Goal: Task Accomplishment & Management: Use online tool/utility

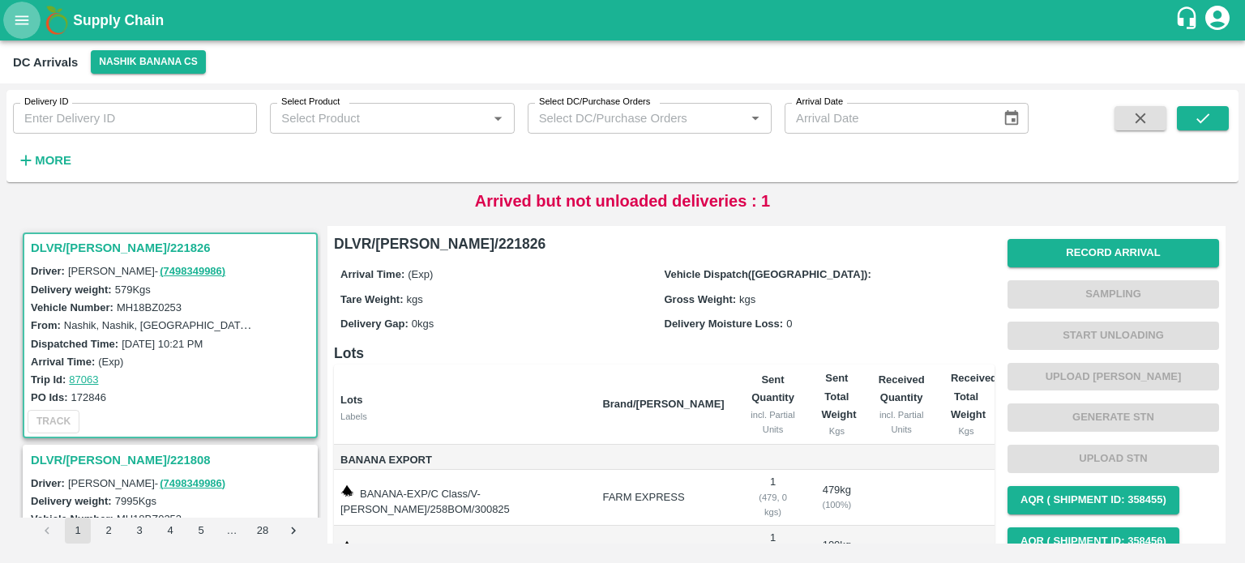
click at [23, 34] on button "open drawer" at bounding box center [21, 20] width 37 height 37
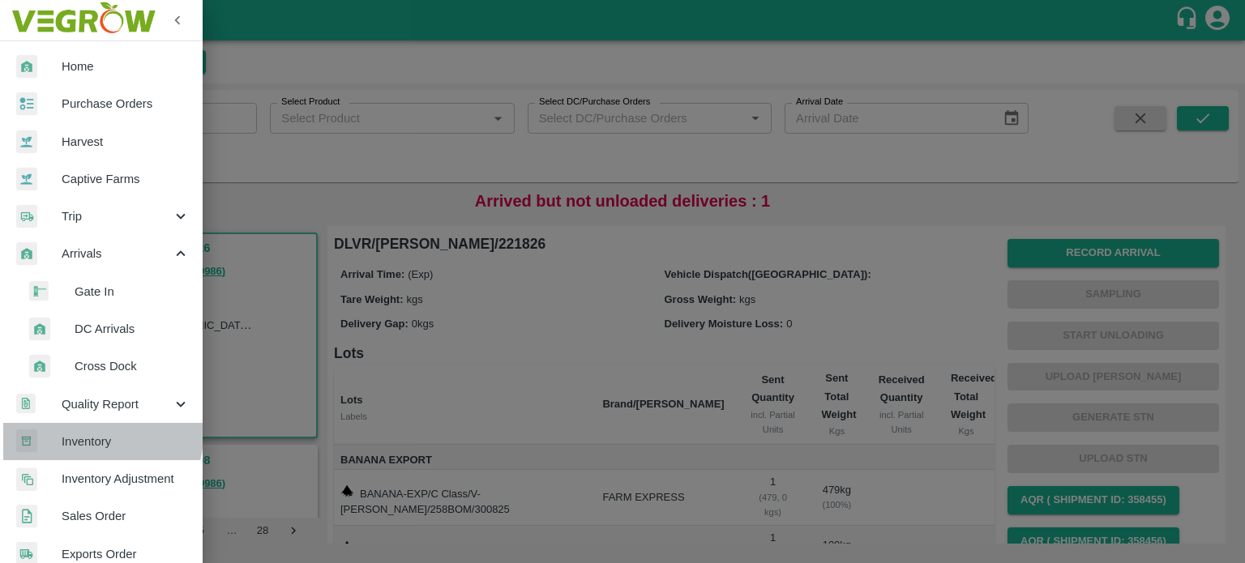
click at [98, 435] on span "Inventory" at bounding box center [126, 442] width 128 height 18
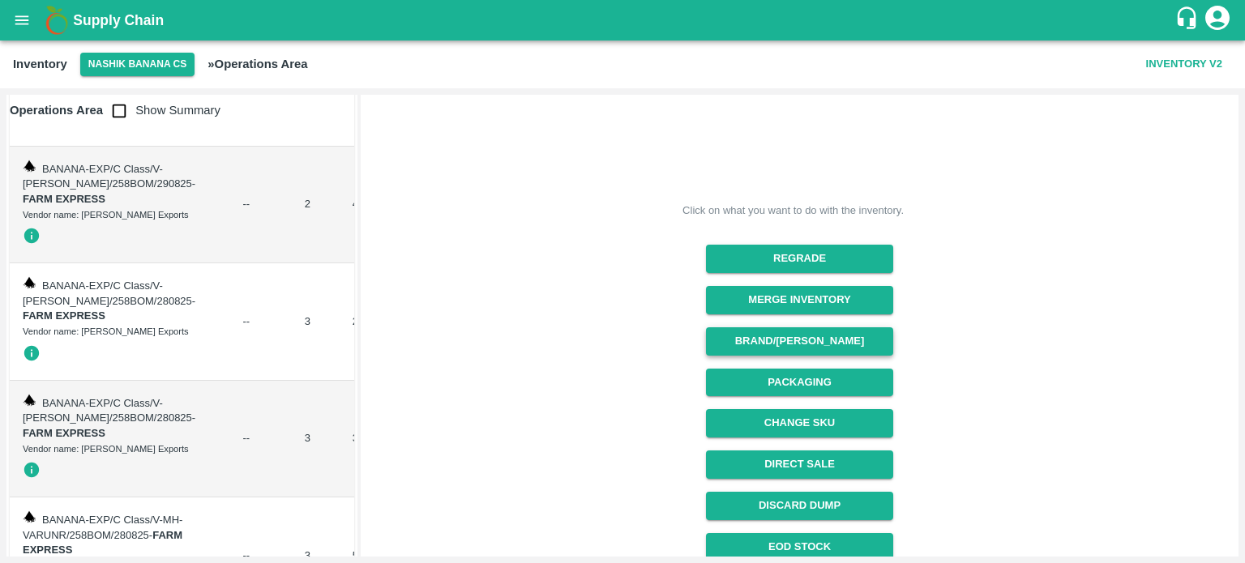
scroll to position [130, 0]
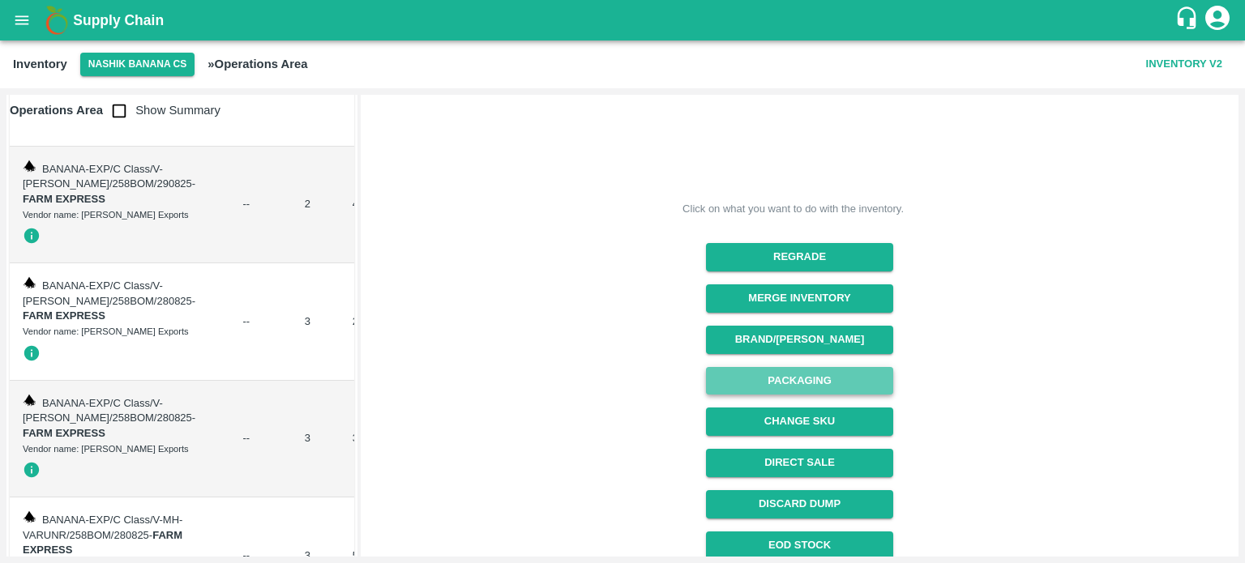
click at [804, 375] on button "Packaging" at bounding box center [799, 381] width 187 height 28
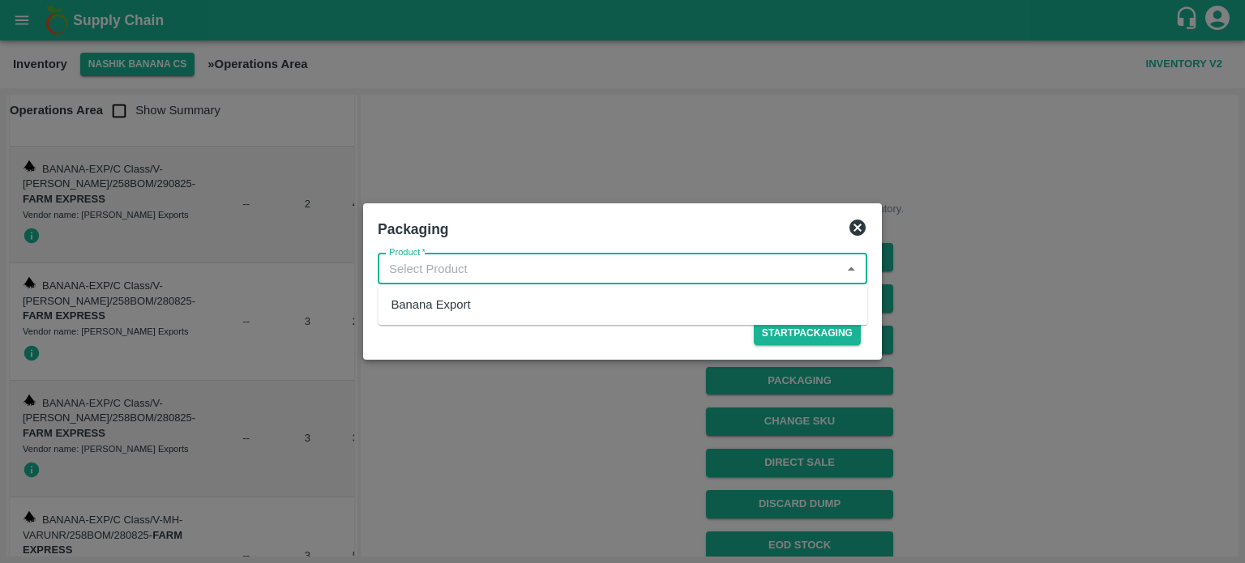
click at [451, 268] on input "Product   *" at bounding box center [609, 269] width 453 height 21
click at [486, 317] on div "Banana Export" at bounding box center [623, 305] width 490 height 28
type input "Banana Export"
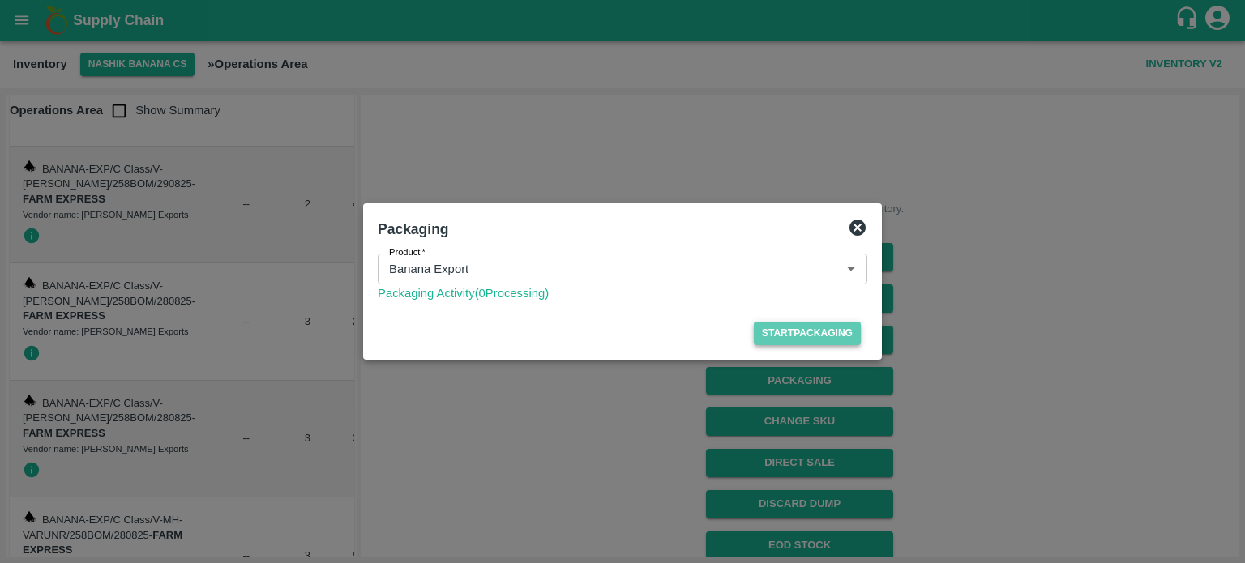
click at [809, 340] on button "Start Packaging" at bounding box center [807, 334] width 107 height 24
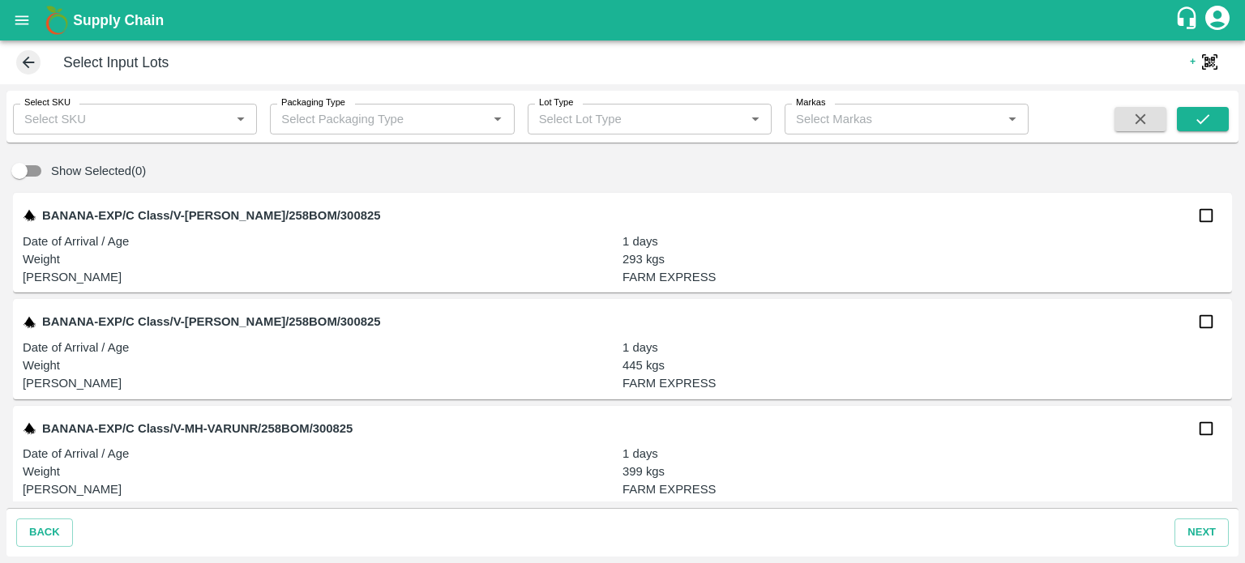
click at [121, 127] on input "Select SKU" at bounding box center [122, 119] width 208 height 21
click at [474, 288] on div "BANANA-EXP/C Class/V-[PERSON_NAME]/258BOM/300825 Date of Arrival / Age [DEMOGRA…" at bounding box center [622, 243] width 1219 height 100
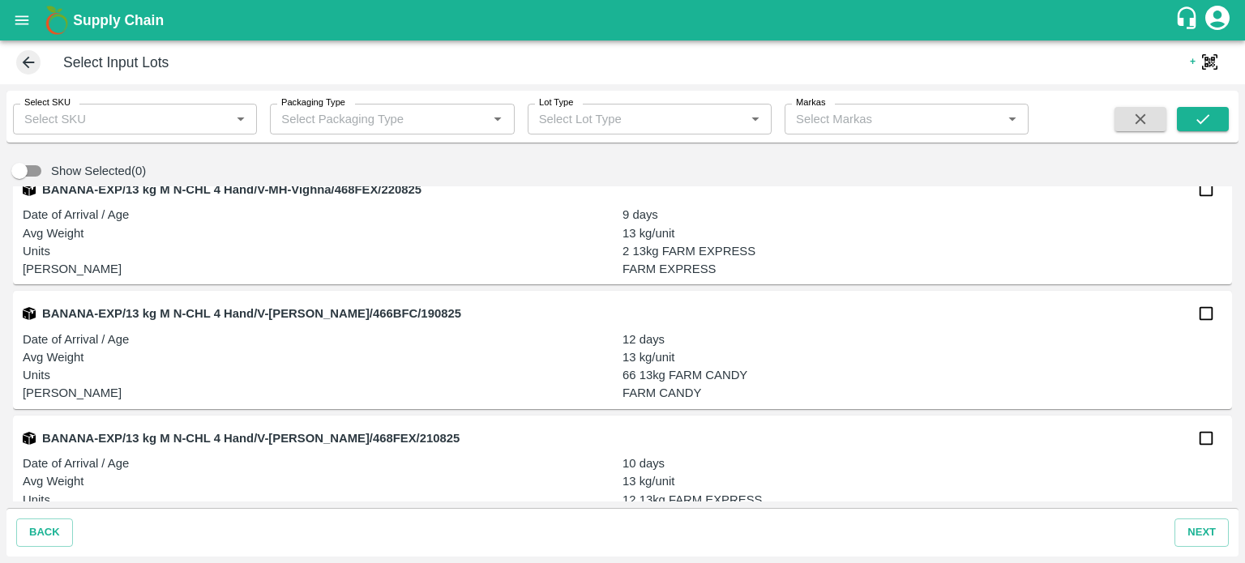
scroll to position [9089, 0]
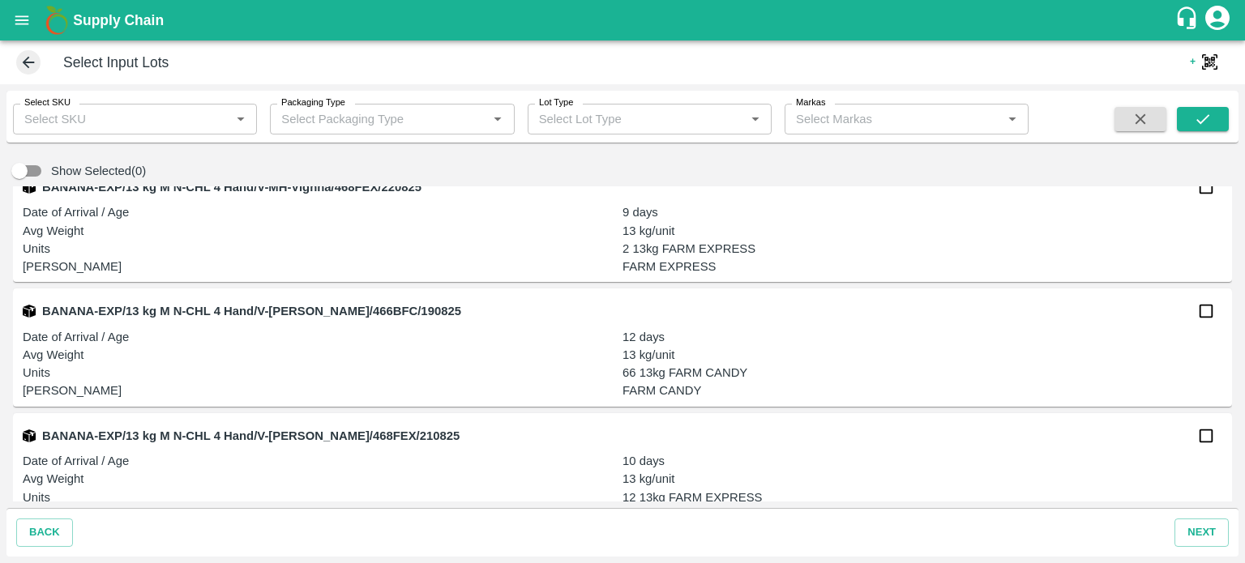
click at [786, 311] on div "BANANA-EXP/13 kg M N-CHL 4 Hand/V-[PERSON_NAME]/466BFC/190825" at bounding box center [623, 311] width 1200 height 32
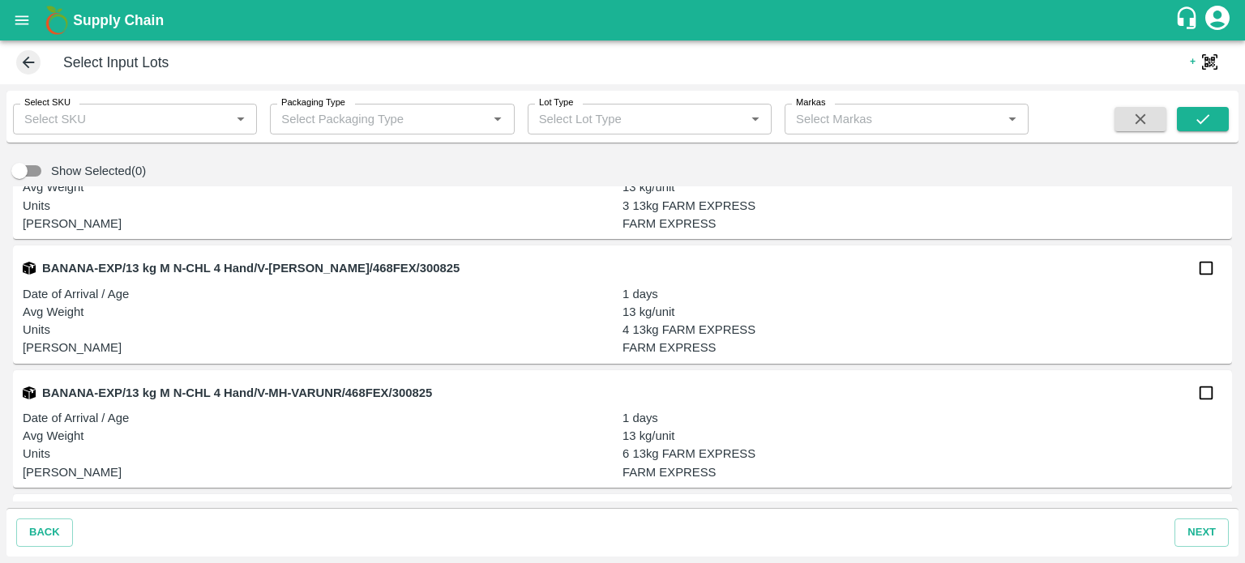
scroll to position [6645, 0]
click at [26, 64] on icon at bounding box center [29, 63] width 12 height 12
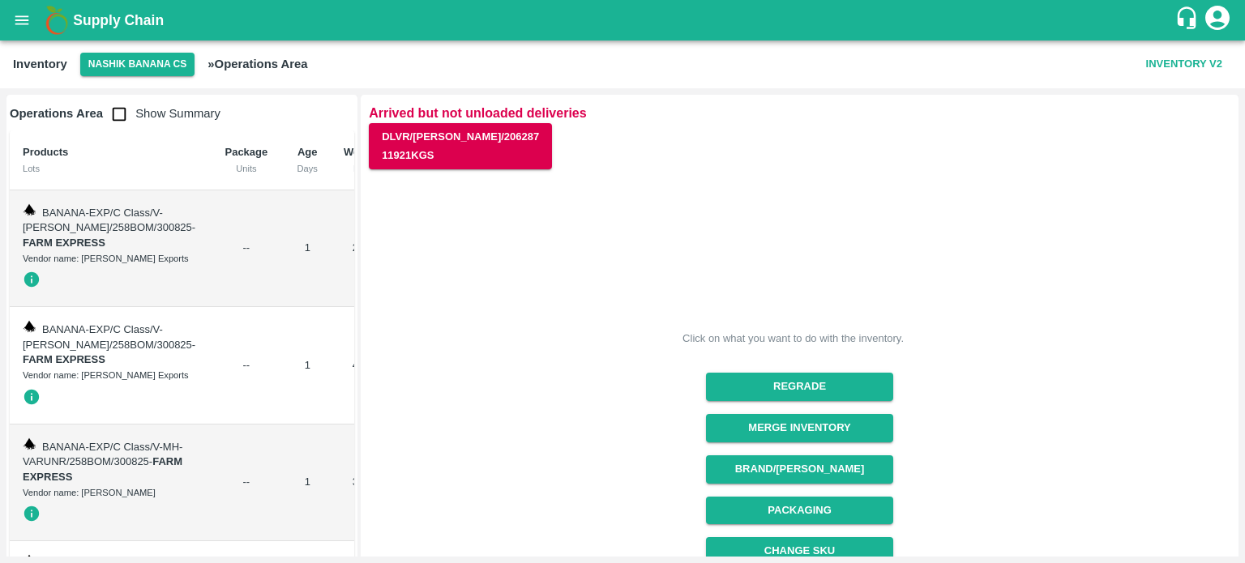
click at [114, 122] on input "checkbox" at bounding box center [119, 114] width 32 height 32
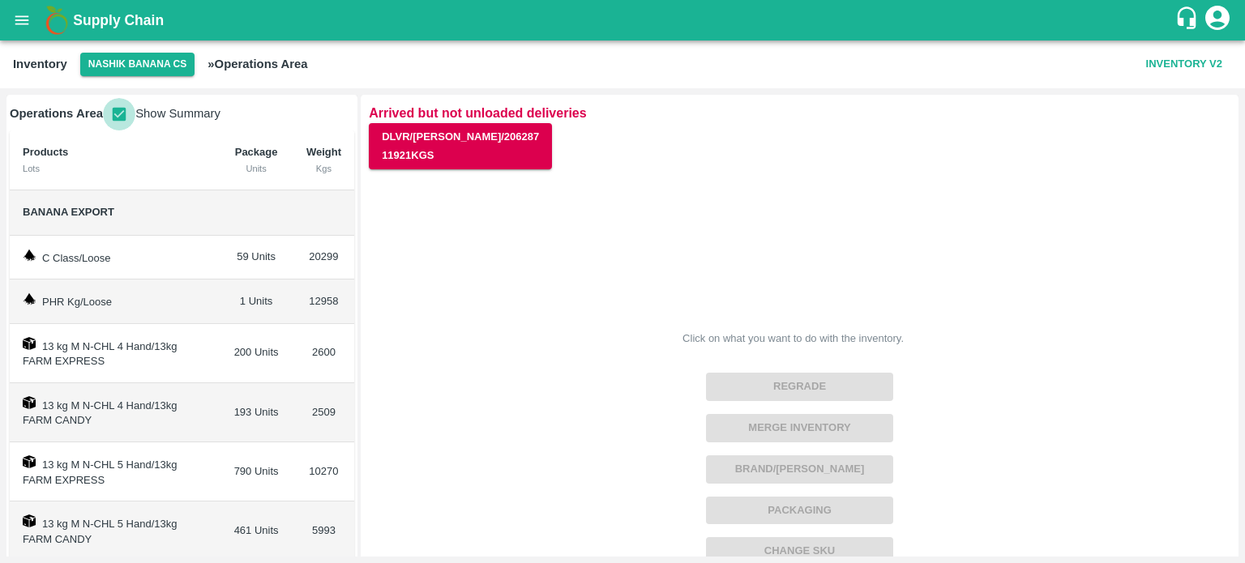
click at [116, 113] on input "checkbox" at bounding box center [119, 114] width 32 height 32
checkbox input "false"
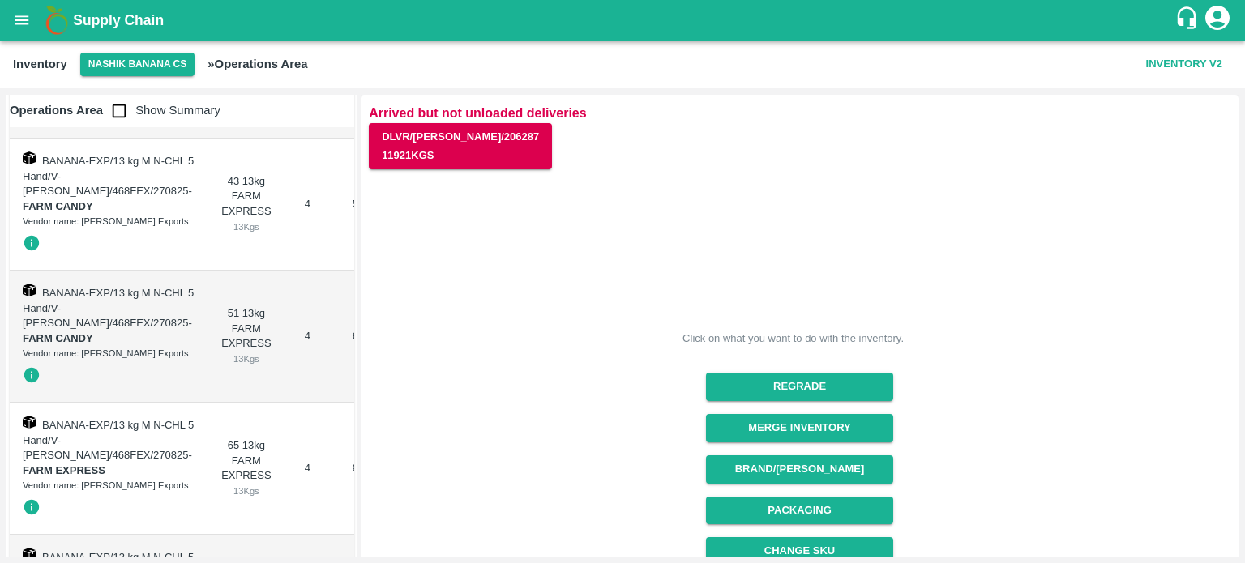
scroll to position [12706, 0]
click at [802, 510] on button "Packaging" at bounding box center [799, 511] width 187 height 28
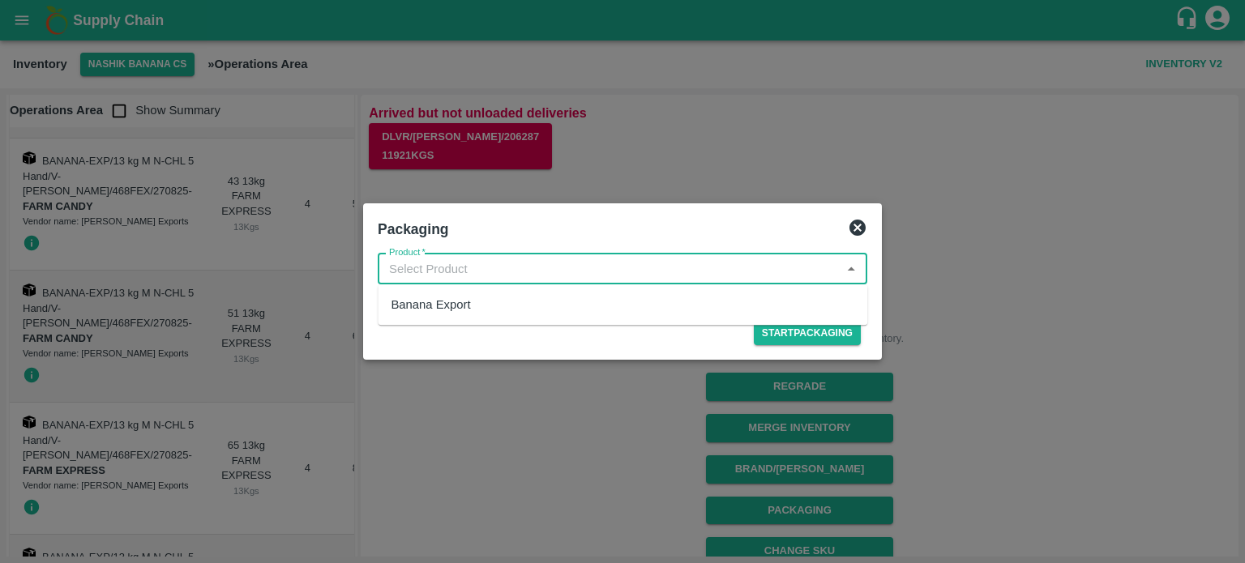
click at [513, 268] on input "Product   *" at bounding box center [609, 269] width 453 height 21
click at [496, 298] on div "Banana Export" at bounding box center [623, 305] width 490 height 28
type input "Banana Export"
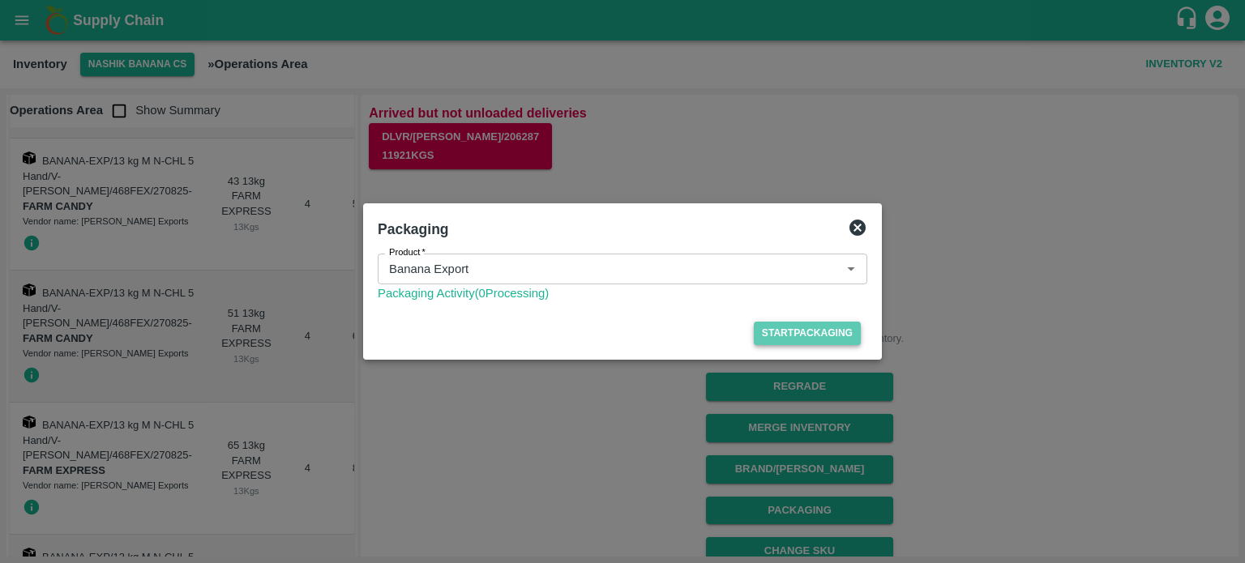
click at [792, 328] on button "Start Packaging" at bounding box center [807, 334] width 107 height 24
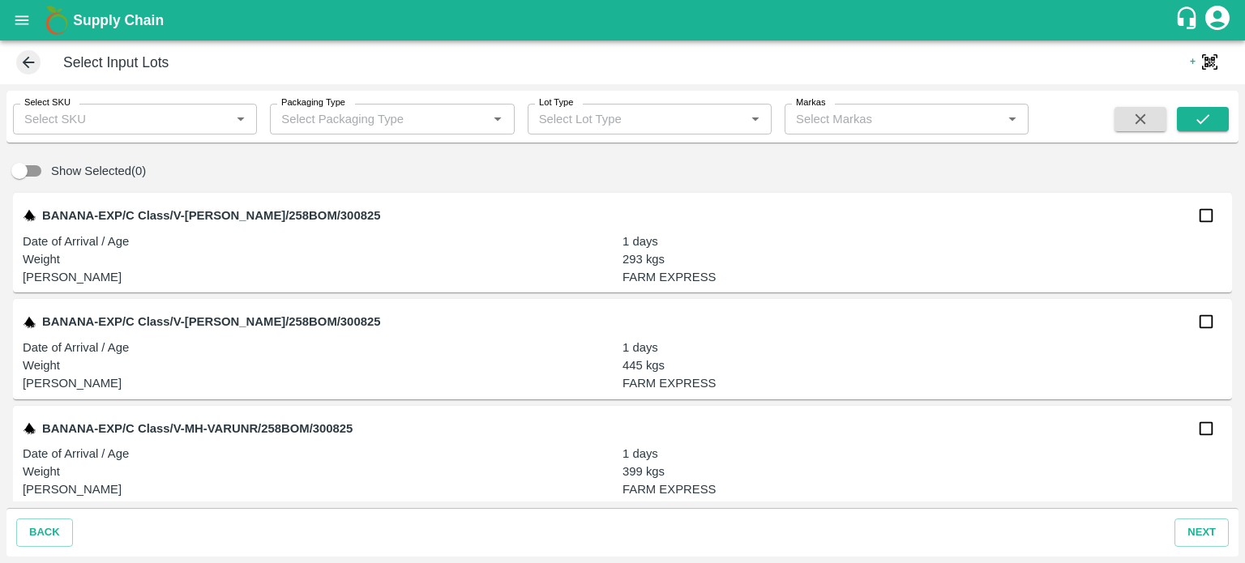
click at [149, 118] on input "Select SKU" at bounding box center [122, 119] width 208 height 21
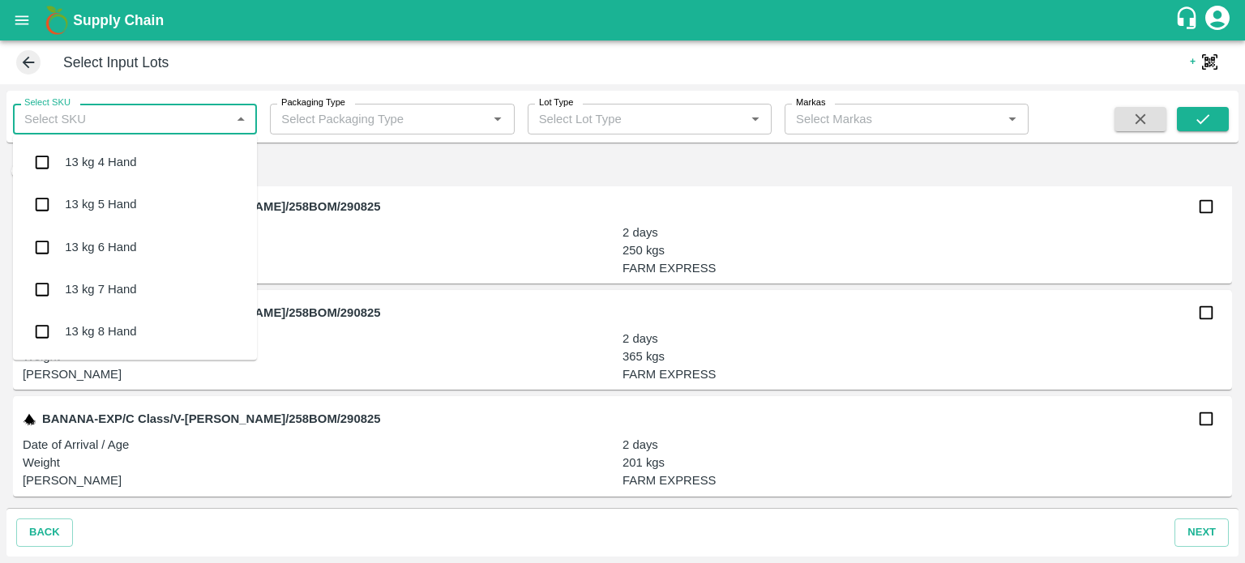
scroll to position [1158, 0]
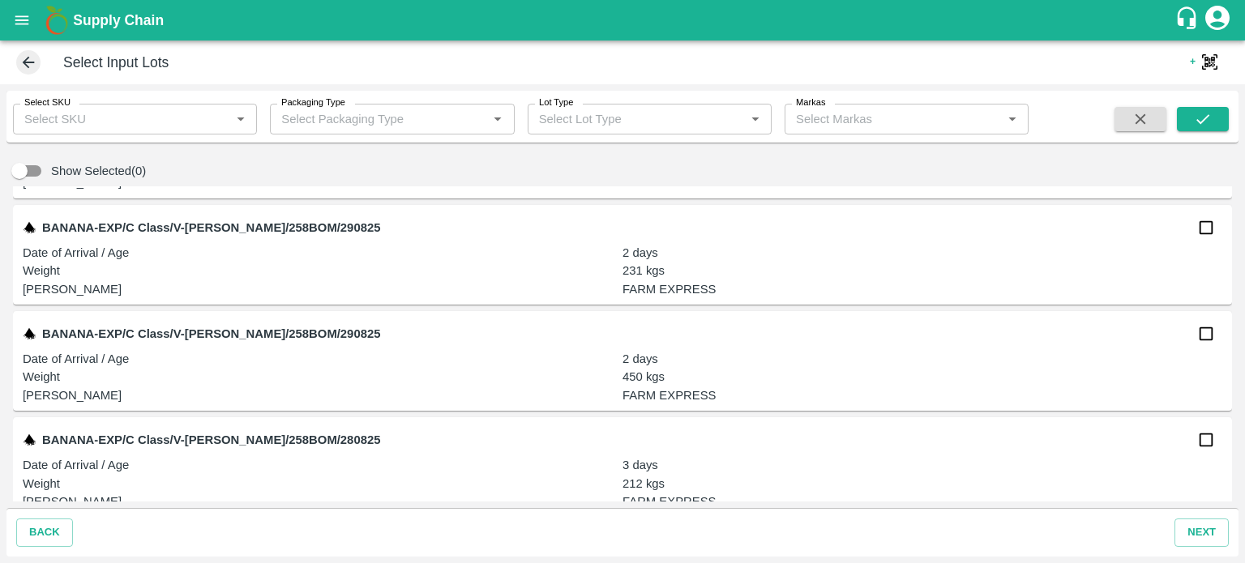
click at [444, 395] on p "[PERSON_NAME]" at bounding box center [323, 396] width 600 height 18
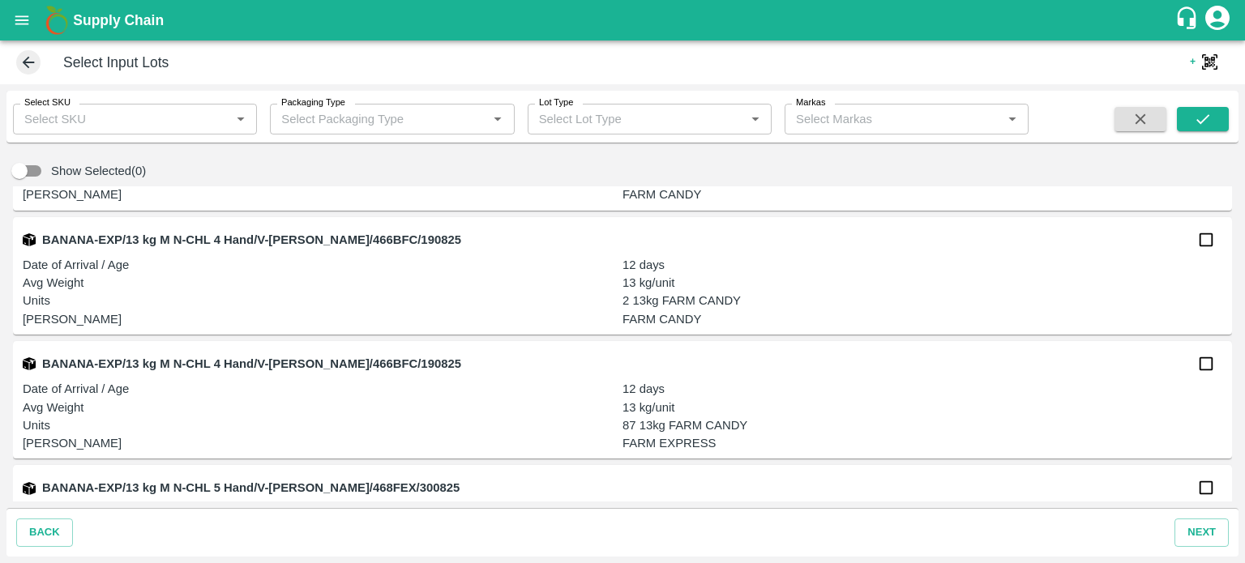
scroll to position [9535, 0]
click at [1193, 372] on input "checkbox" at bounding box center [1206, 363] width 32 height 32
checkbox input "true"
click at [132, 120] on input "Select SKU" at bounding box center [122, 119] width 208 height 21
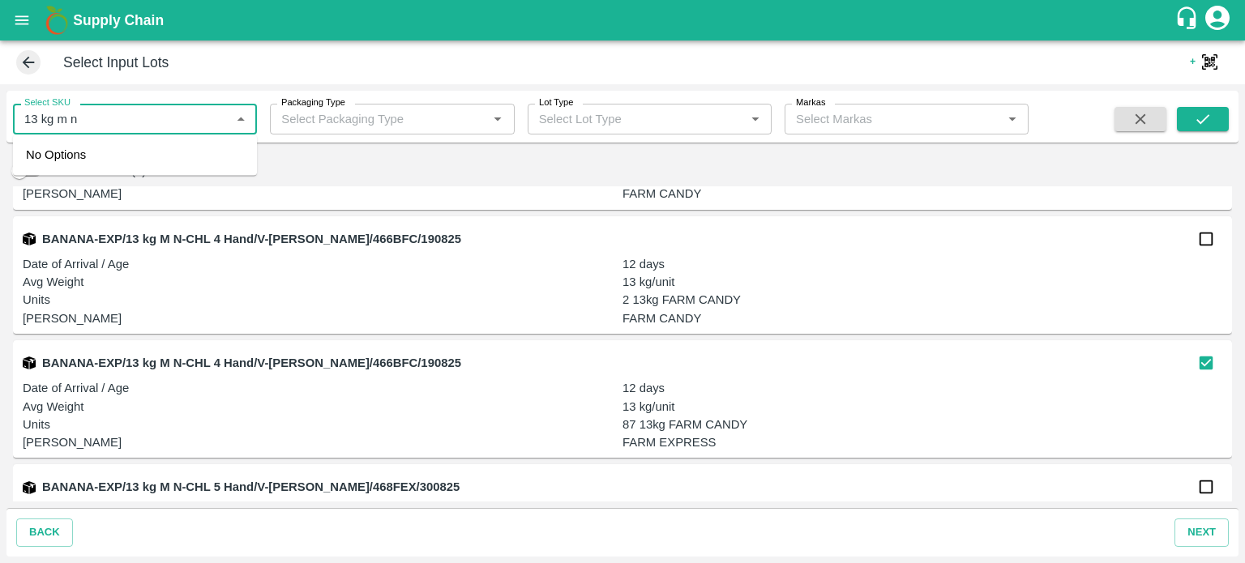
type input "13 kg m n"
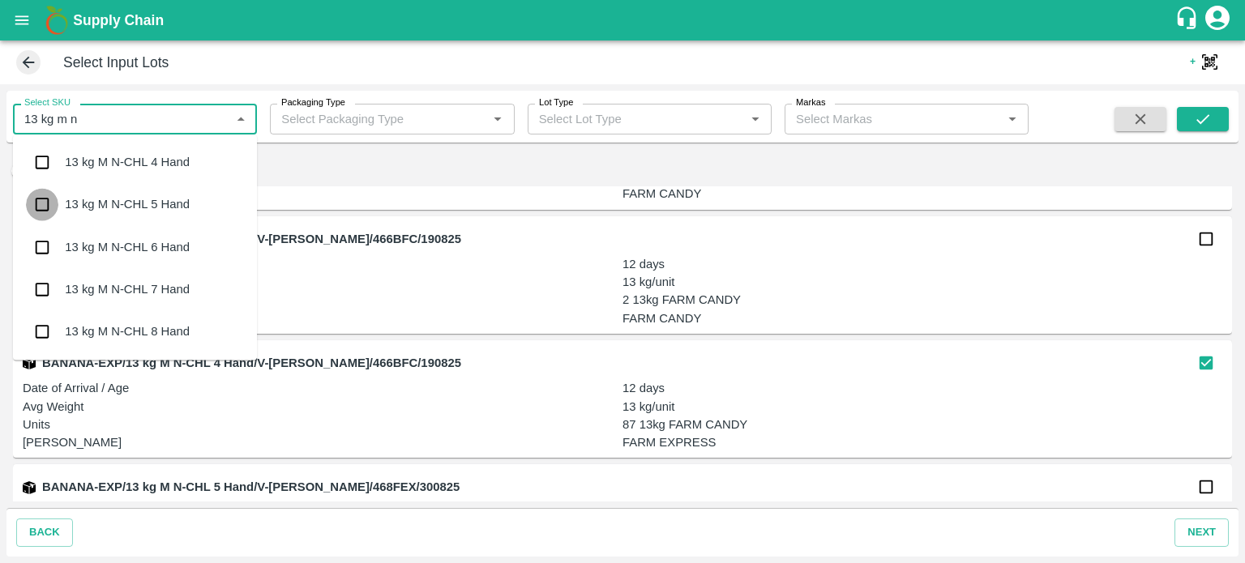
click at [41, 205] on input "checkbox" at bounding box center [42, 205] width 32 height 32
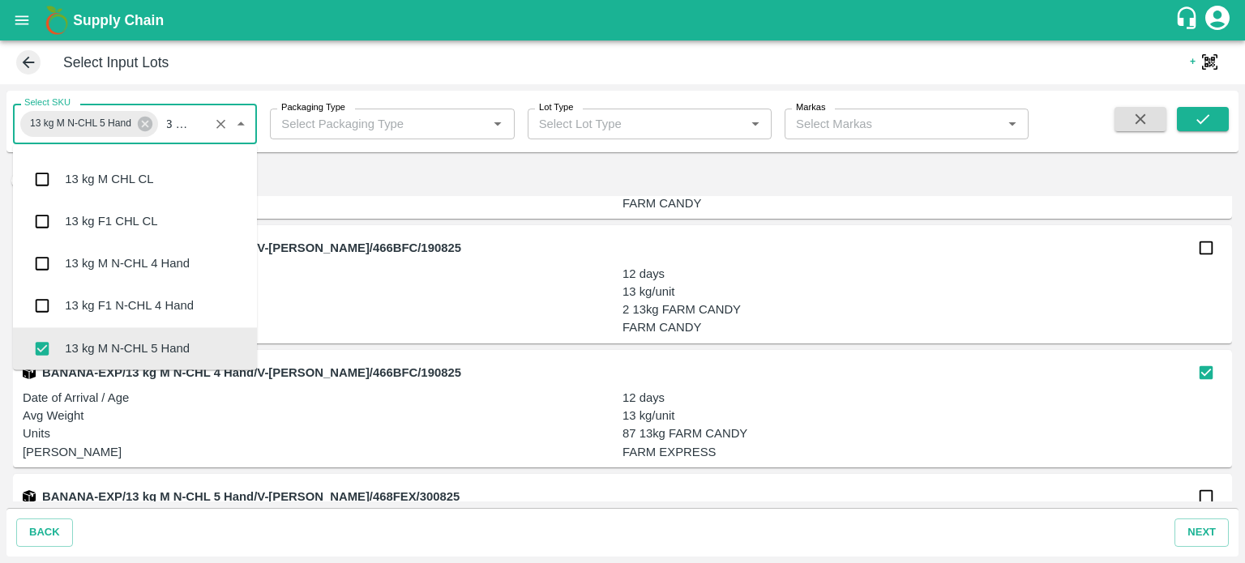
scroll to position [204, 0]
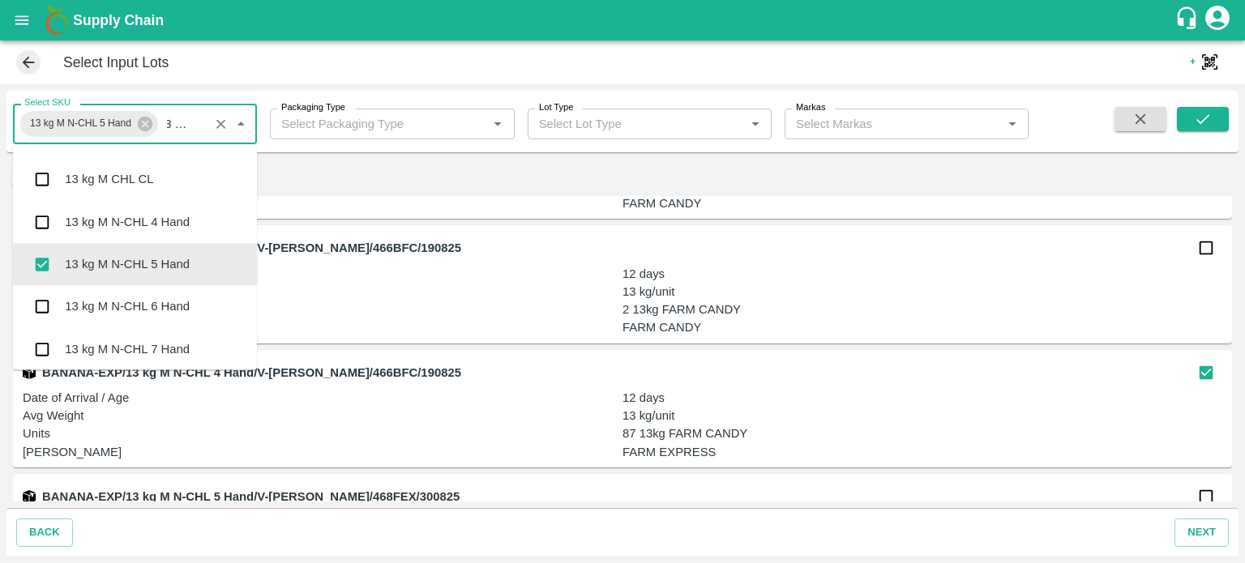
type input "13 kg m n"
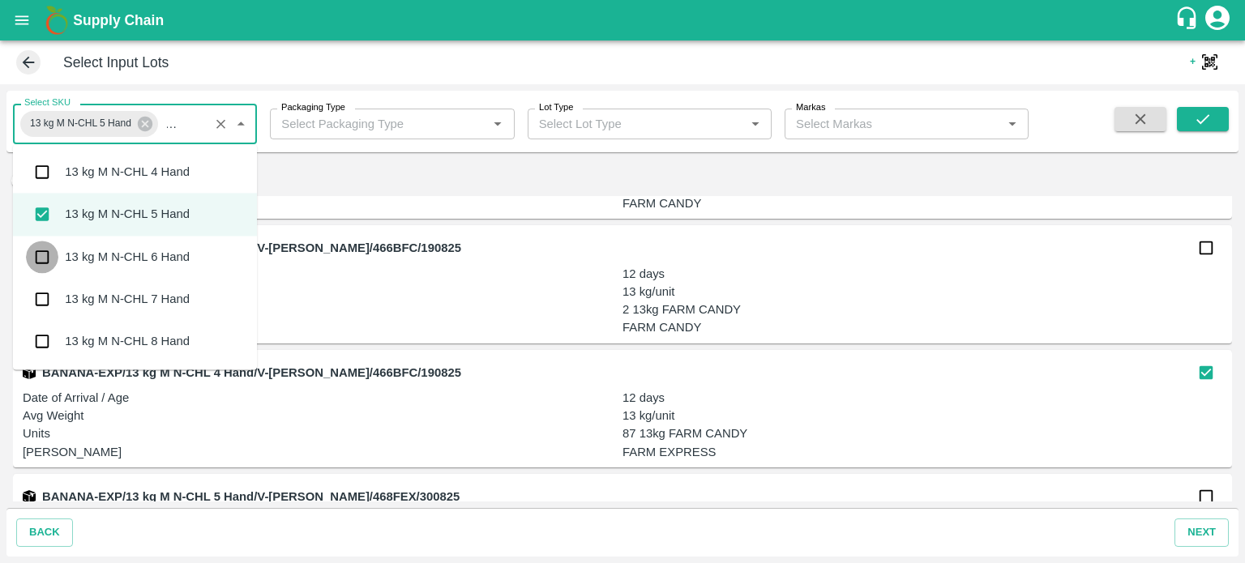
click at [45, 257] on input "checkbox" at bounding box center [42, 257] width 32 height 32
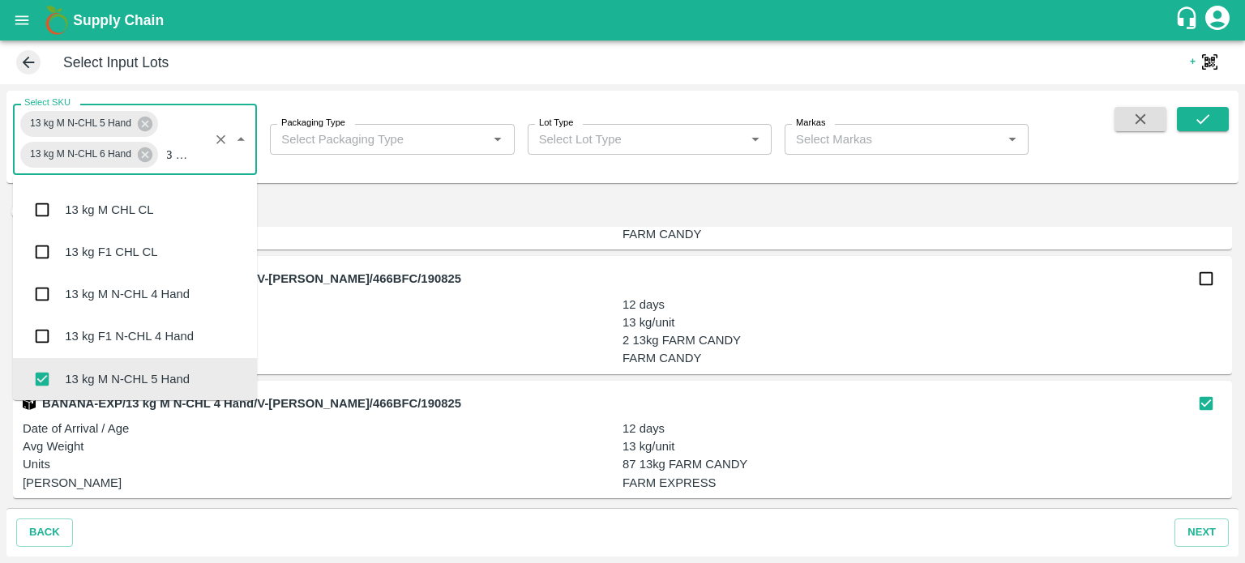
scroll to position [204, 0]
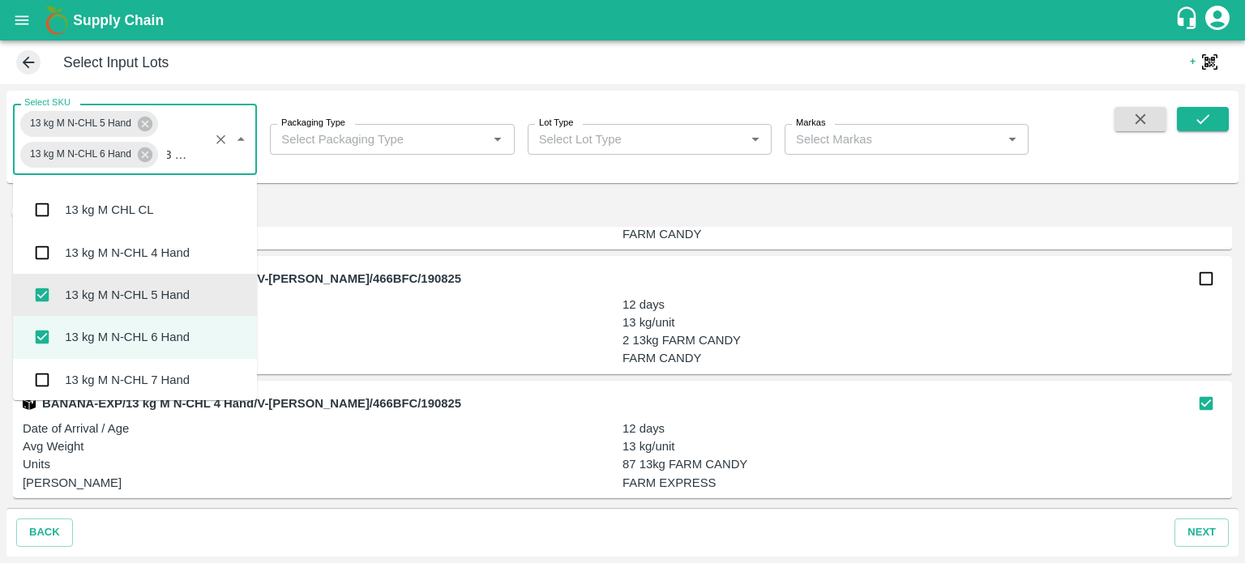
type input "13 kg m n"
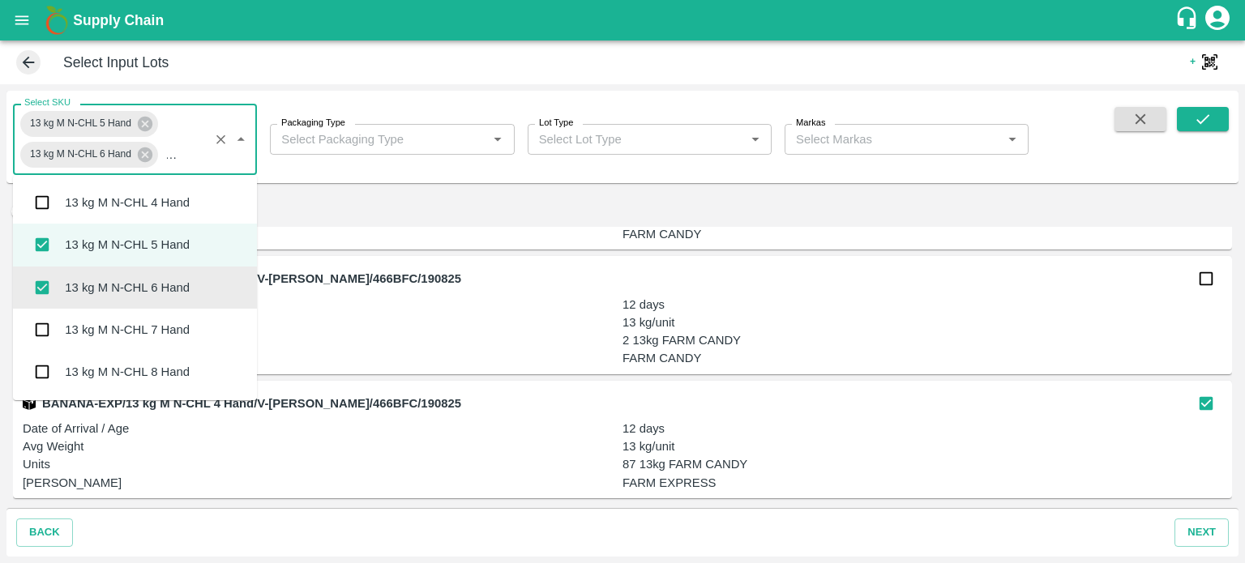
scroll to position [36, 0]
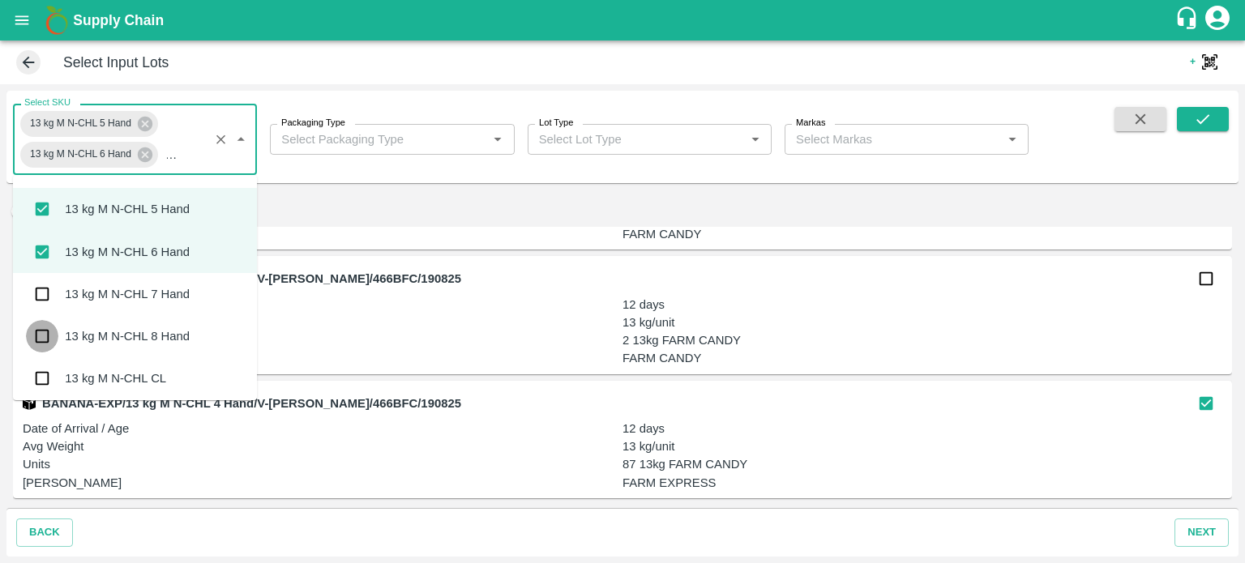
click at [46, 338] on input "checkbox" at bounding box center [42, 336] width 32 height 32
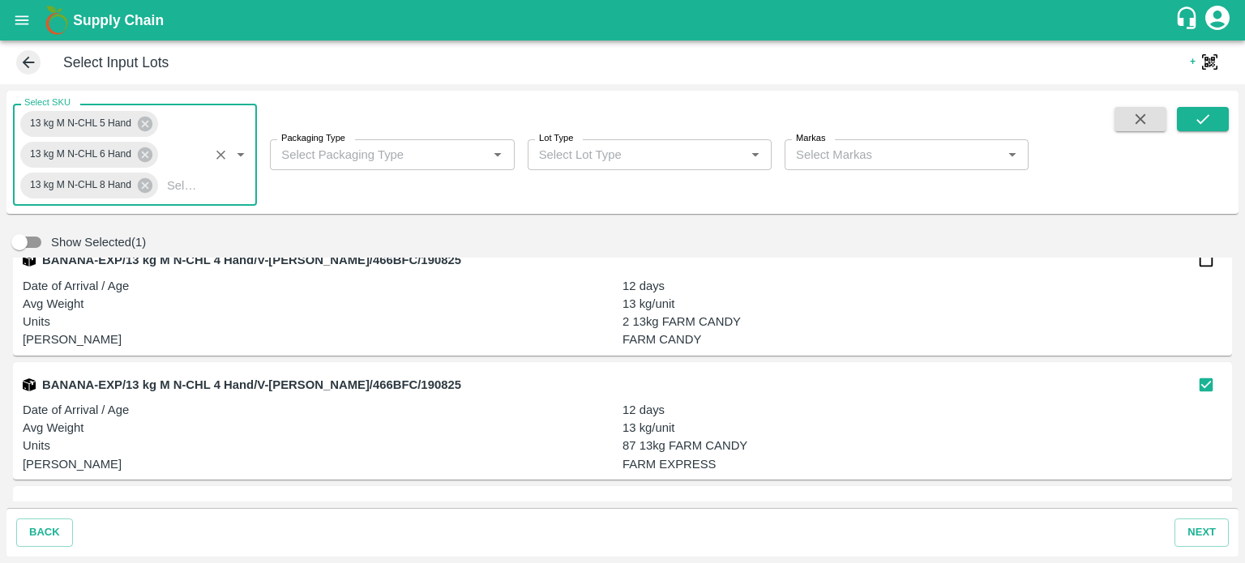
scroll to position [9584, 0]
type input "13"
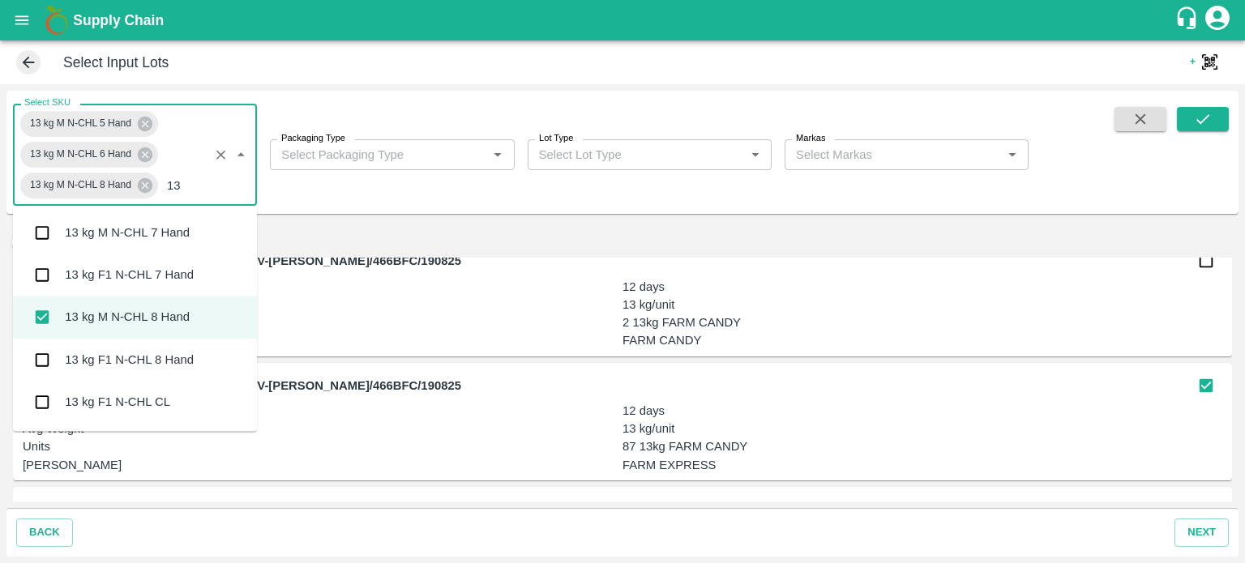
scroll to position [1092, 0]
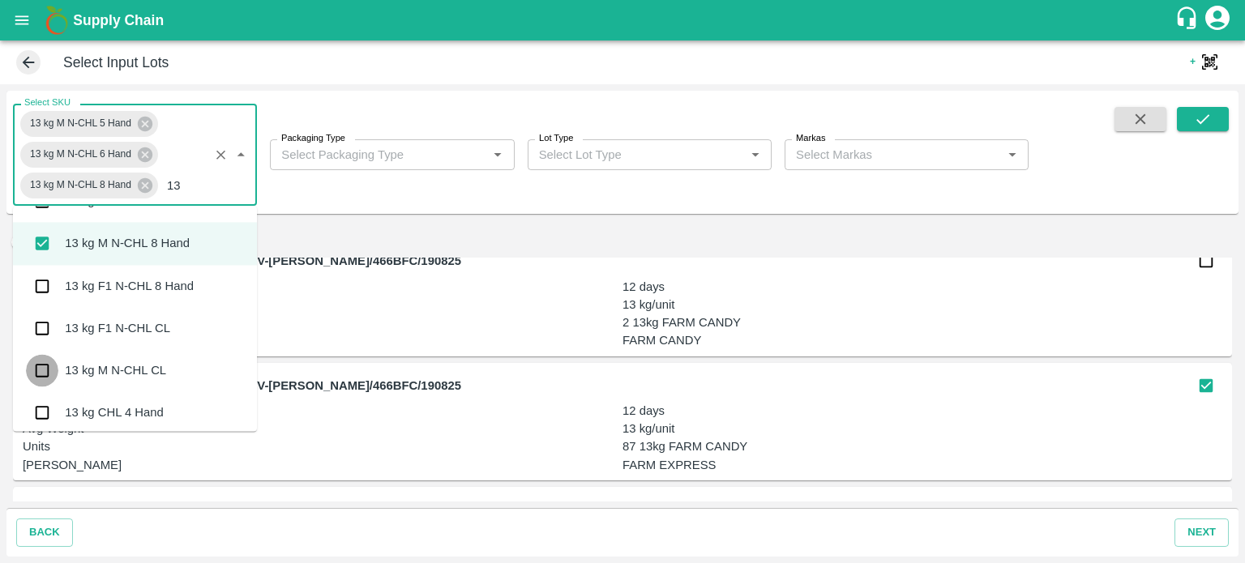
click at [46, 369] on input "checkbox" at bounding box center [42, 371] width 32 height 32
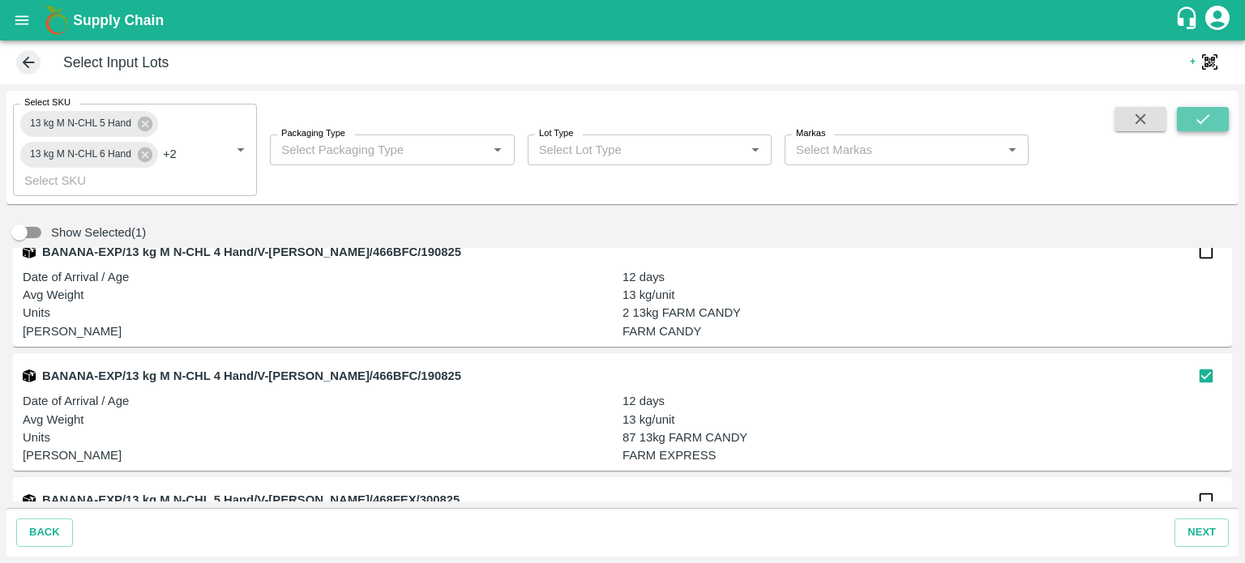
click at [1194, 120] on icon "submit" at bounding box center [1203, 119] width 18 height 18
click at [480, 156] on input "Packaging Type" at bounding box center [379, 149] width 208 height 21
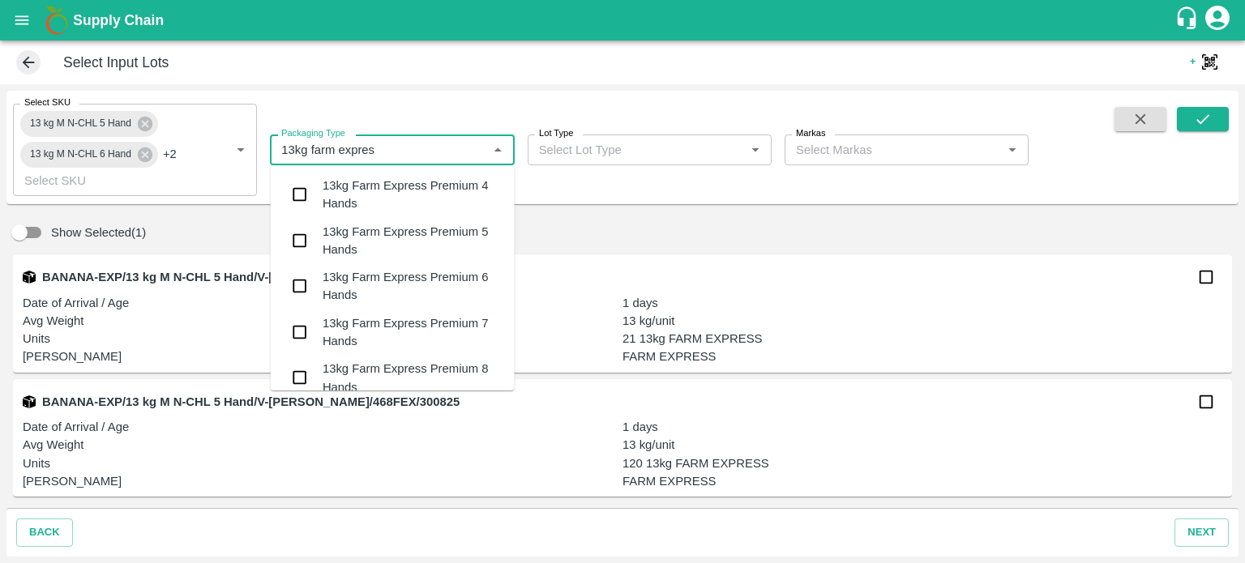
type input "13kg farm express"
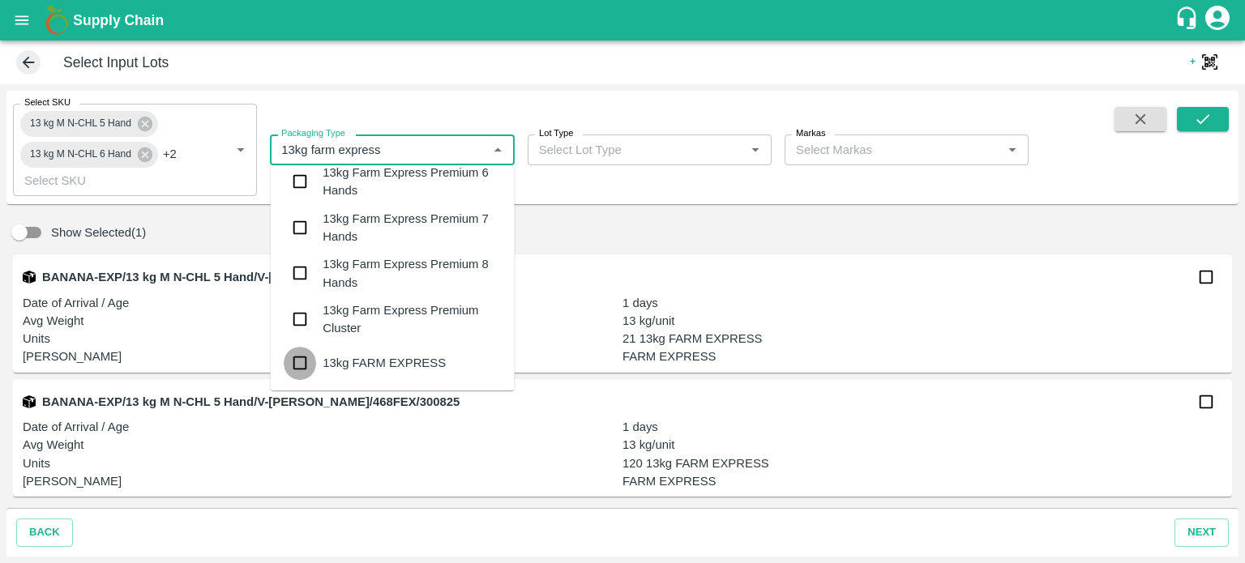
click at [297, 368] on input "checkbox" at bounding box center [300, 363] width 32 height 32
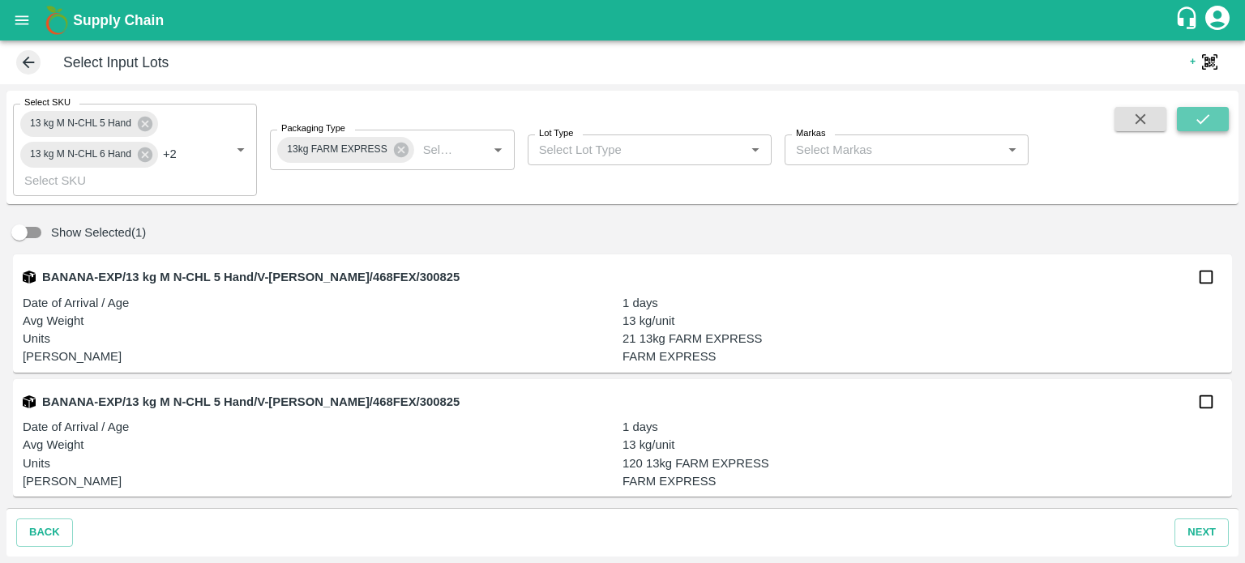
click at [1210, 119] on icon "submit" at bounding box center [1203, 119] width 18 height 18
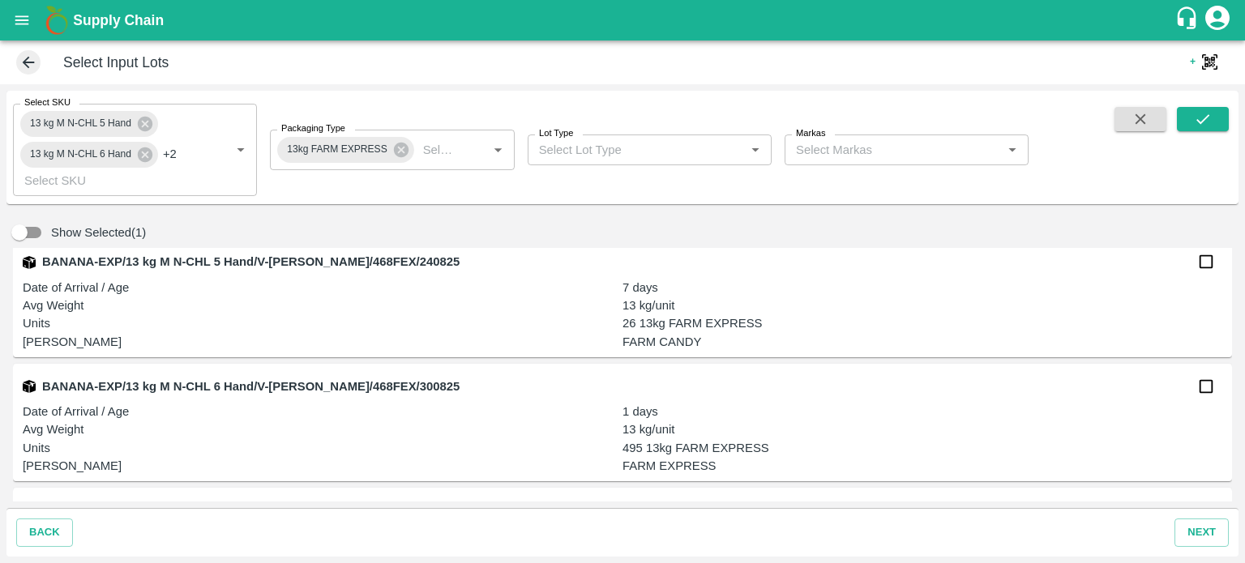
scroll to position [2504, 0]
click at [1204, 259] on input "checkbox" at bounding box center [1206, 261] width 32 height 32
checkbox input "true"
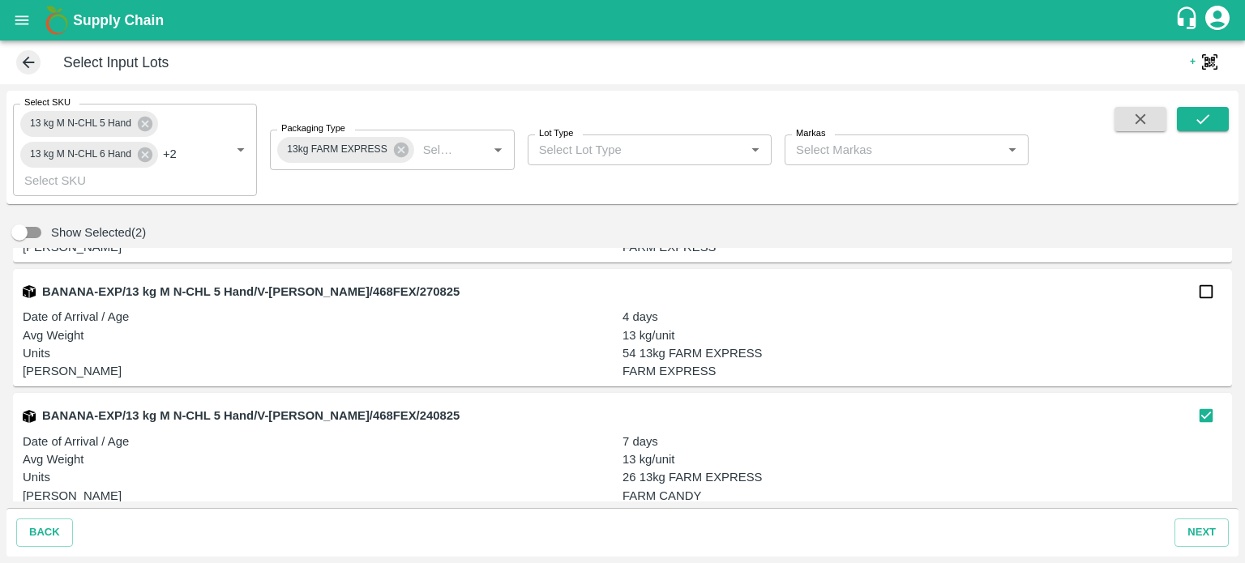
scroll to position [2350, 0]
click at [1195, 292] on input "checkbox" at bounding box center [1206, 291] width 32 height 32
checkbox input "true"
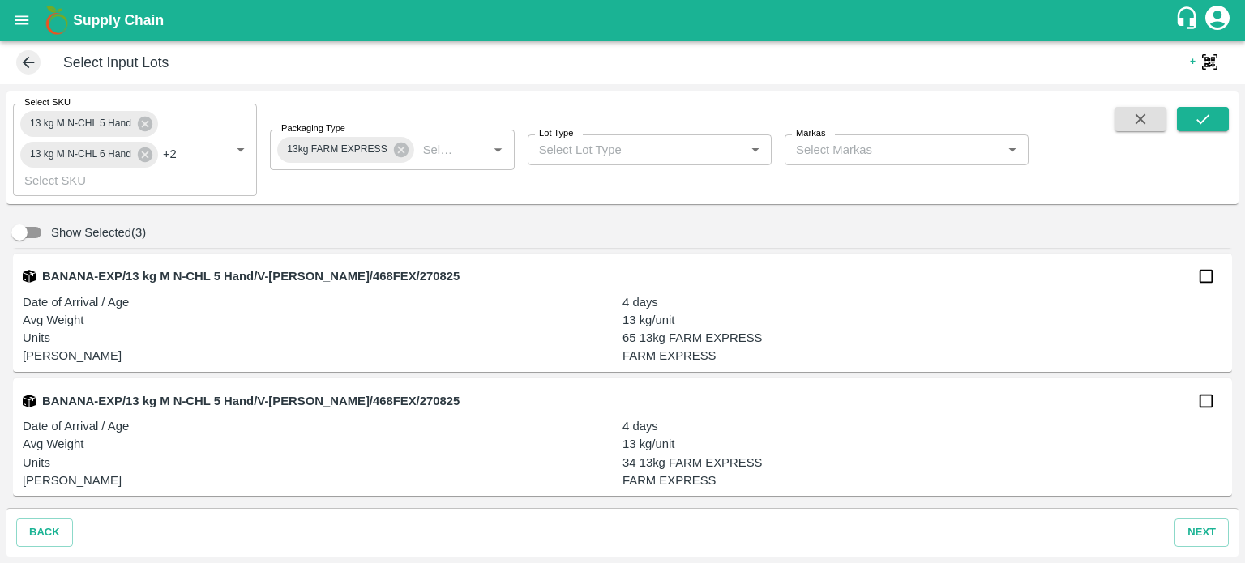
scroll to position [2114, 0]
click at [1196, 281] on input "checkbox" at bounding box center [1206, 277] width 32 height 32
checkbox input "true"
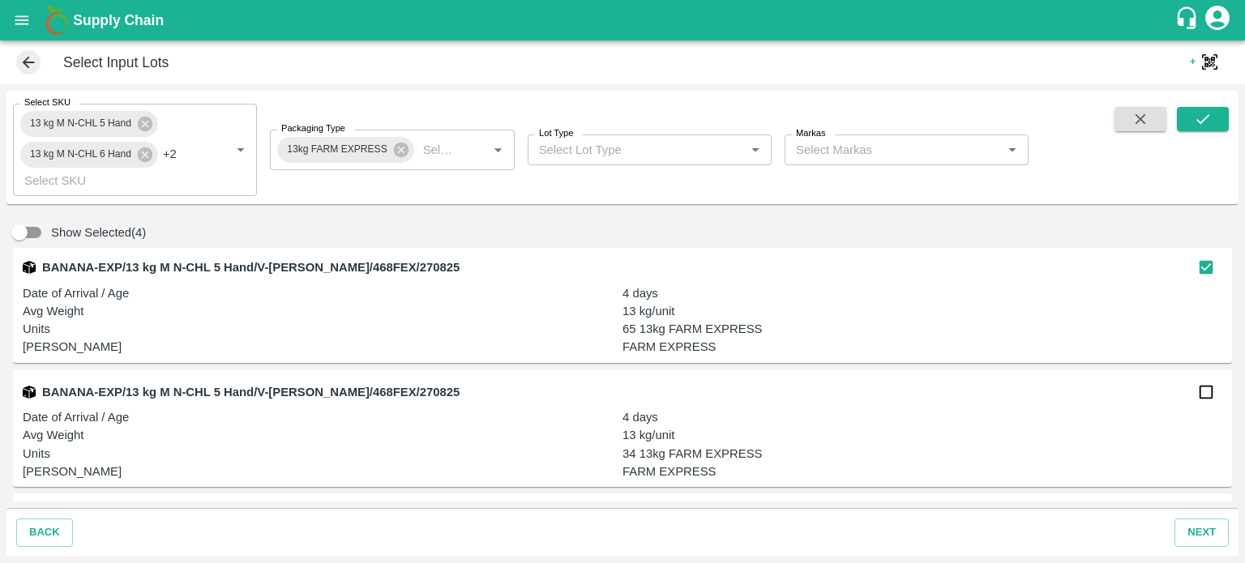
scroll to position [2122, 0]
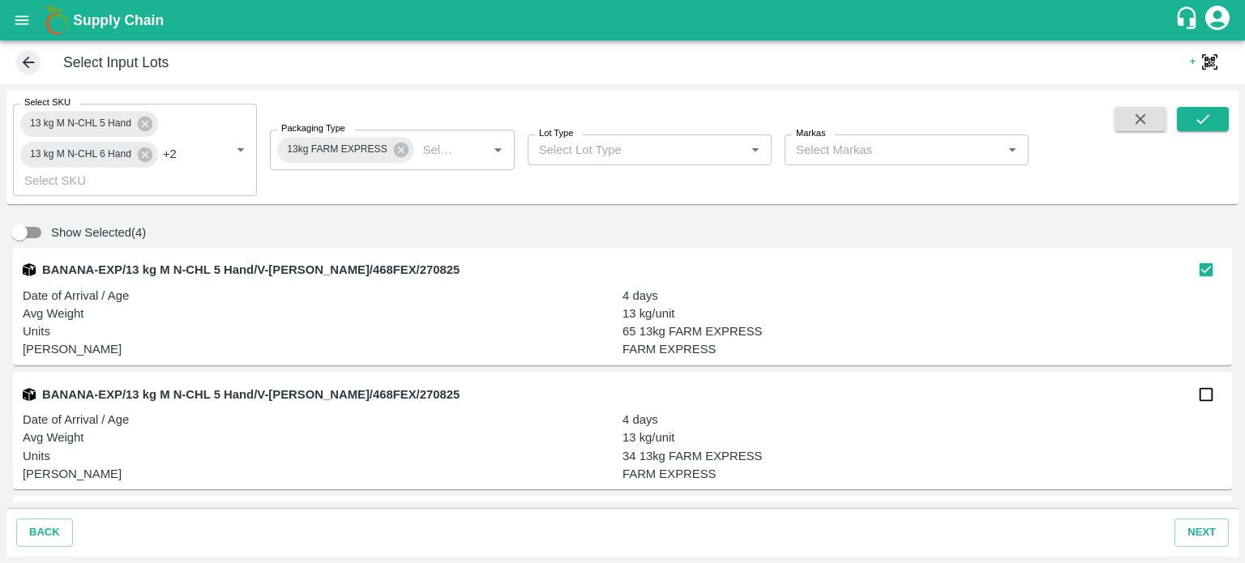
click at [1210, 394] on input "checkbox" at bounding box center [1206, 395] width 32 height 32
click at [1202, 397] on input "checkbox" at bounding box center [1206, 395] width 32 height 32
checkbox input "false"
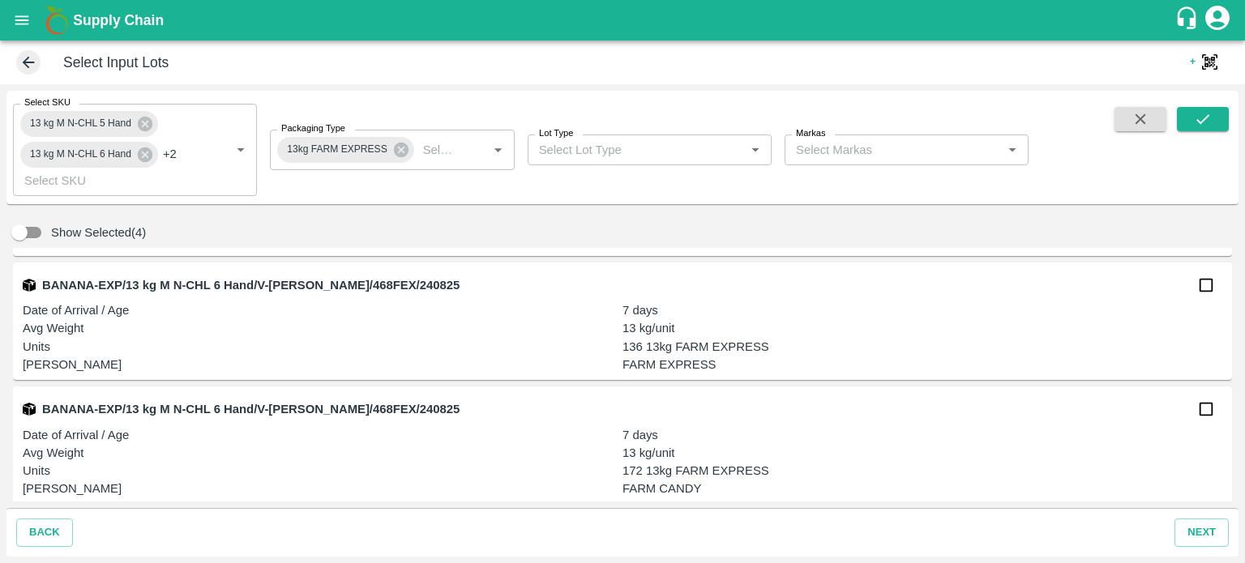
scroll to position [5341, 0]
click at [1202, 415] on input "checkbox" at bounding box center [1206, 408] width 32 height 32
checkbox input "true"
click at [1204, 290] on input "checkbox" at bounding box center [1206, 284] width 32 height 32
checkbox input "true"
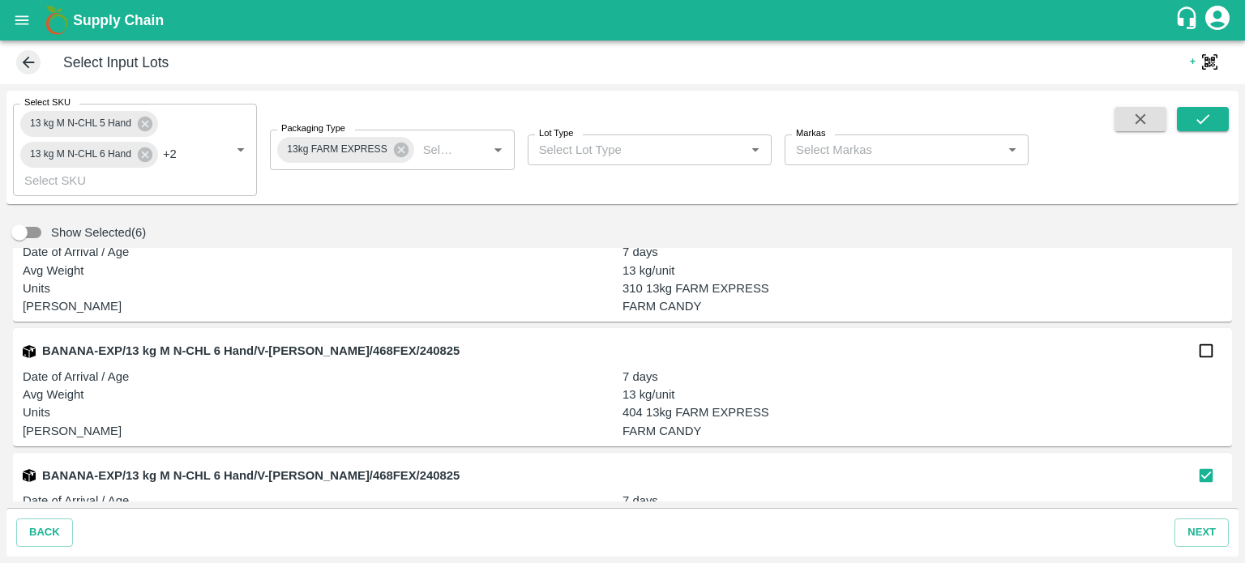
scroll to position [5149, 0]
click at [1193, 356] on input "checkbox" at bounding box center [1206, 352] width 32 height 32
checkbox input "true"
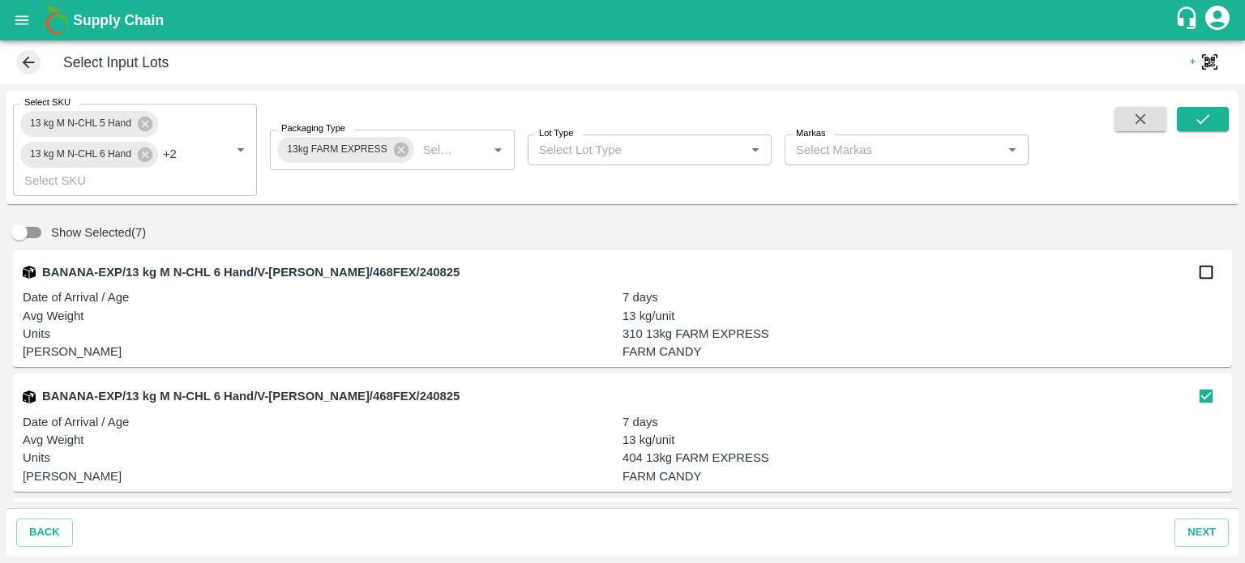
scroll to position [5108, 0]
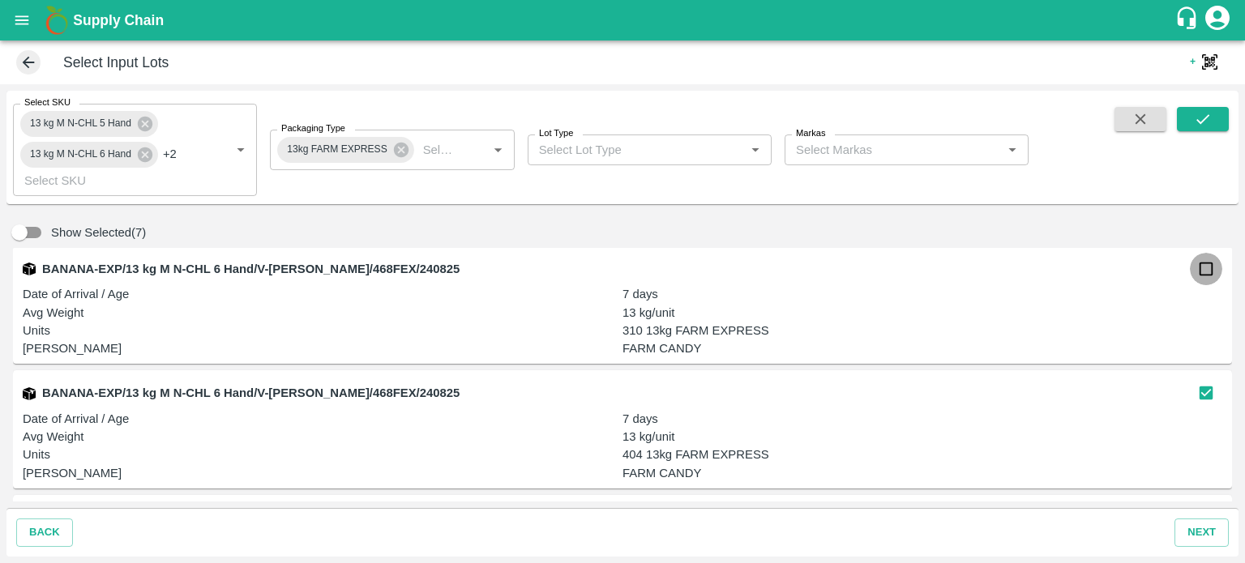
click at [1204, 271] on input "checkbox" at bounding box center [1206, 269] width 32 height 32
checkbox input "true"
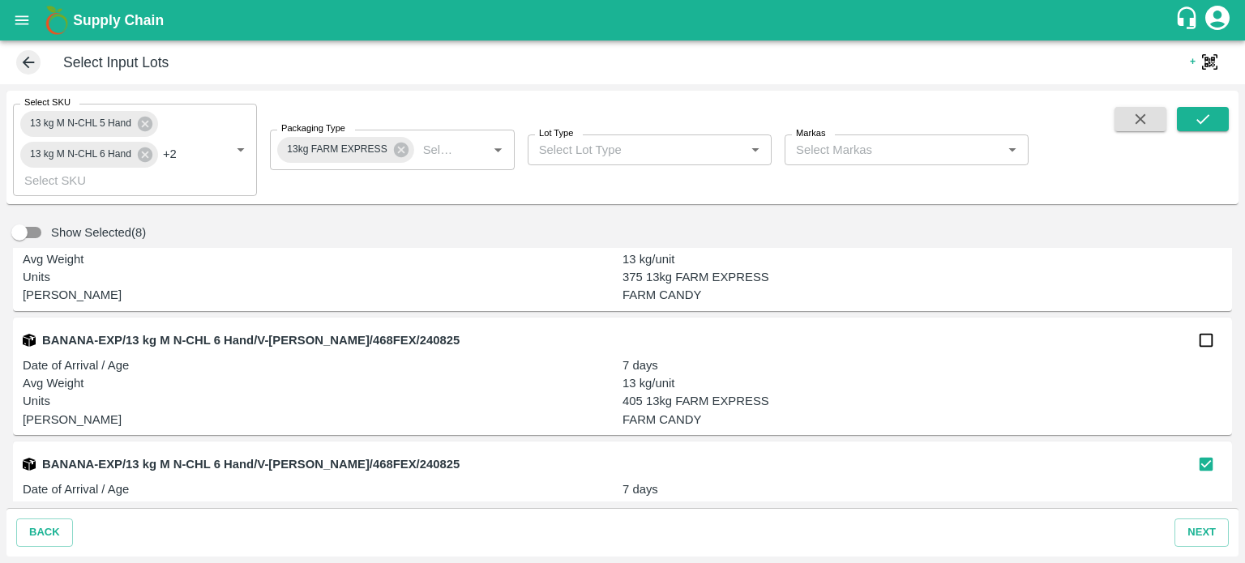
scroll to position [4911, 0]
click at [1198, 345] on input "checkbox" at bounding box center [1206, 341] width 32 height 32
checkbox input "true"
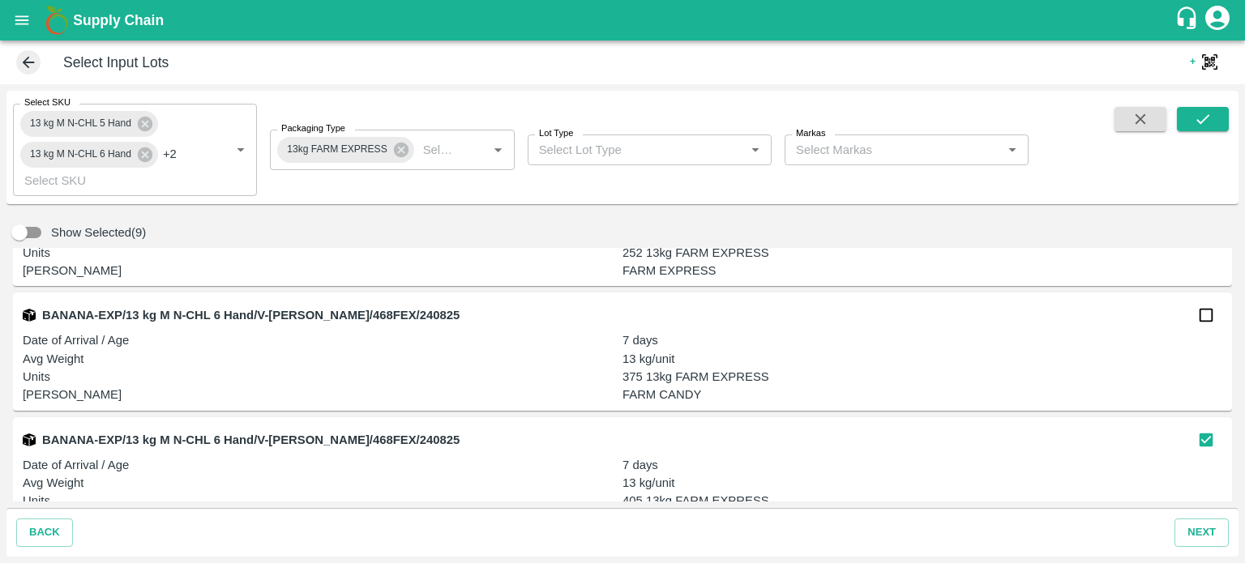
scroll to position [4811, 0]
click at [1199, 326] on input "checkbox" at bounding box center [1206, 317] width 32 height 32
checkbox input "true"
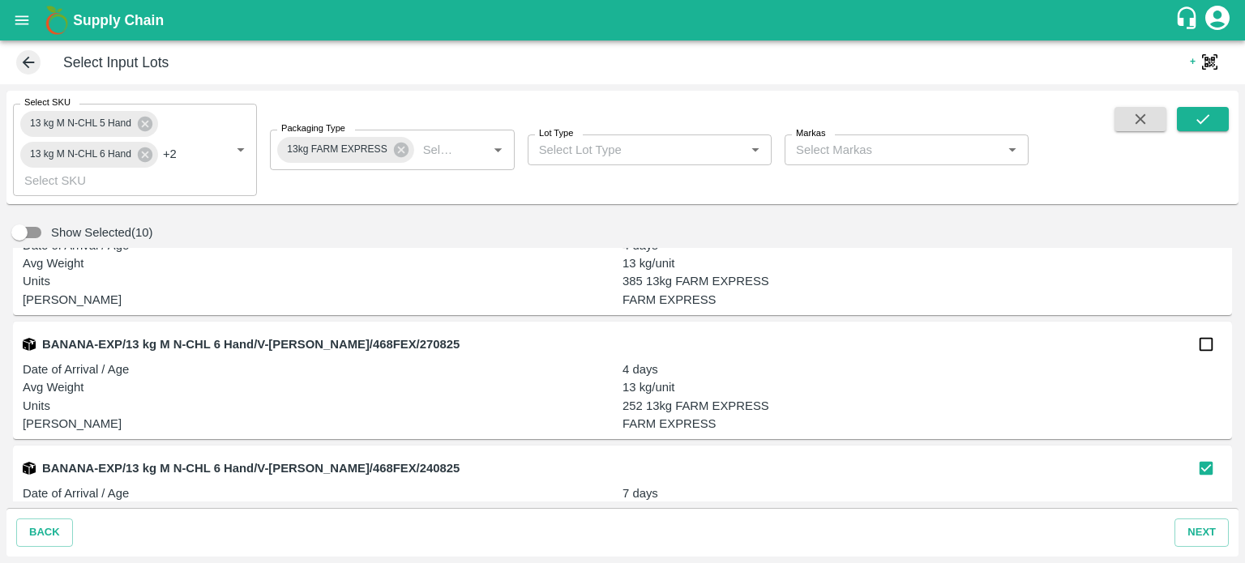
scroll to position [4659, 0]
click at [1199, 349] on input "checkbox" at bounding box center [1206, 345] width 32 height 32
checkbox input "true"
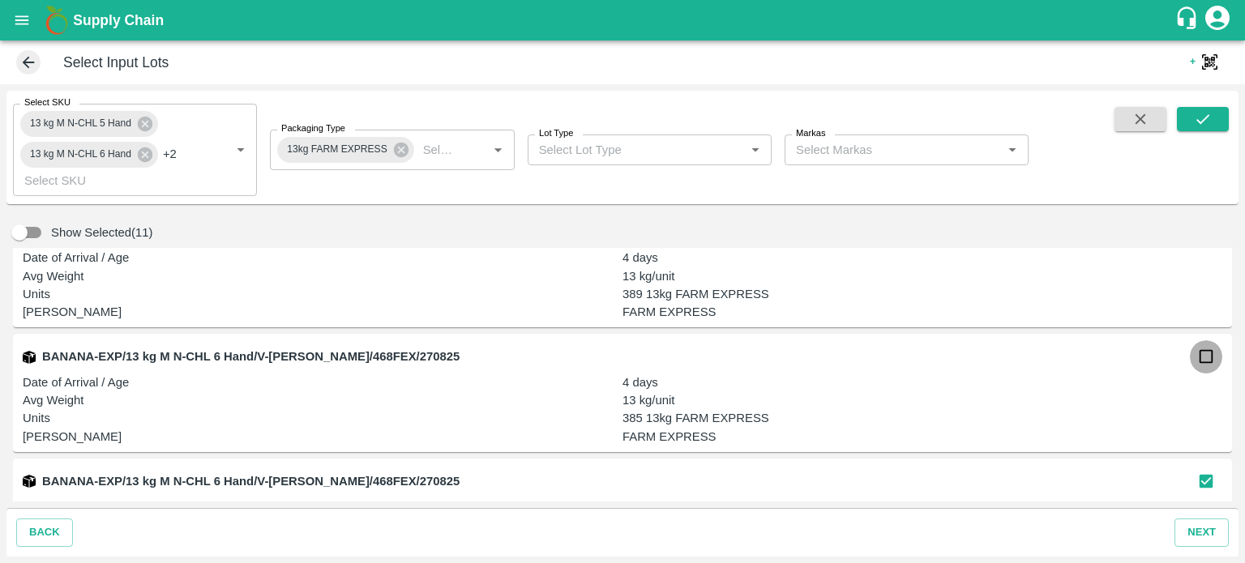
click at [1203, 364] on input "checkbox" at bounding box center [1206, 357] width 32 height 32
checkbox input "true"
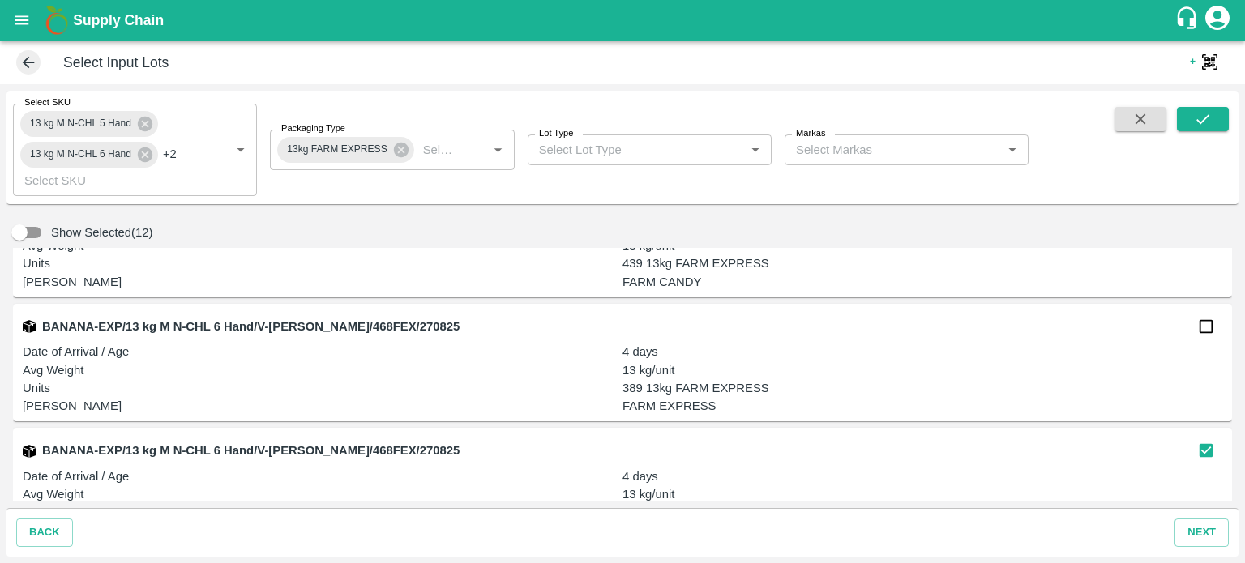
scroll to position [4427, 0]
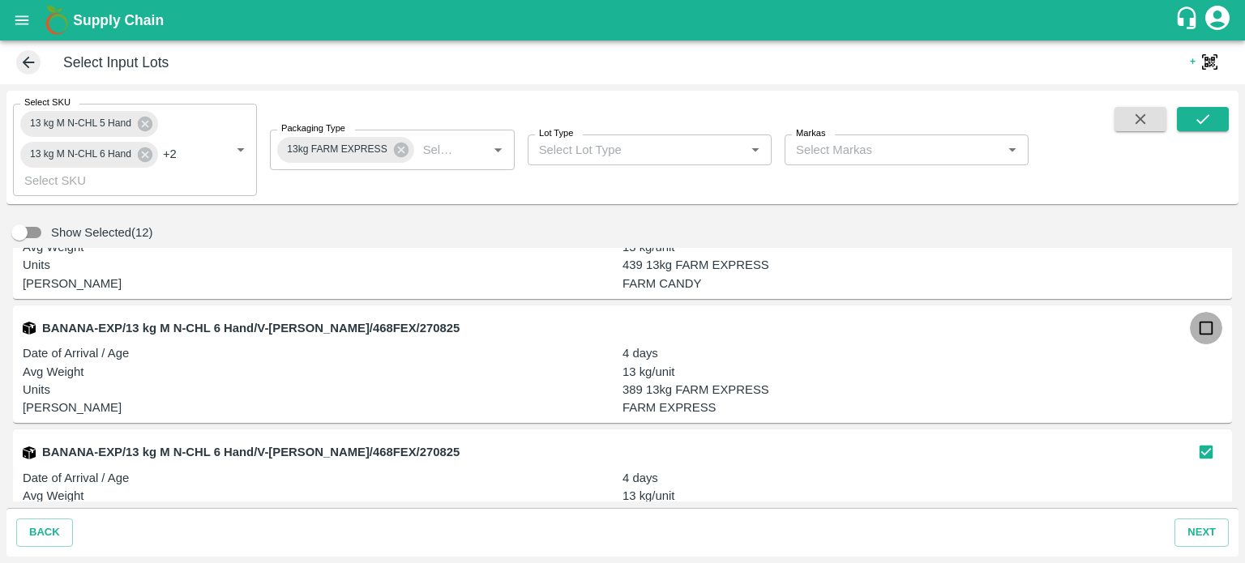
click at [1199, 335] on input "checkbox" at bounding box center [1206, 328] width 32 height 32
checkbox input "true"
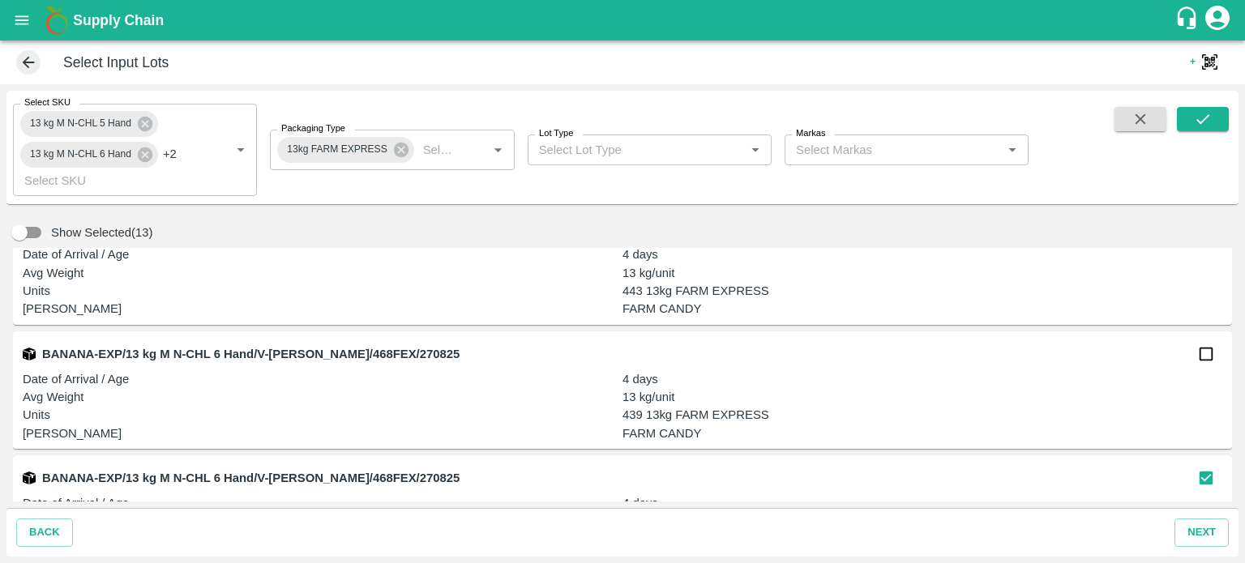
scroll to position [4276, 0]
click at [1202, 356] on input "checkbox" at bounding box center [1206, 355] width 32 height 32
checkbox input "true"
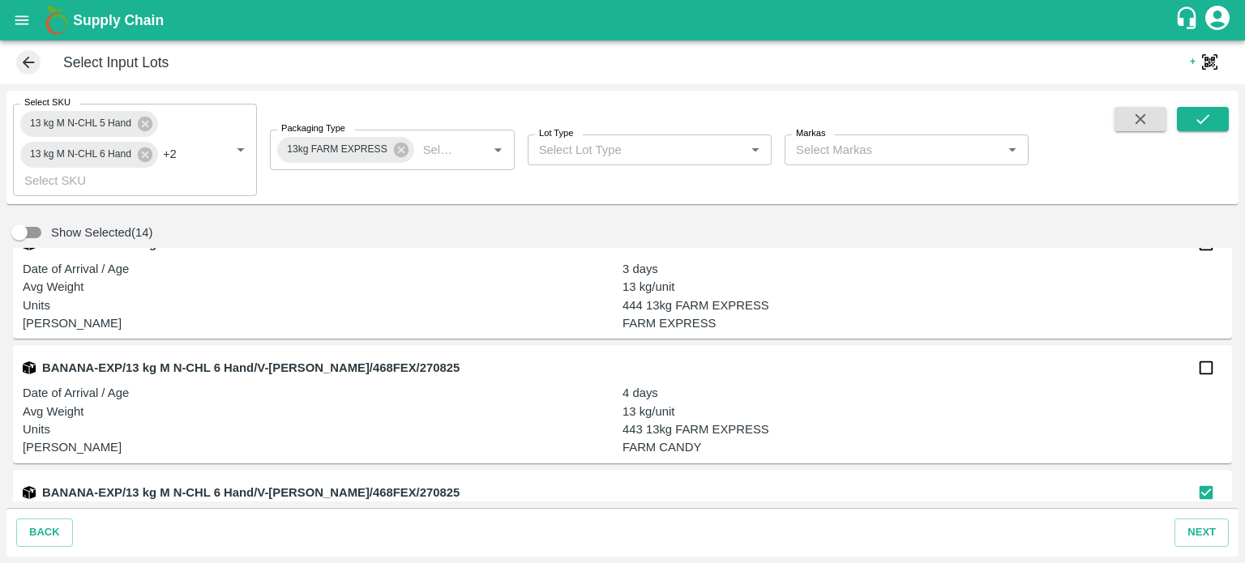
scroll to position [4135, 0]
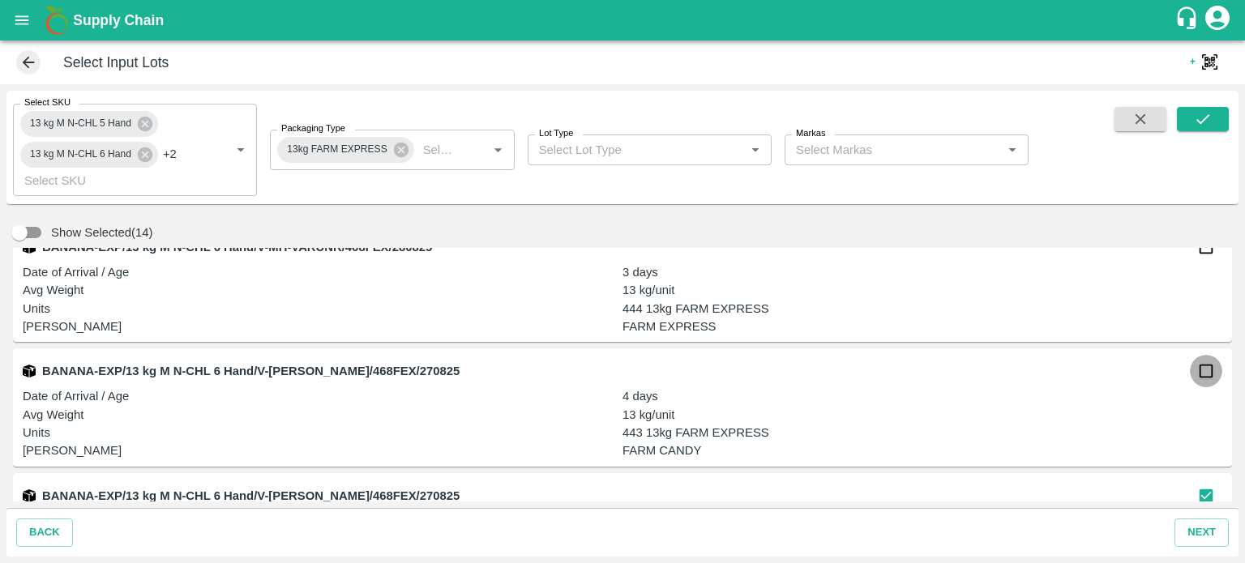
click at [1200, 377] on input "checkbox" at bounding box center [1206, 371] width 32 height 32
checkbox input "true"
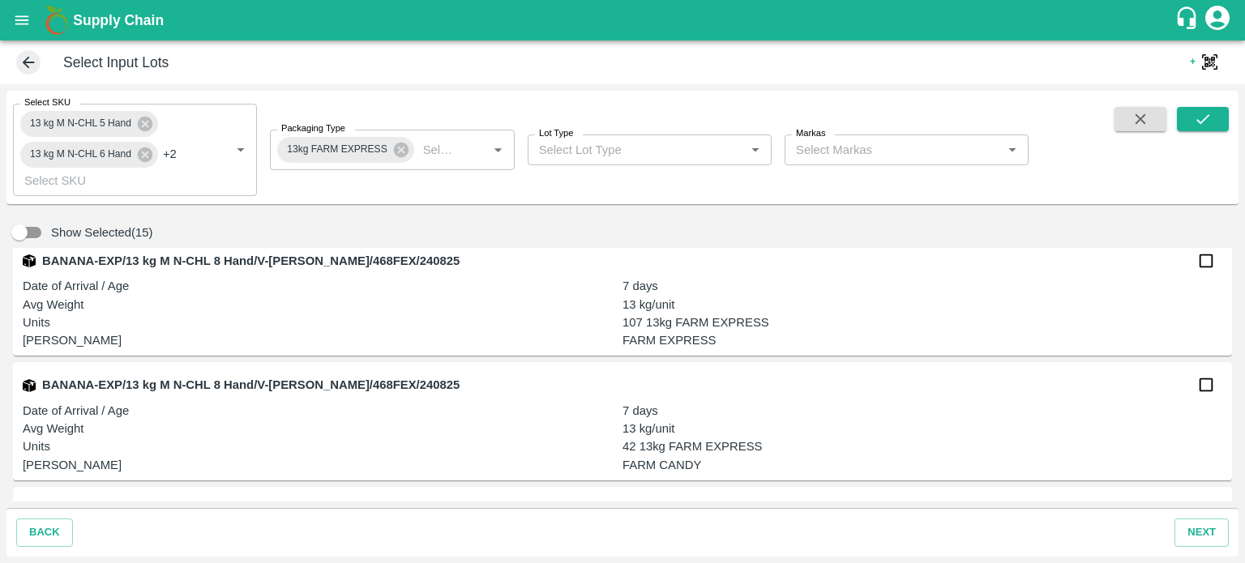
scroll to position [9095, 0]
click at [1198, 387] on input "checkbox" at bounding box center [1206, 386] width 32 height 32
checkbox input "true"
click at [1193, 268] on input "checkbox" at bounding box center [1206, 262] width 32 height 32
checkbox input "true"
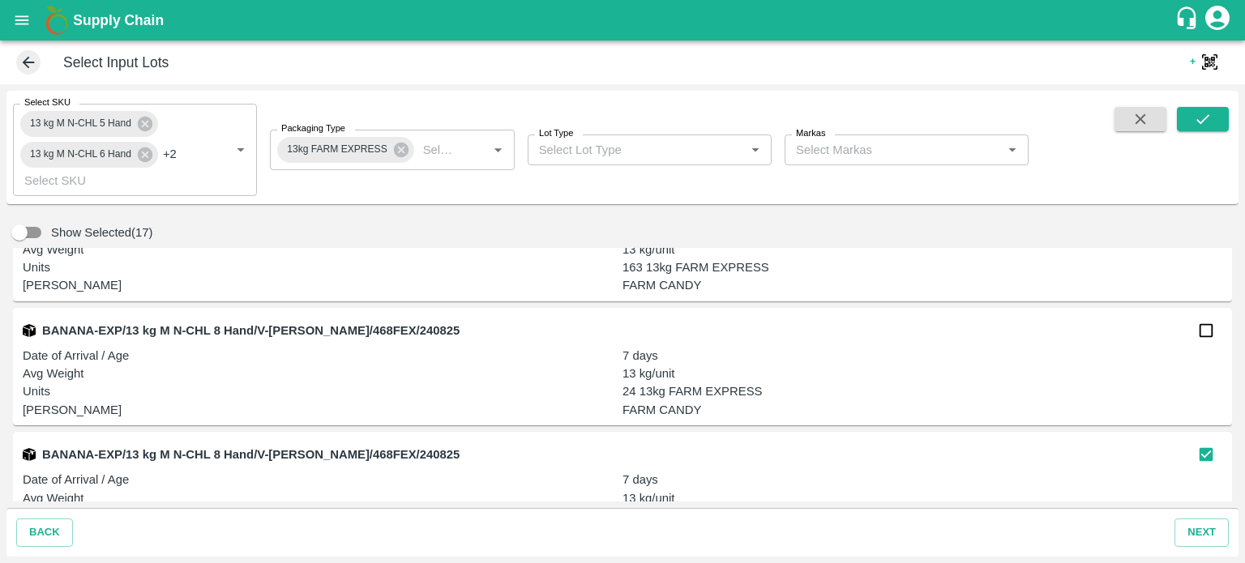
scroll to position [8900, 0]
click at [1203, 336] on input "checkbox" at bounding box center [1206, 332] width 32 height 32
checkbox input "true"
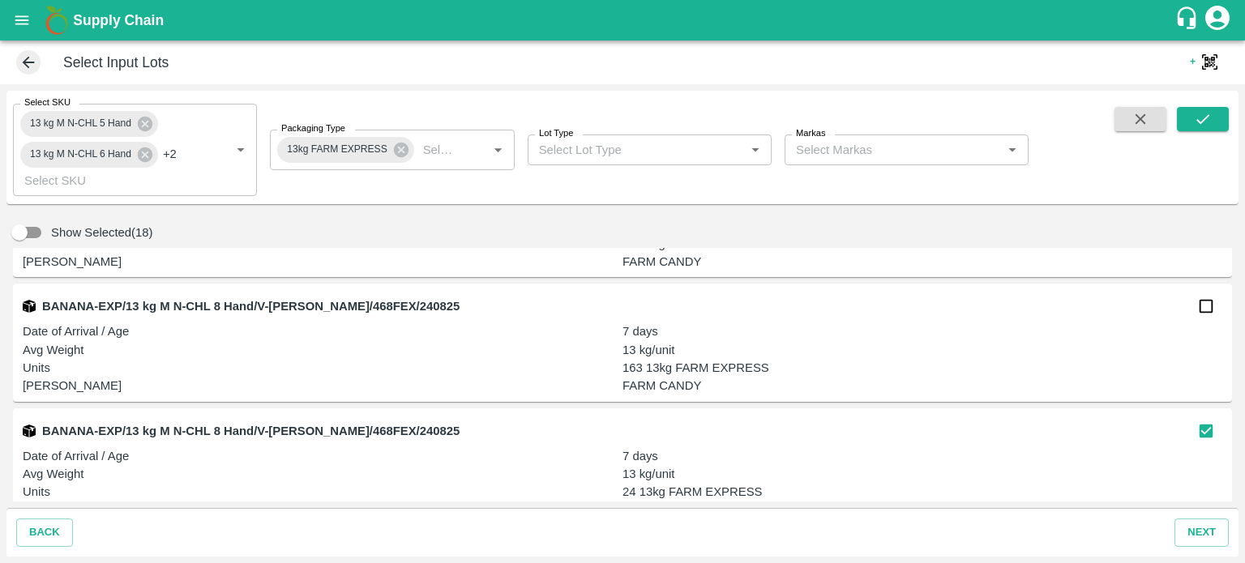
scroll to position [8780, 0]
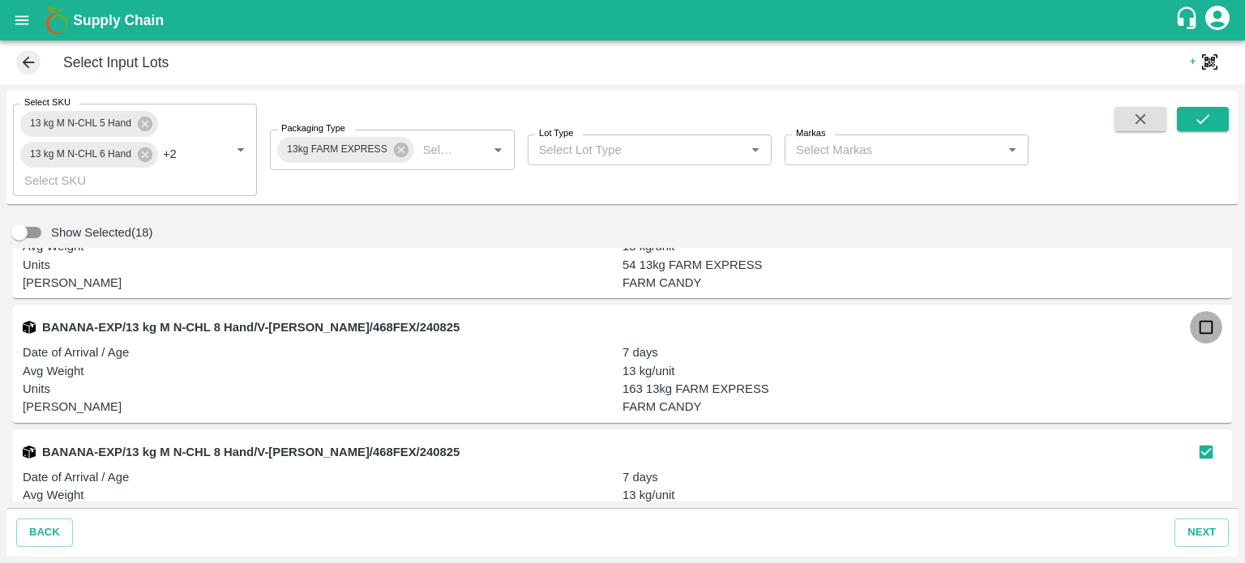
click at [1203, 337] on input "checkbox" at bounding box center [1206, 327] width 32 height 32
checkbox input "true"
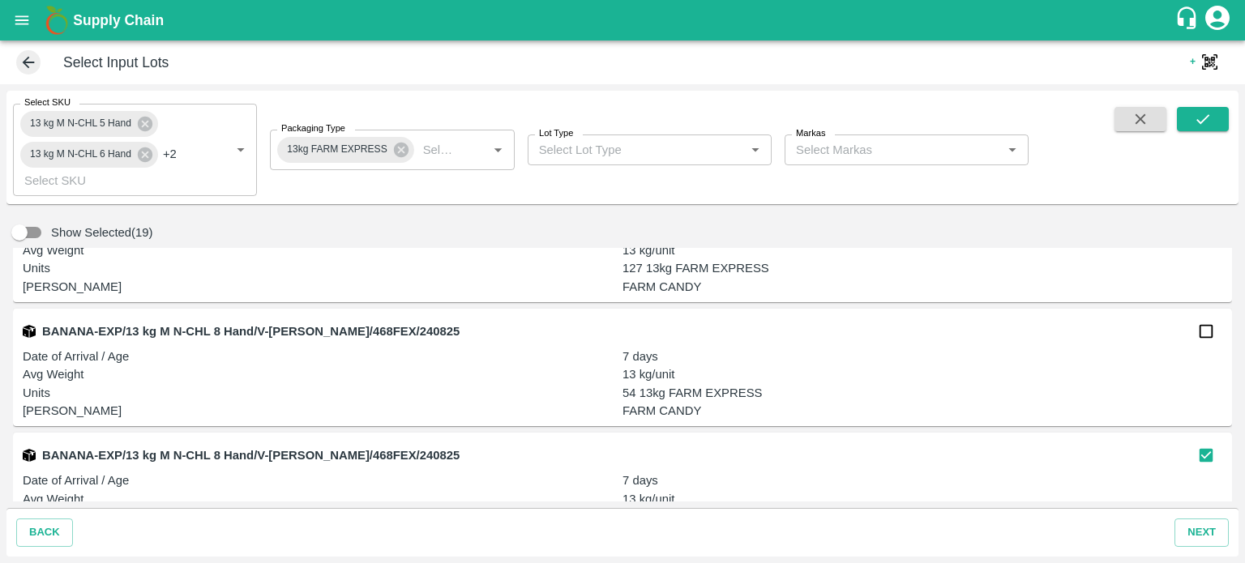
scroll to position [8626, 0]
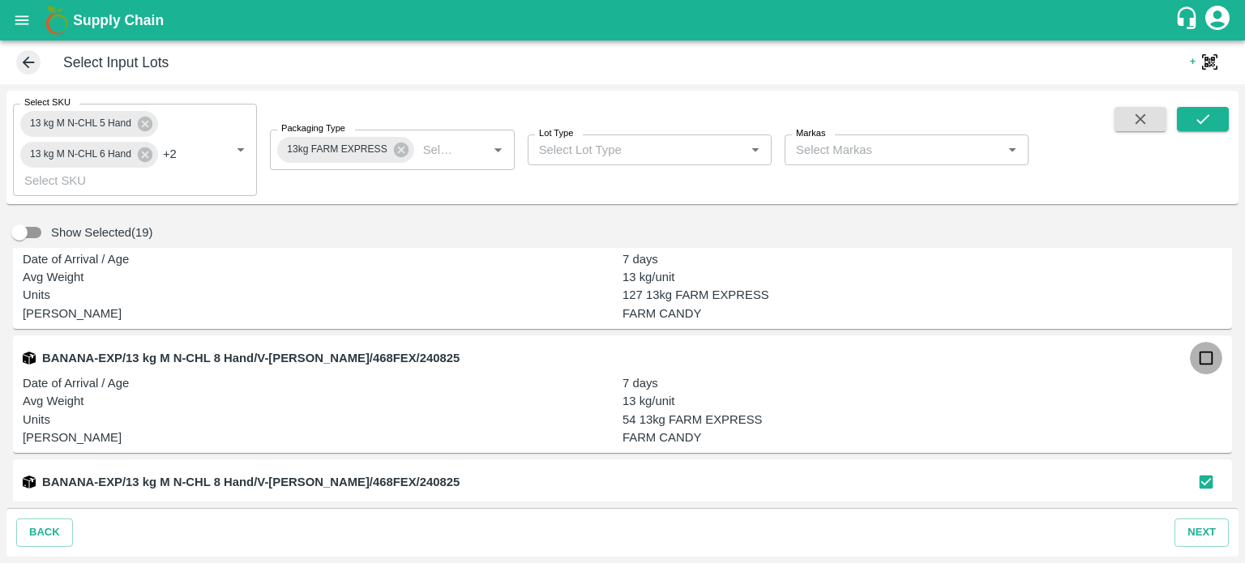
click at [1199, 367] on input "checkbox" at bounding box center [1206, 358] width 32 height 32
checkbox input "true"
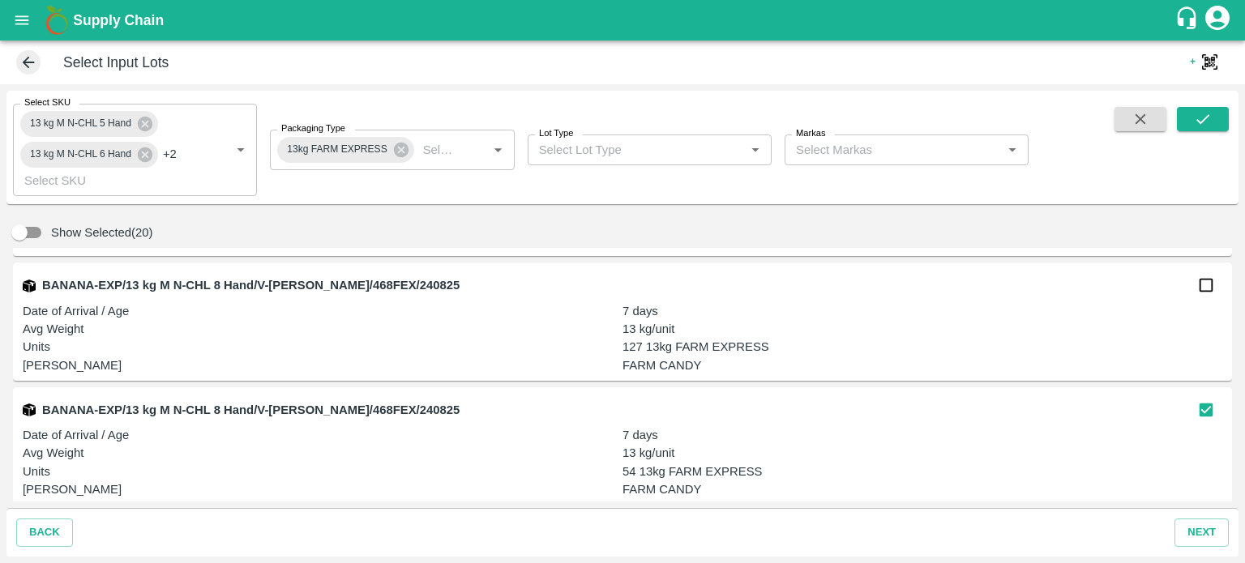
scroll to position [8548, 0]
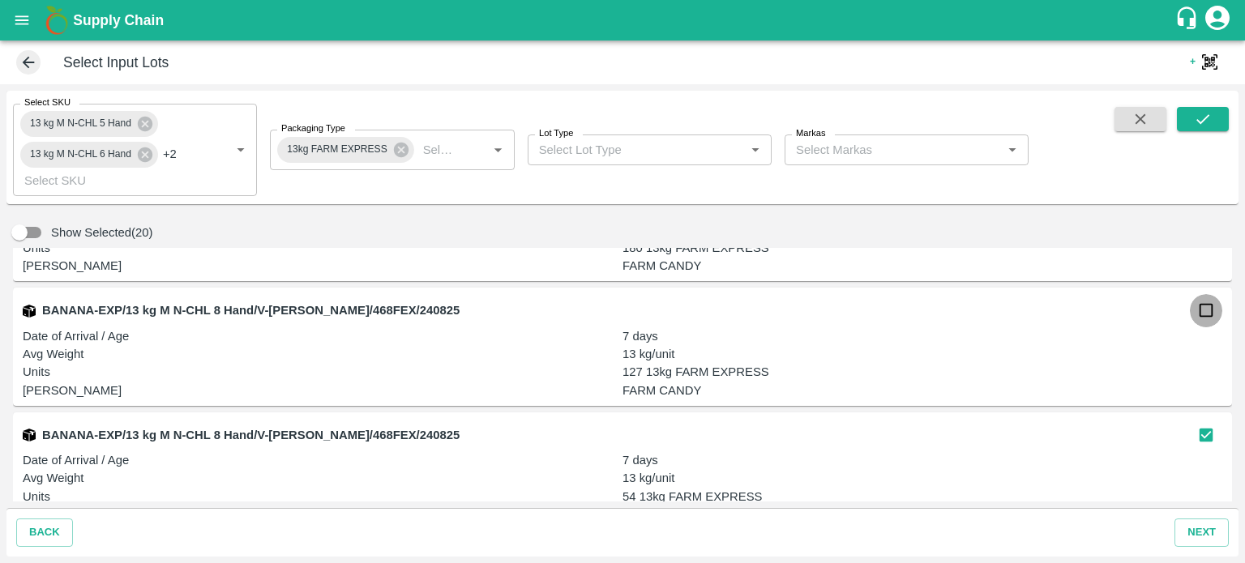
click at [1201, 313] on input "checkbox" at bounding box center [1206, 310] width 32 height 32
checkbox input "true"
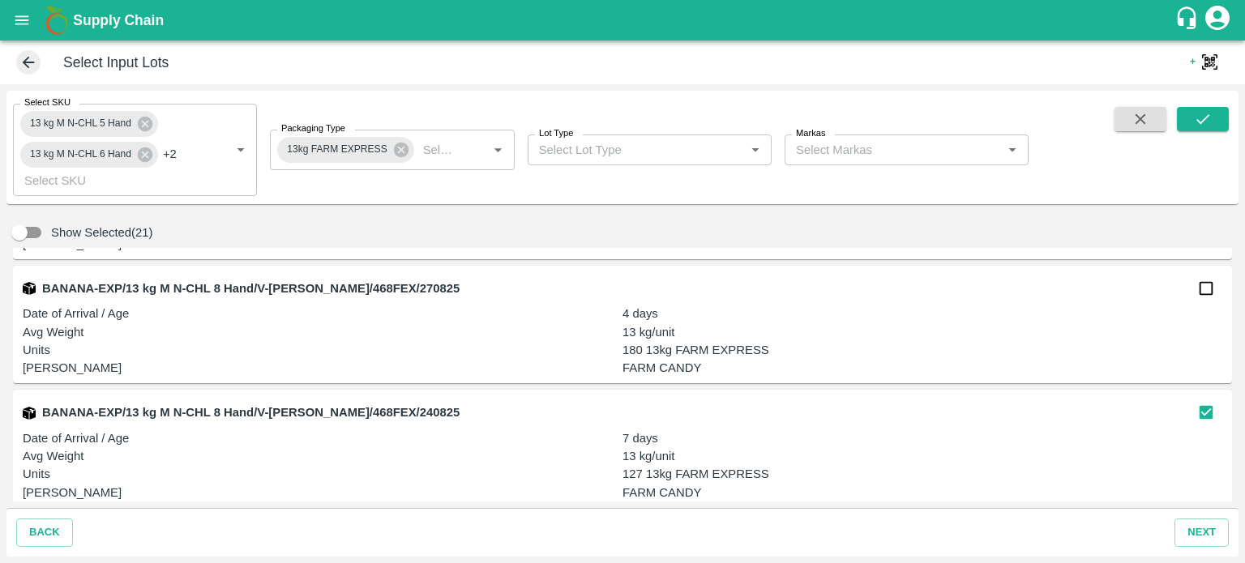
scroll to position [8444, 0]
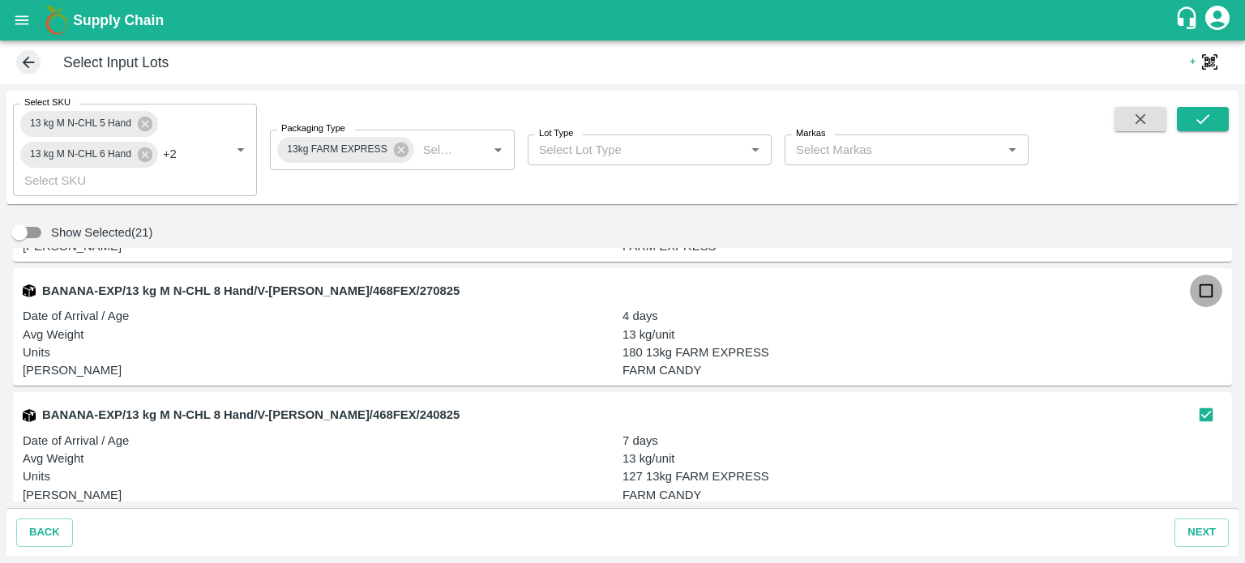
click at [1201, 298] on input "checkbox" at bounding box center [1206, 291] width 32 height 32
checkbox input "true"
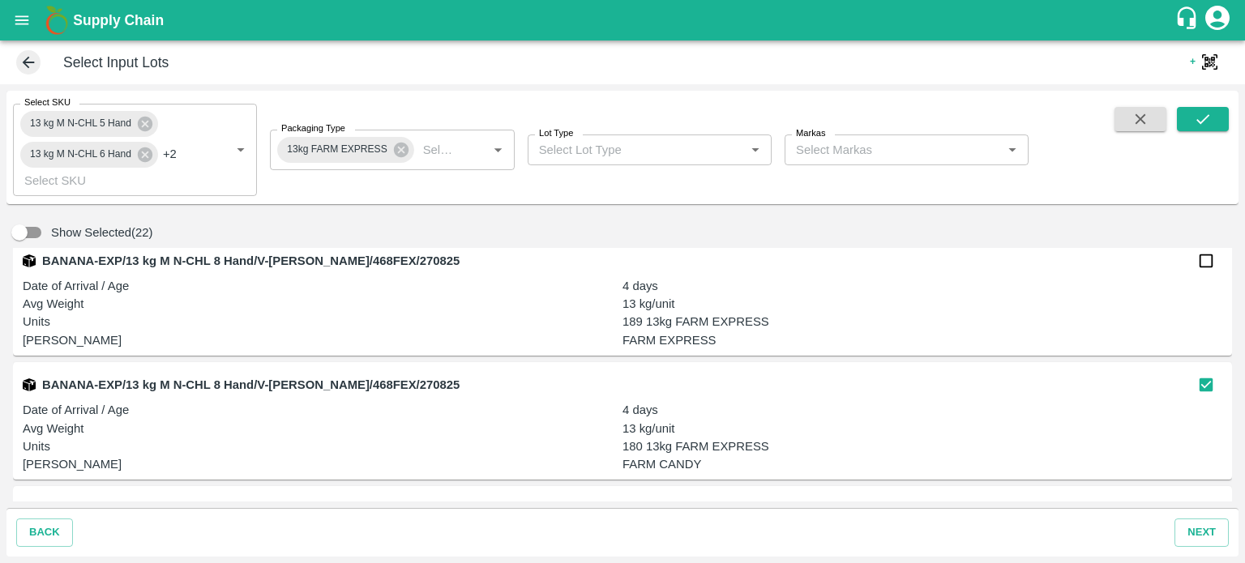
scroll to position [8309, 0]
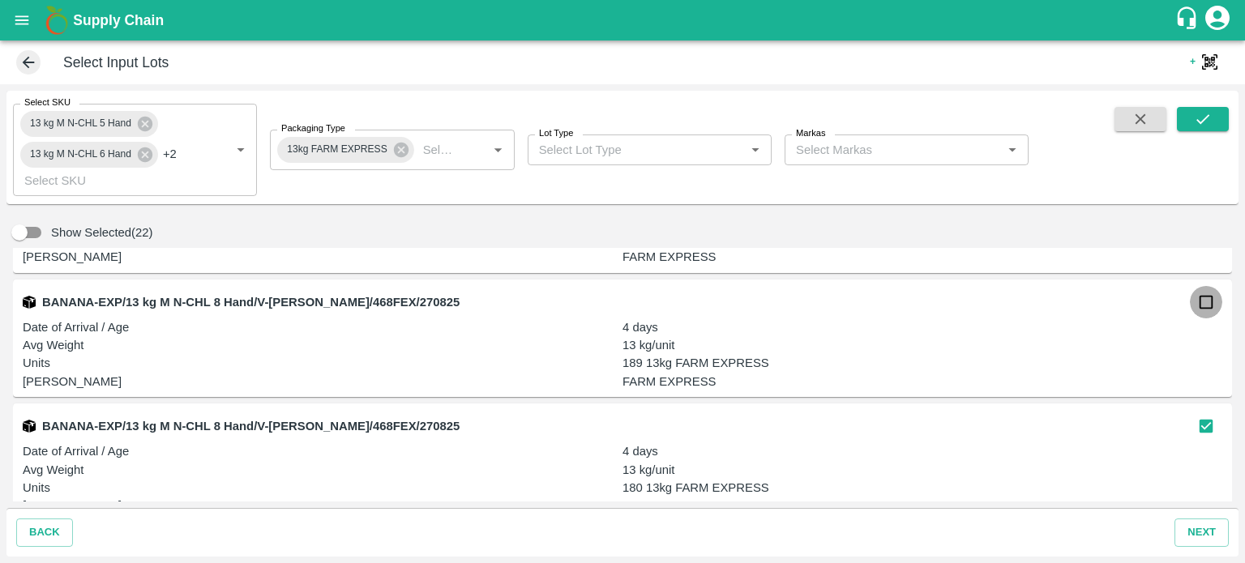
click at [1202, 304] on input "checkbox" at bounding box center [1206, 302] width 32 height 32
checkbox input "true"
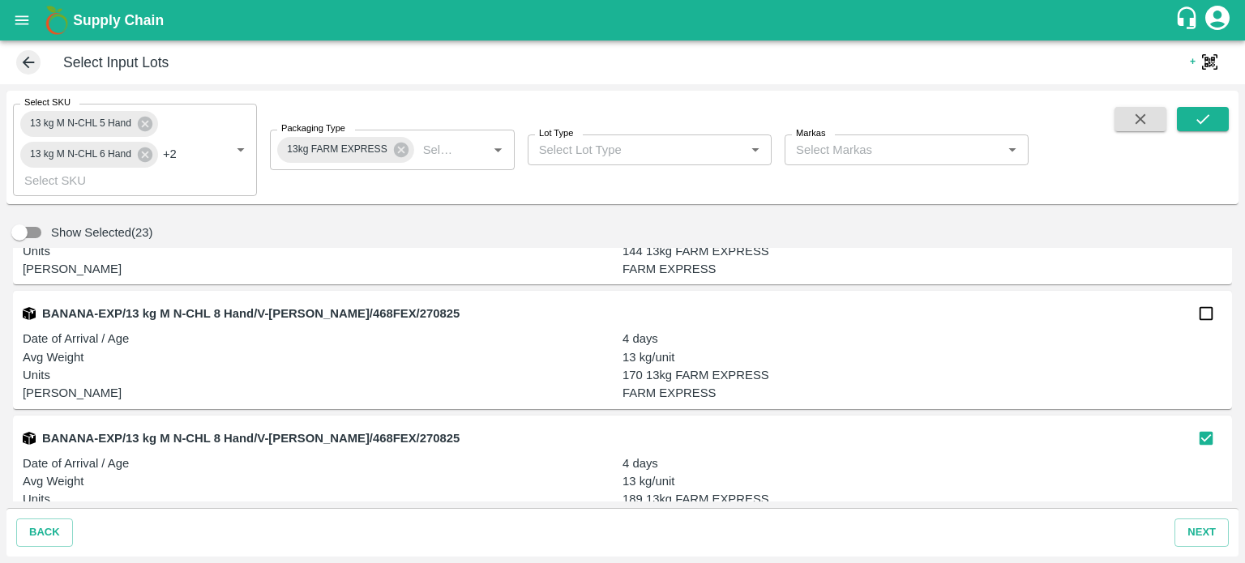
scroll to position [8169, 0]
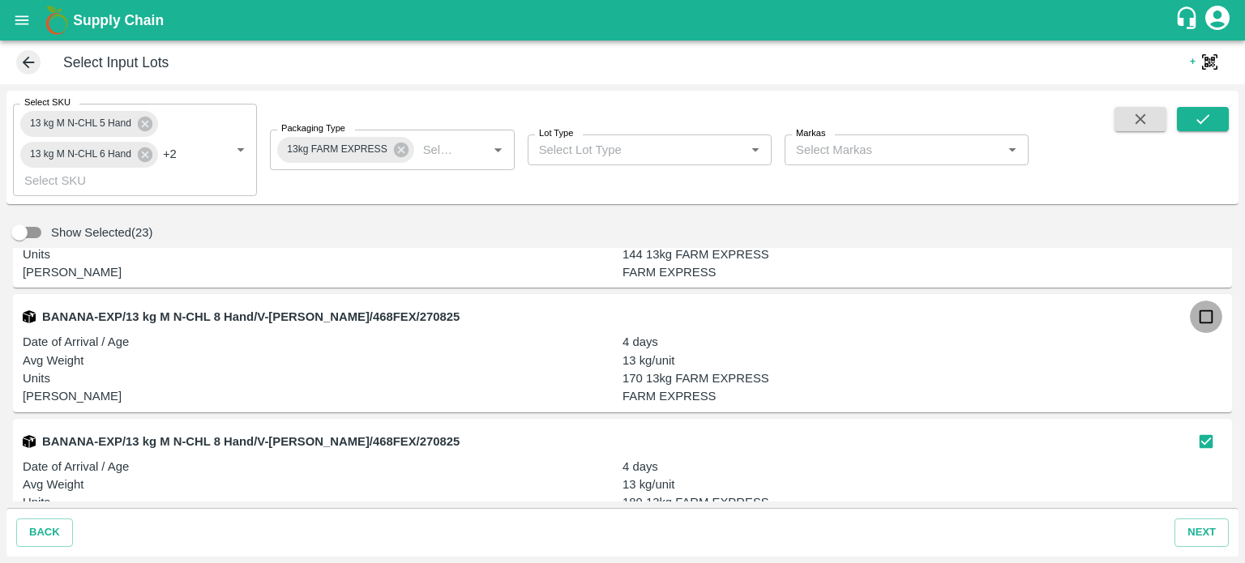
click at [1205, 321] on input "checkbox" at bounding box center [1206, 317] width 32 height 32
checkbox input "true"
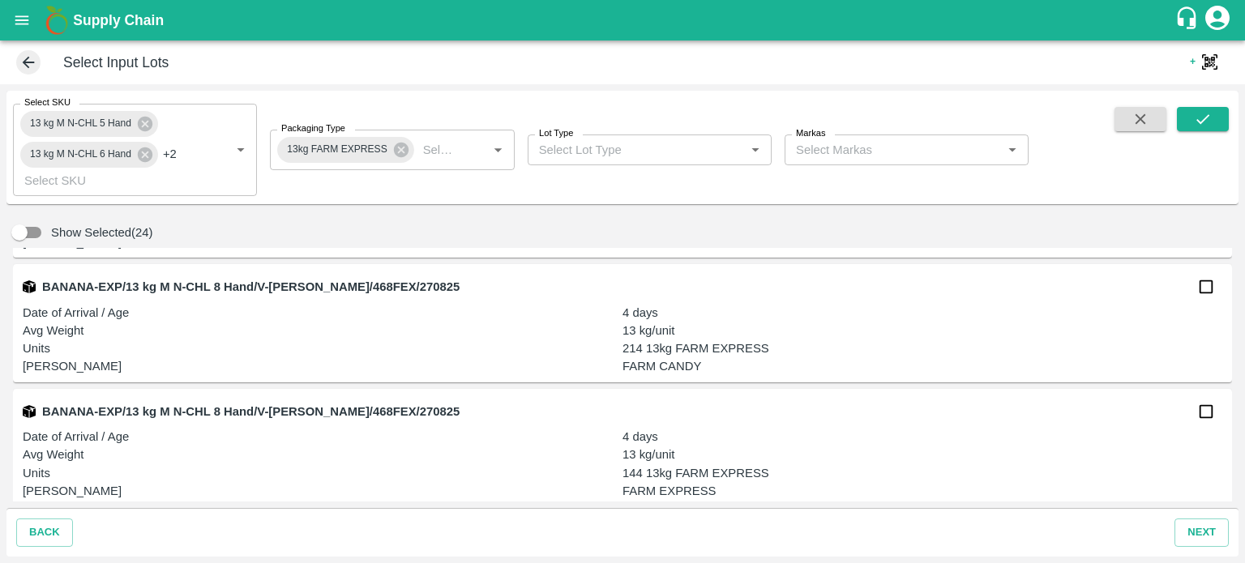
scroll to position [7949, 0]
click at [1203, 293] on input "checkbox" at bounding box center [1206, 288] width 32 height 32
checkbox input "true"
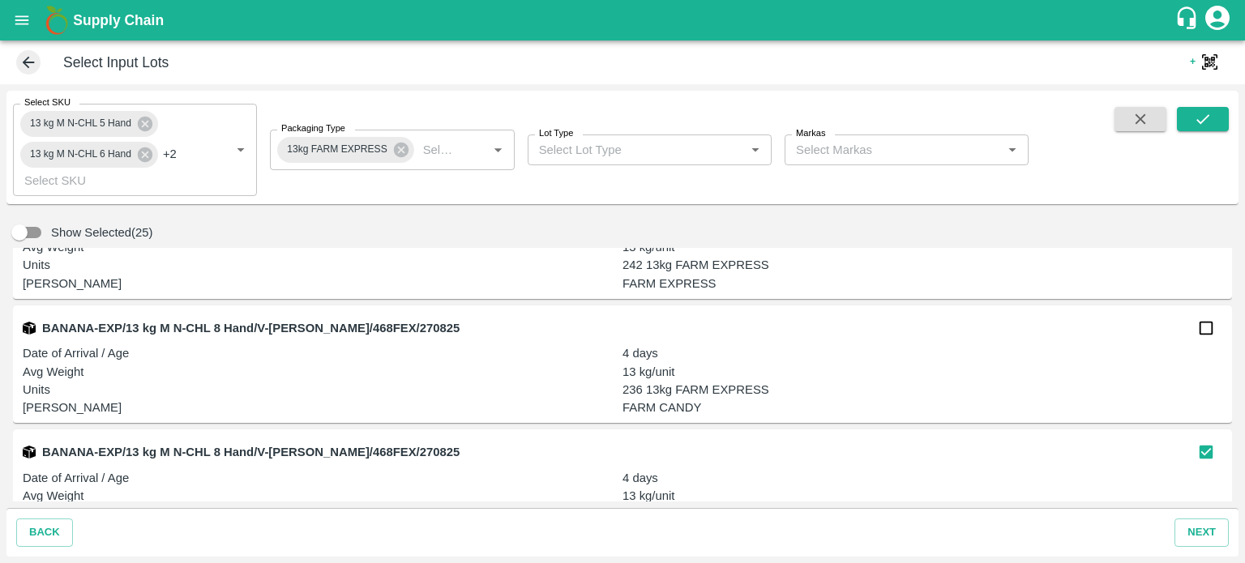
scroll to position [7782, 0]
click at [1196, 334] on input "checkbox" at bounding box center [1206, 331] width 32 height 32
checkbox input "true"
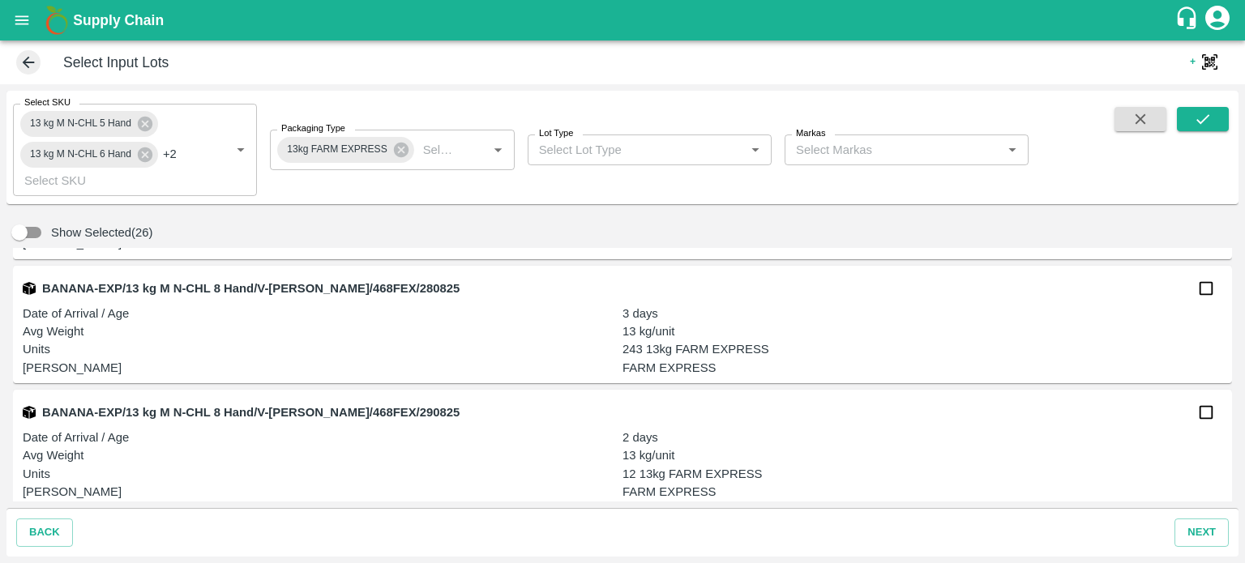
scroll to position [7078, 0]
click at [1200, 296] on input "checkbox" at bounding box center [1206, 289] width 32 height 32
checkbox input "true"
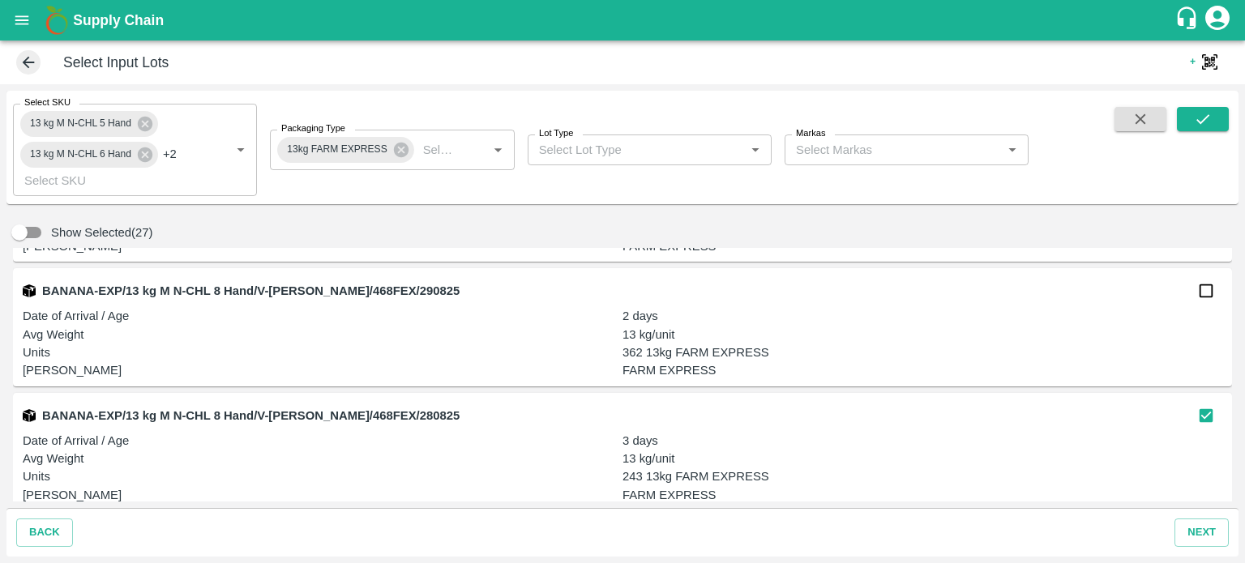
scroll to position [6872, 0]
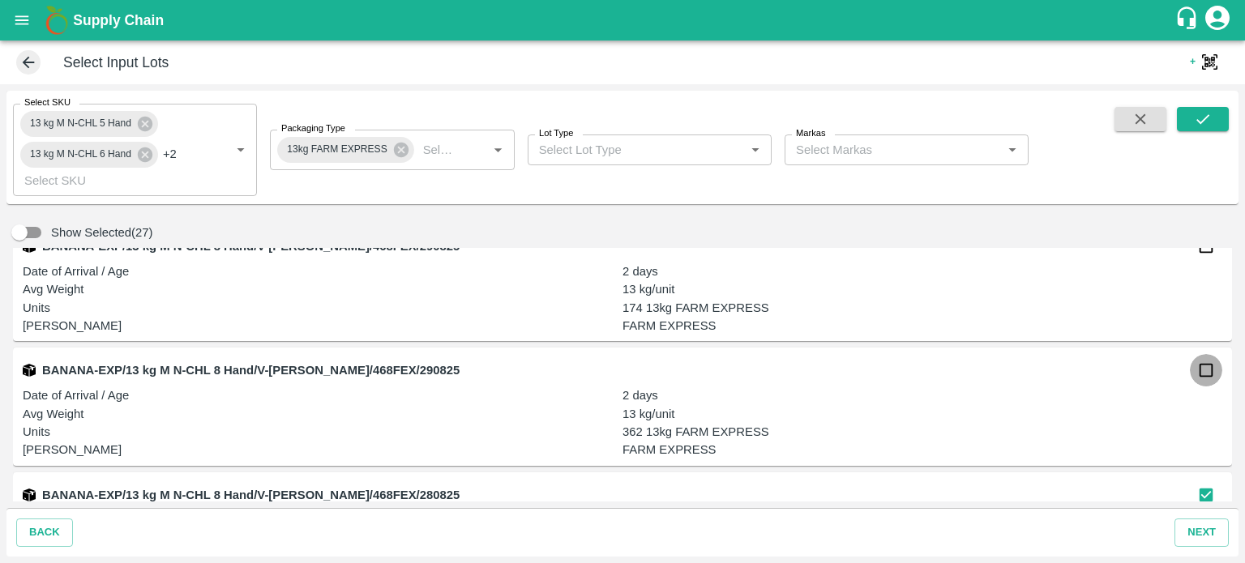
click at [1206, 379] on input "checkbox" at bounding box center [1206, 370] width 32 height 32
checkbox input "true"
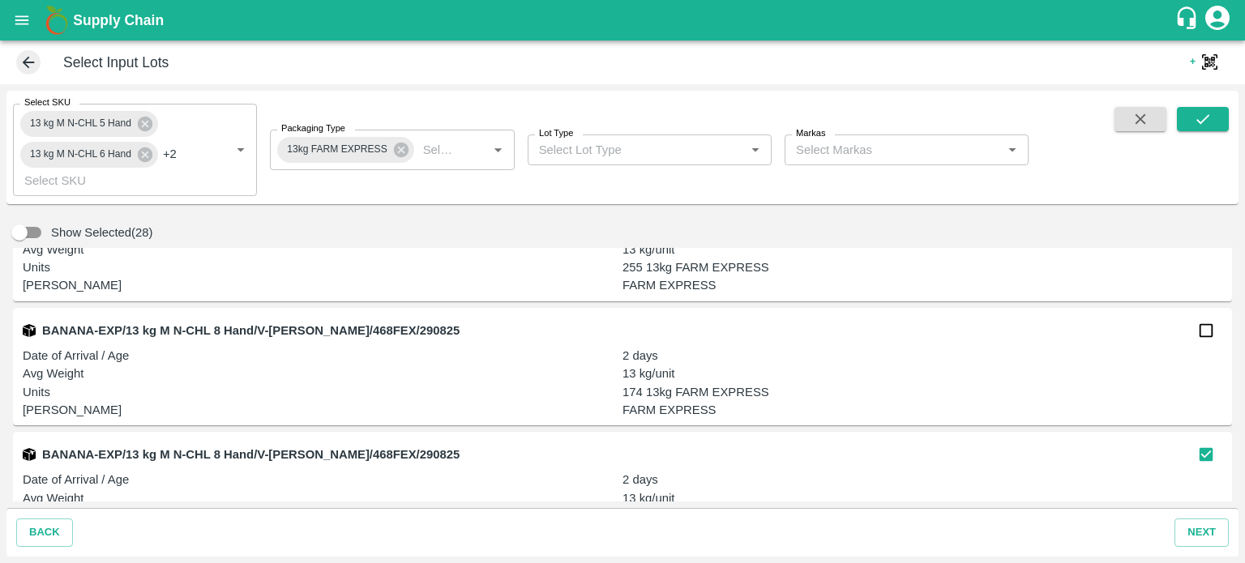
scroll to position [6786, 0]
click at [1197, 340] on input "checkbox" at bounding box center [1206, 332] width 32 height 32
checkbox input "false"
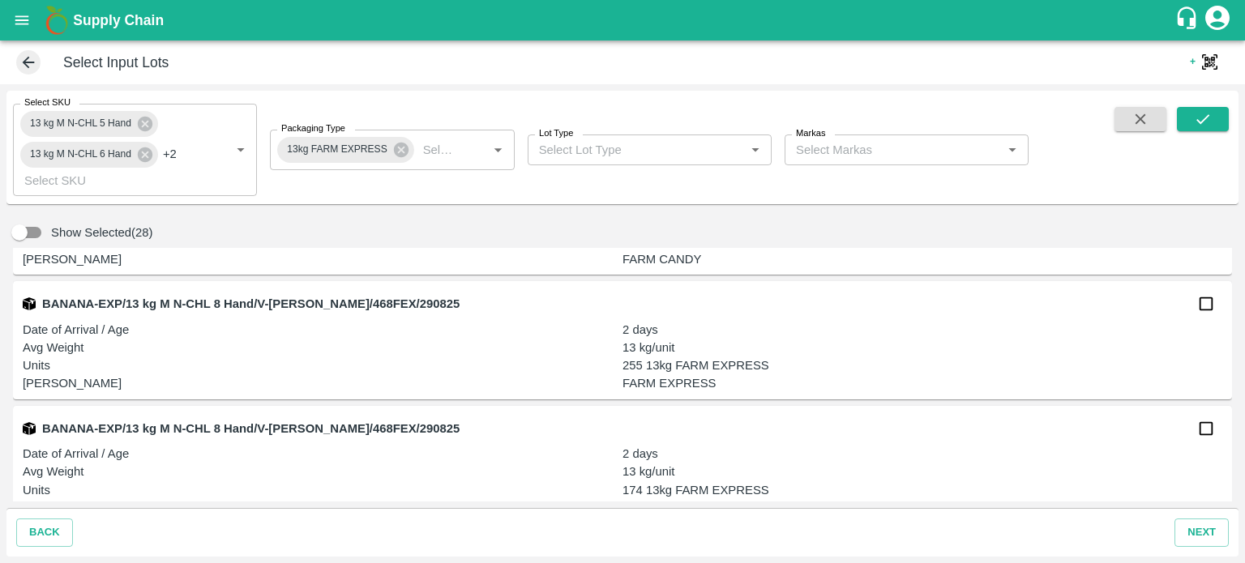
scroll to position [6689, 0]
click at [1202, 312] on input "checkbox" at bounding box center [1206, 305] width 32 height 32
checkbox input "true"
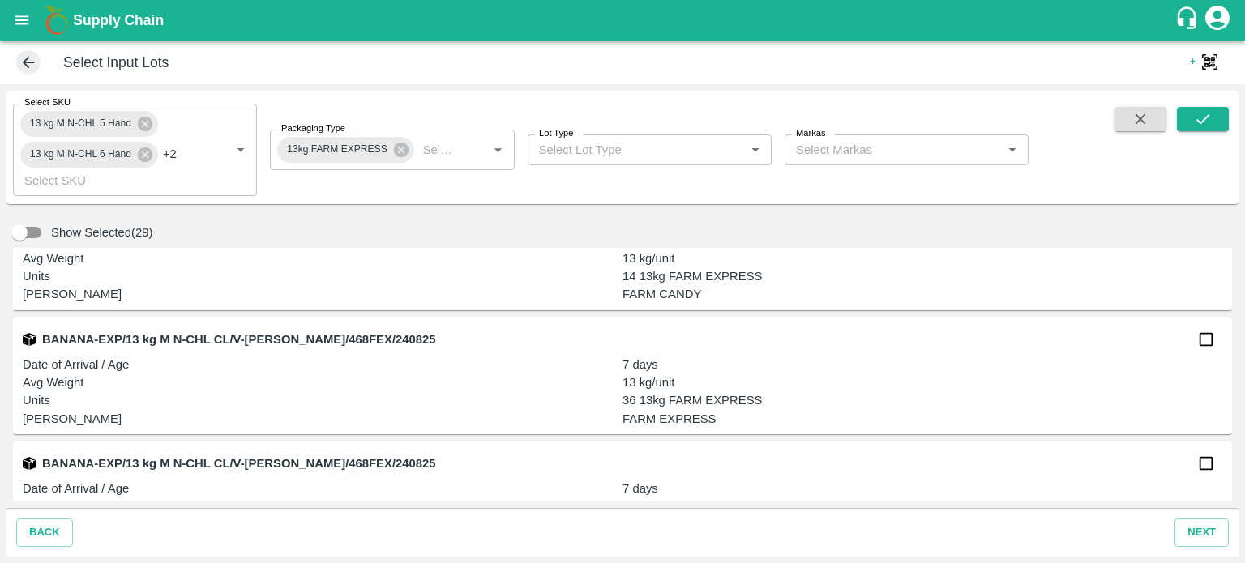
scroll to position [13062, 0]
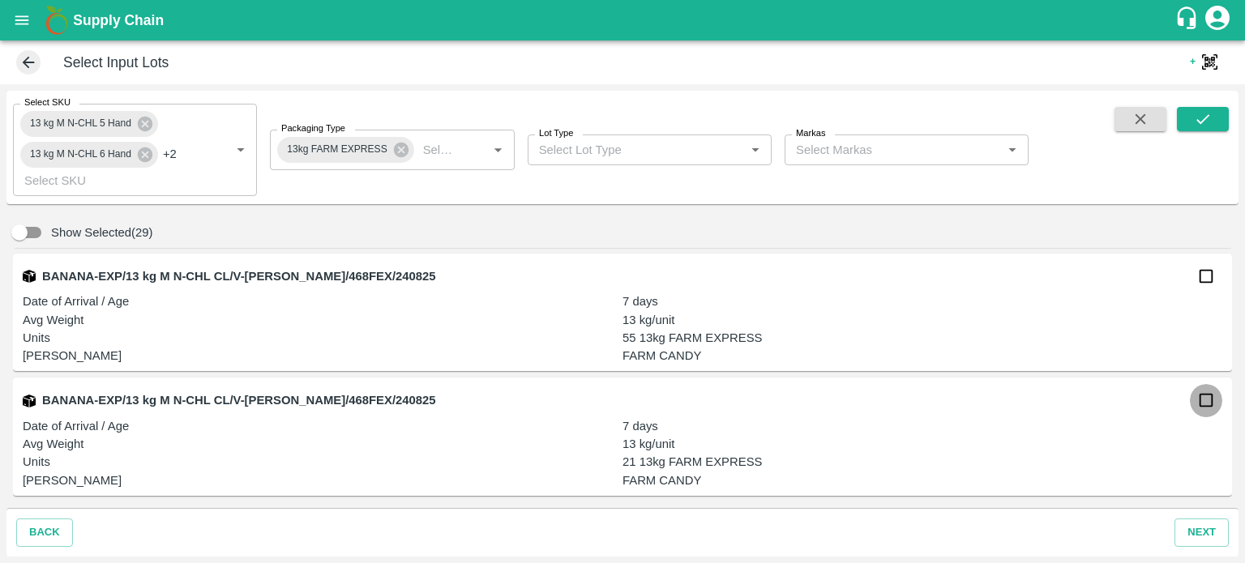
click at [1201, 408] on input "checkbox" at bounding box center [1206, 400] width 32 height 32
checkbox input "true"
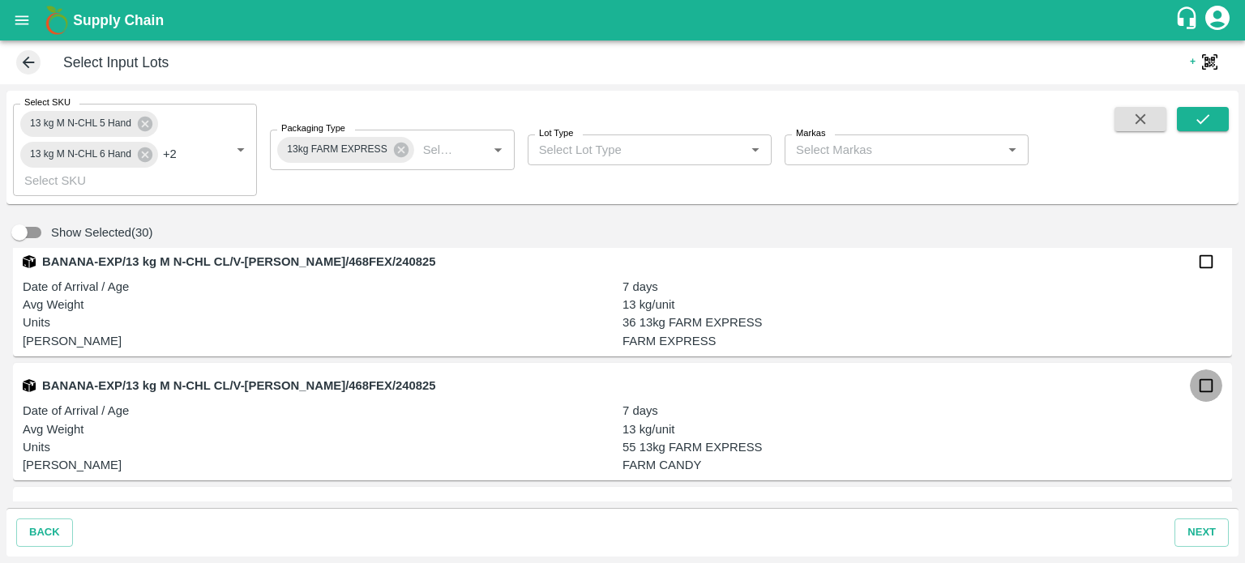
click at [1202, 388] on input "checkbox" at bounding box center [1206, 386] width 32 height 32
checkbox input "true"
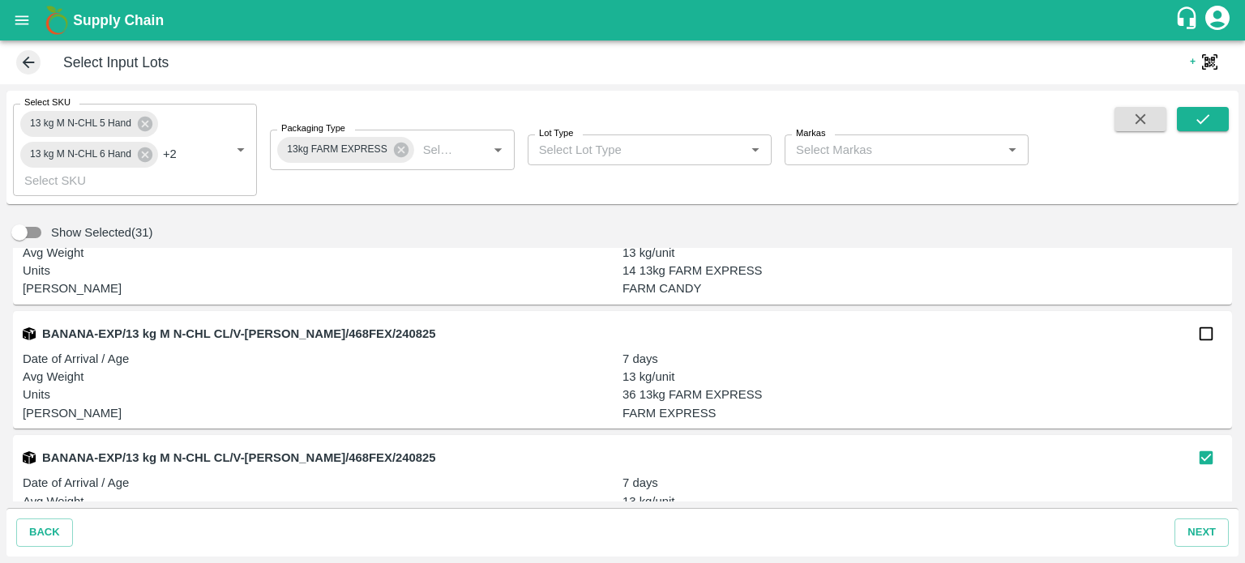
scroll to position [12877, 0]
click at [1206, 340] on input "checkbox" at bounding box center [1206, 335] width 32 height 32
checkbox input "true"
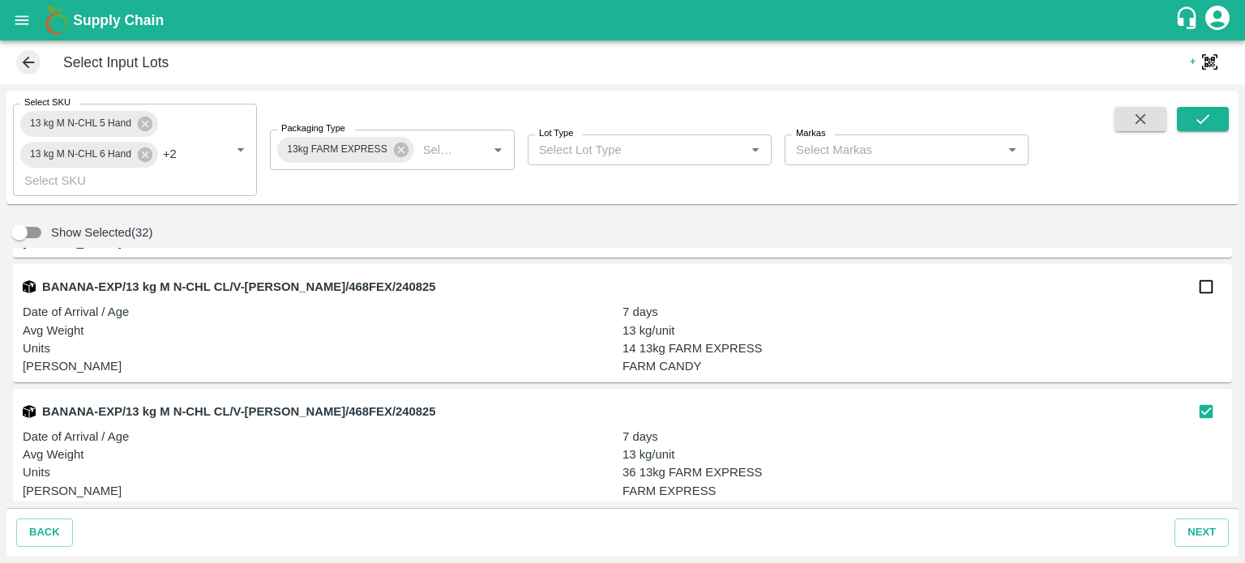
scroll to position [12788, 0]
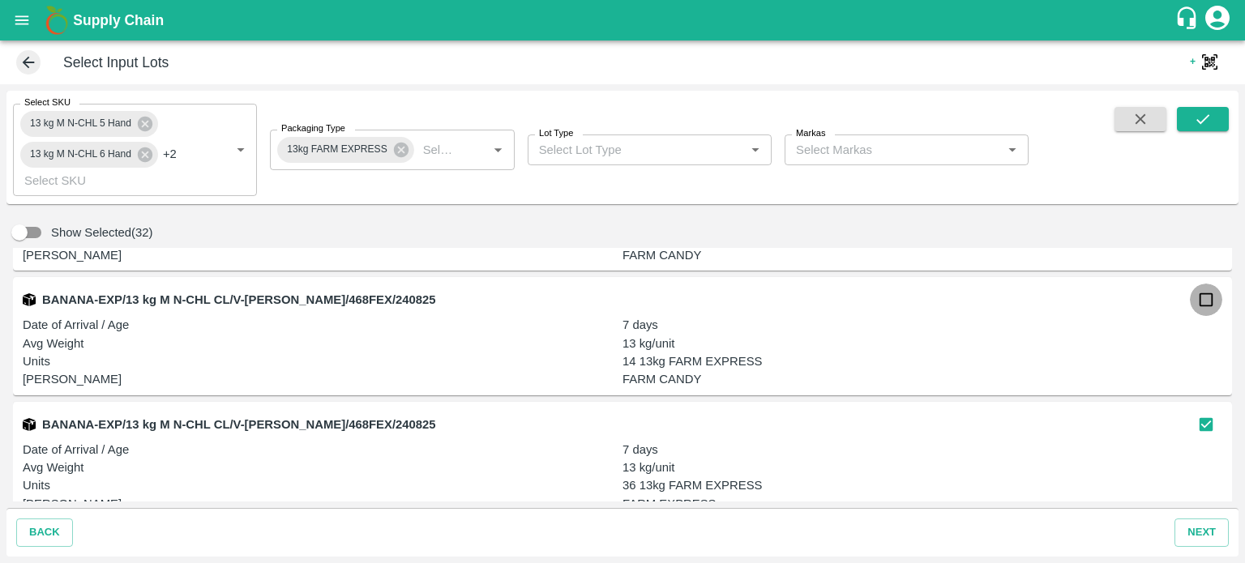
click at [1203, 307] on input "checkbox" at bounding box center [1206, 300] width 32 height 32
checkbox input "true"
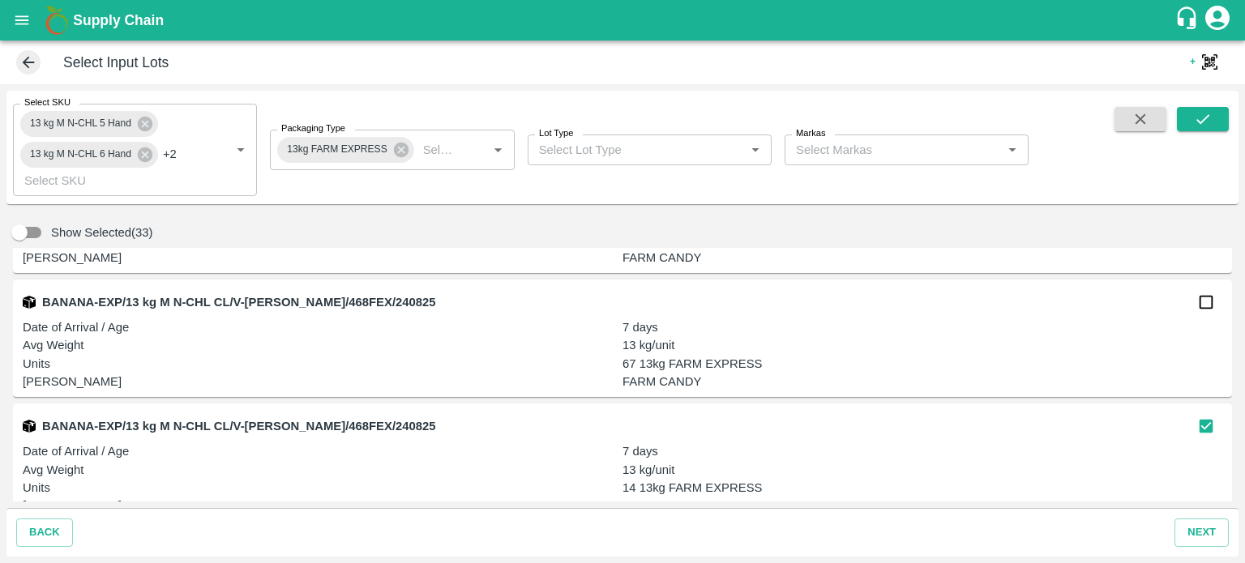
click at [1194, 306] on input "checkbox" at bounding box center [1206, 302] width 32 height 32
checkbox input "true"
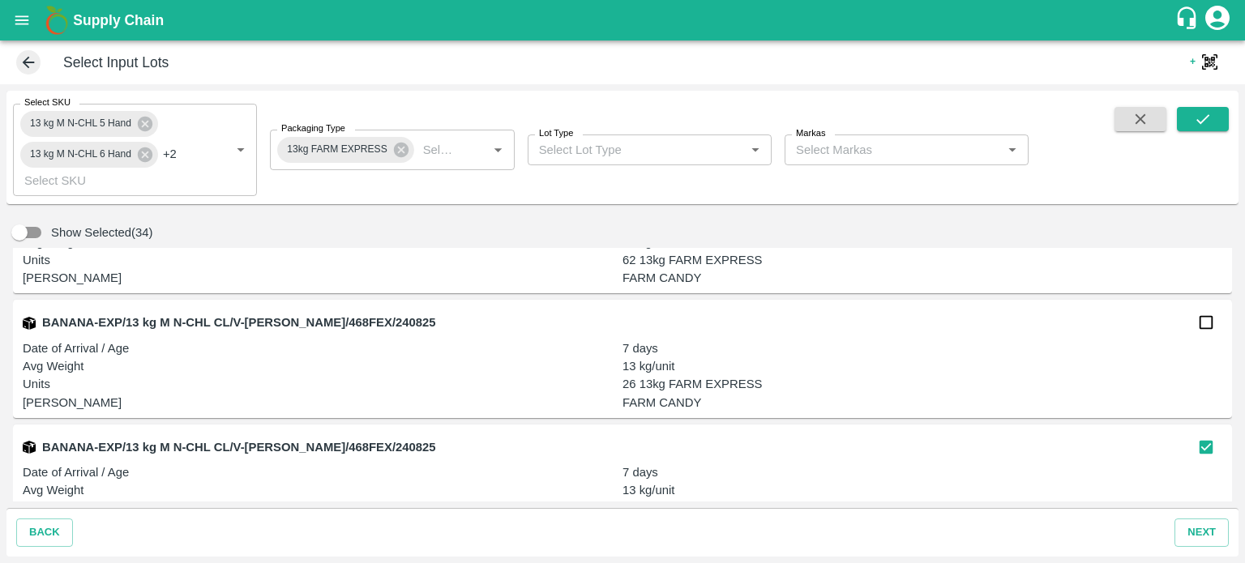
scroll to position [12514, 0]
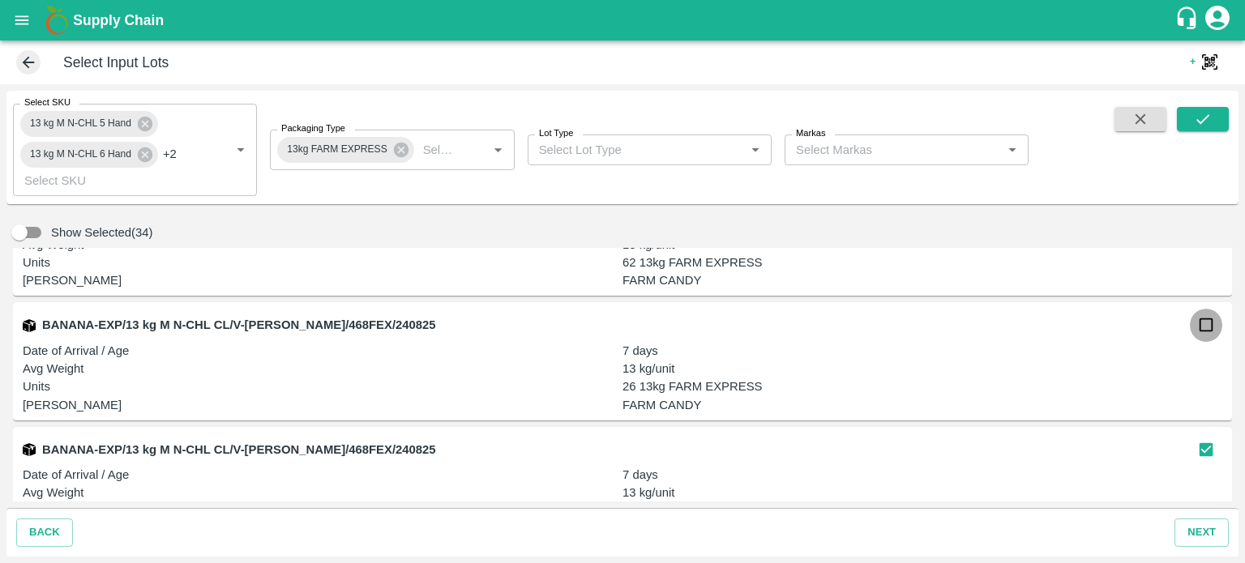
click at [1202, 328] on input "checkbox" at bounding box center [1206, 325] width 32 height 32
checkbox input "true"
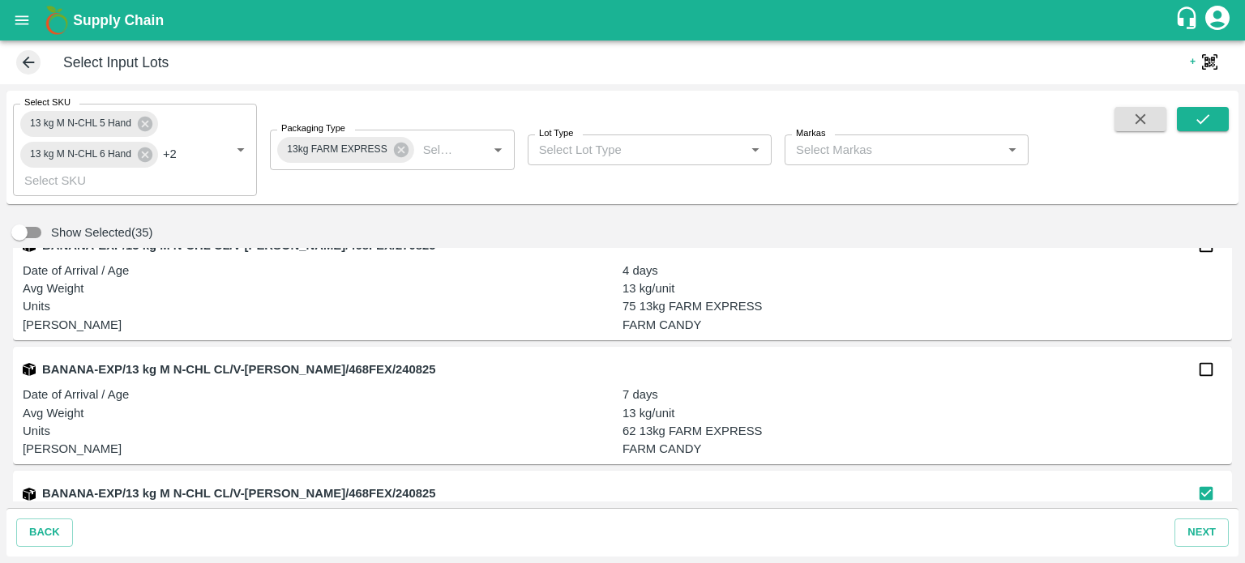
scroll to position [12344, 0]
click at [1194, 368] on input "checkbox" at bounding box center [1206, 371] width 32 height 32
checkbox input "true"
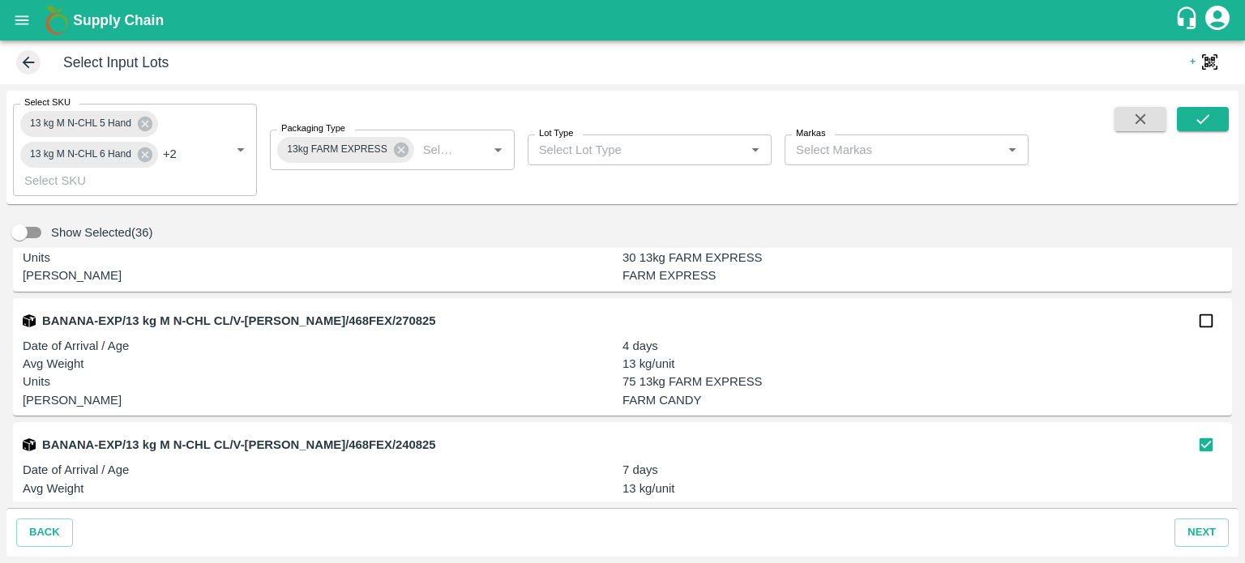
scroll to position [12245, 0]
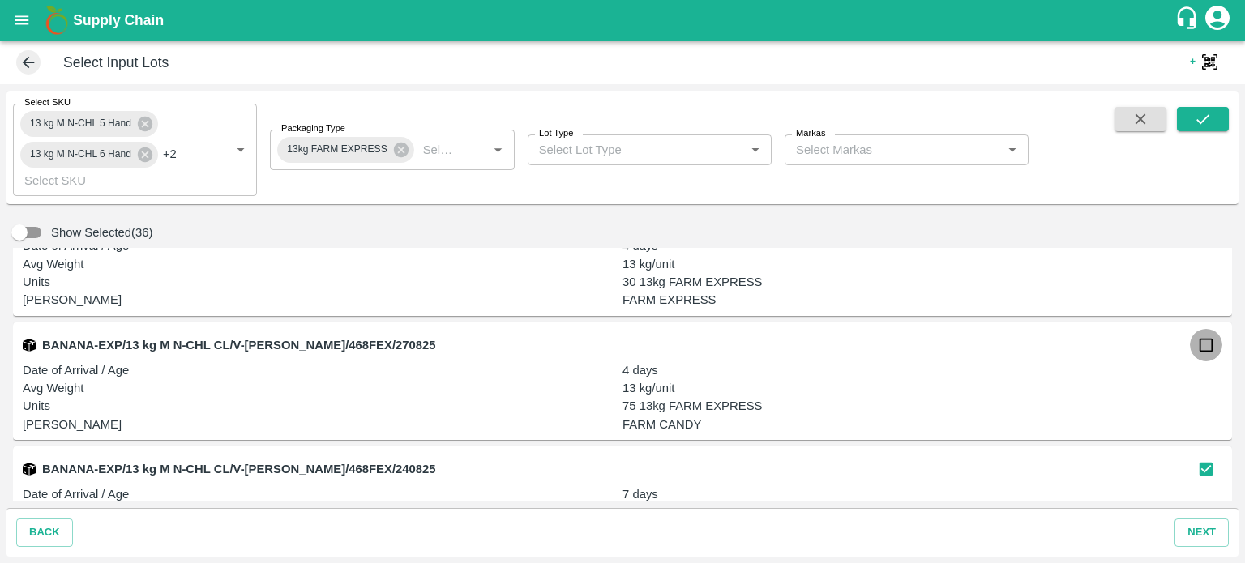
click at [1202, 352] on input "checkbox" at bounding box center [1206, 345] width 32 height 32
checkbox input "true"
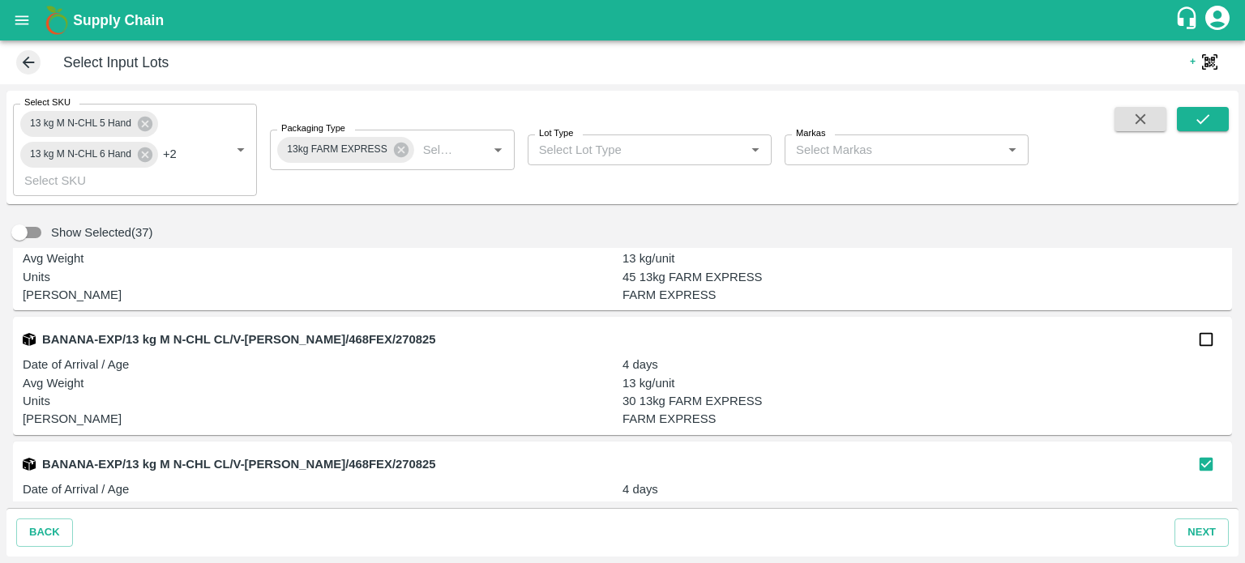
scroll to position [12125, 0]
click at [1203, 343] on input "checkbox" at bounding box center [1206, 340] width 32 height 32
checkbox input "true"
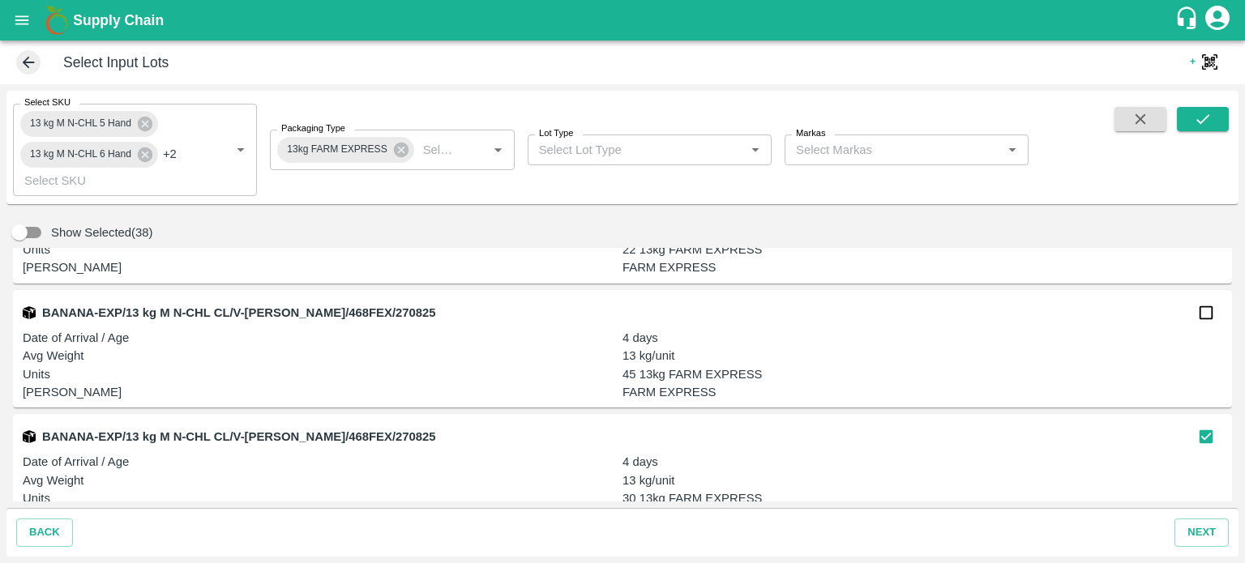
scroll to position [12026, 0]
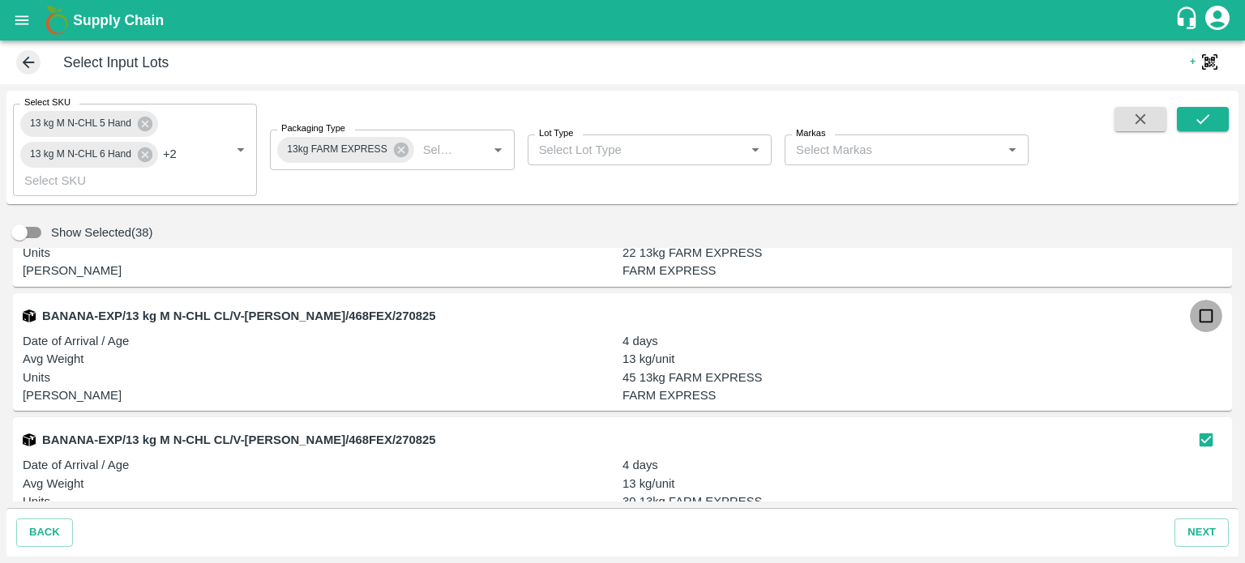
click at [1201, 327] on input "checkbox" at bounding box center [1206, 316] width 32 height 32
checkbox input "true"
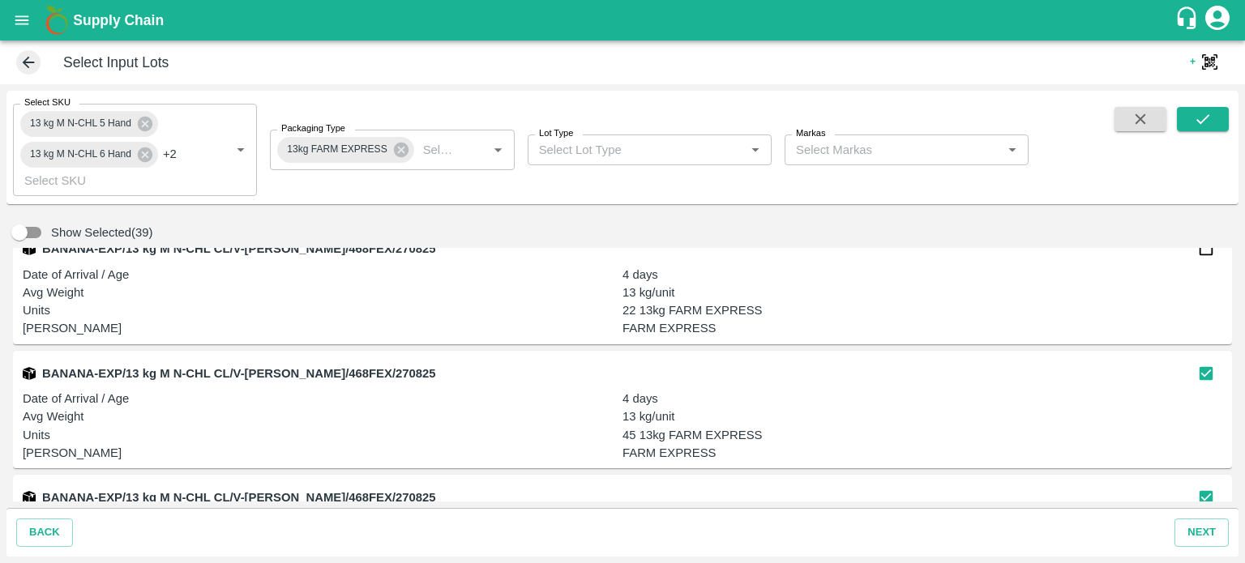
scroll to position [11969, 0]
click at [1194, 536] on button "next" at bounding box center [1202, 533] width 54 height 28
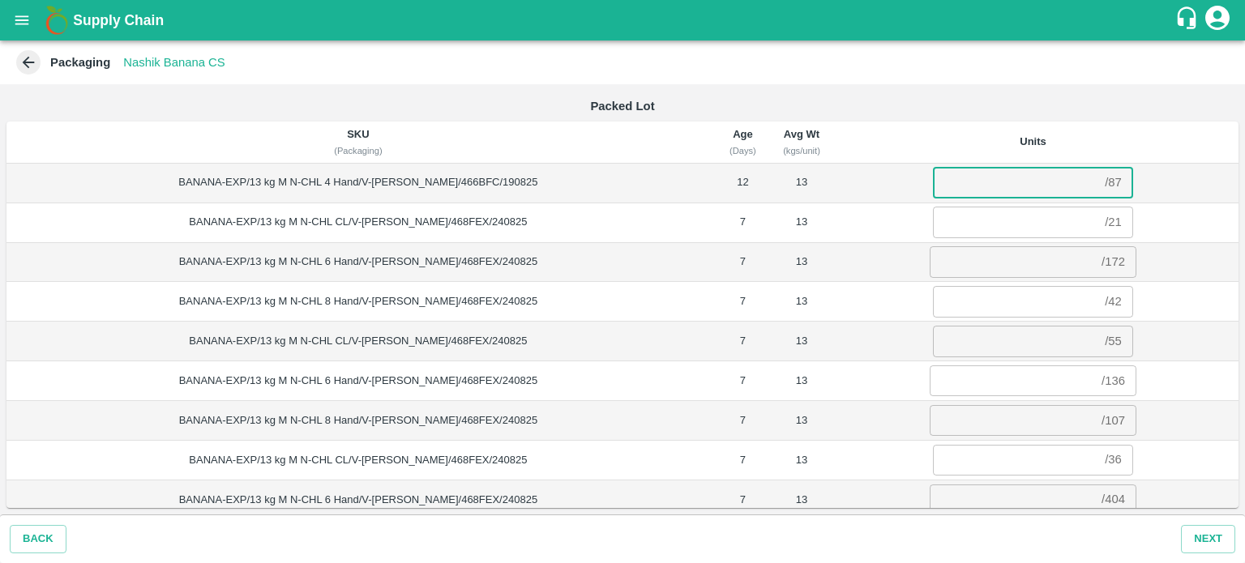
click at [965, 180] on input "number" at bounding box center [1015, 182] width 165 height 31
type input "58"
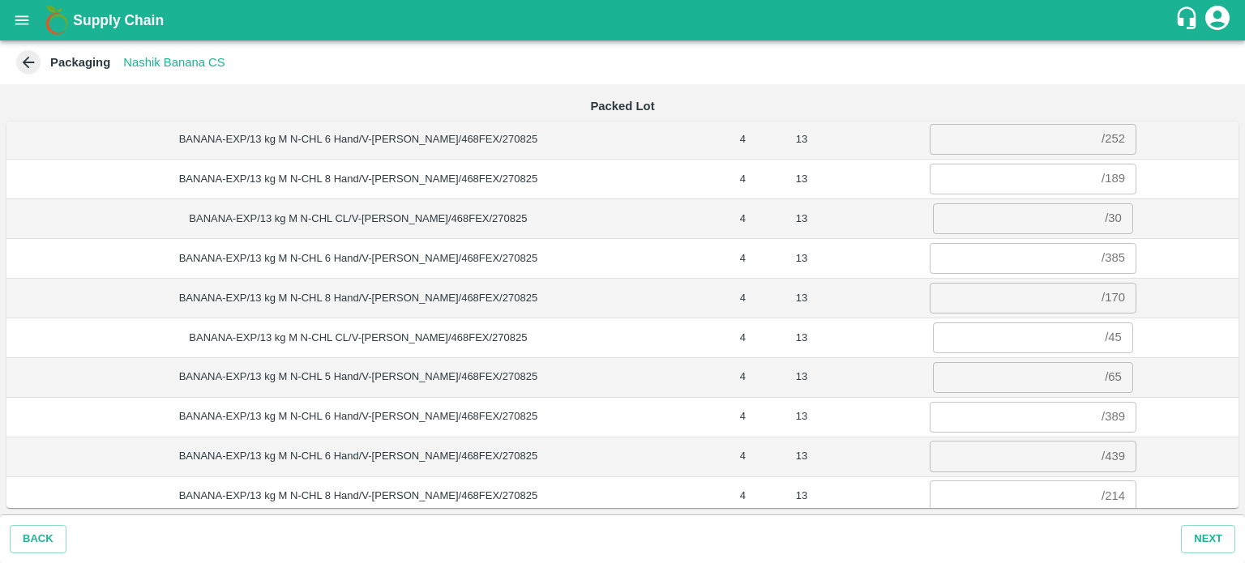
scroll to position [992, 0]
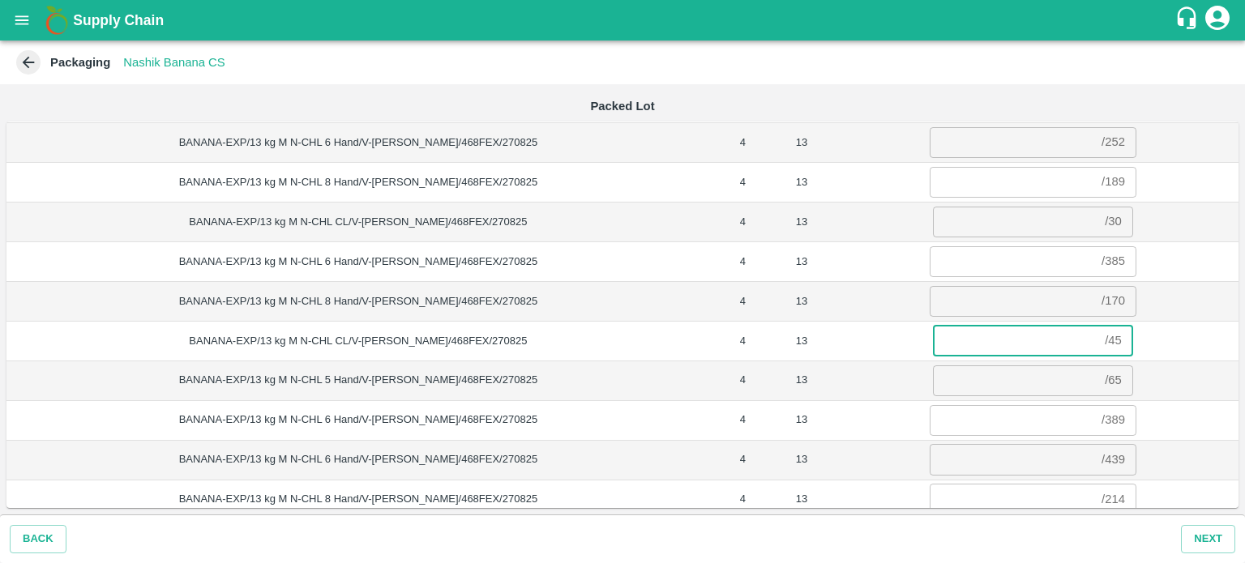
click at [1038, 330] on input "number" at bounding box center [1015, 341] width 165 height 31
type input "31"
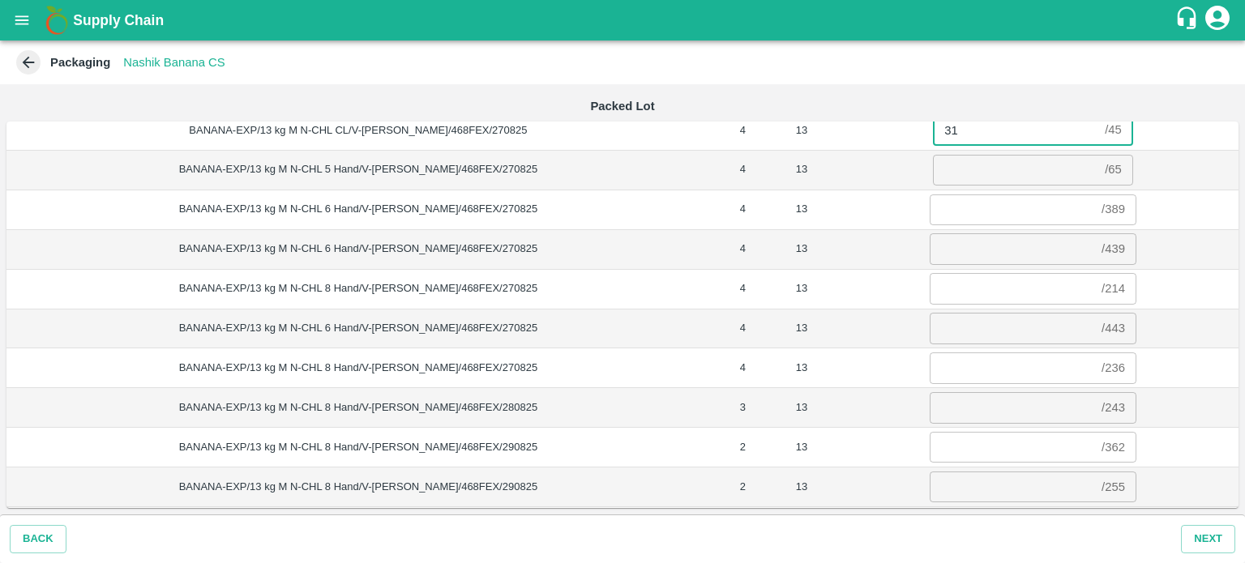
click at [971, 484] on input "number" at bounding box center [1012, 487] width 165 height 31
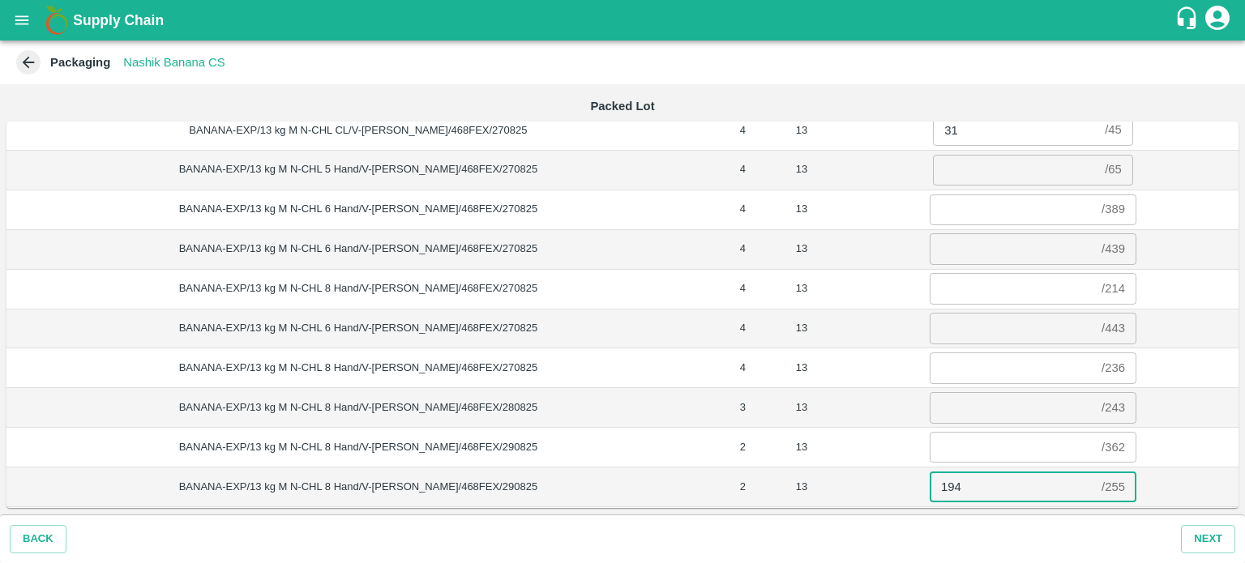
type input "194"
click at [952, 318] on input "number" at bounding box center [1012, 328] width 165 height 31
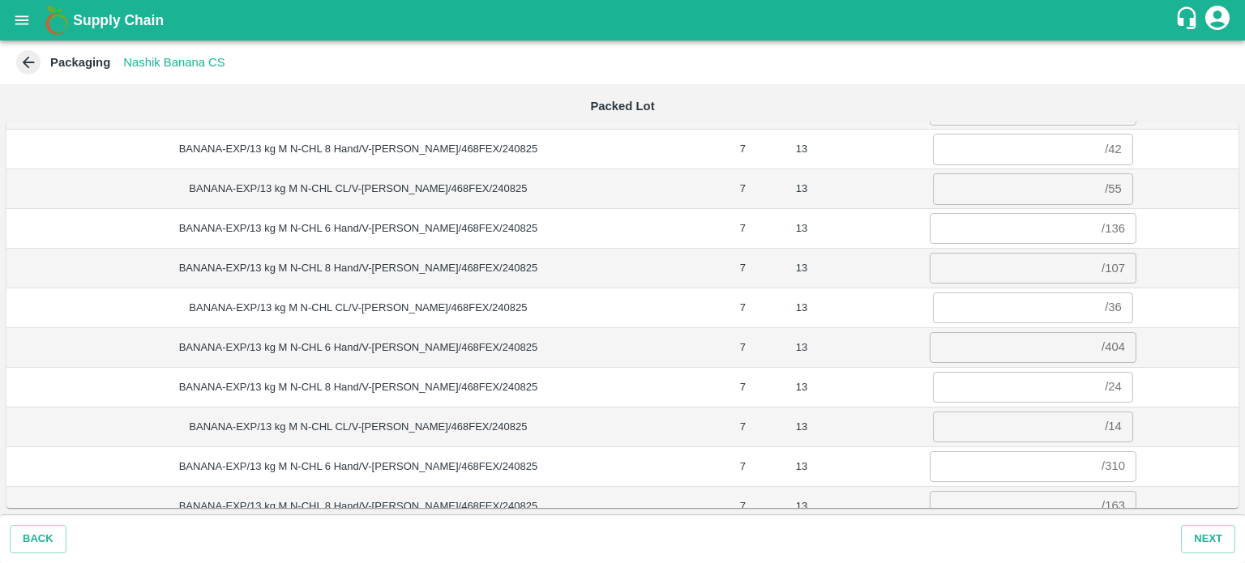
scroll to position [0, 0]
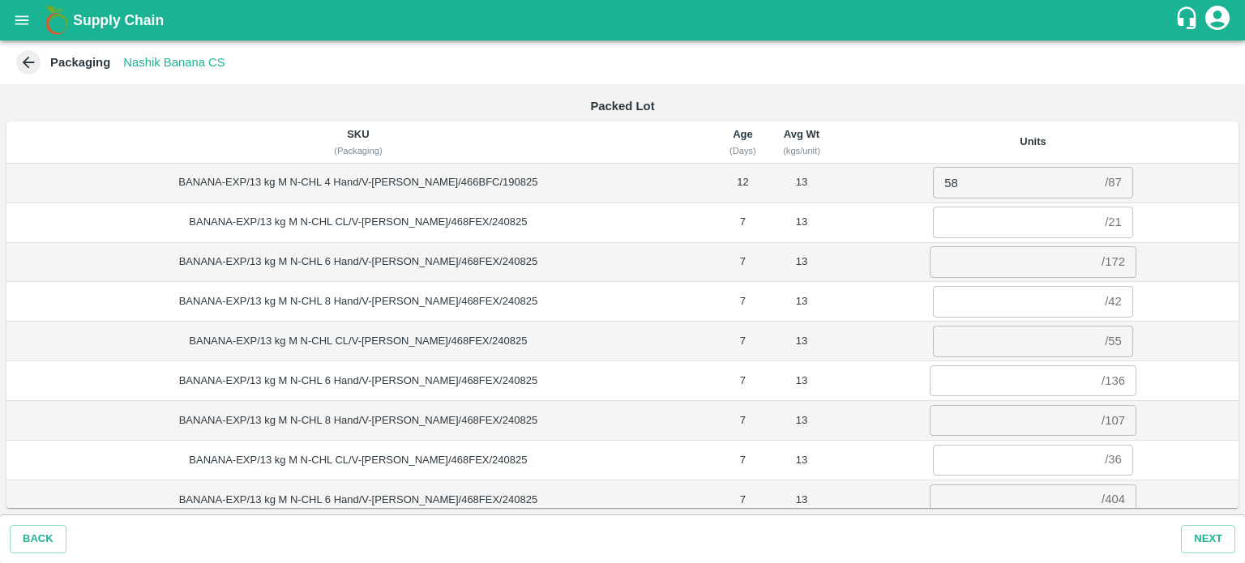
type input "180"
click at [945, 223] on input "number" at bounding box center [1015, 222] width 165 height 31
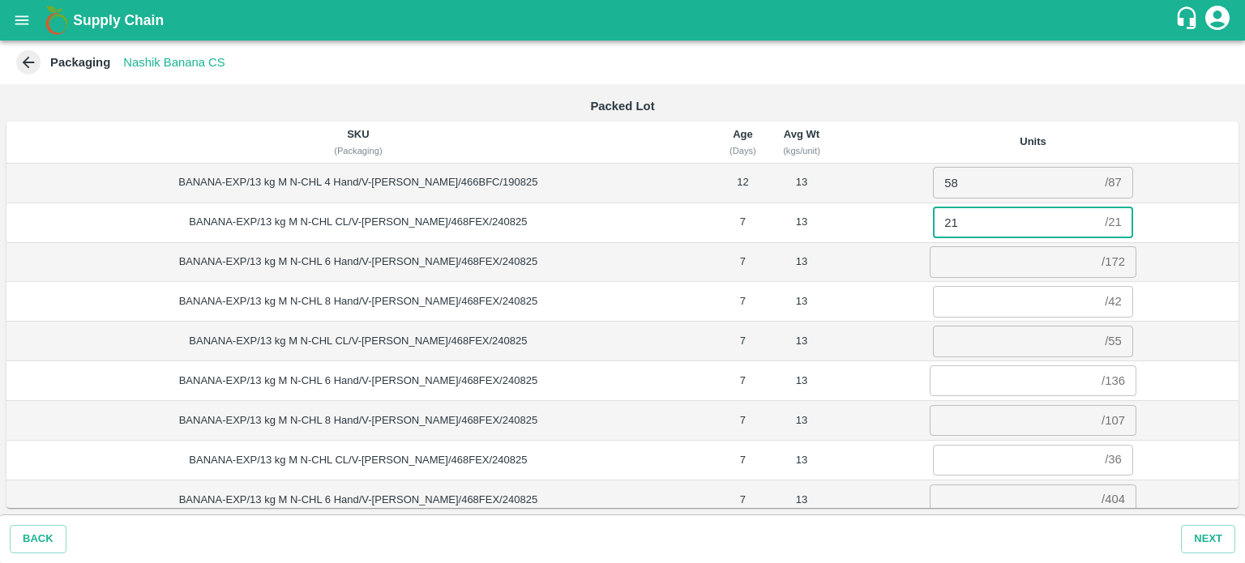
type input "21"
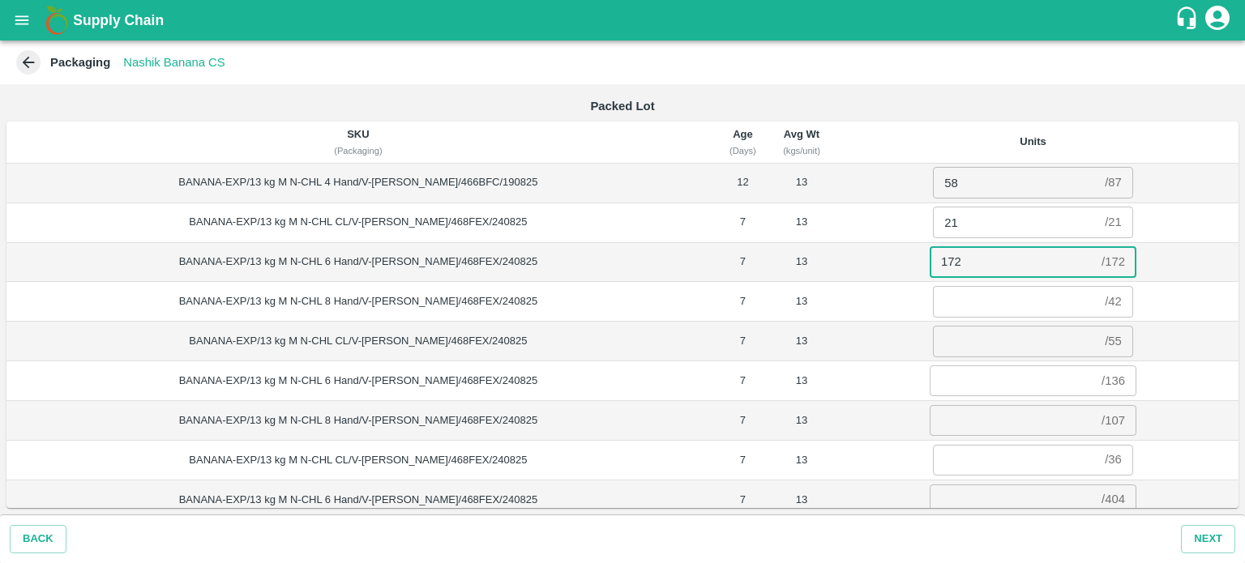
type input "172"
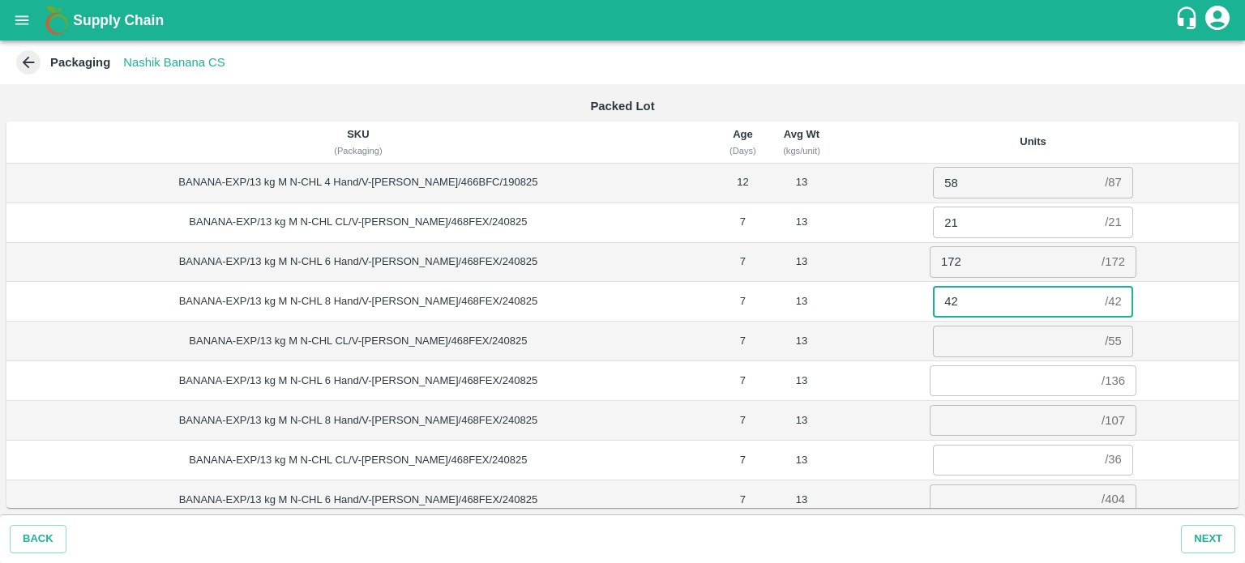
type input "42"
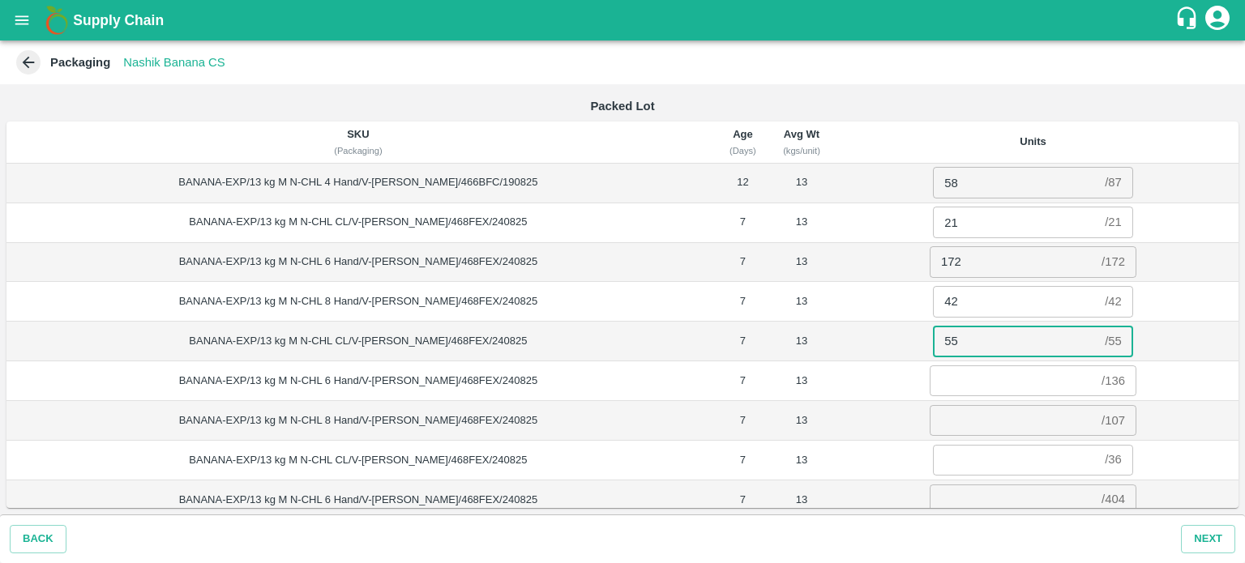
type input "55"
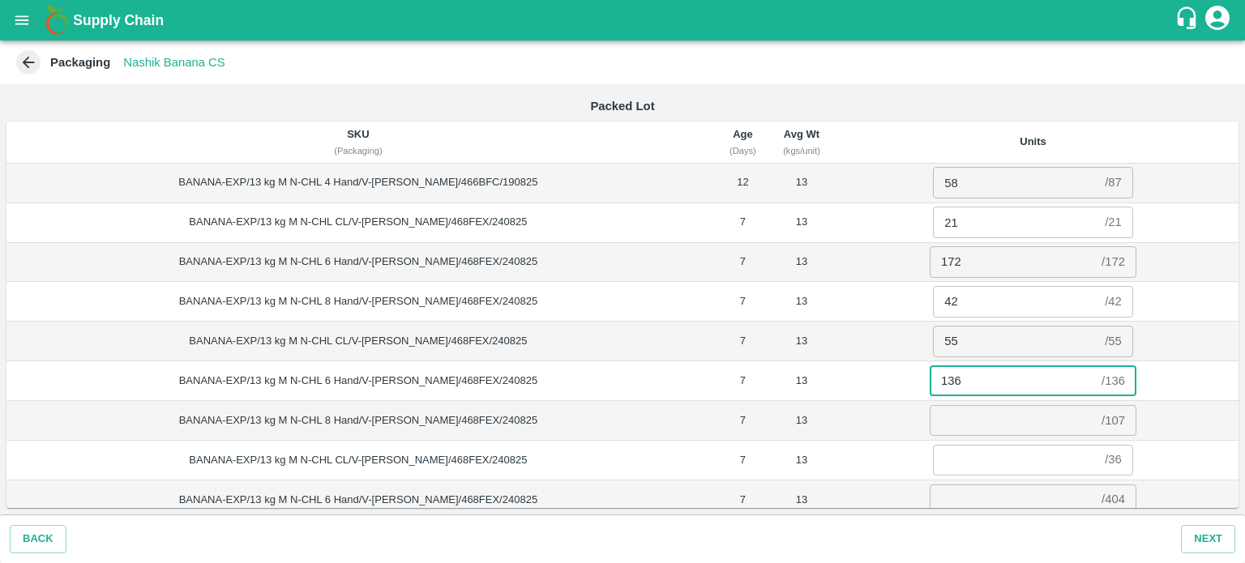
type input "136"
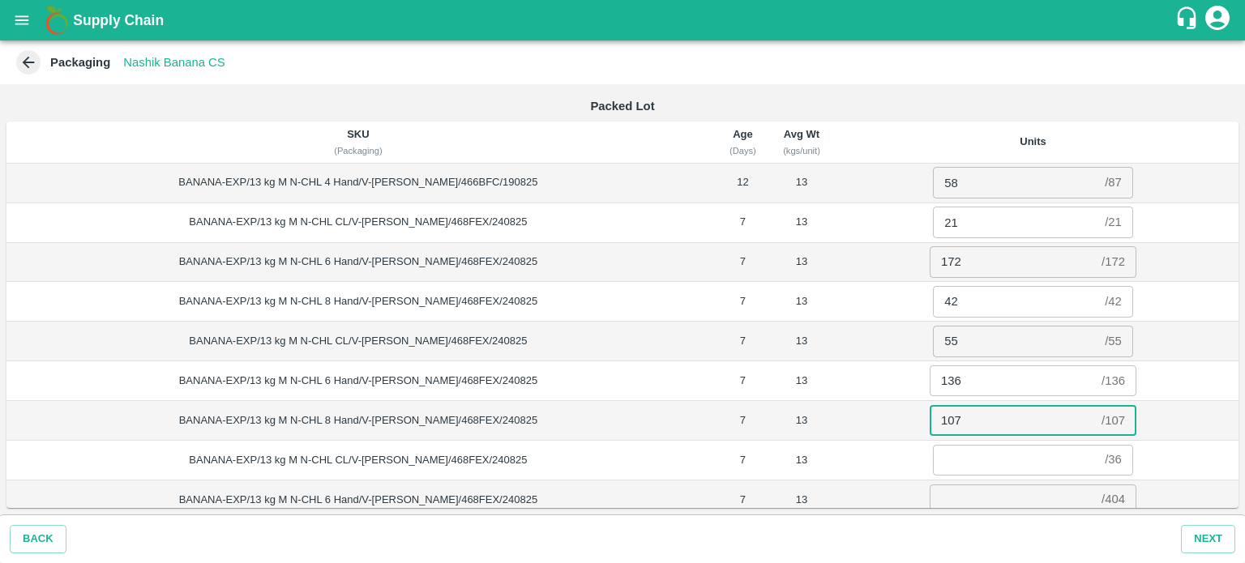
type input "107"
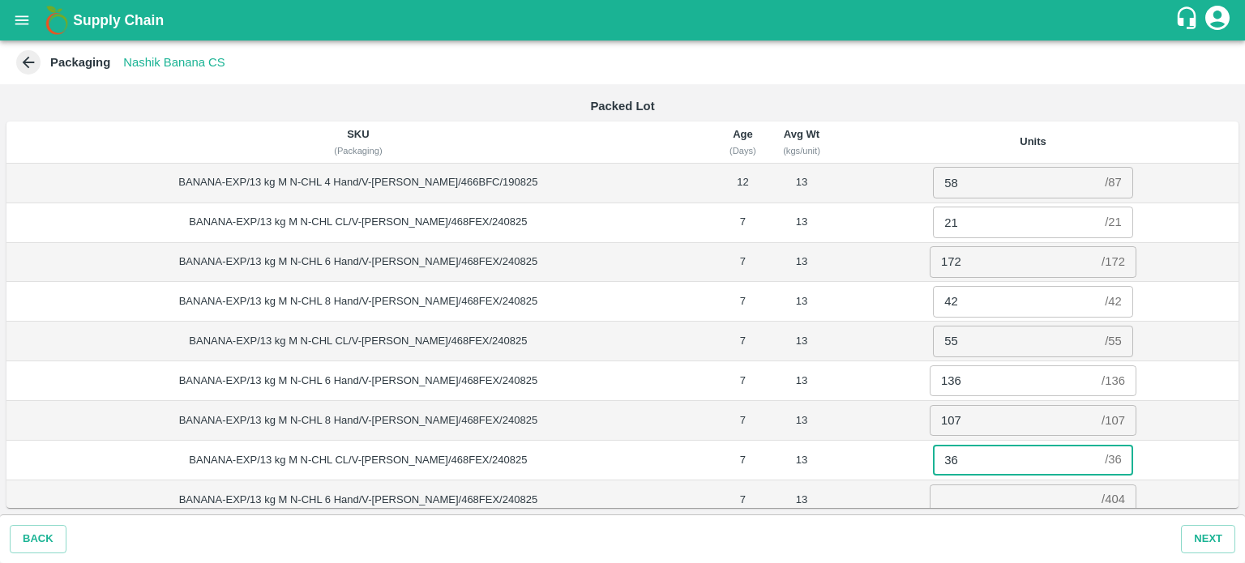
type input "36"
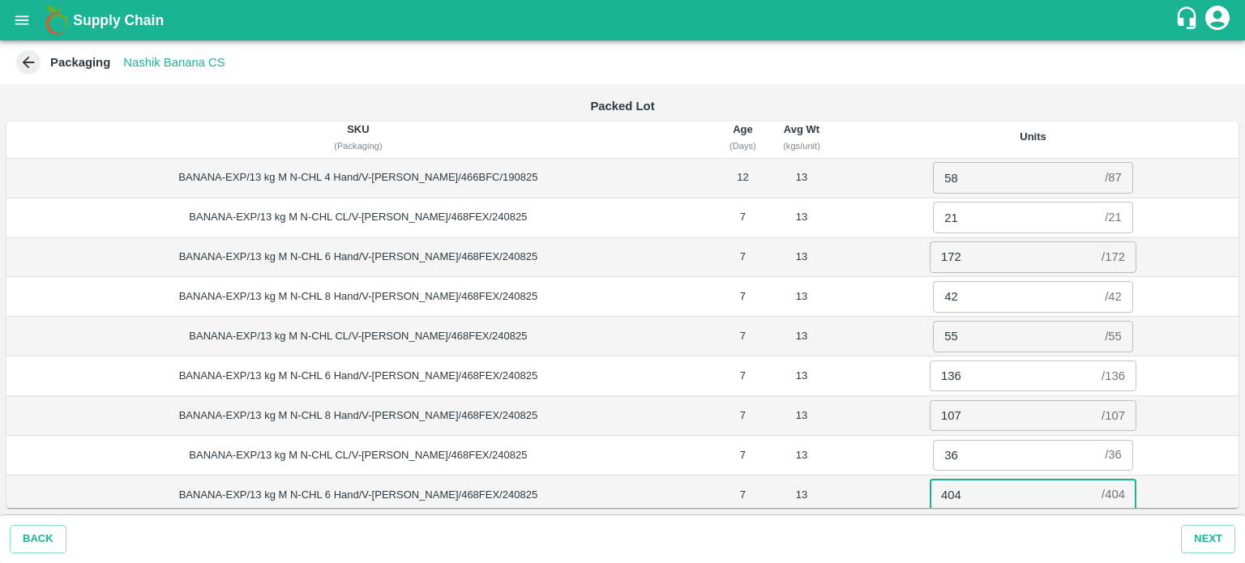
type input "404"
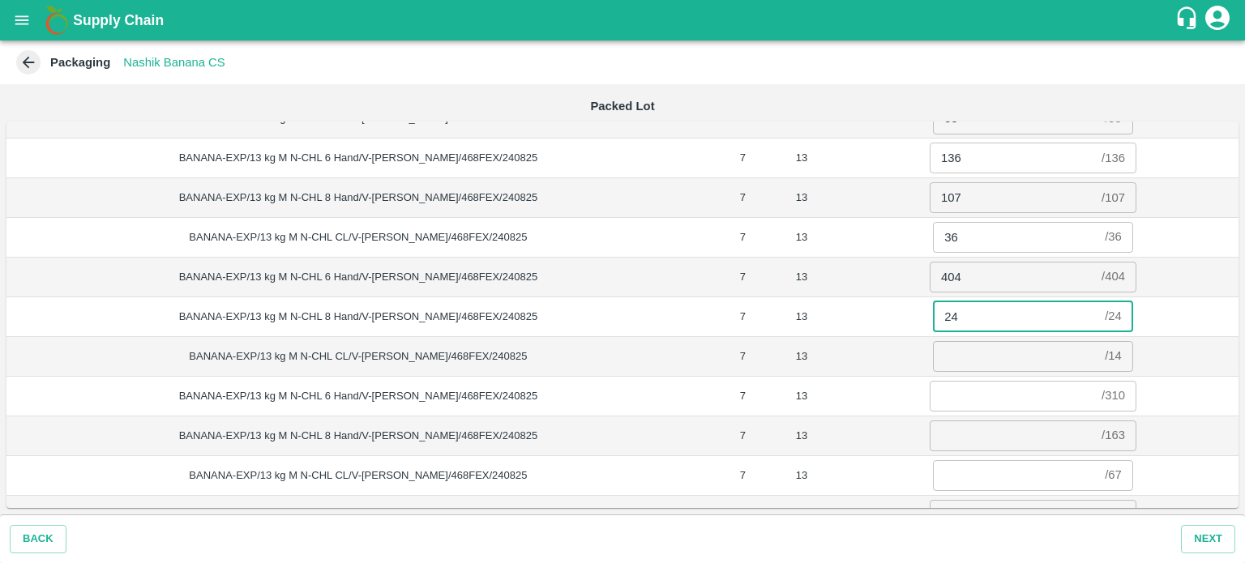
type input "24"
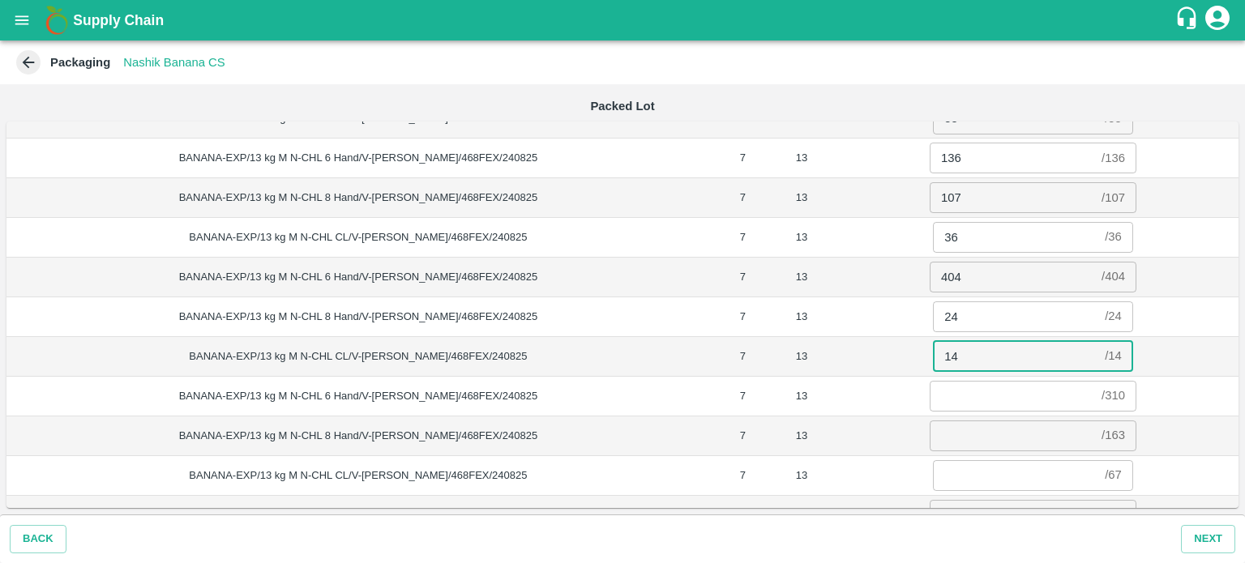
type input "14"
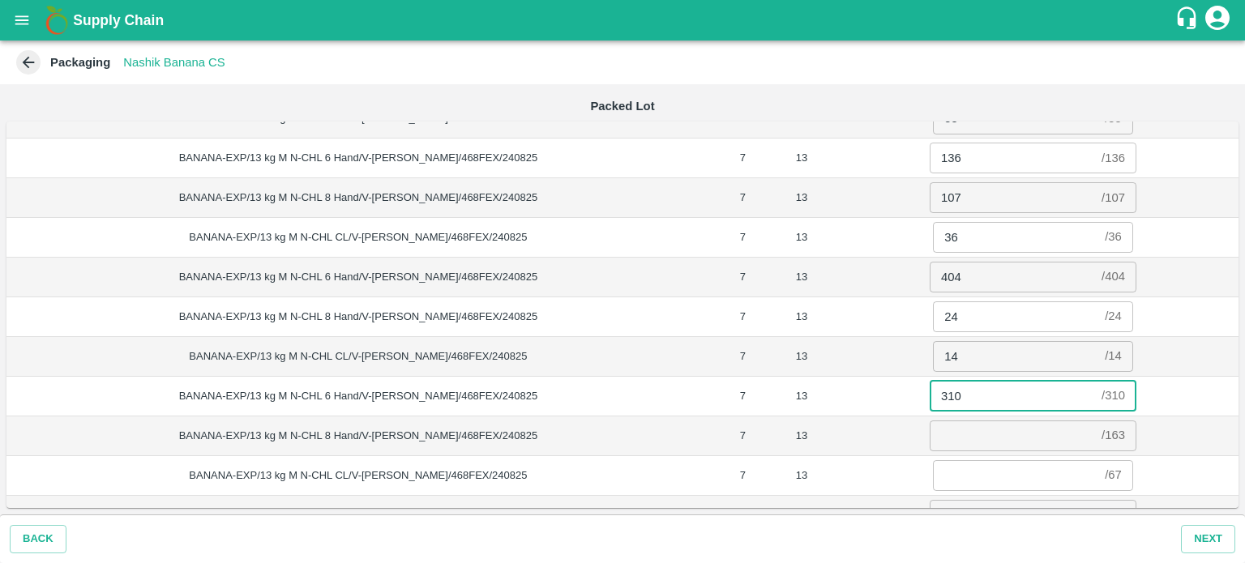
type input "310"
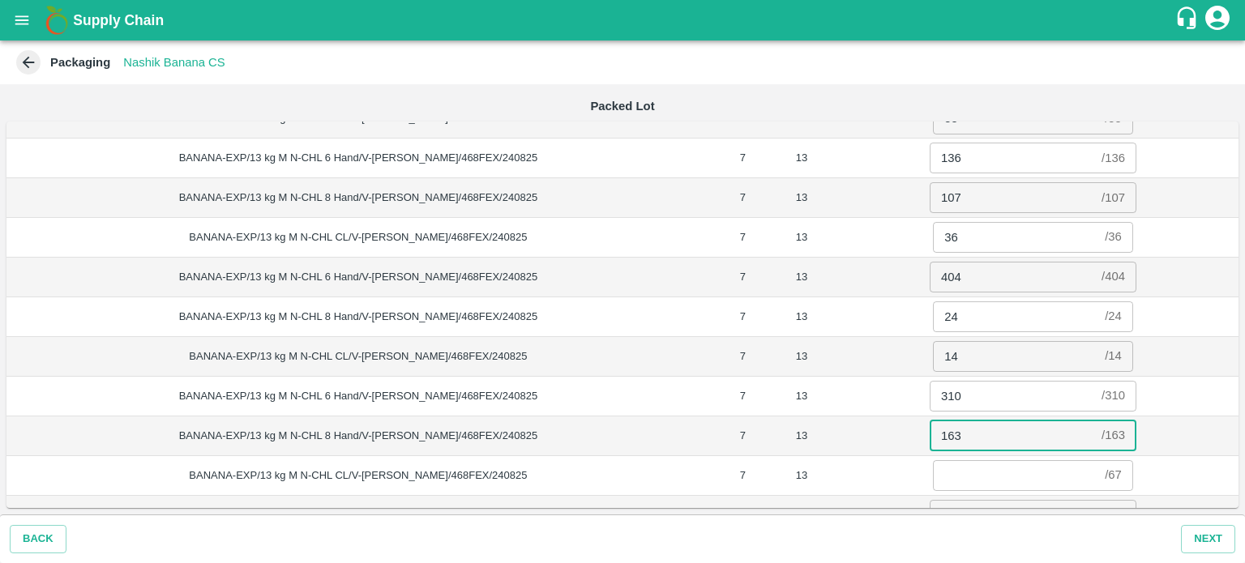
type input "163"
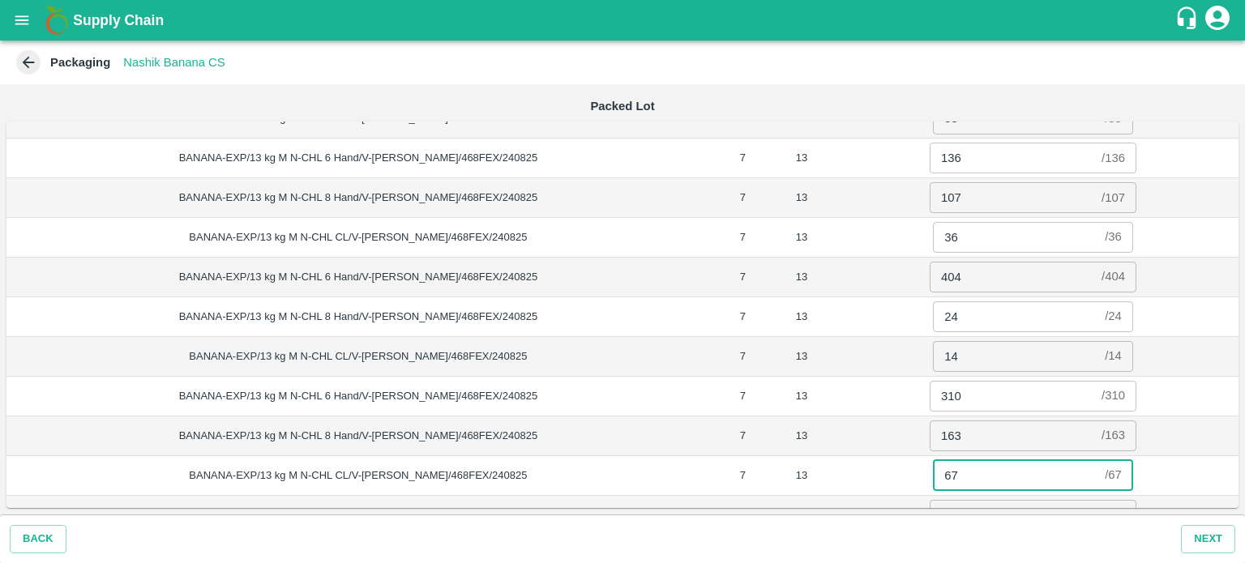
type input "67"
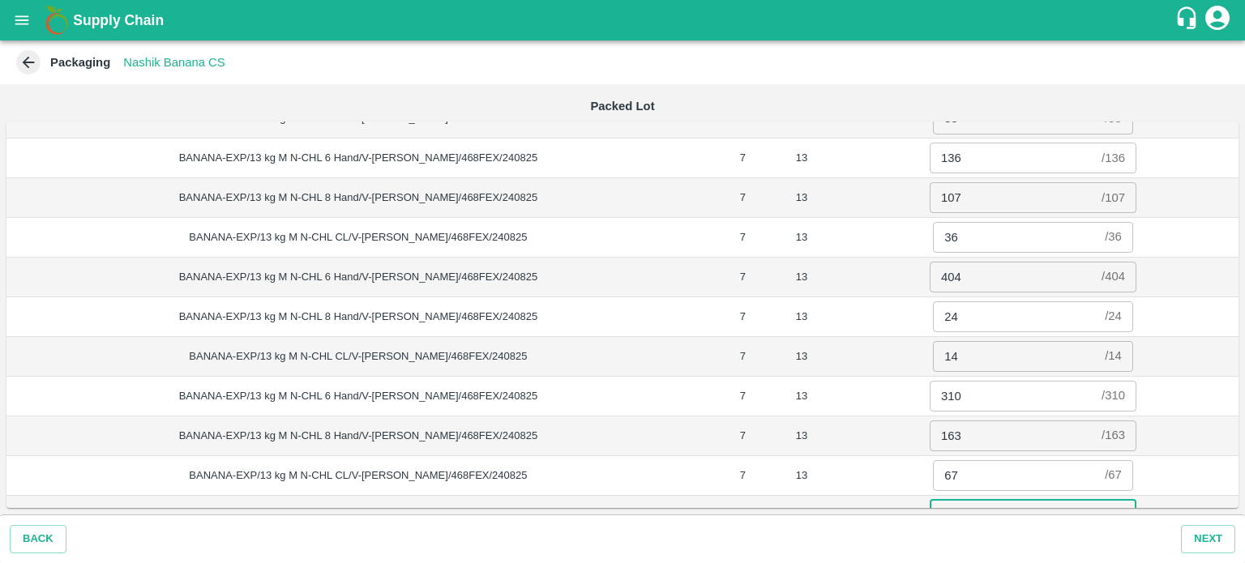
scroll to position [242, 0]
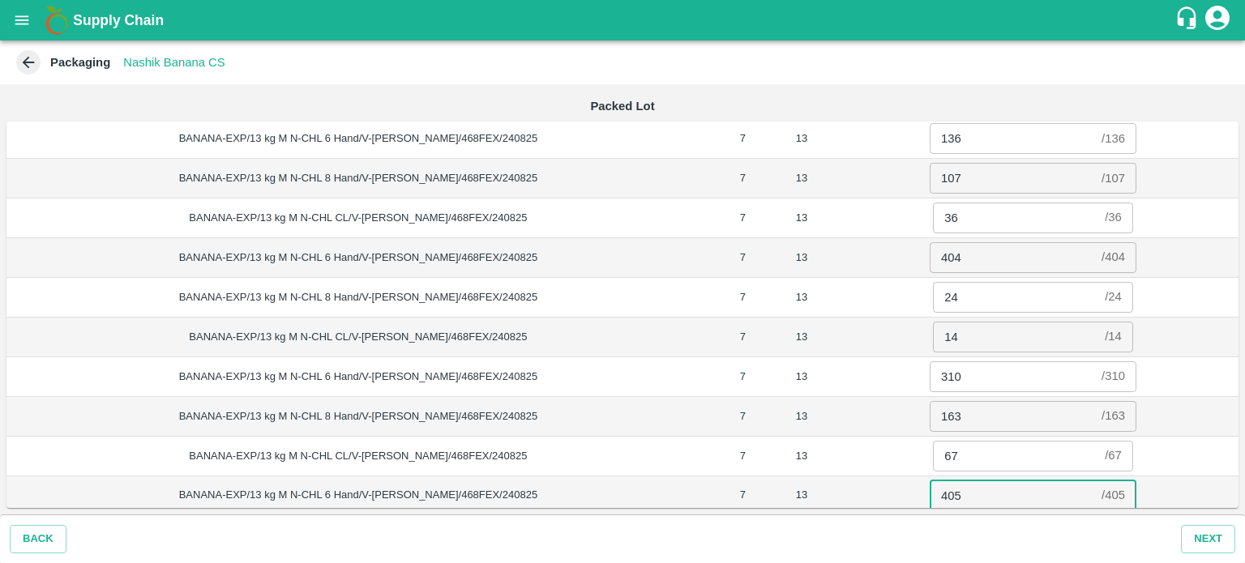
type input "405"
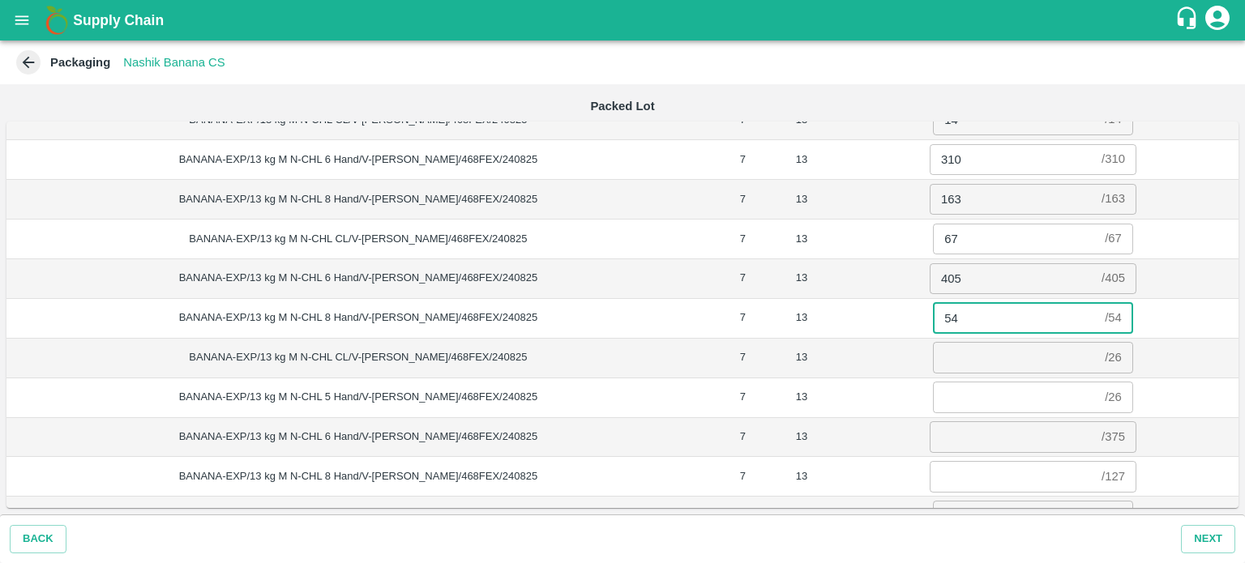
type input "54"
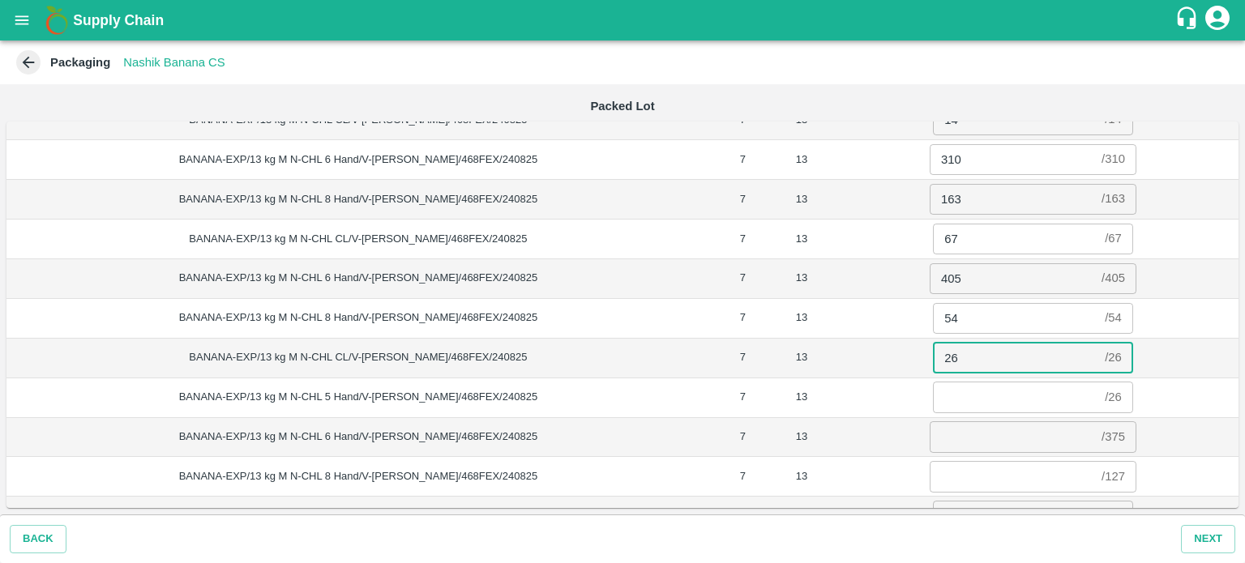
type input "26"
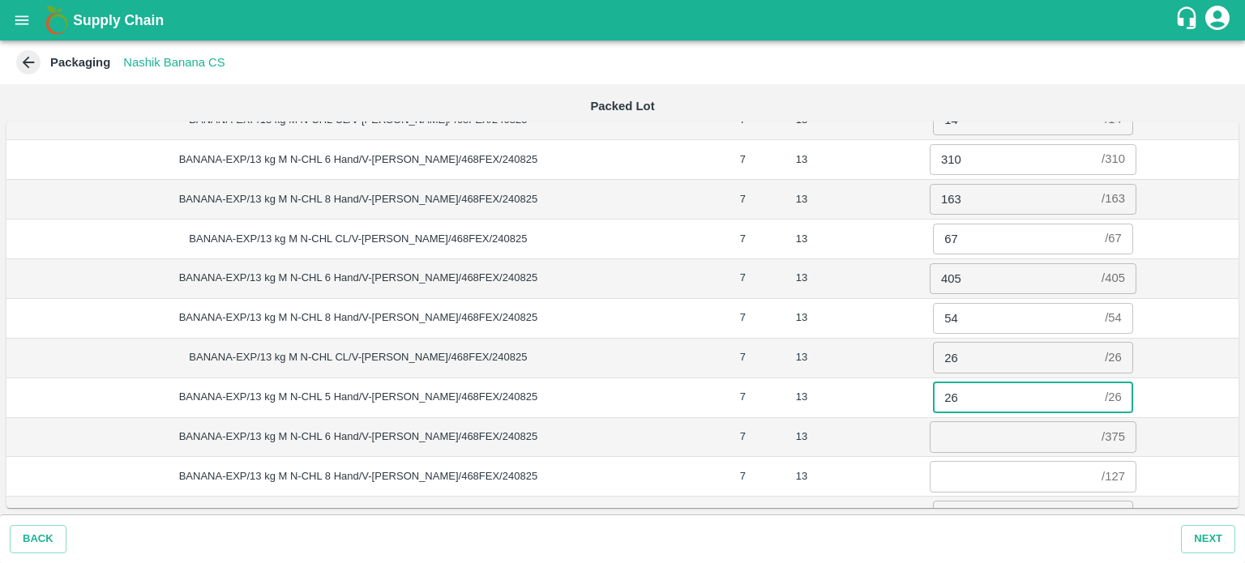
type input "26"
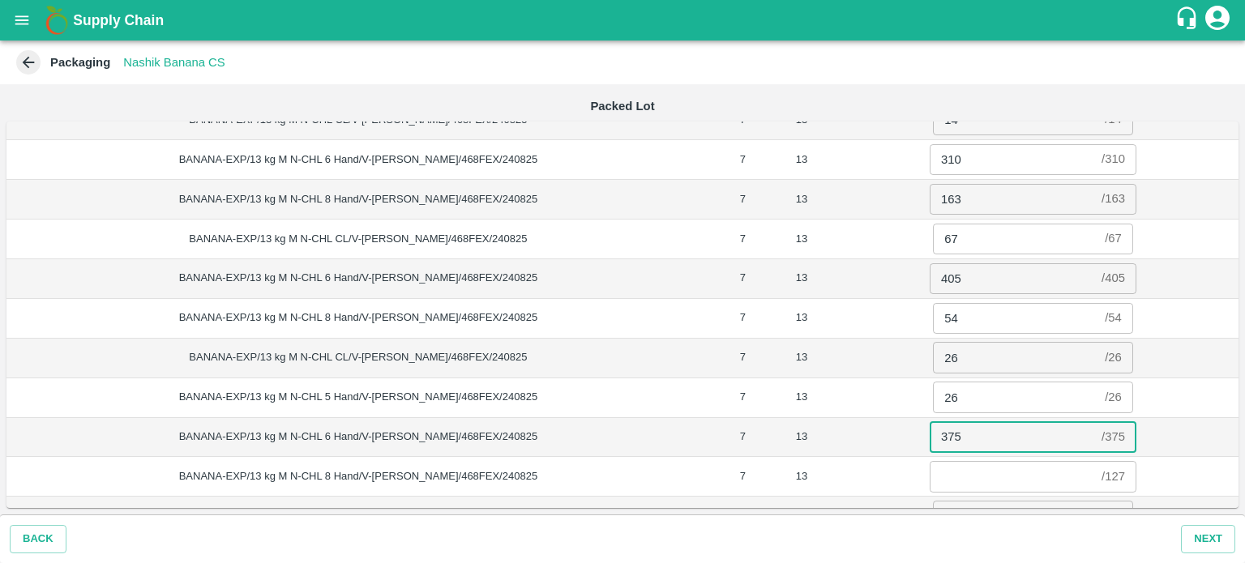
type input "375"
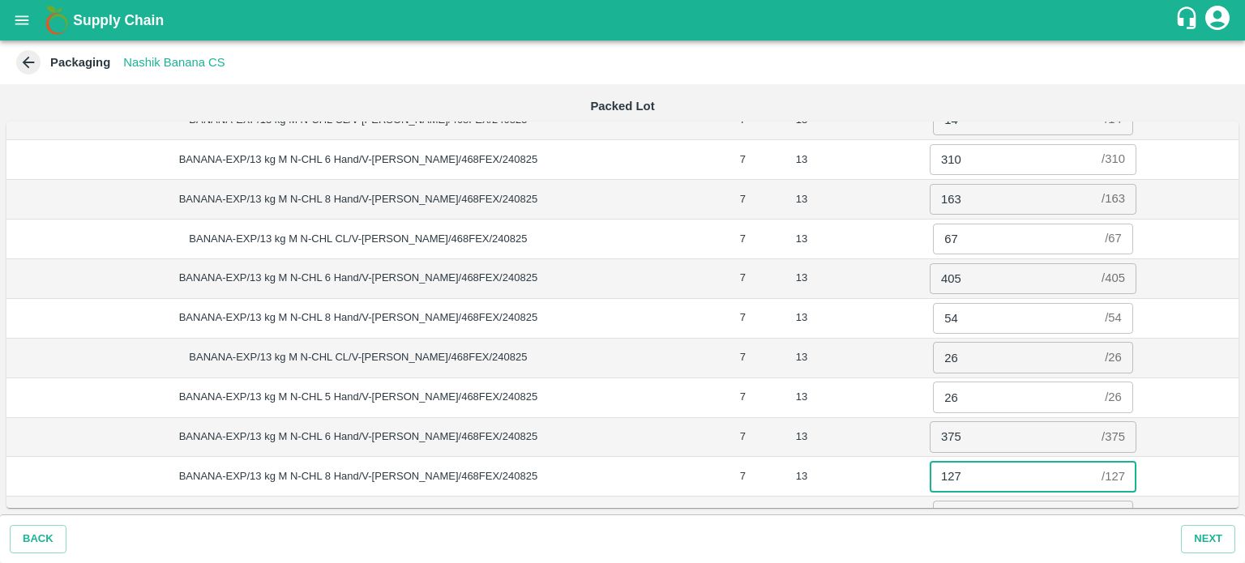
type input "127"
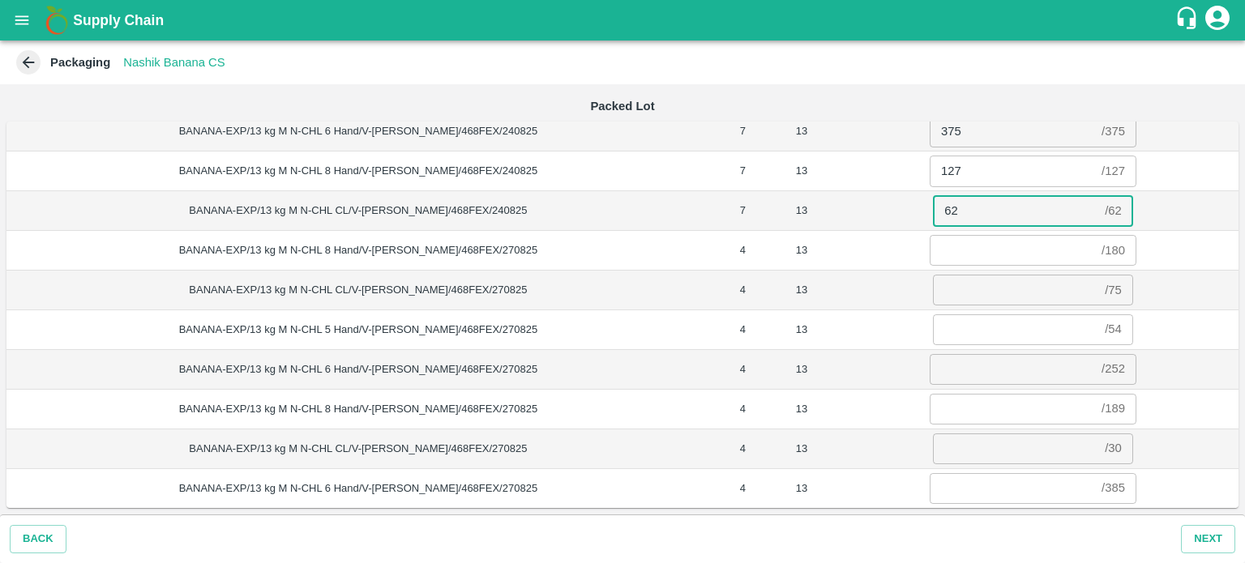
scroll to position [763, 0]
type input "62"
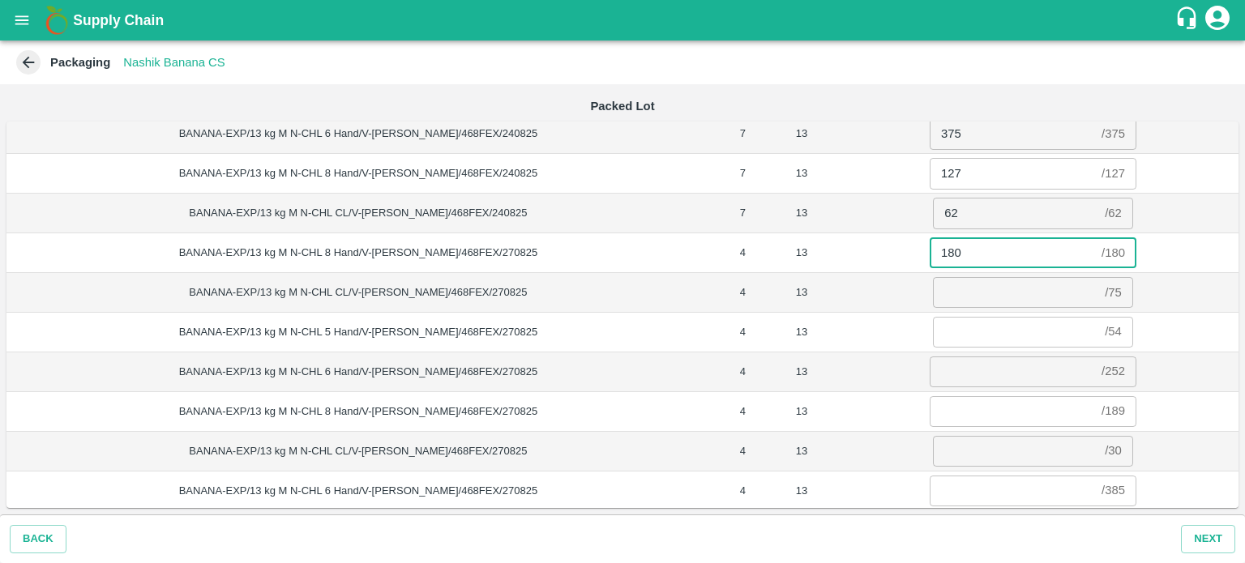
type input "180"
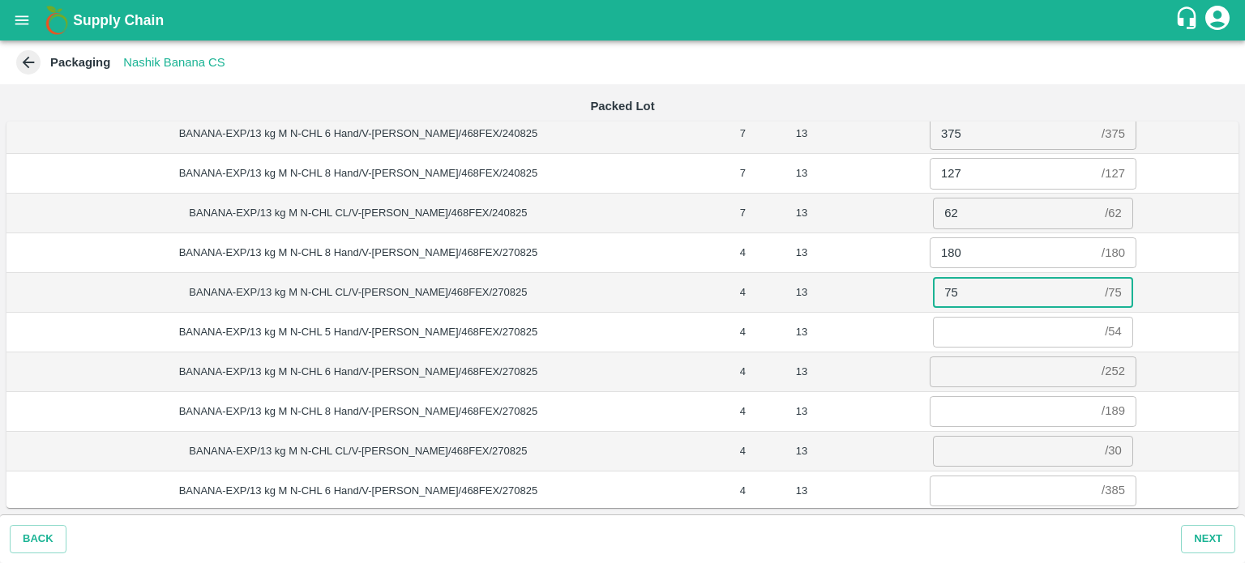
type input "75"
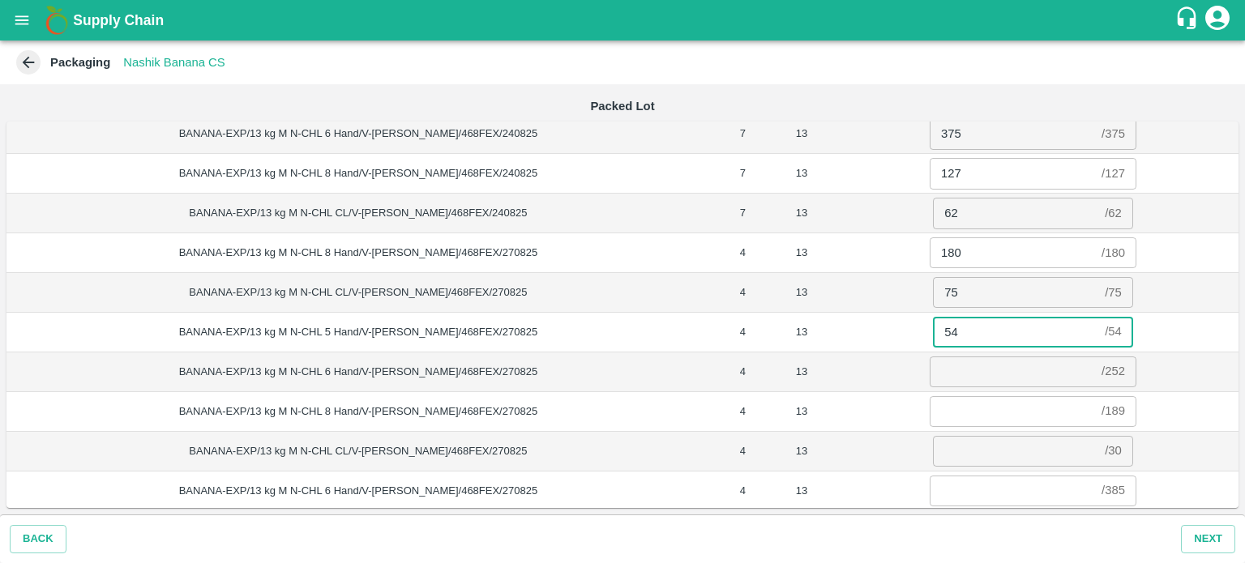
type input "54"
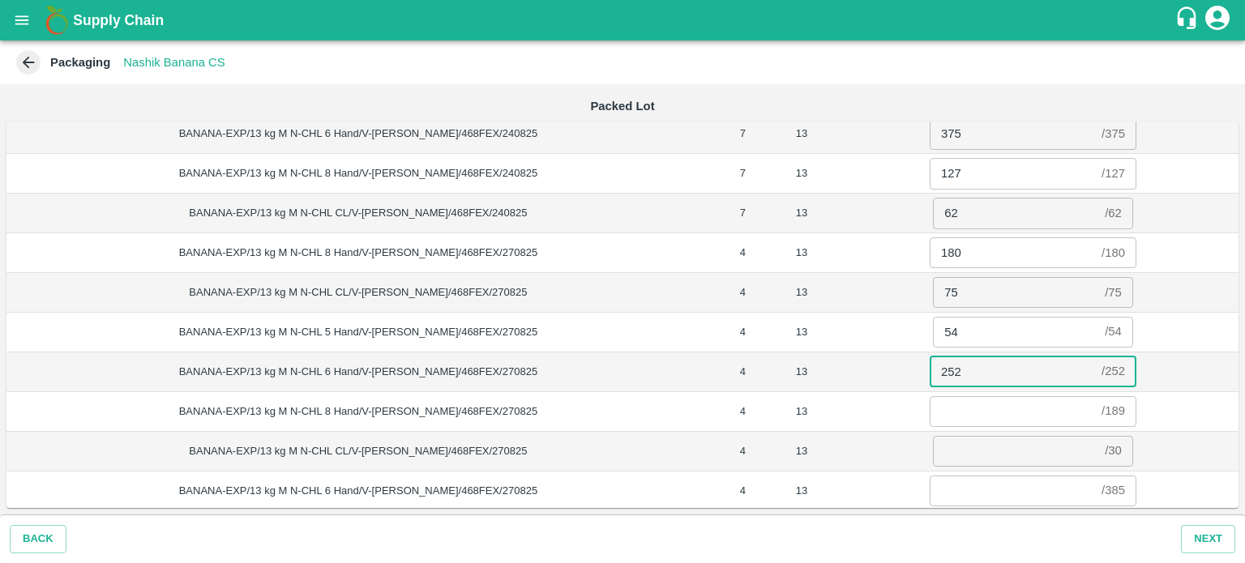
type input "252"
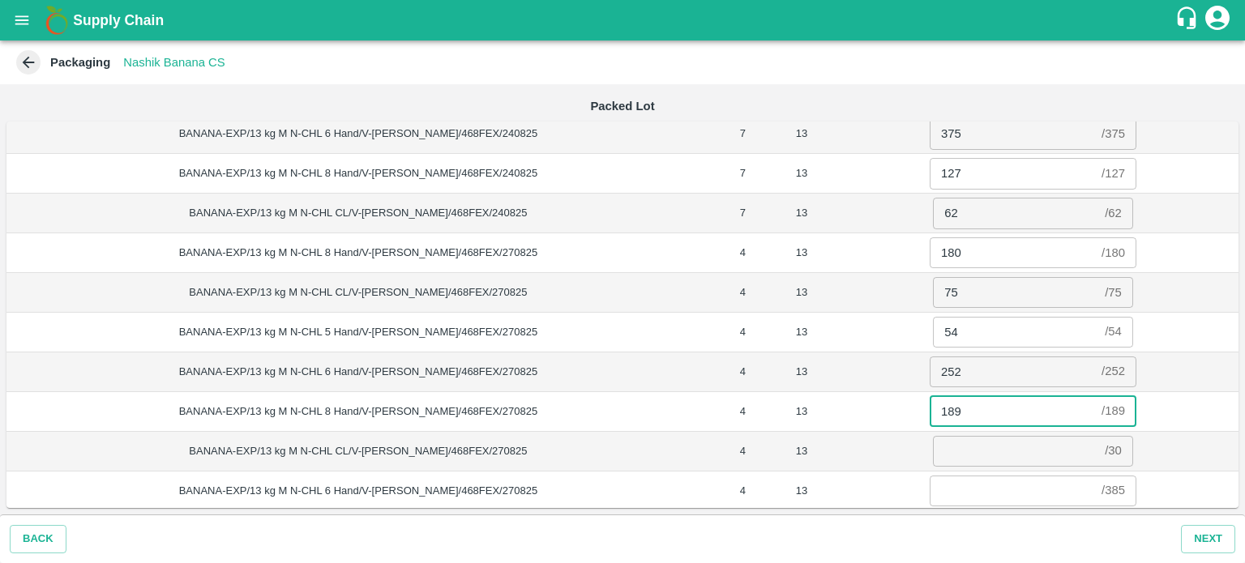
type input "189"
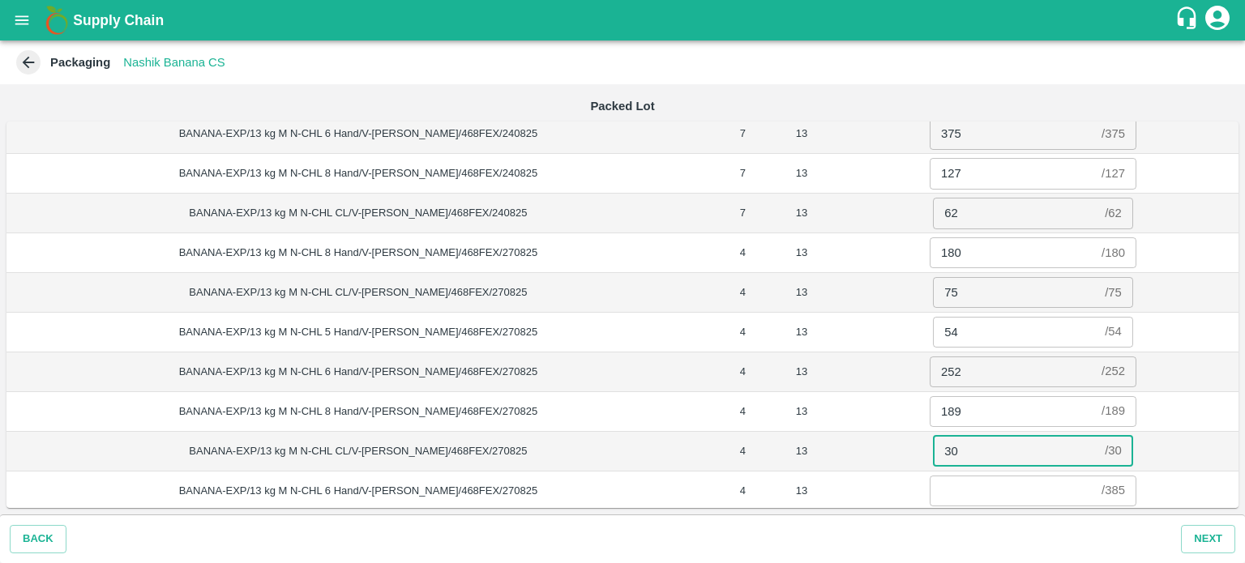
type input "30"
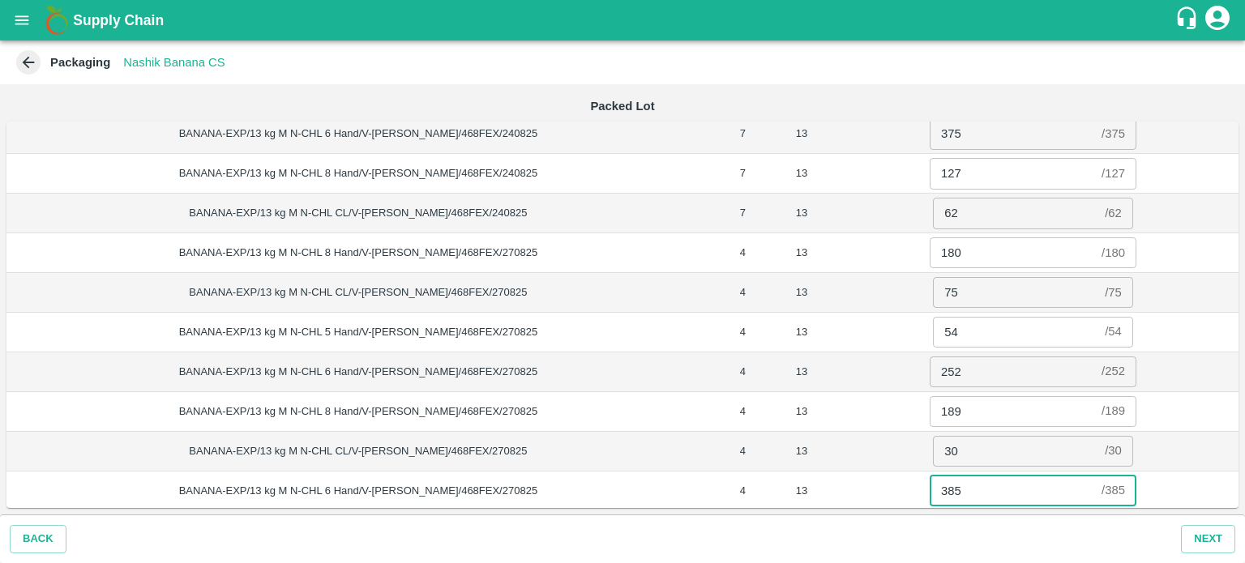
type input "385"
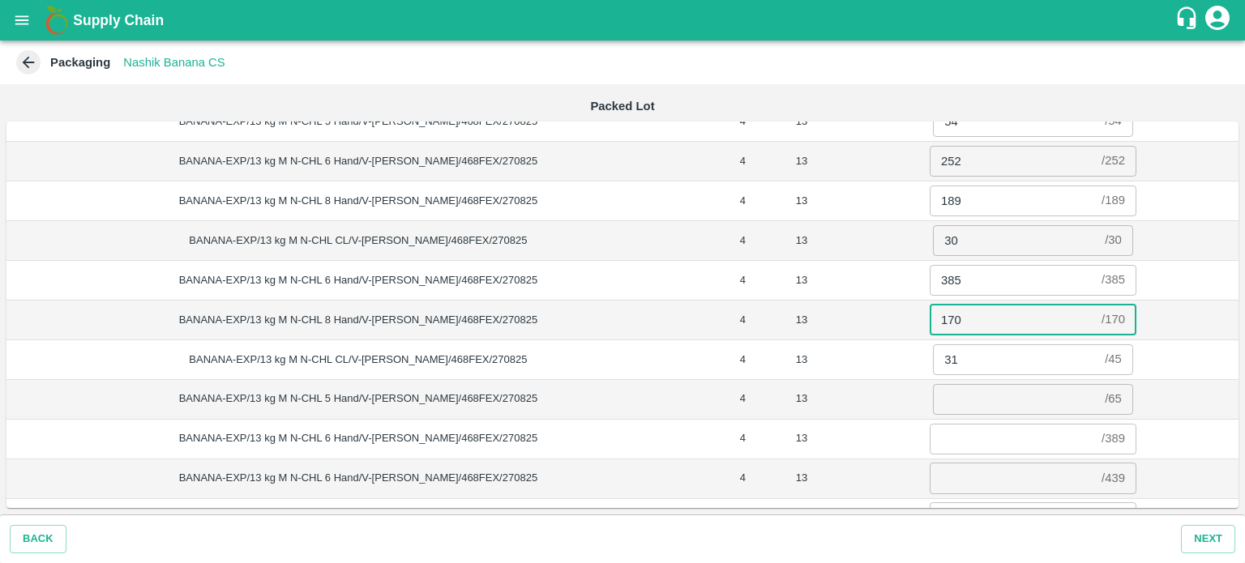
type input "170"
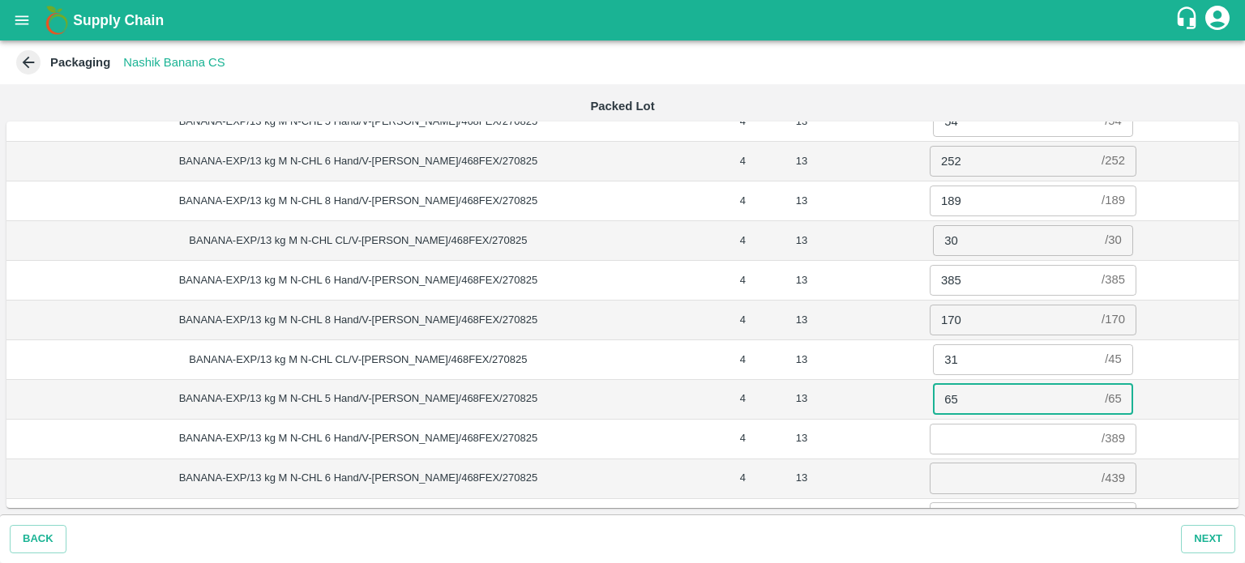
type input "65"
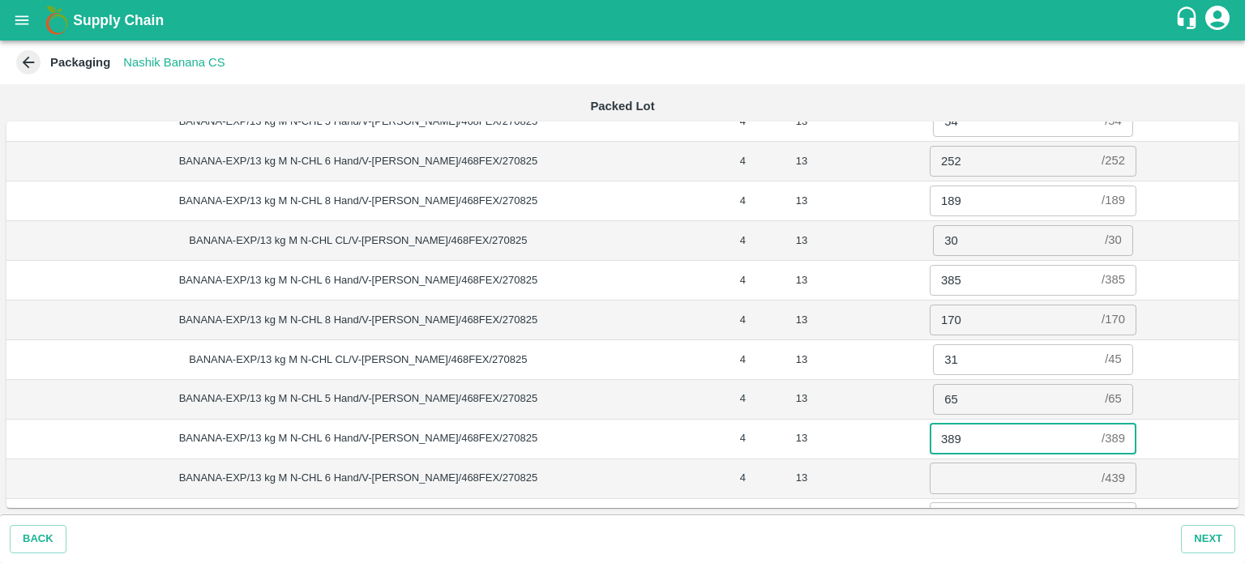
type input "389"
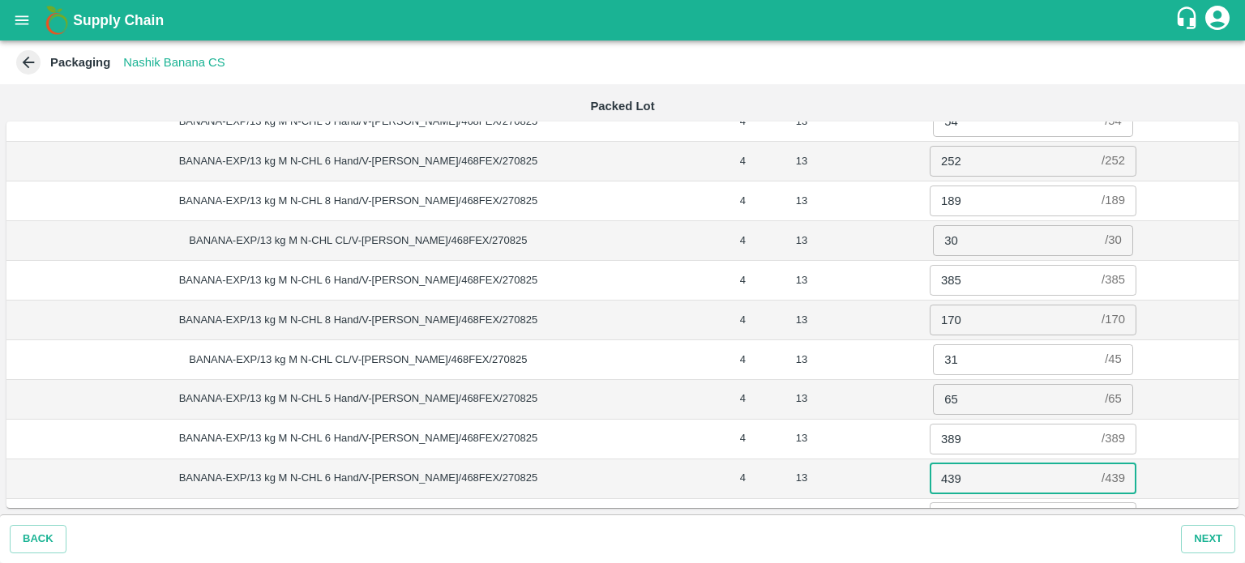
type input "439"
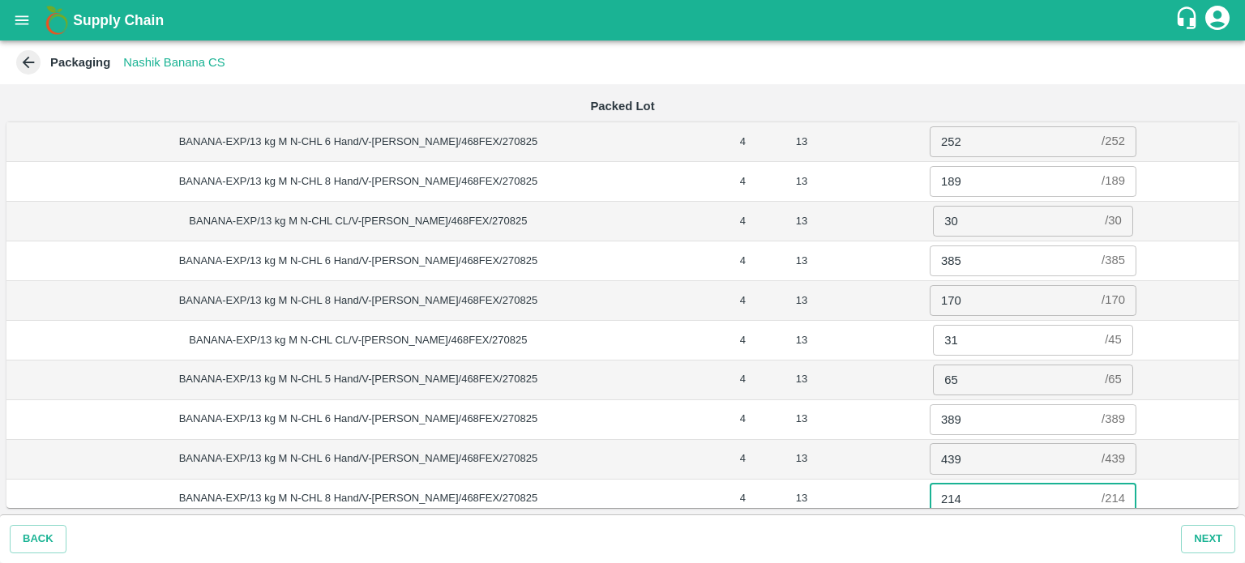
type input "214"
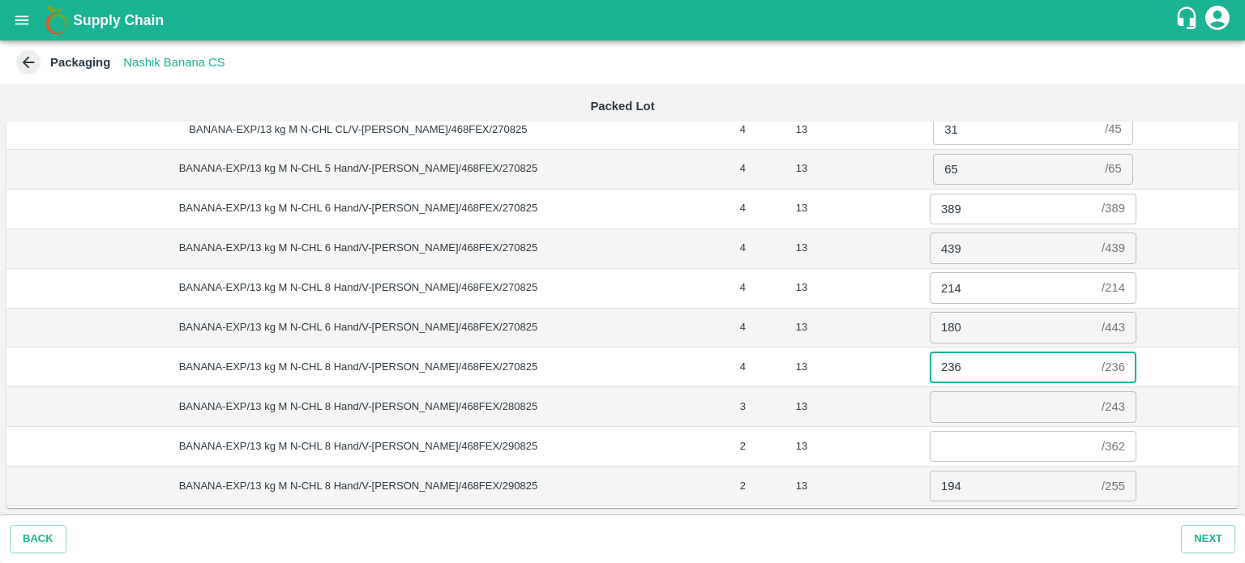
type input "236"
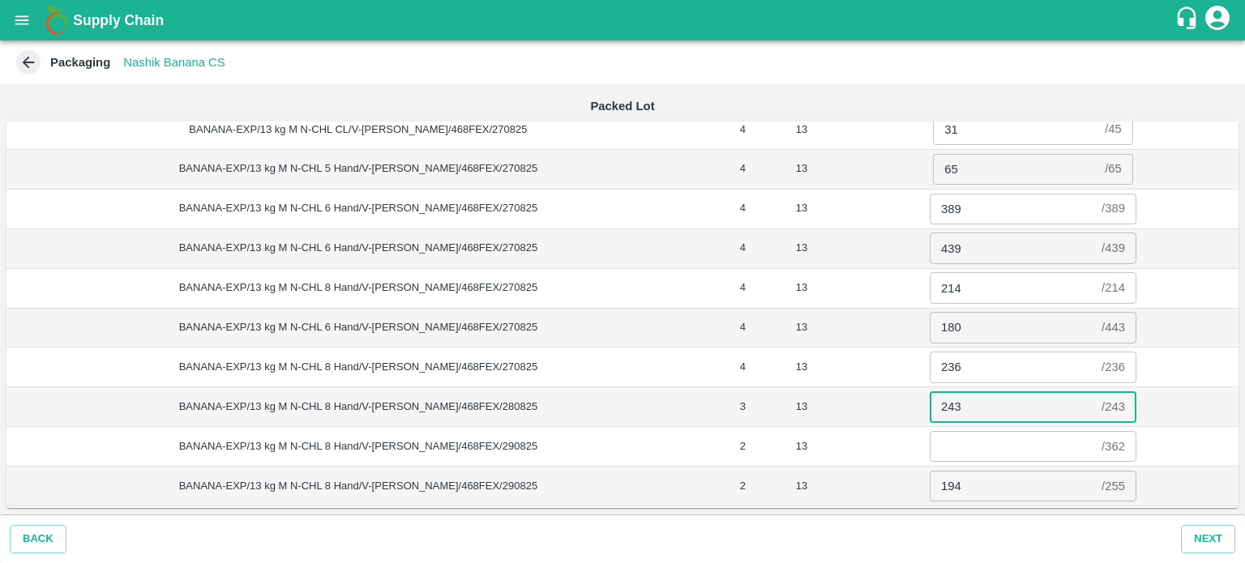
type input "243"
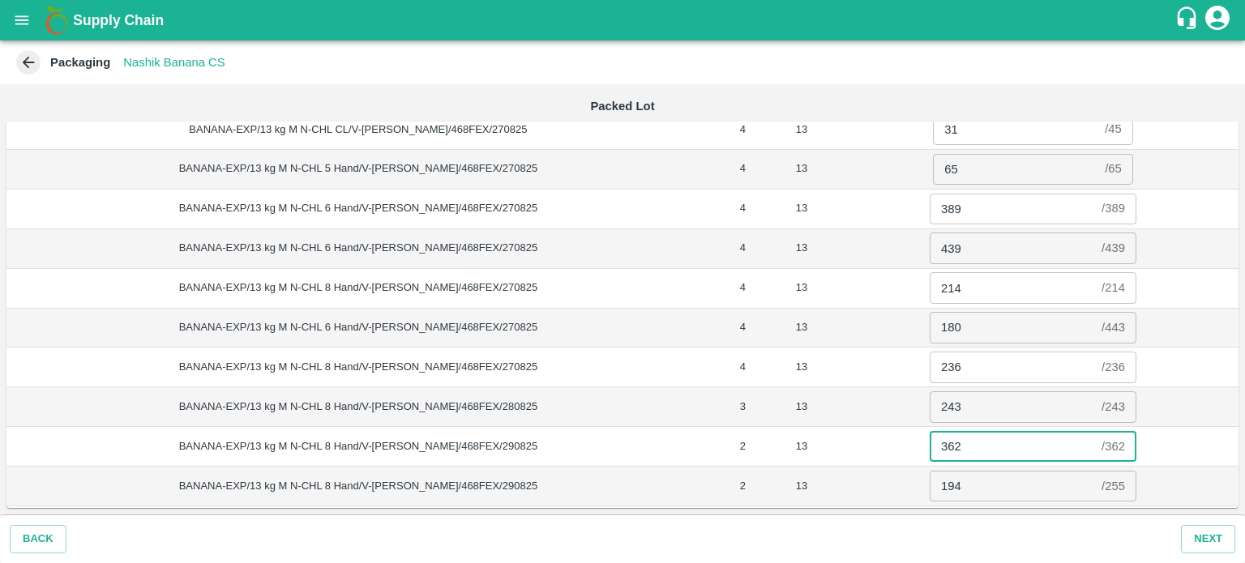
type input "362"
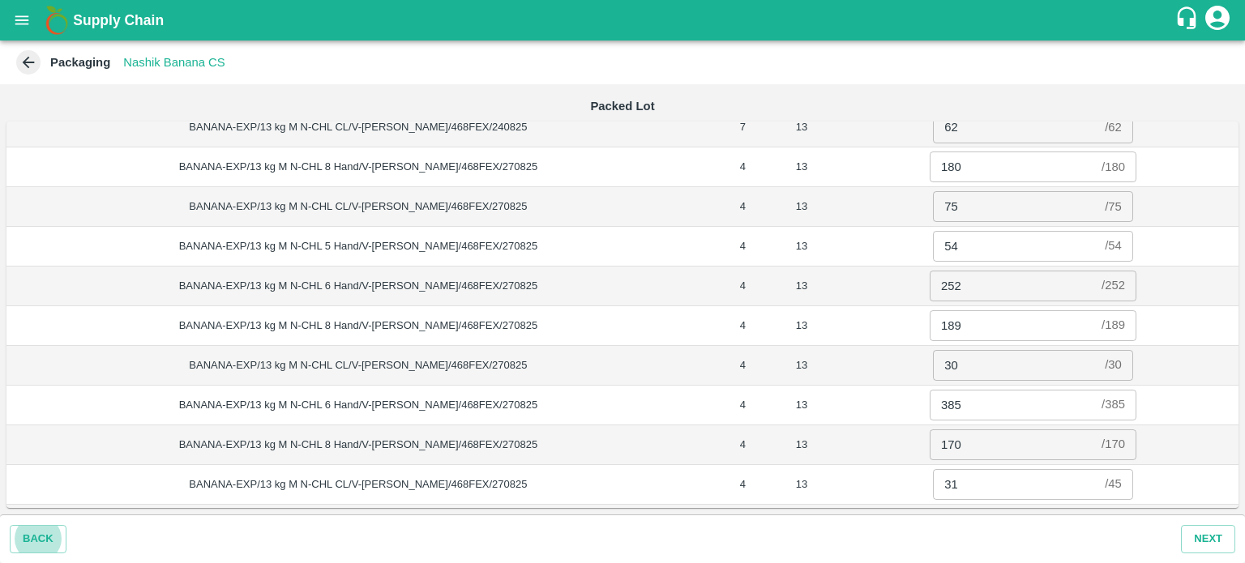
scroll to position [1203, 0]
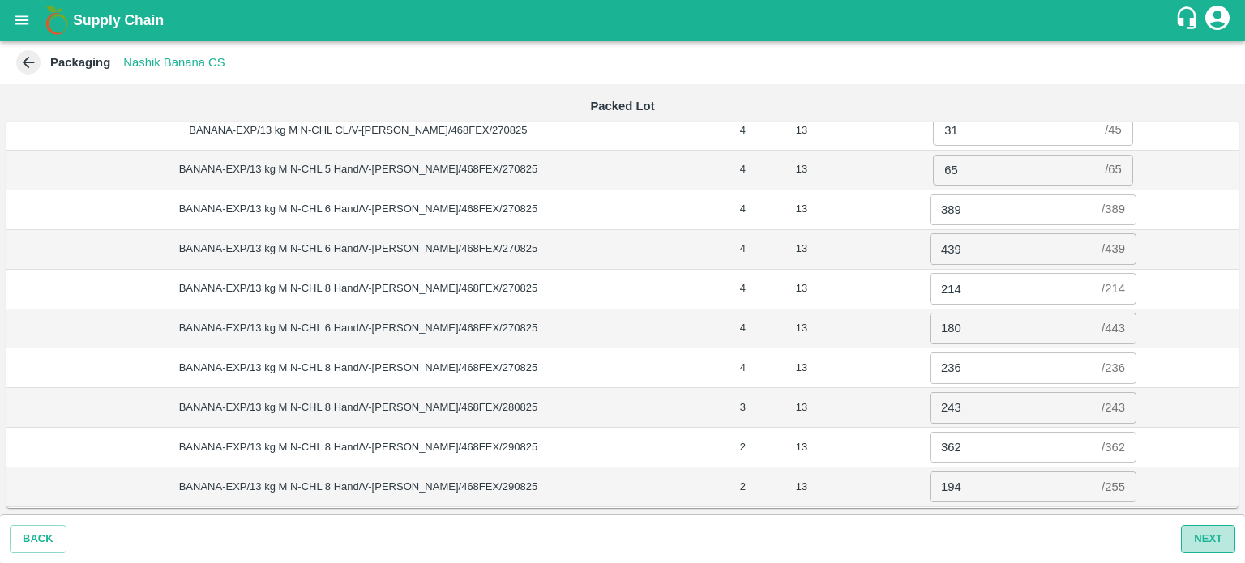
click at [1213, 542] on button "Next" at bounding box center [1208, 539] width 54 height 28
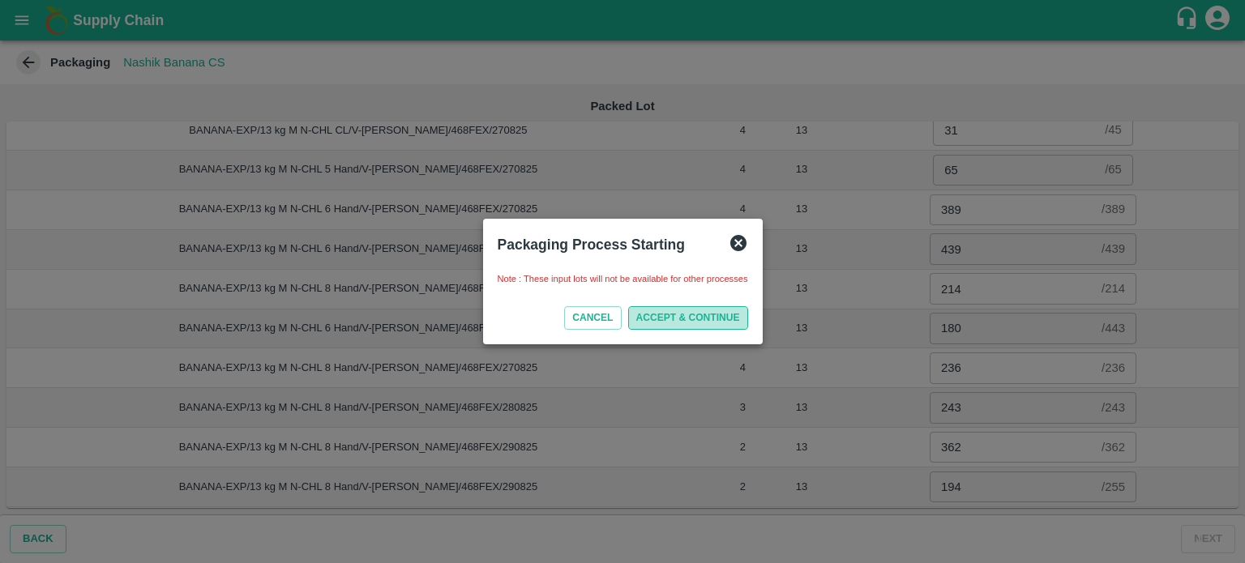
click at [686, 318] on button "ACCEPT & CONTINUE" at bounding box center [688, 318] width 120 height 24
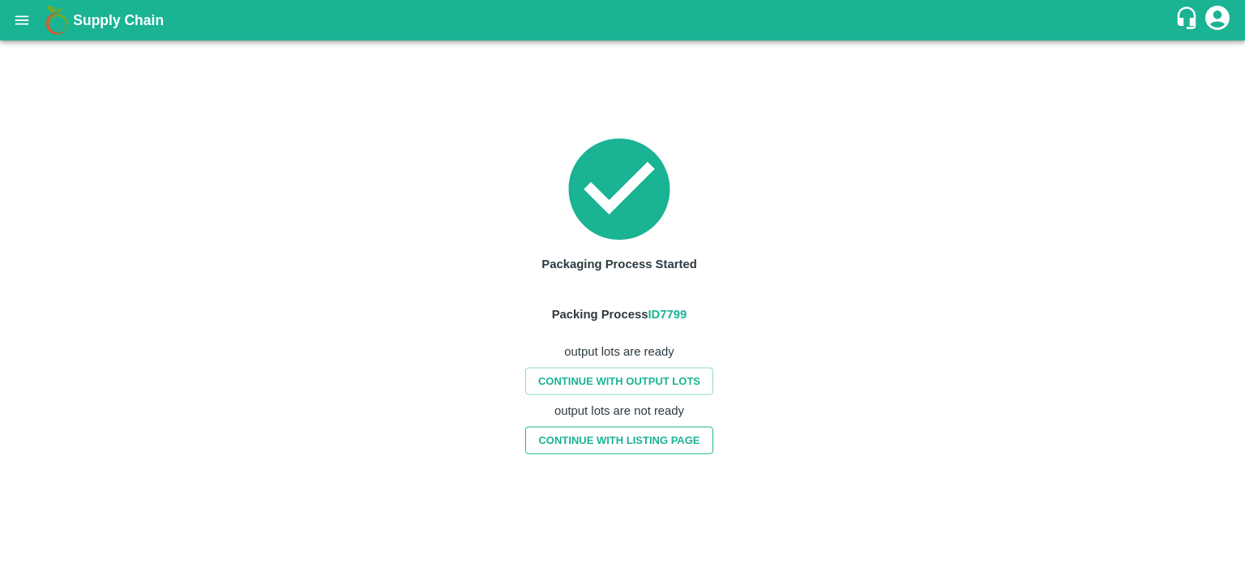
click at [619, 443] on link "CONTINUE WITH LISTING PAGE" at bounding box center [618, 440] width 187 height 28
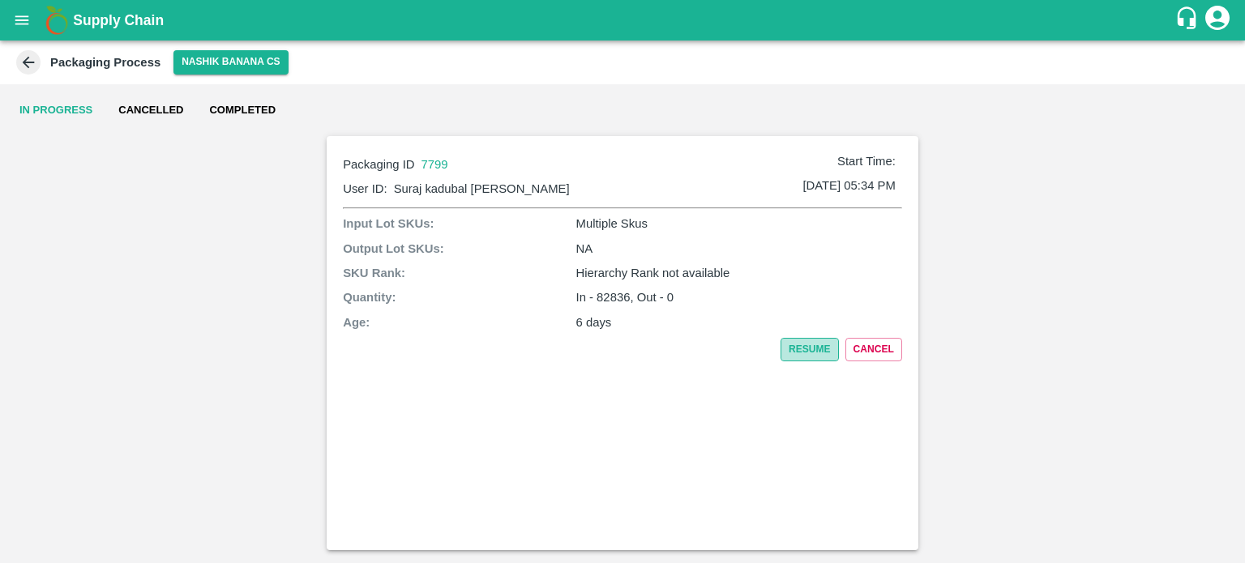
click at [815, 349] on button "Resume" at bounding box center [810, 350] width 58 height 24
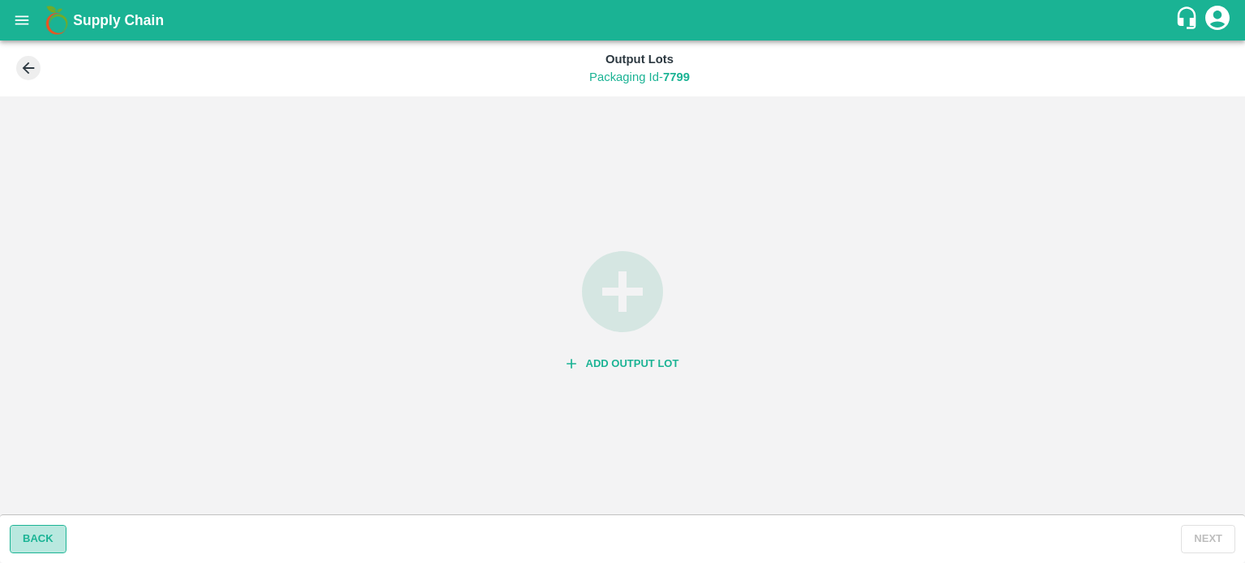
click at [38, 541] on button "BACK" at bounding box center [38, 539] width 57 height 28
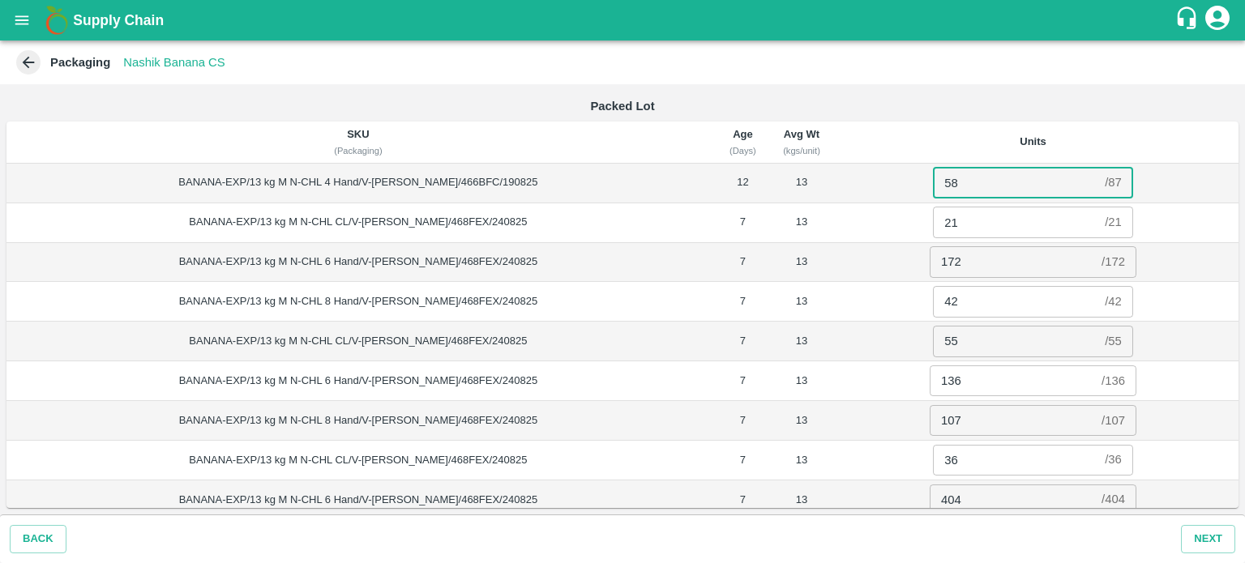
click at [943, 266] on input "172" at bounding box center [1012, 261] width 165 height 31
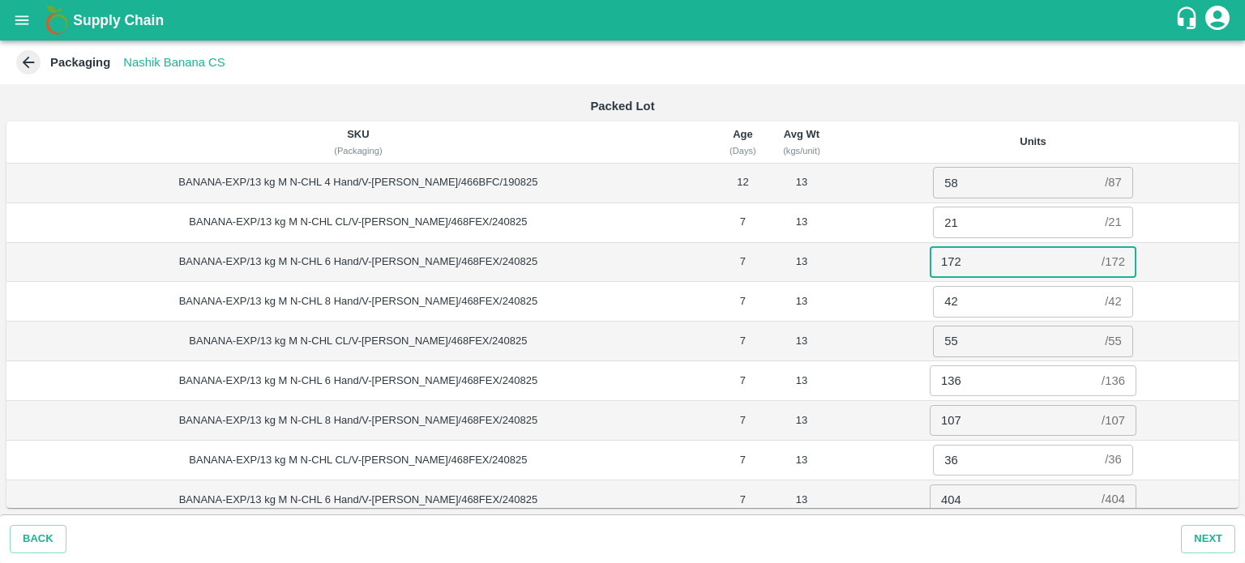
click at [943, 266] on input "172" at bounding box center [1012, 261] width 165 height 31
type input "104"
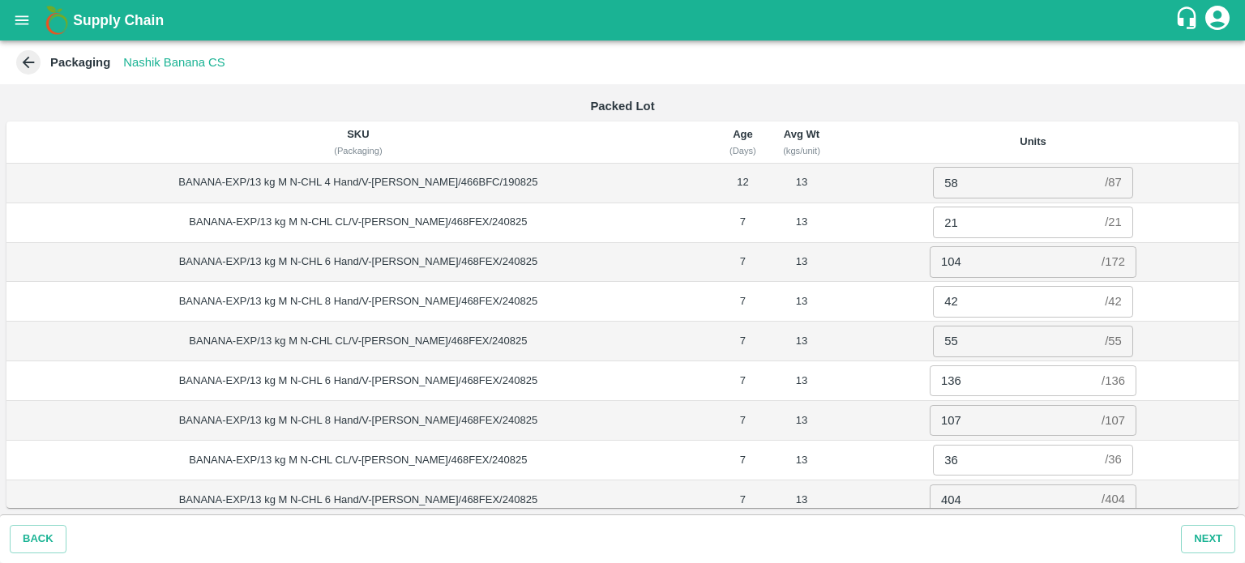
click at [1155, 285] on td "42 / 42 ​" at bounding box center [1033, 302] width 411 height 40
click at [1205, 538] on button "Next" at bounding box center [1208, 539] width 54 height 28
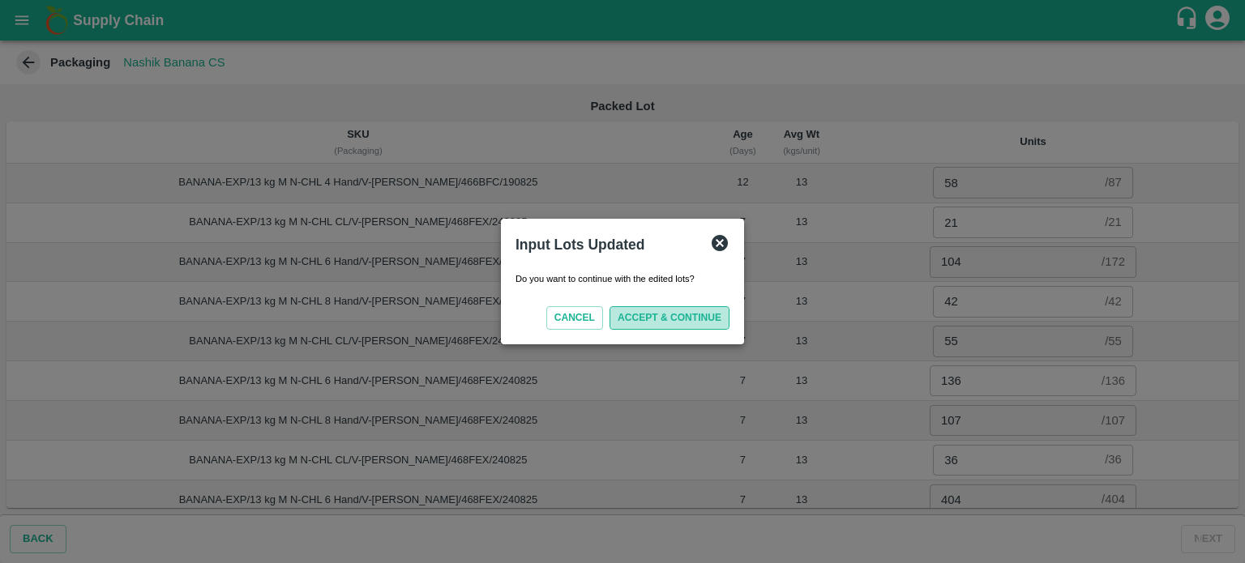
click at [681, 314] on button "ACCEPT & CONTINUE" at bounding box center [670, 318] width 120 height 24
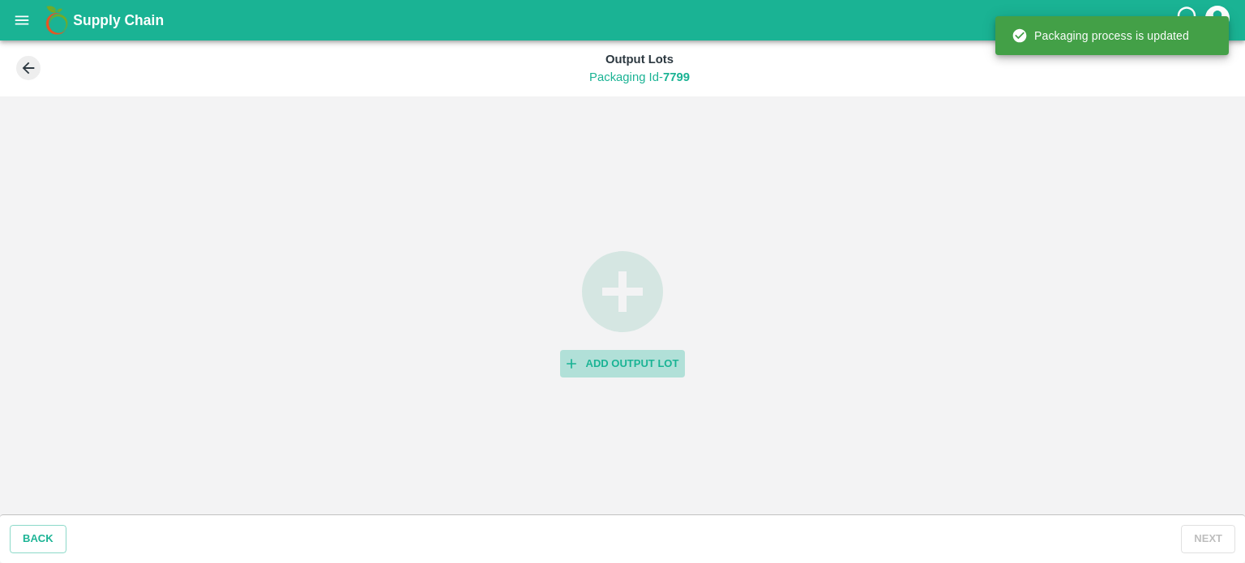
click at [629, 366] on button "Add Output Lot" at bounding box center [623, 364] width 126 height 28
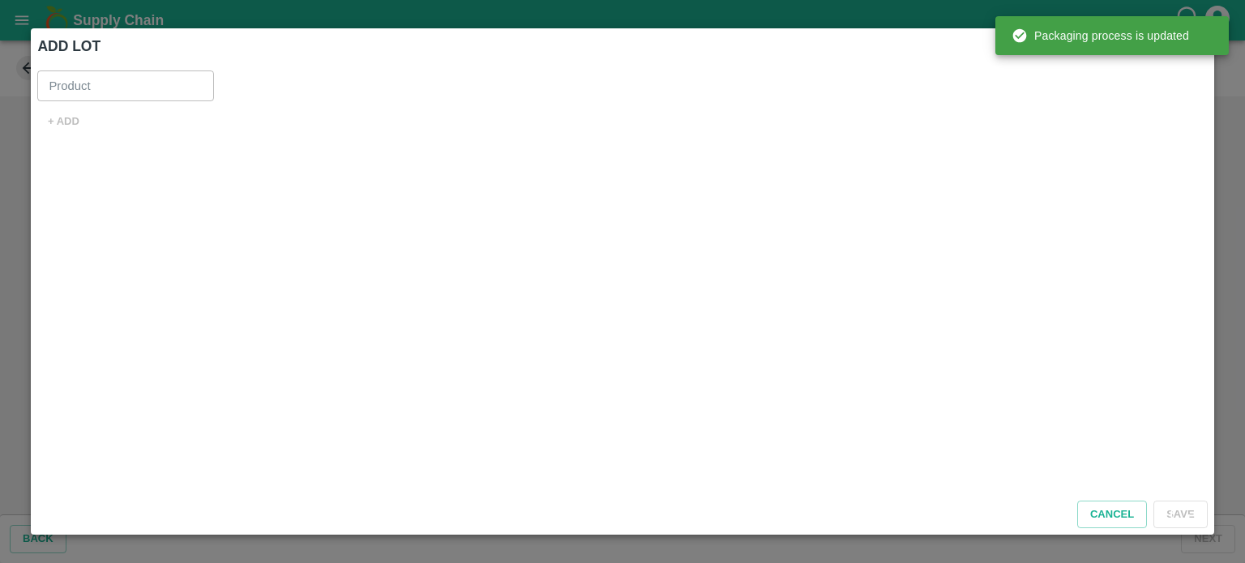
type input "Banana Export"
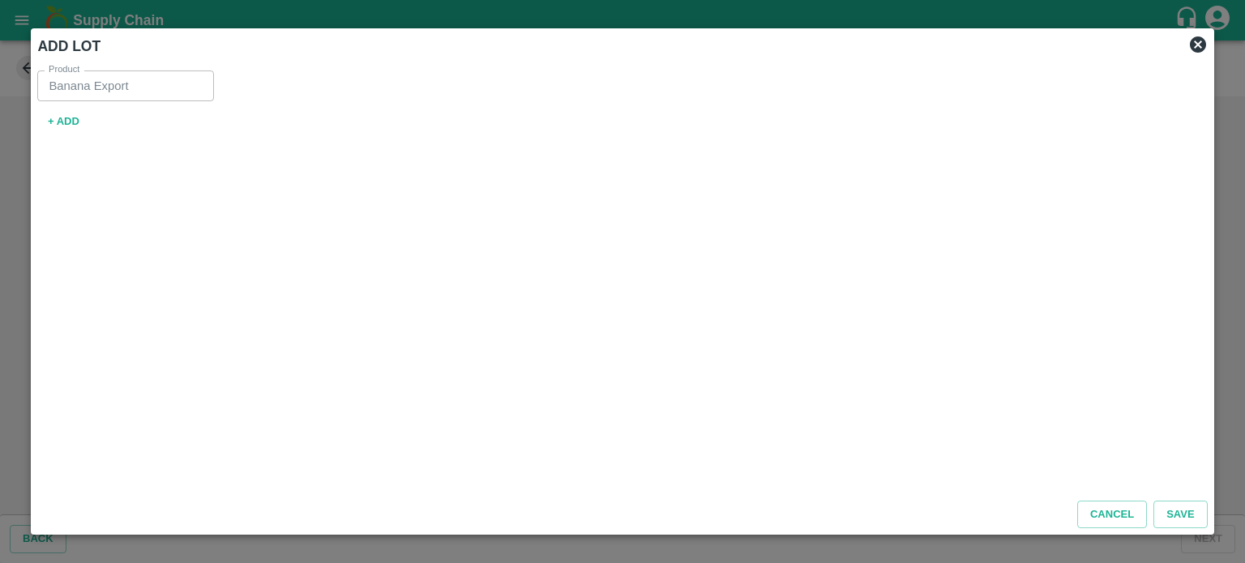
click at [69, 129] on button "+ ADD" at bounding box center [63, 122] width 52 height 28
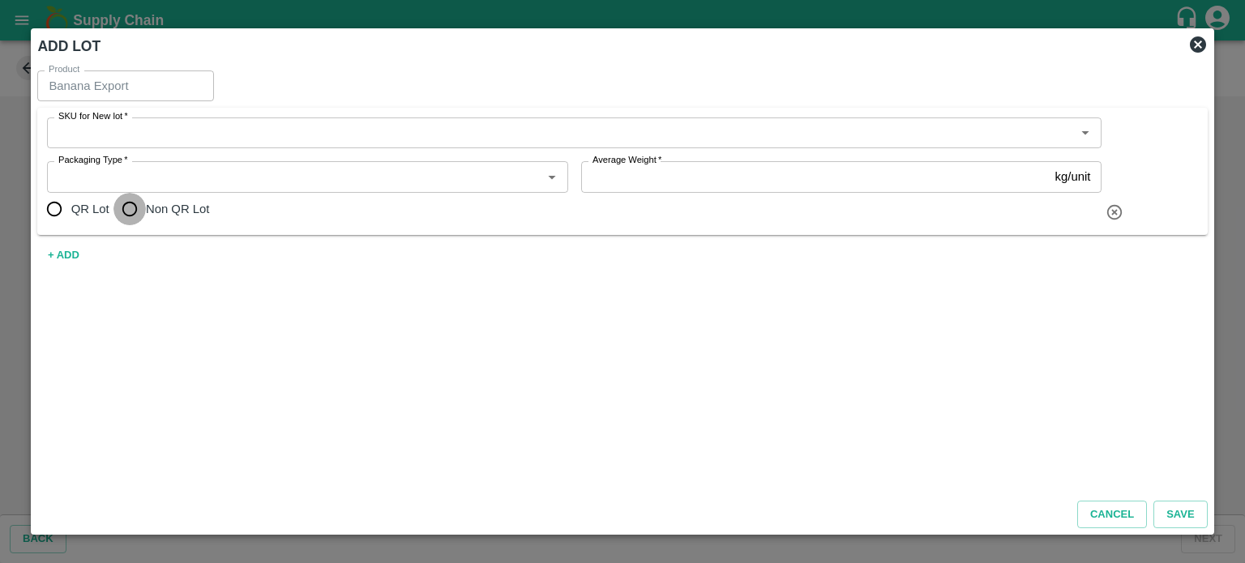
click at [130, 207] on input "Non QR Lot" at bounding box center [130, 209] width 32 height 32
radio input "true"
click at [55, 259] on button "+ ADD" at bounding box center [63, 256] width 52 height 28
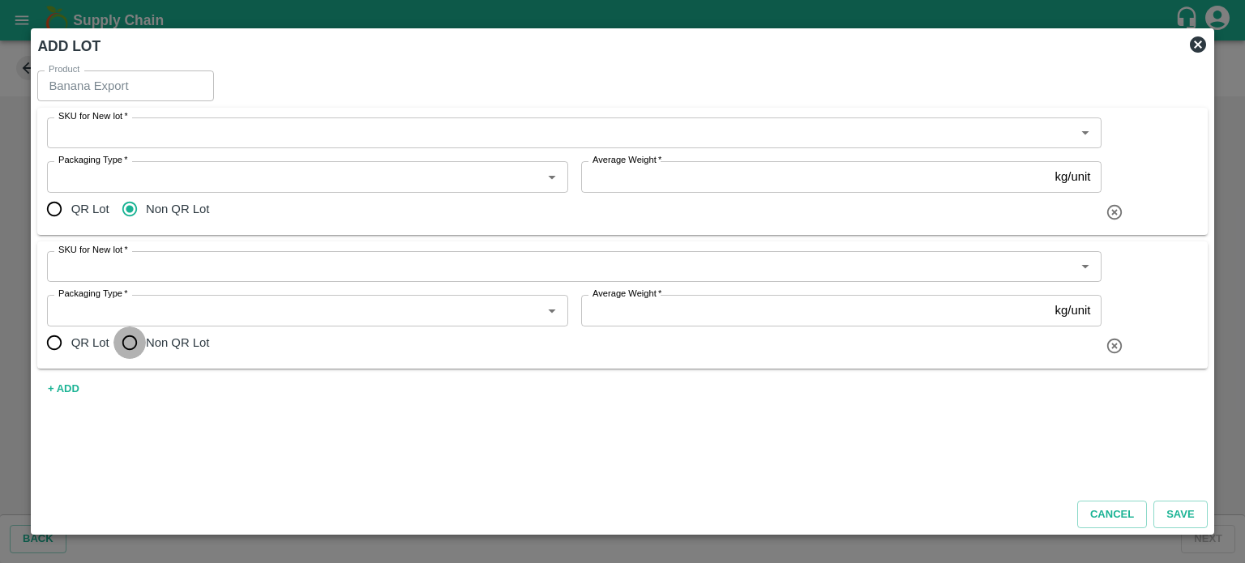
click at [130, 348] on input "Non QR Lot" at bounding box center [130, 343] width 32 height 32
radio input "true"
click at [67, 388] on button "+ ADD" at bounding box center [63, 389] width 52 height 28
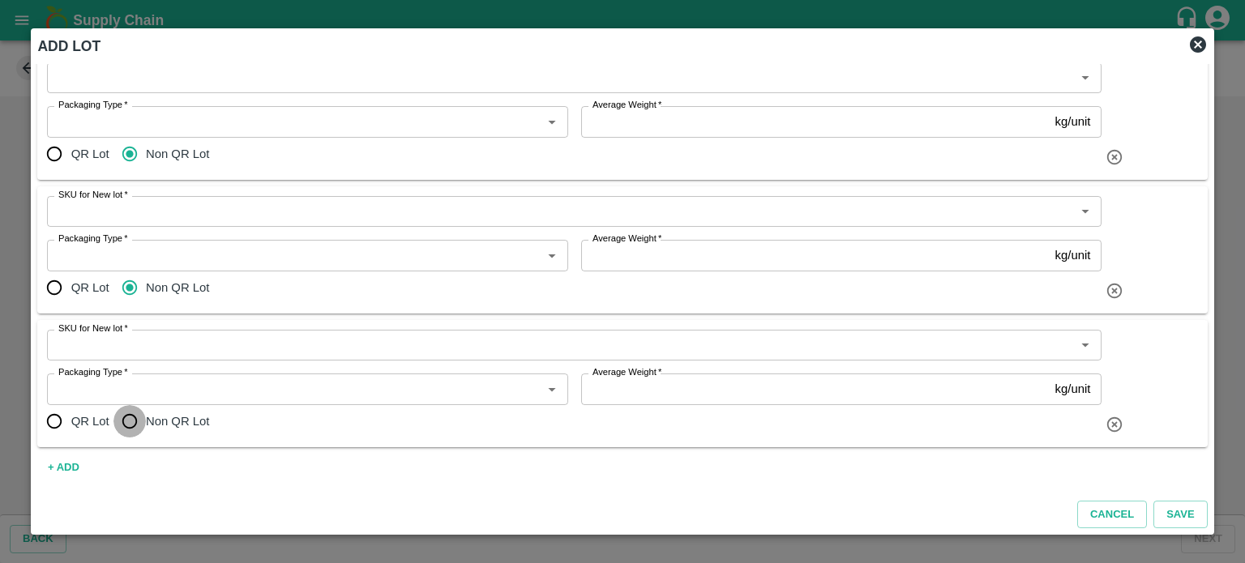
click at [127, 424] on input "Non QR Lot" at bounding box center [130, 421] width 32 height 32
radio input "true"
click at [54, 463] on button "+ ADD" at bounding box center [63, 468] width 52 height 28
click at [132, 420] on input "Non QR Lot" at bounding box center [130, 421] width 32 height 32
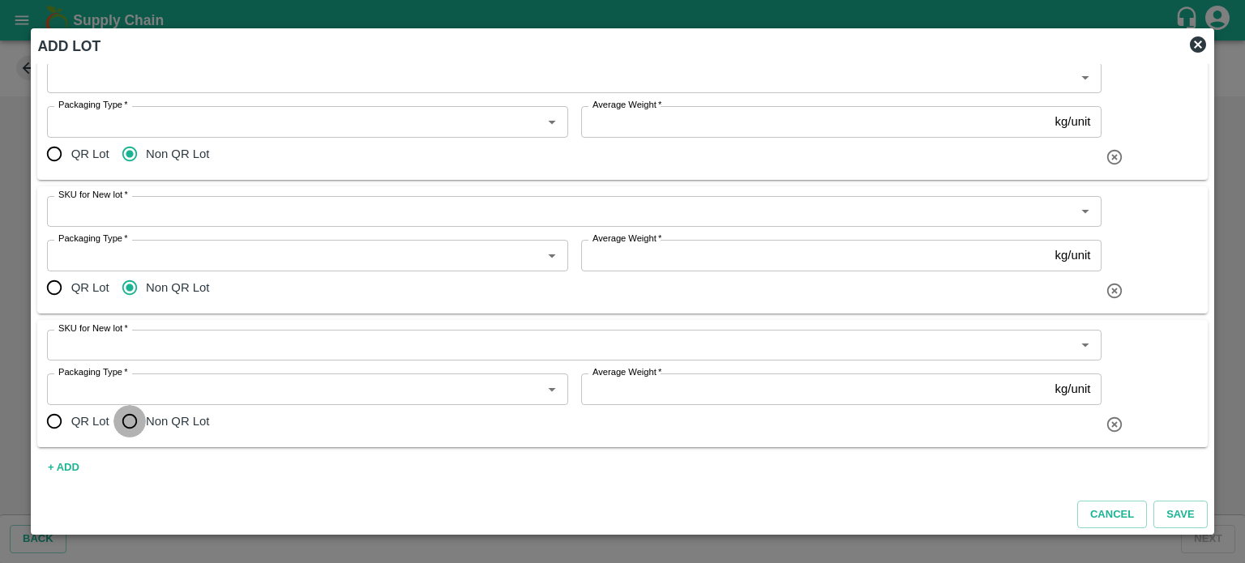
radio input "true"
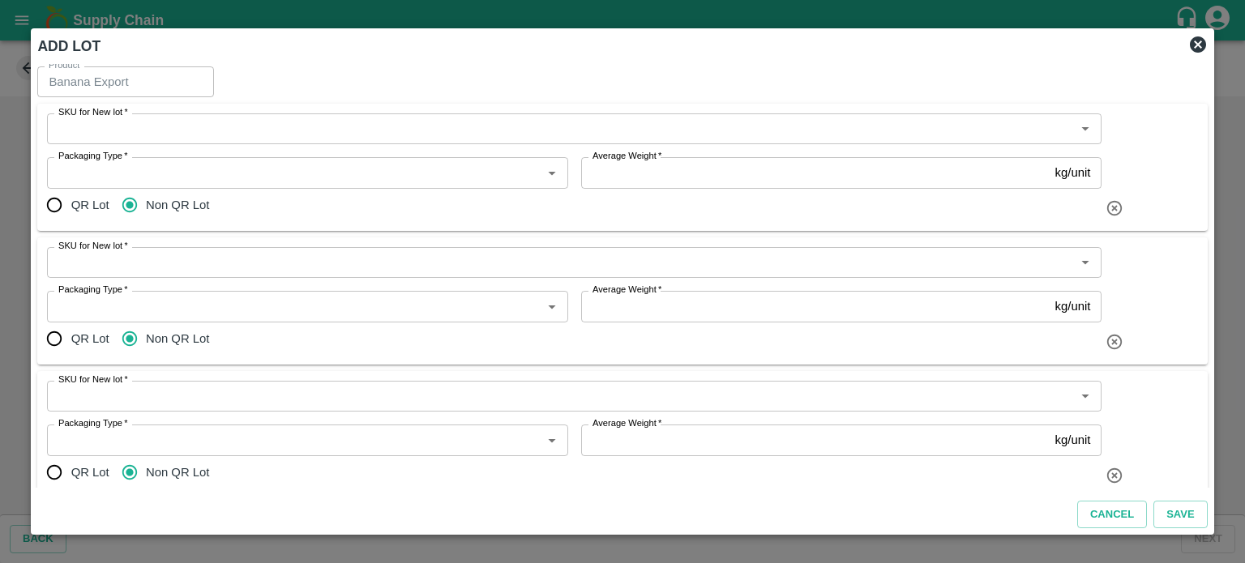
scroll to position [0, 0]
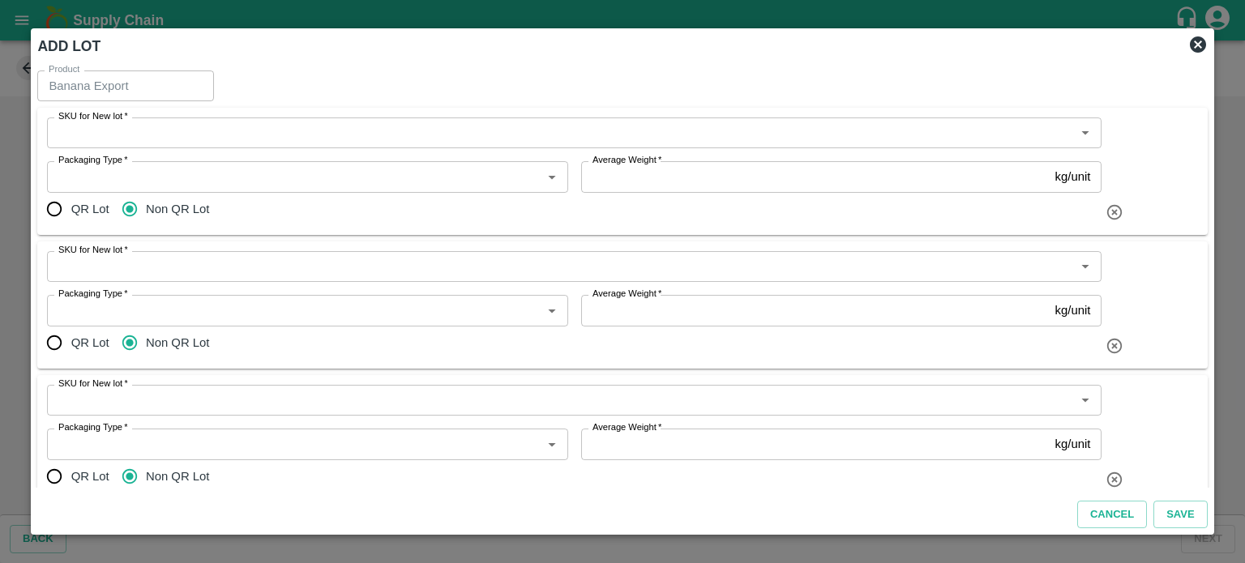
click at [225, 131] on input "SKU for New lot   *" at bounding box center [561, 132] width 1018 height 21
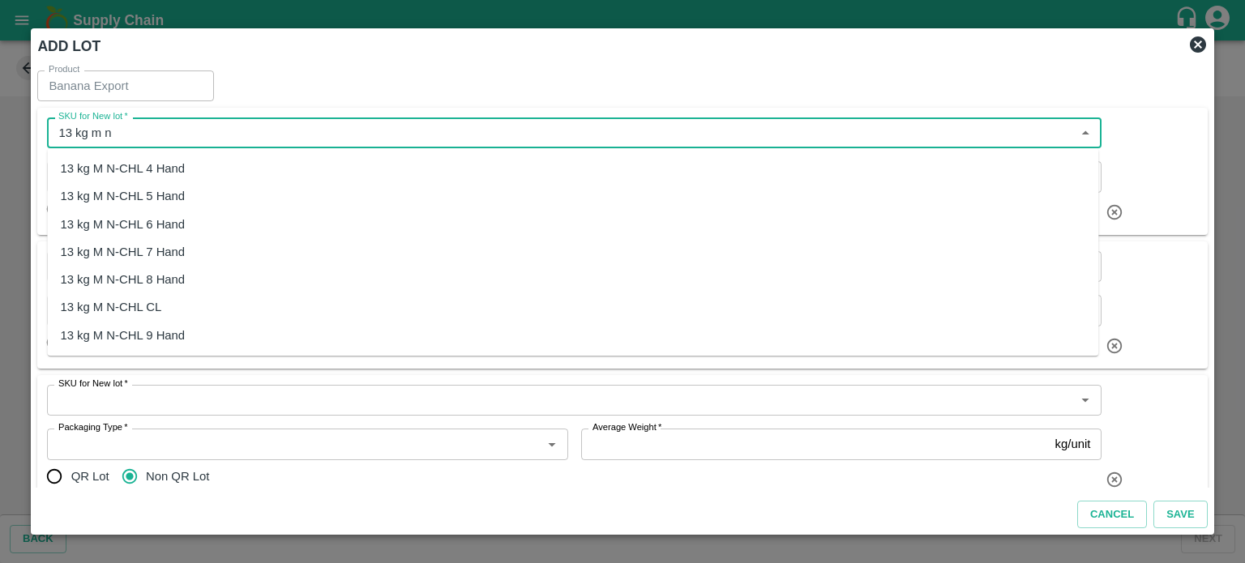
click at [194, 195] on div "13 kg M N-CHL 5 Hand" at bounding box center [573, 196] width 1052 height 28
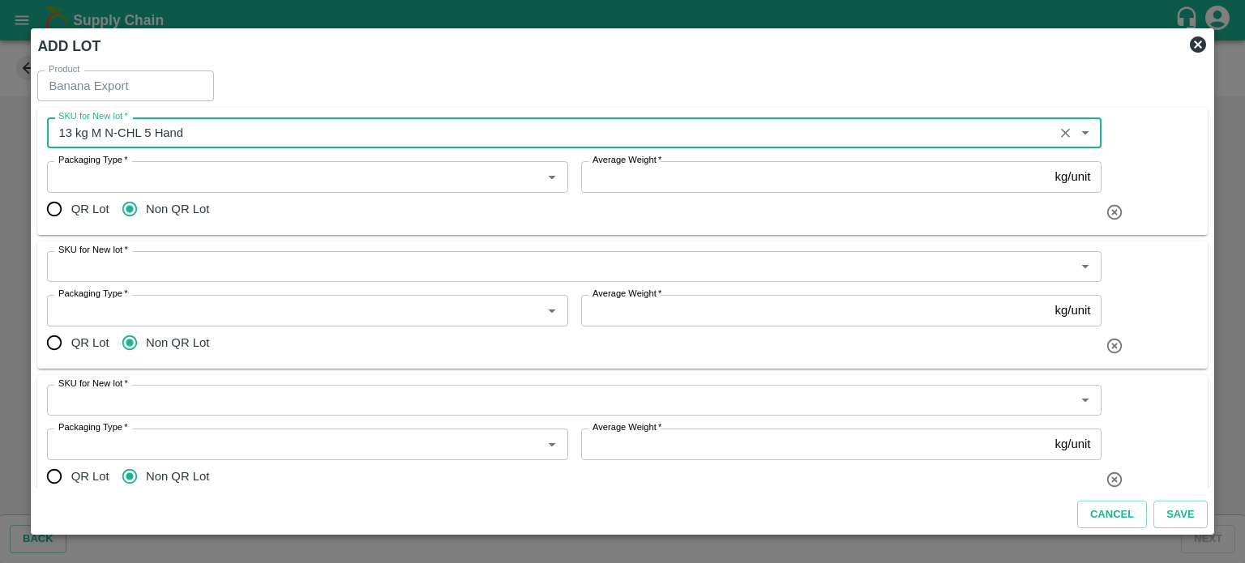
type input "13 kg M N-CHL 5 Hand"
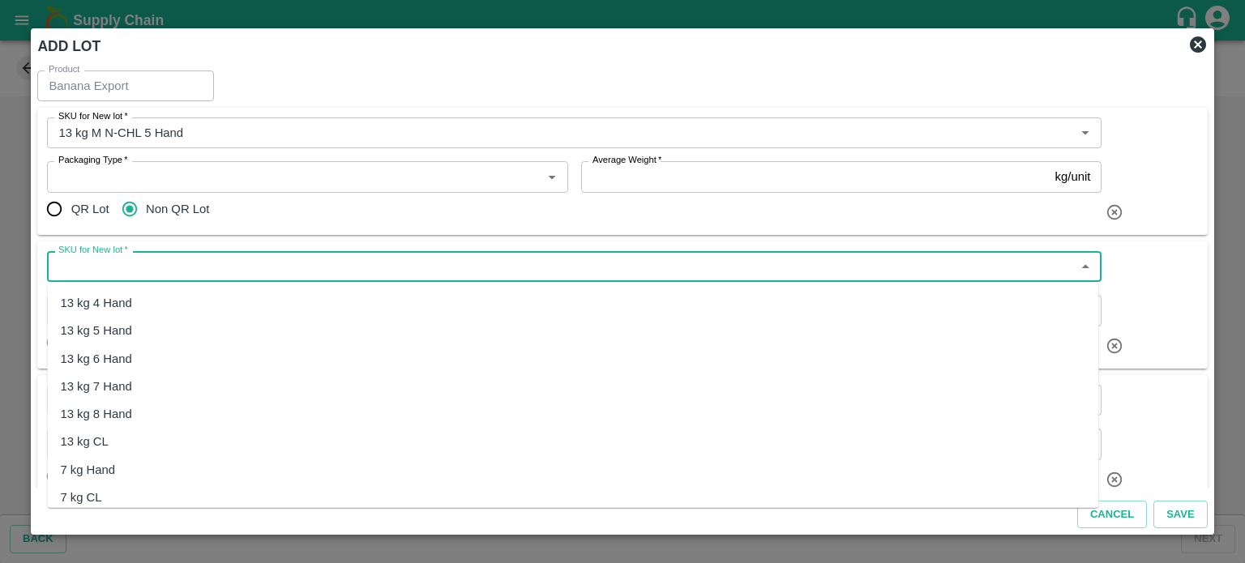
click at [178, 267] on input "SKU for New lot   *" at bounding box center [561, 266] width 1018 height 21
click at [173, 362] on div "13 kg M N-CHL 6 Hand" at bounding box center [122, 358] width 125 height 18
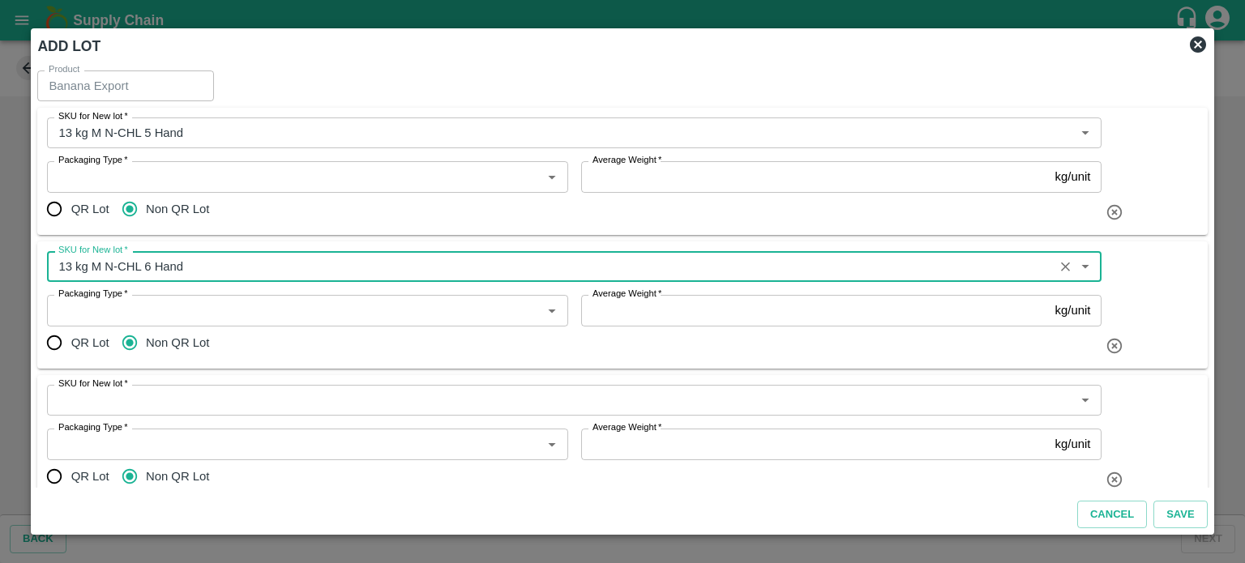
type input "13 kg M N-CHL 6 Hand"
click at [176, 404] on input "SKU for New lot   *" at bounding box center [561, 400] width 1018 height 21
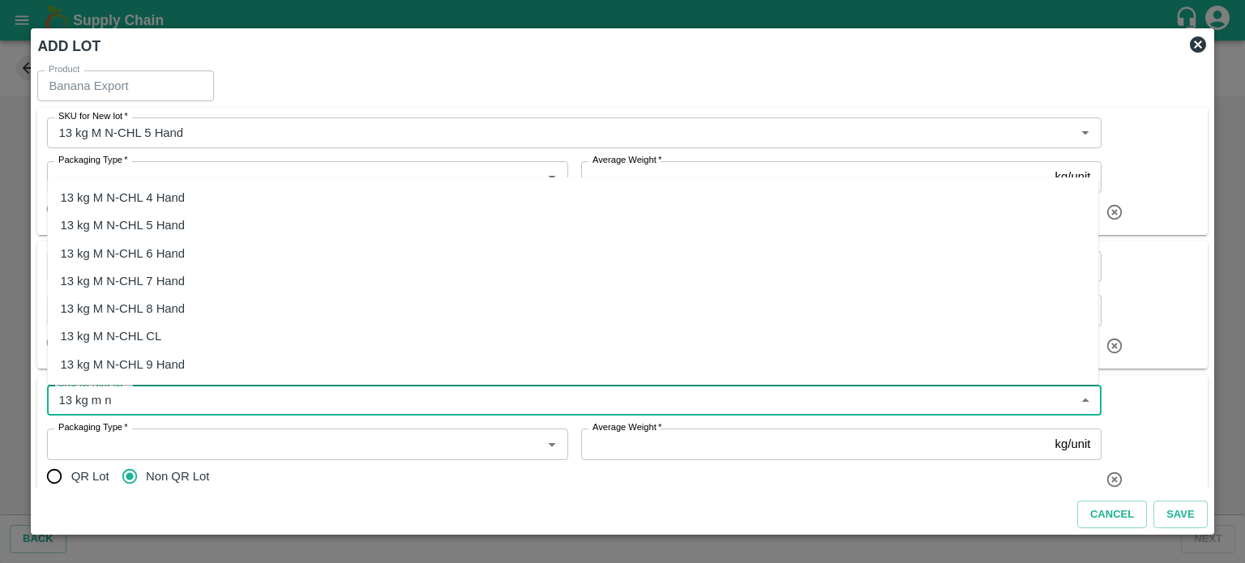
click at [169, 314] on div "13 kg M N-CHL 8 Hand" at bounding box center [122, 309] width 125 height 18
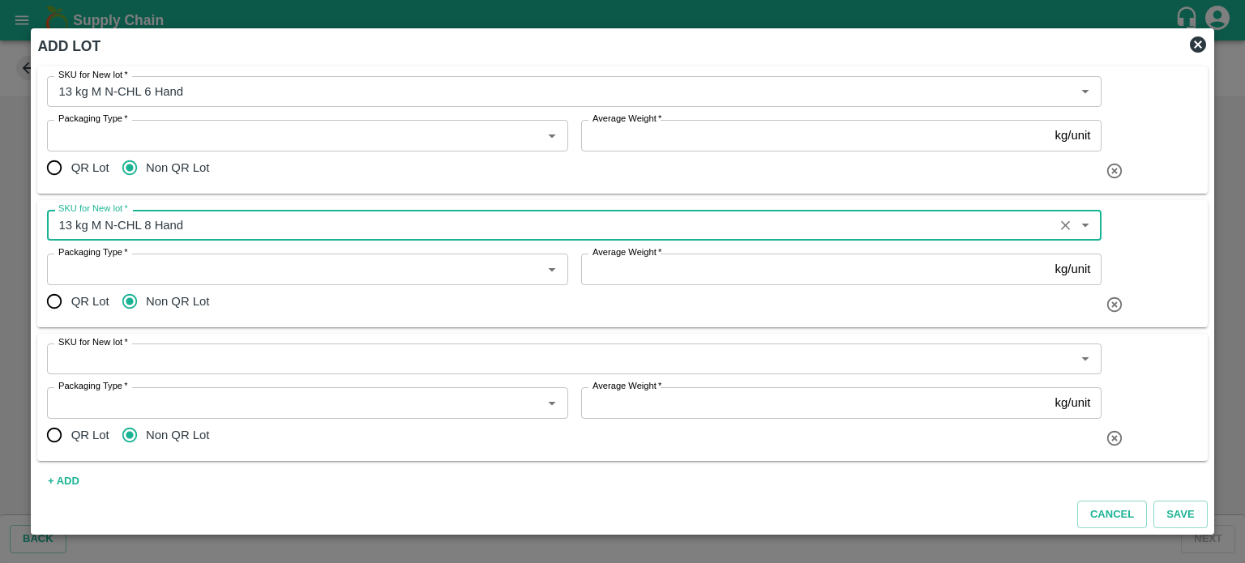
scroll to position [189, 0]
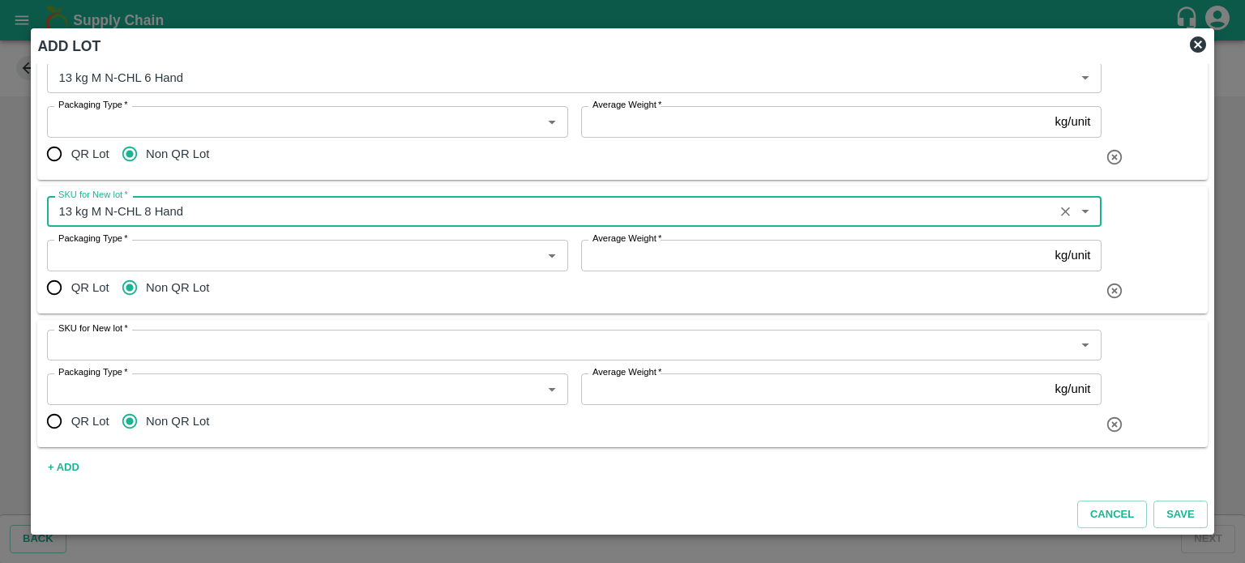
type input "13 kg M N-CHL 8 Hand"
click at [169, 352] on input "SKU for New lot   *" at bounding box center [561, 345] width 1018 height 21
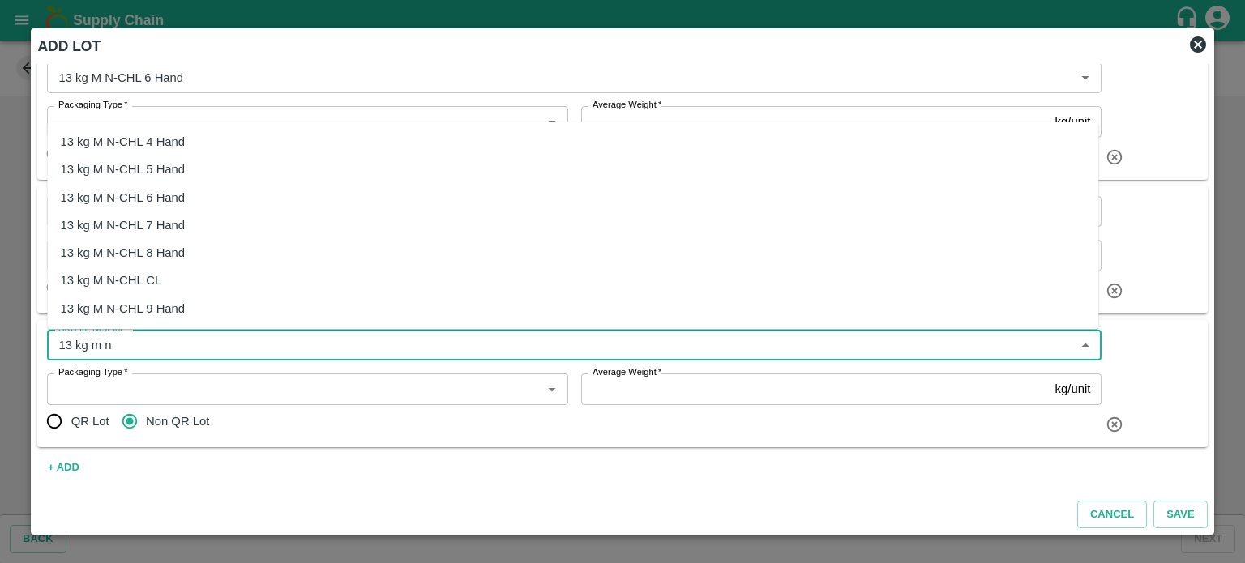
click at [143, 280] on div "13 kg M N-CHL CL" at bounding box center [110, 281] width 101 height 18
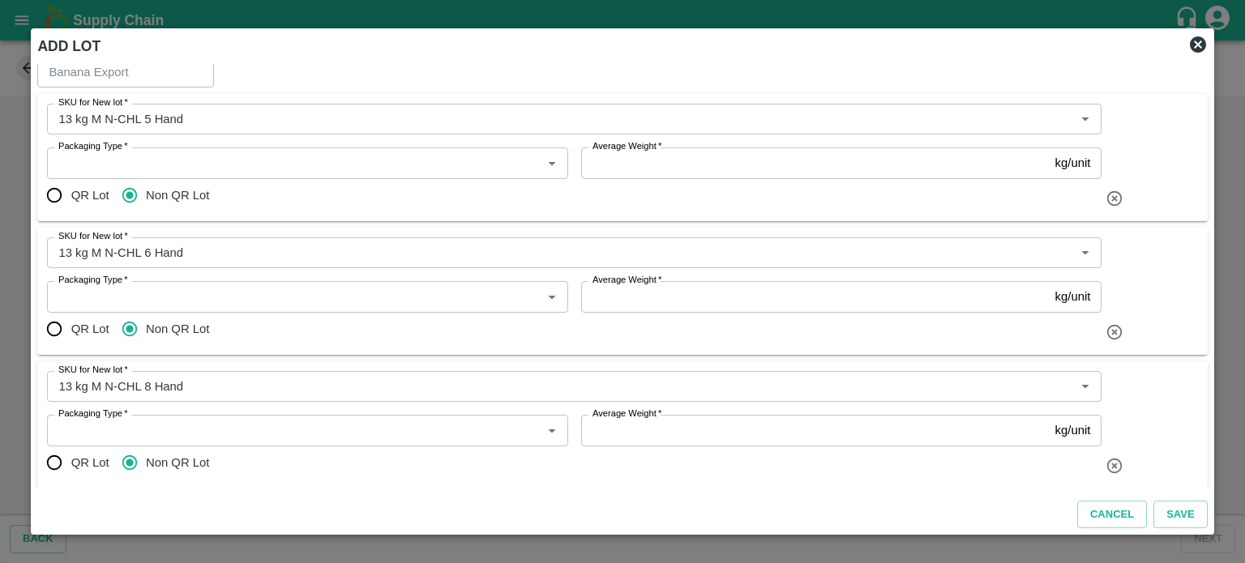
scroll to position [7, 0]
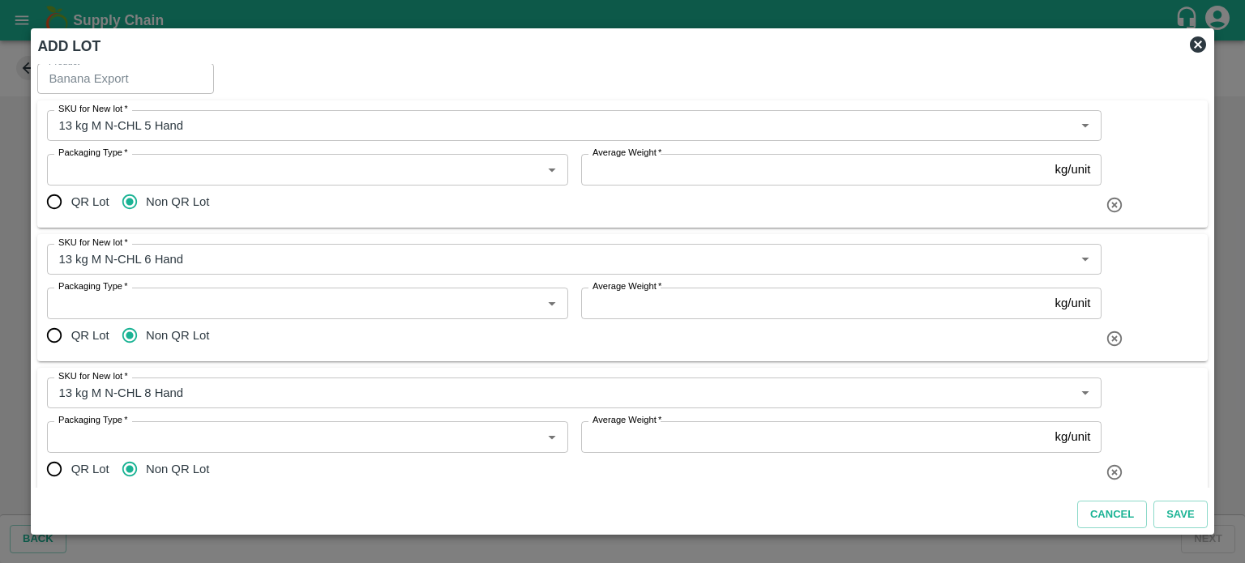
type input "13 kg M N-CHL CL"
click at [152, 170] on input "Packaging Type   *" at bounding box center [294, 169] width 484 height 21
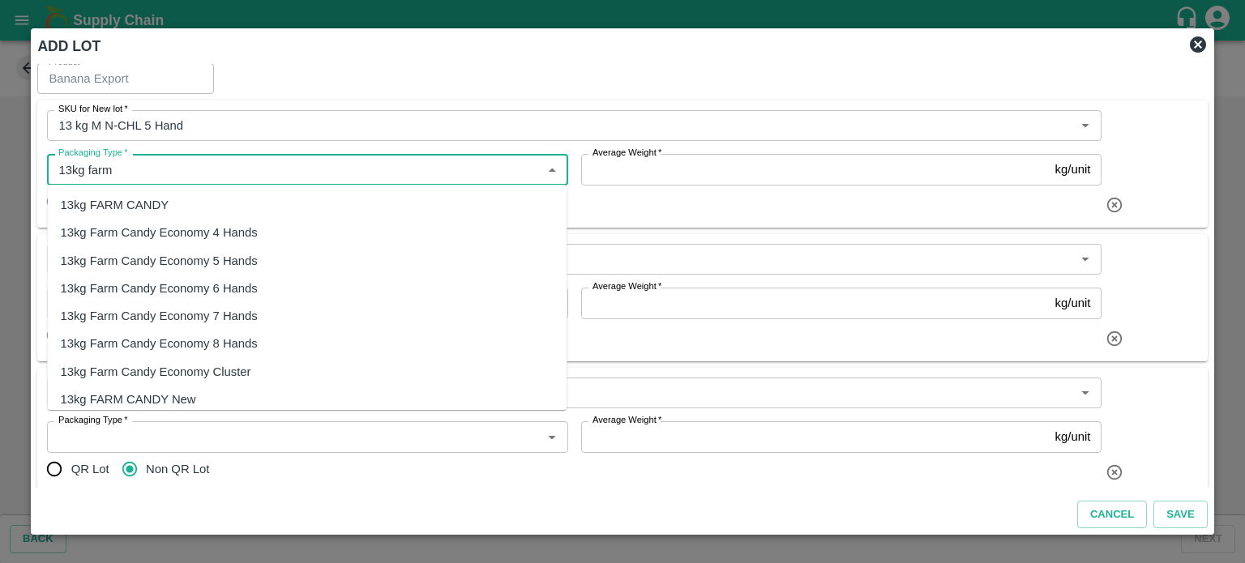
click at [146, 206] on div "13kg FARM CANDY" at bounding box center [114, 205] width 109 height 18
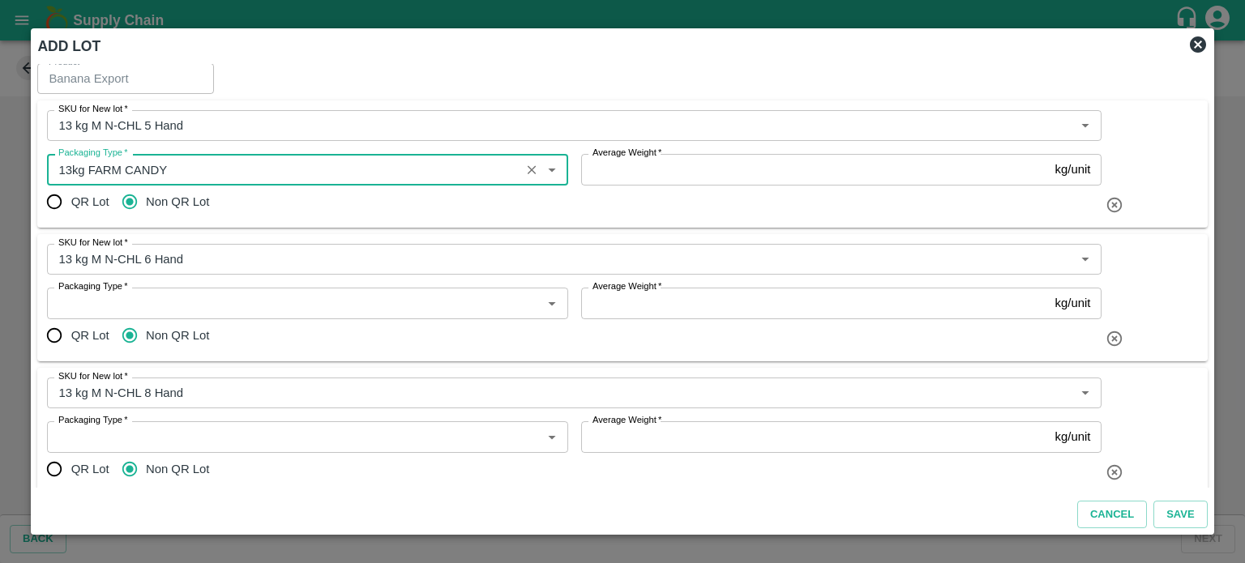
type input "13kg FARM CANDY"
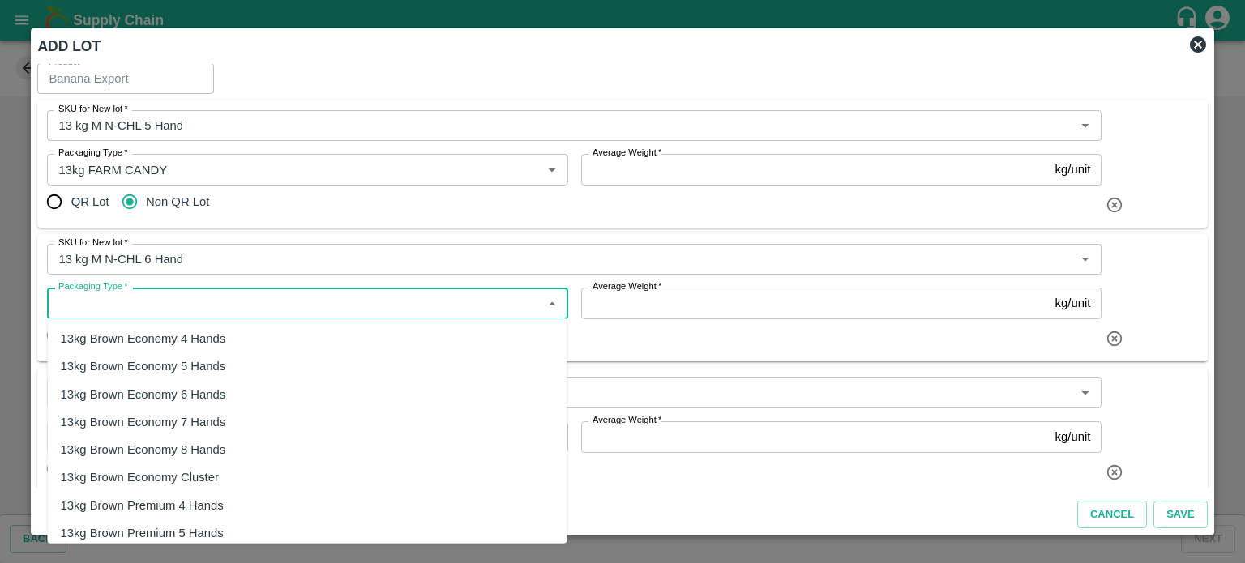
click at [110, 297] on input "Packaging Type   *" at bounding box center [294, 303] width 484 height 21
click at [120, 337] on div "13kg FARM CANDY" at bounding box center [114, 339] width 109 height 18
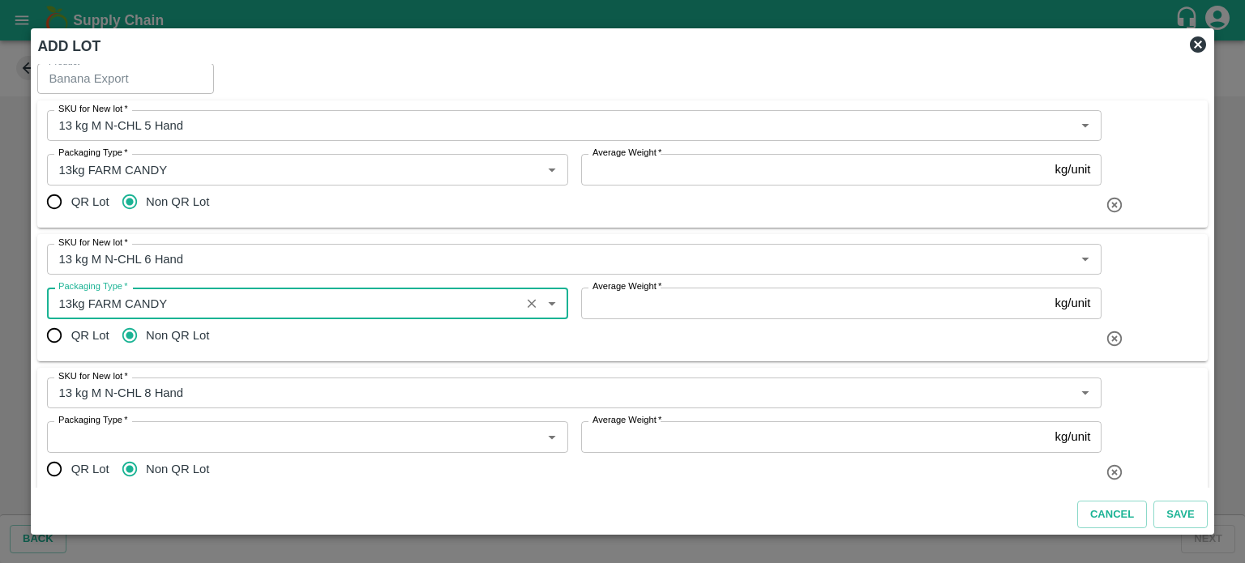
type input "13kg FARM CANDY"
click at [134, 433] on input "Packaging Type   *" at bounding box center [294, 436] width 484 height 21
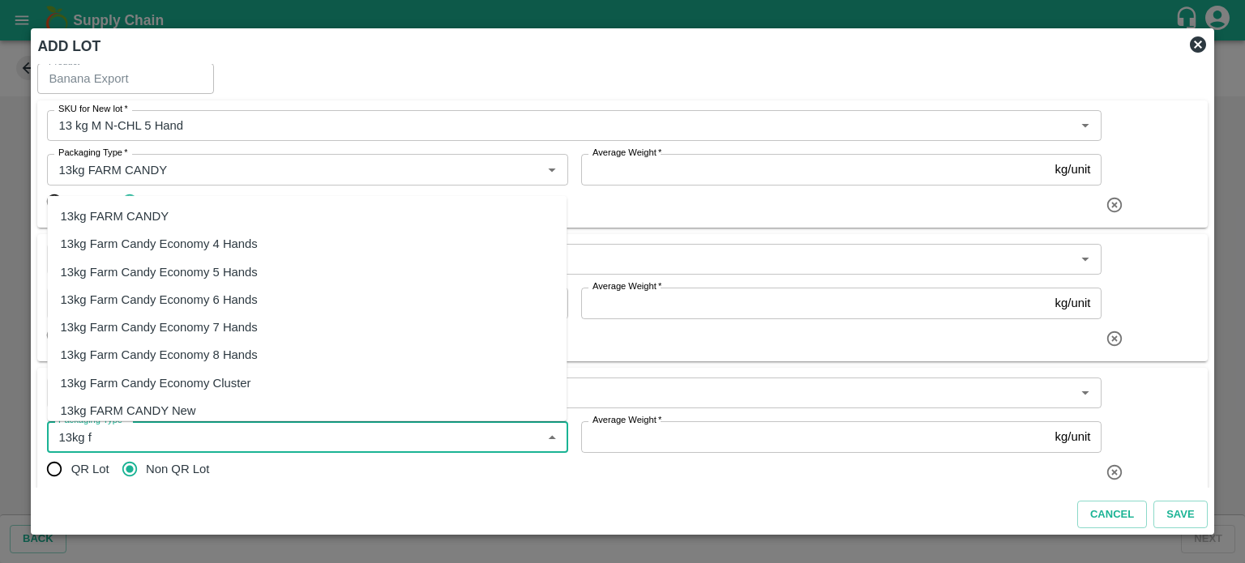
click at [130, 208] on div "13kg FARM CANDY" at bounding box center [114, 217] width 109 height 18
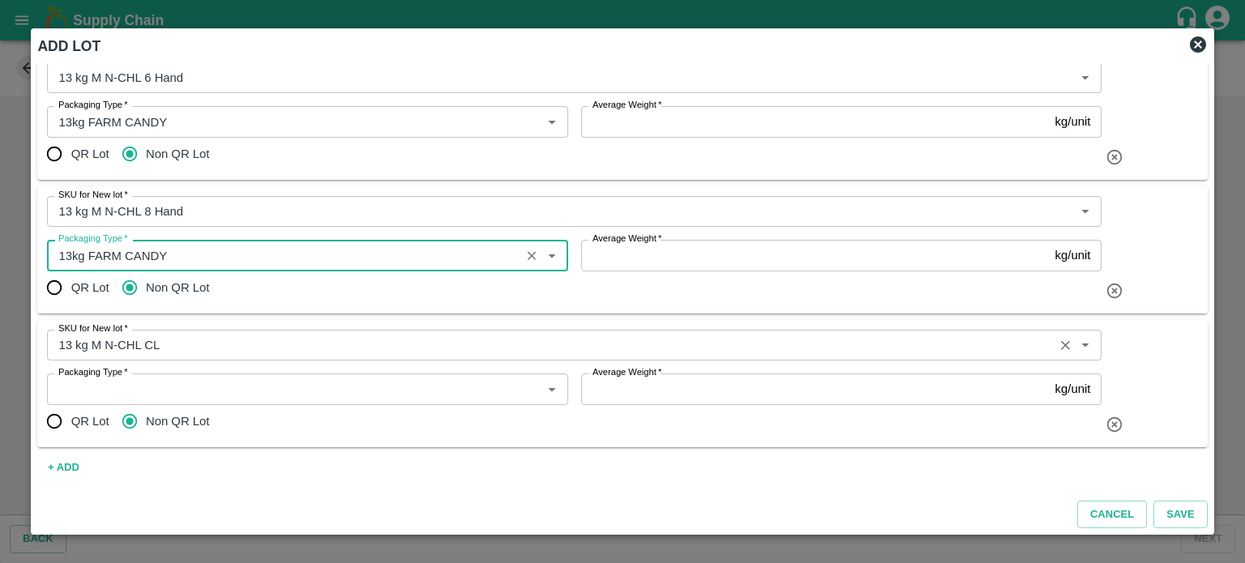
scroll to position [188, 0]
type input "13kg FARM CANDY"
click at [160, 388] on input "Packaging Type   *" at bounding box center [294, 389] width 484 height 21
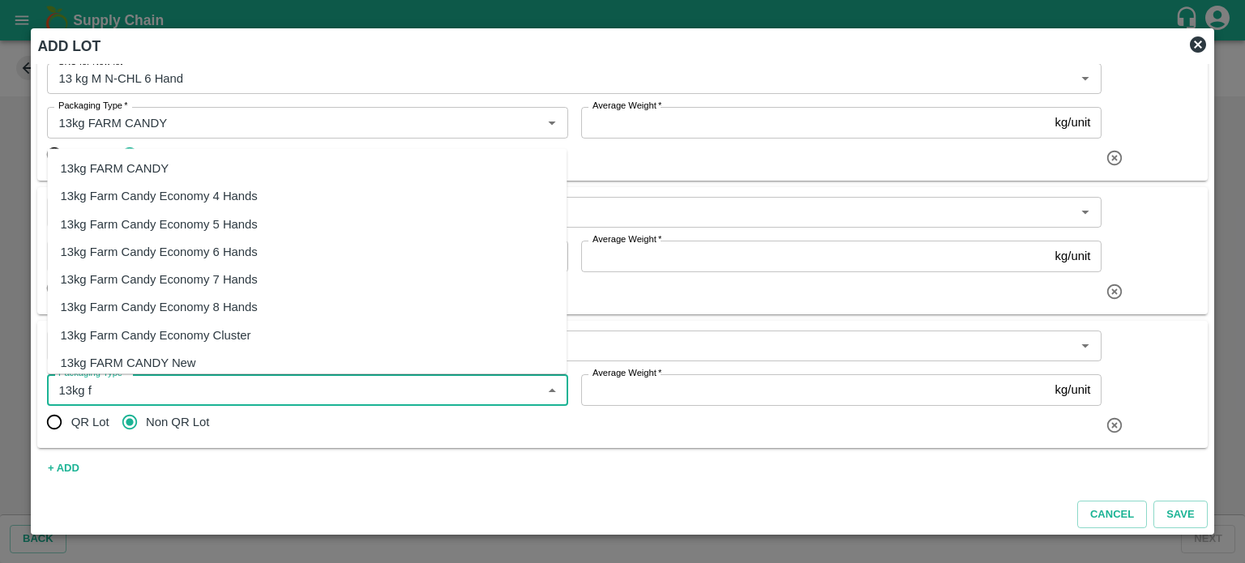
click at [151, 165] on div "13kg FARM CANDY" at bounding box center [114, 169] width 109 height 18
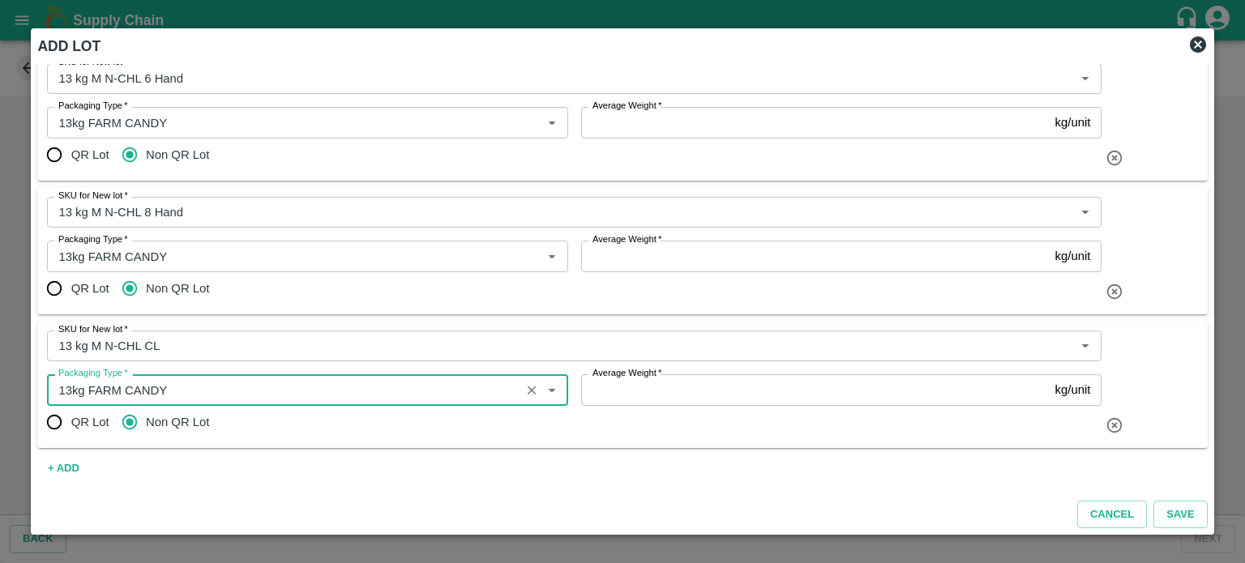
type input "13kg FARM CANDY"
click at [319, 444] on div "SKU for New lot   * SKU for New lot   * Packaging Type   * Packaging Type   * A…" at bounding box center [622, 384] width 1170 height 127
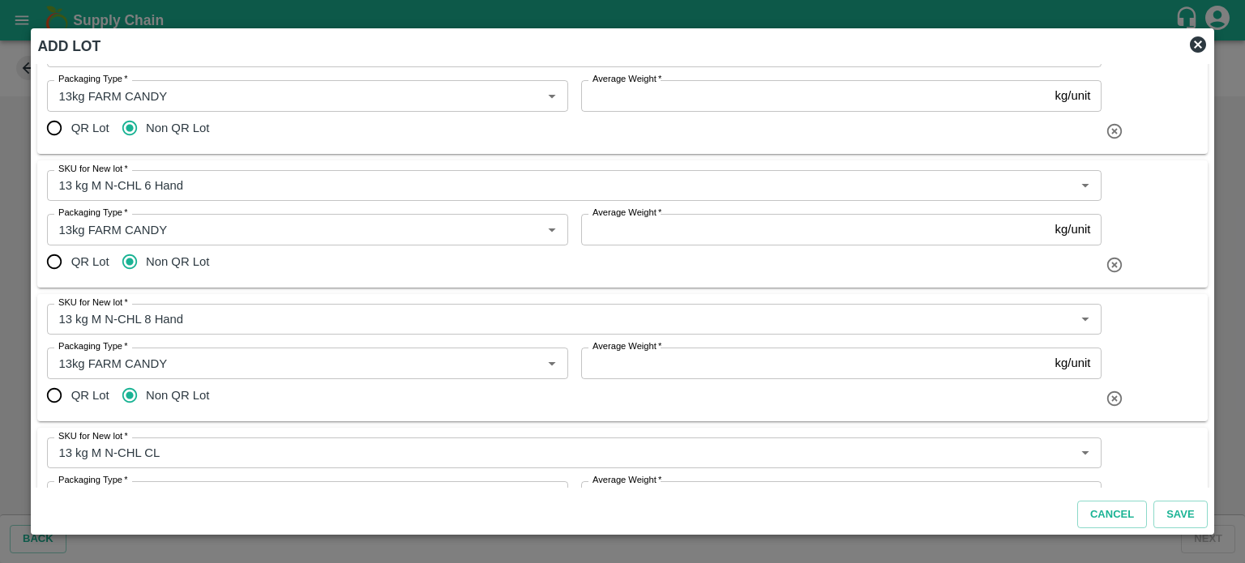
scroll to position [0, 0]
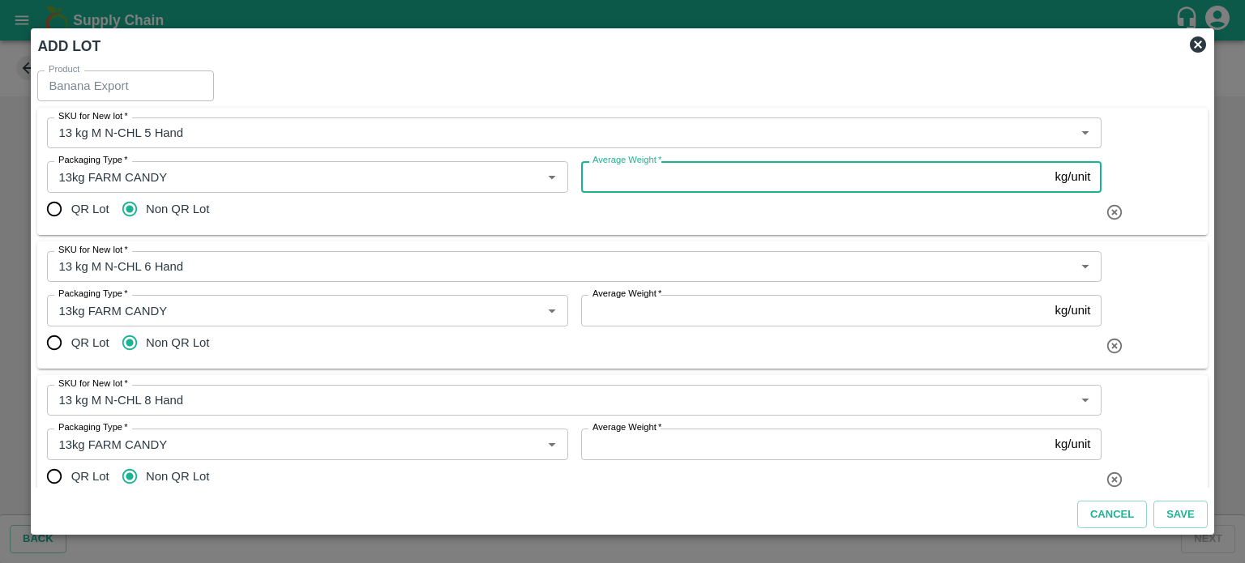
click at [650, 184] on input "Average Weight   *" at bounding box center [815, 176] width 468 height 31
type input "13"
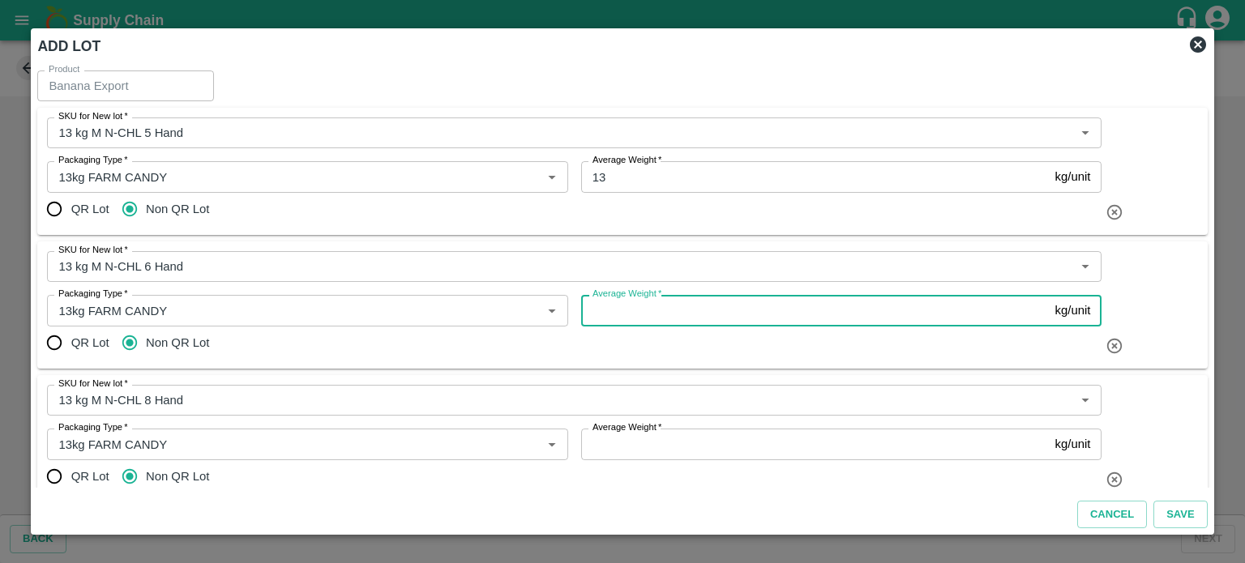
click at [629, 312] on input "Average Weight   *" at bounding box center [815, 310] width 468 height 31
type input "13"
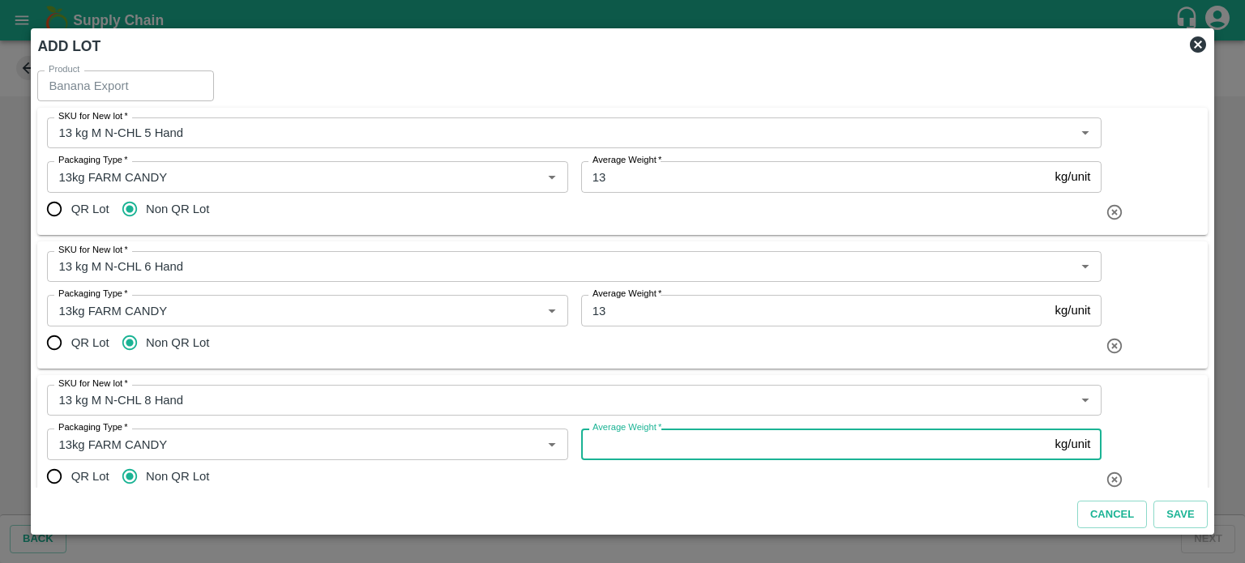
click at [628, 447] on input "Average Weight   *" at bounding box center [815, 444] width 468 height 31
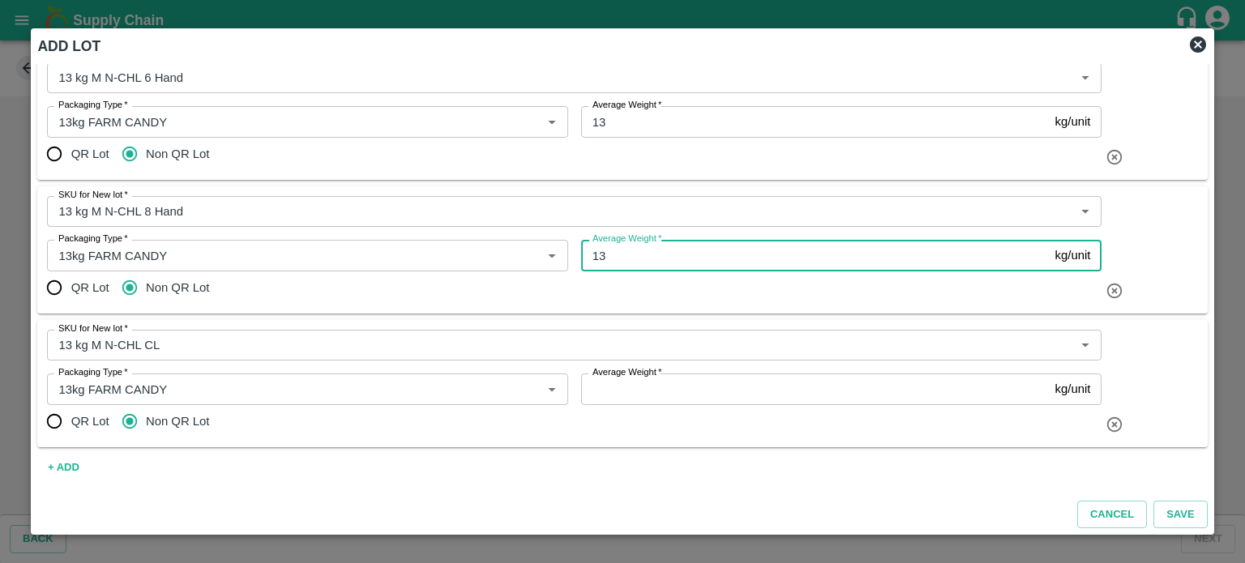
type input "13"
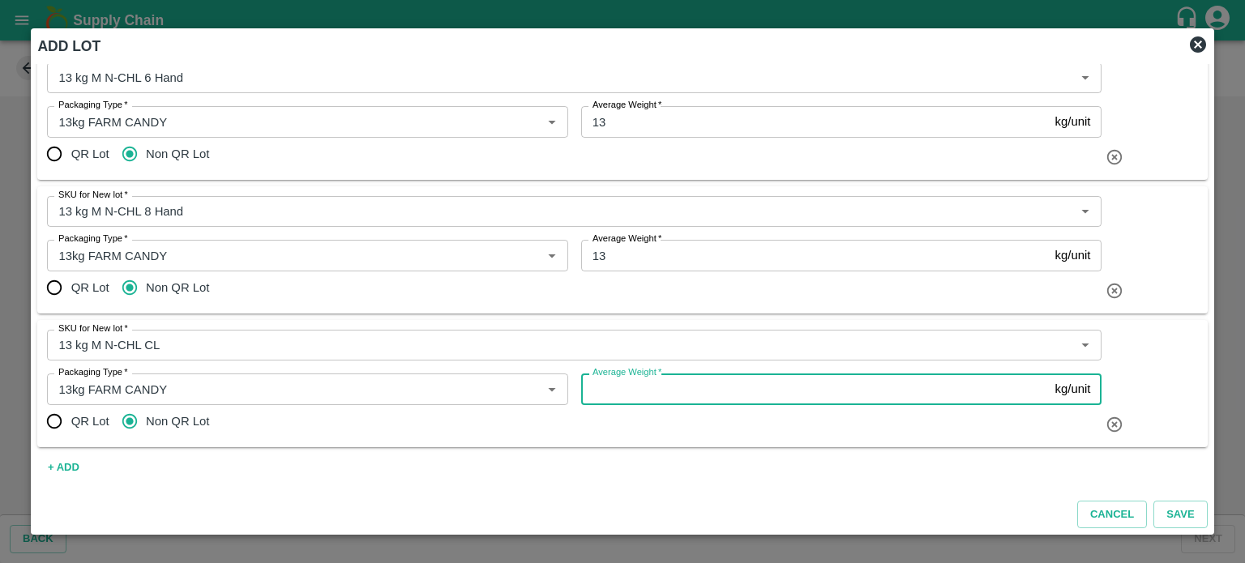
click at [600, 389] on input "Average Weight   *" at bounding box center [815, 389] width 468 height 31
type input "13"
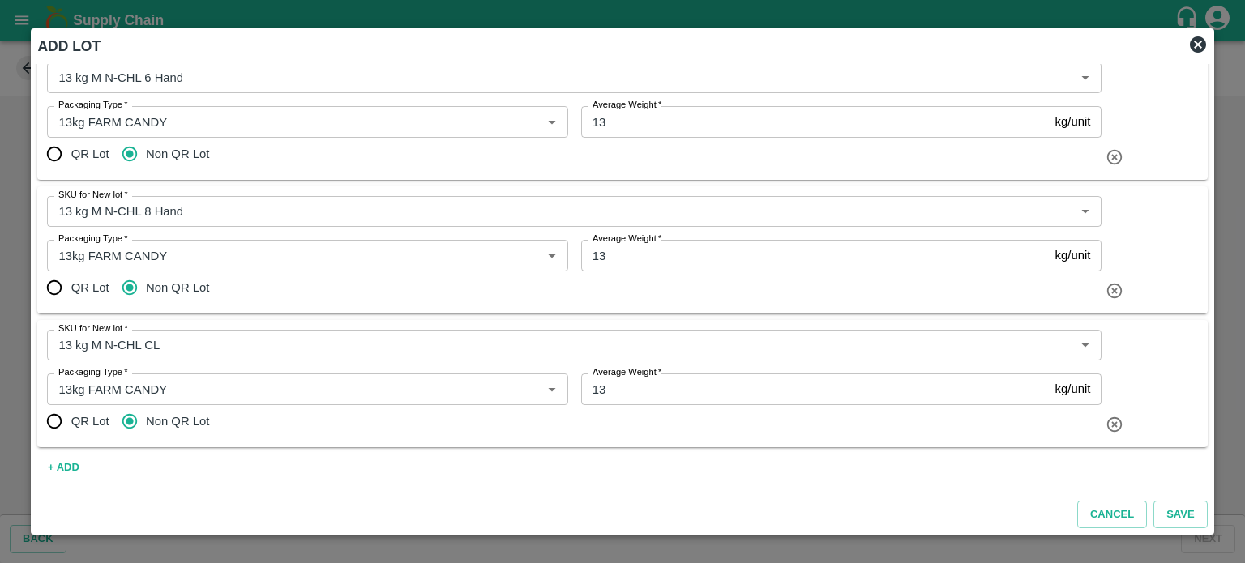
click at [556, 435] on div "QR Lot Non QR Lot" at bounding box center [574, 421] width 1055 height 32
click at [1180, 515] on button "Save" at bounding box center [1181, 515] width 54 height 28
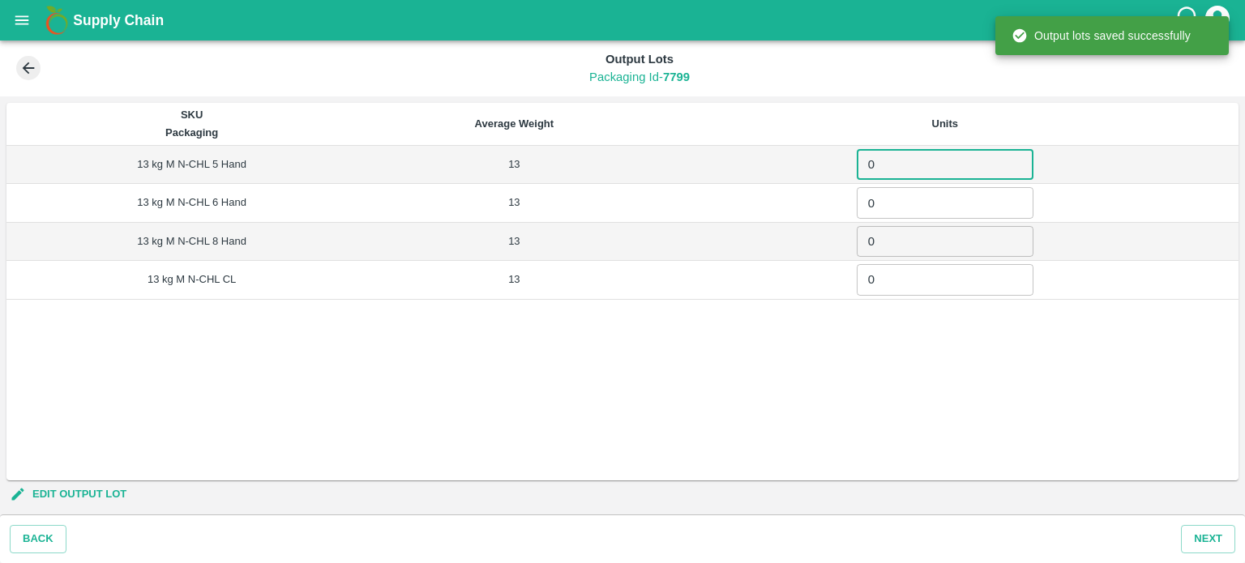
click at [902, 168] on input "0" at bounding box center [945, 164] width 177 height 31
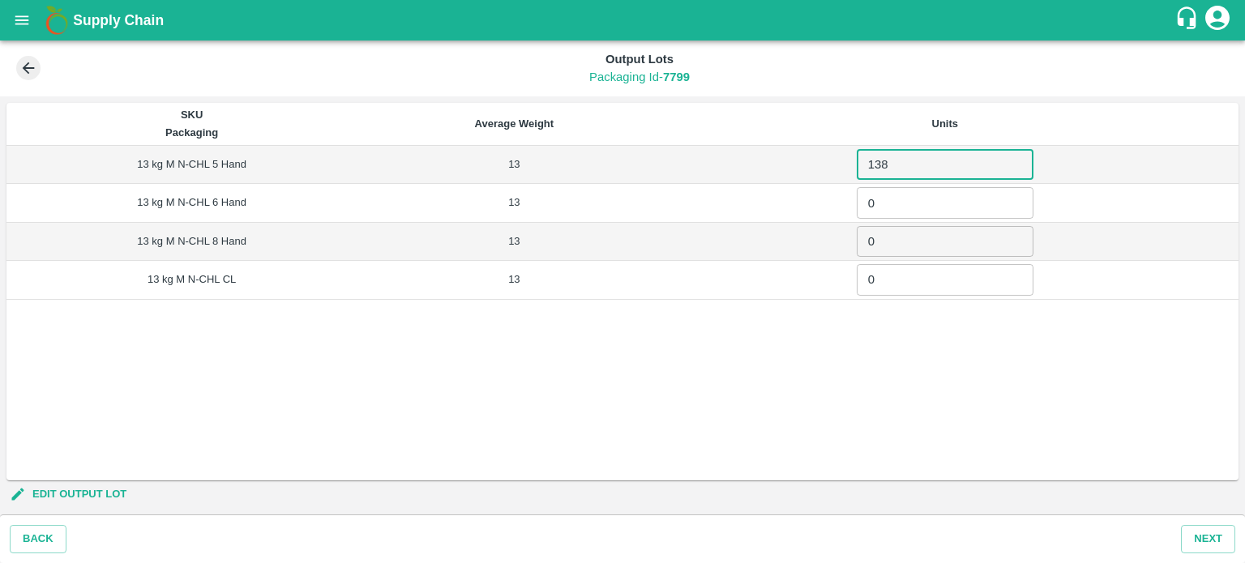
type input "138"
type input "4"
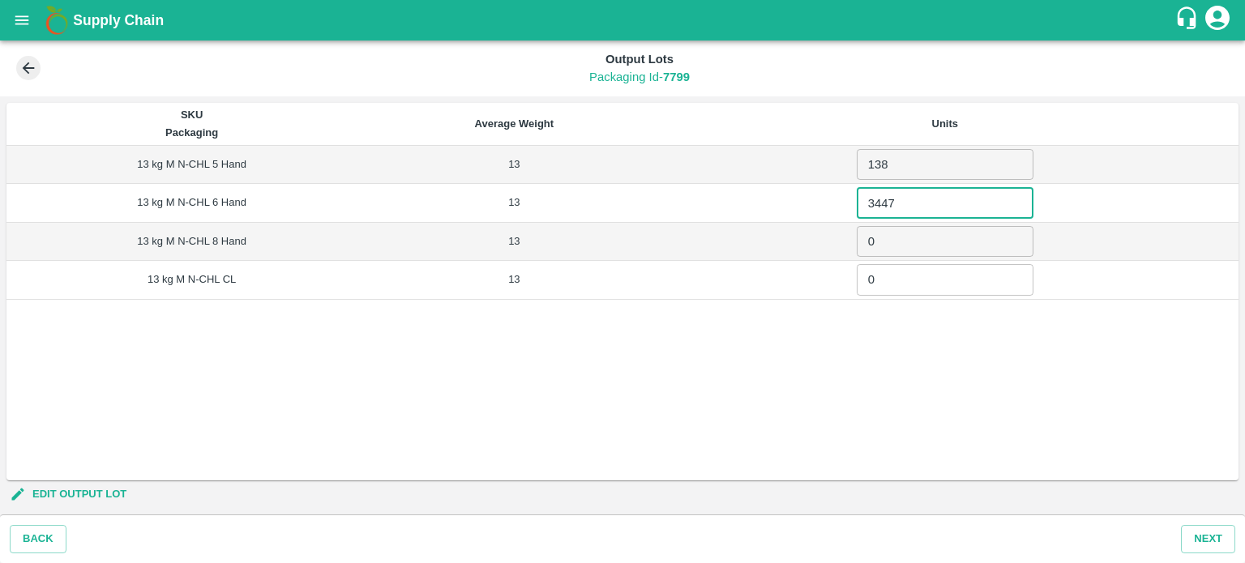
type input "3447"
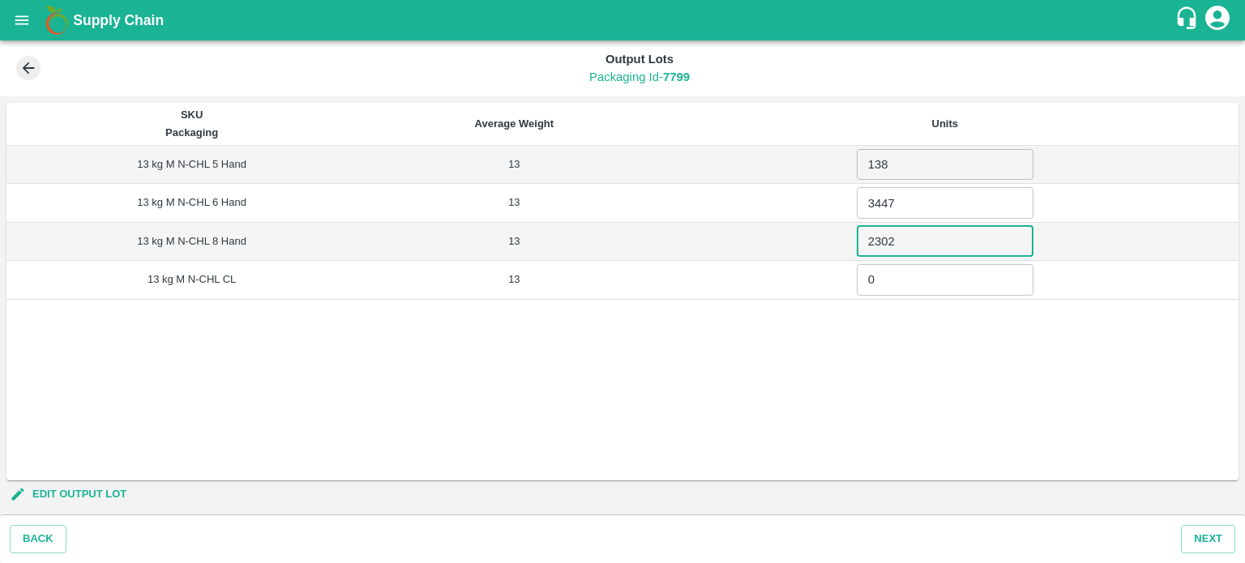
type input "2302"
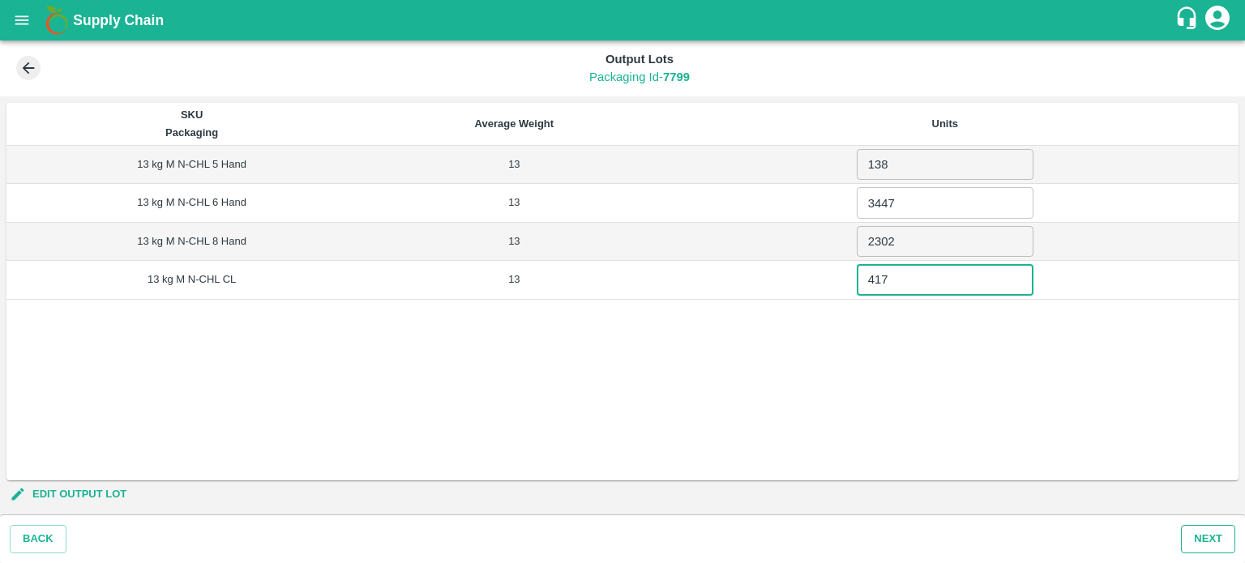
type input "417"
click at [1203, 541] on button "Next" at bounding box center [1208, 539] width 54 height 28
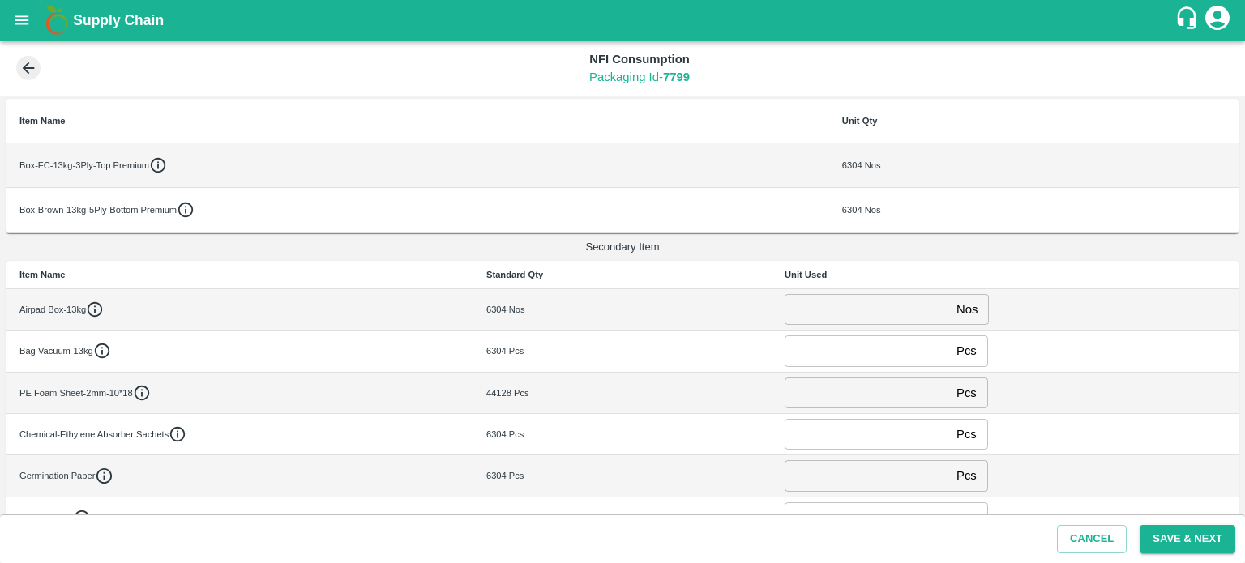
scroll to position [156, 0]
click at [830, 312] on input "number" at bounding box center [867, 308] width 165 height 31
type input "0"
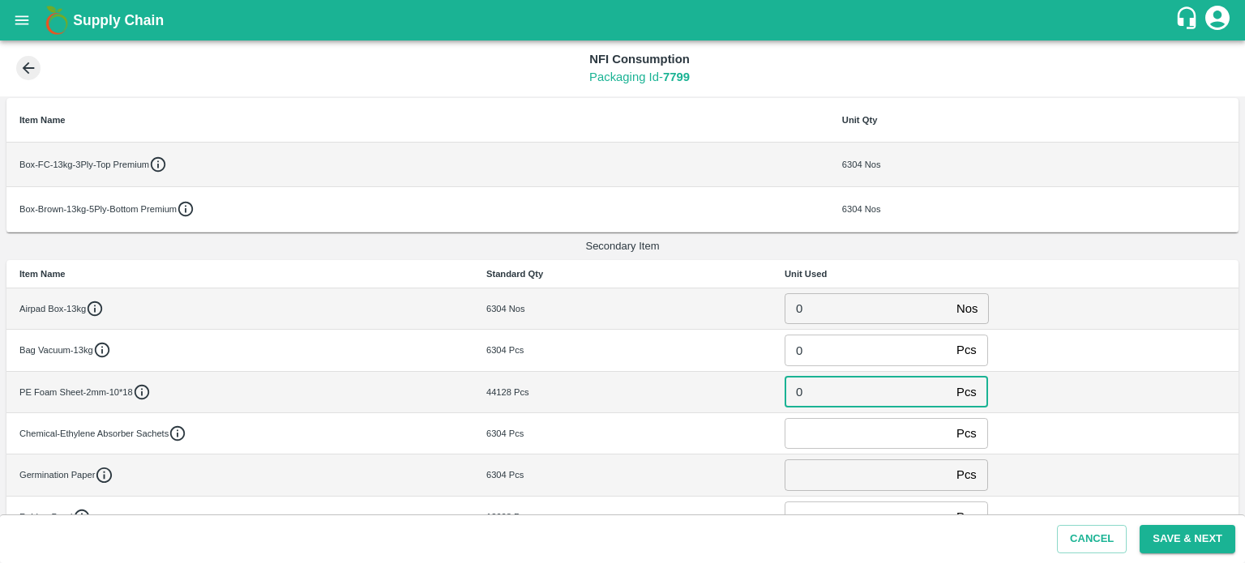
type input "0"
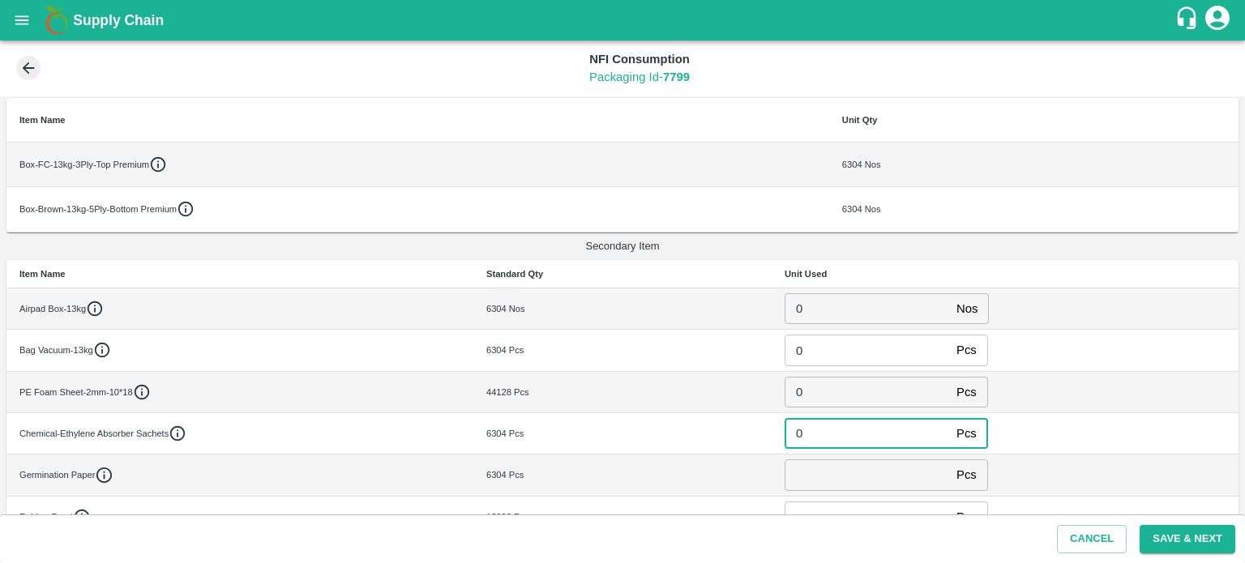
type input "0"
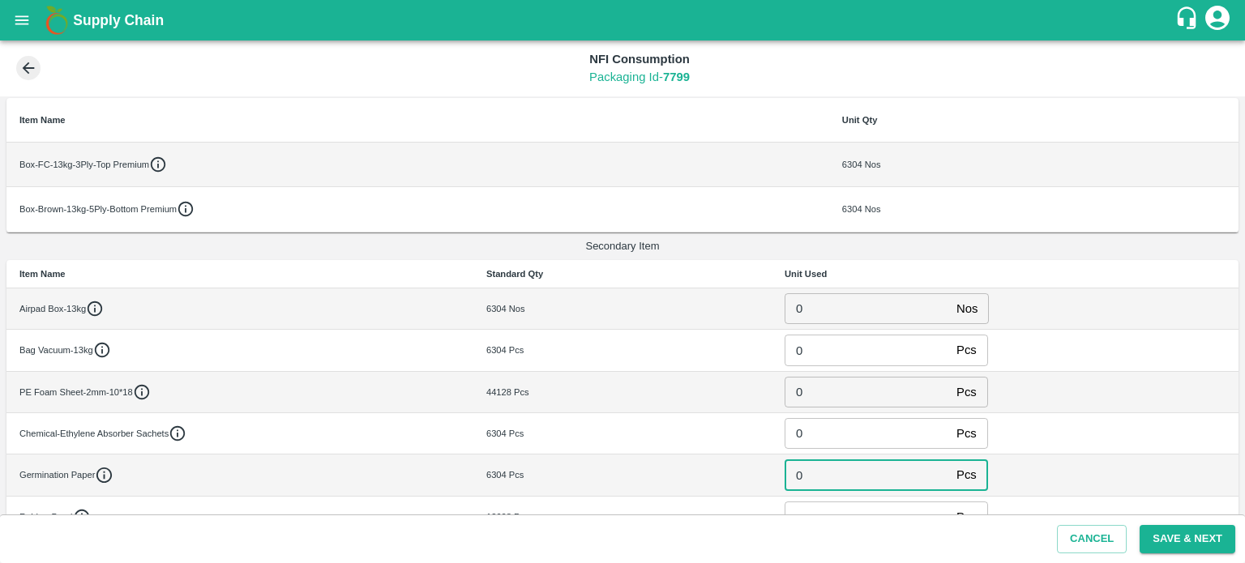
type input "0"
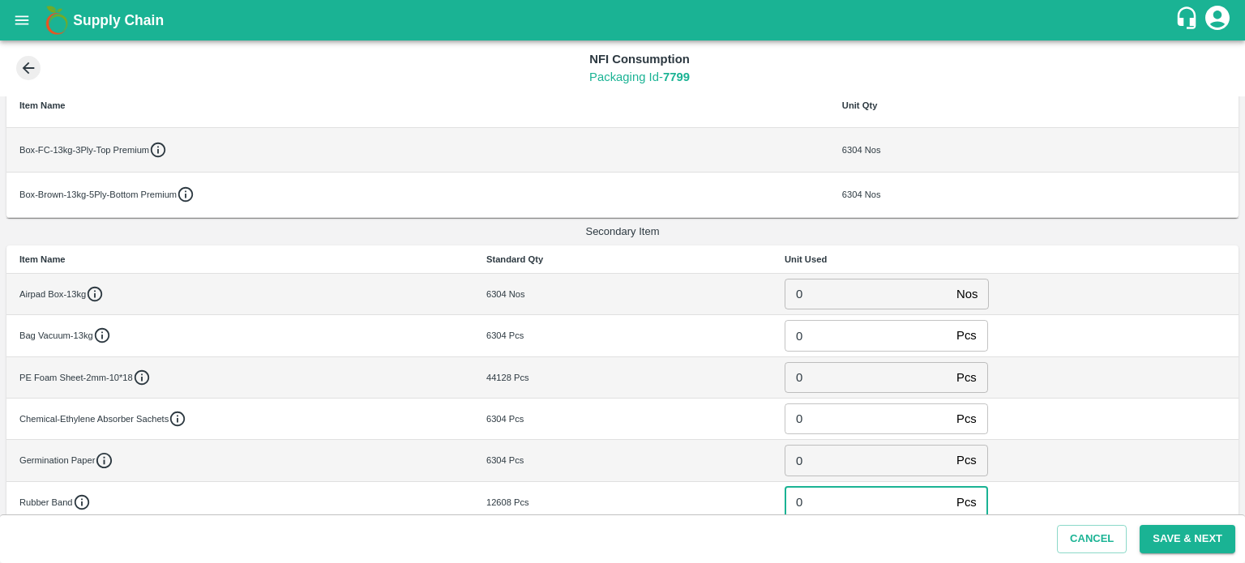
type input "0"
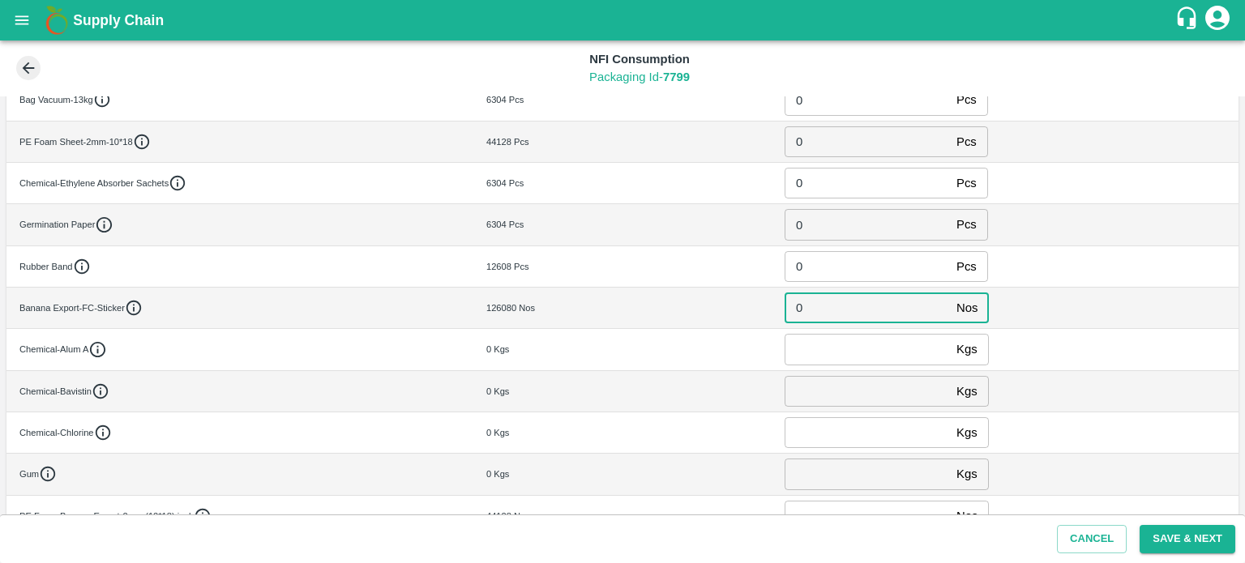
type input "0"
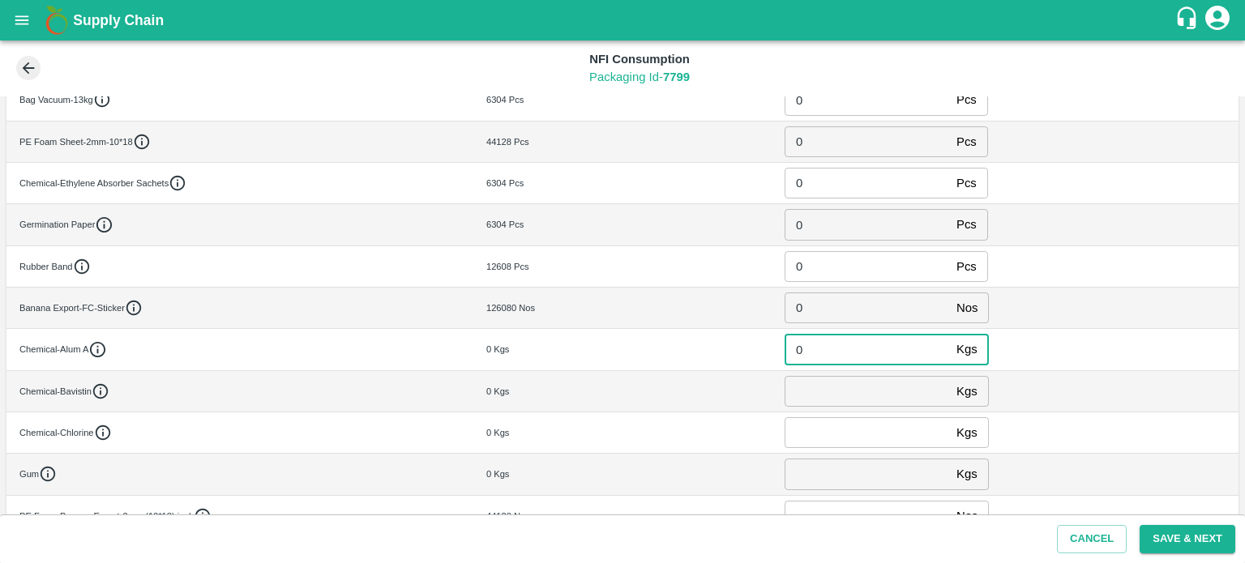
type input "0"
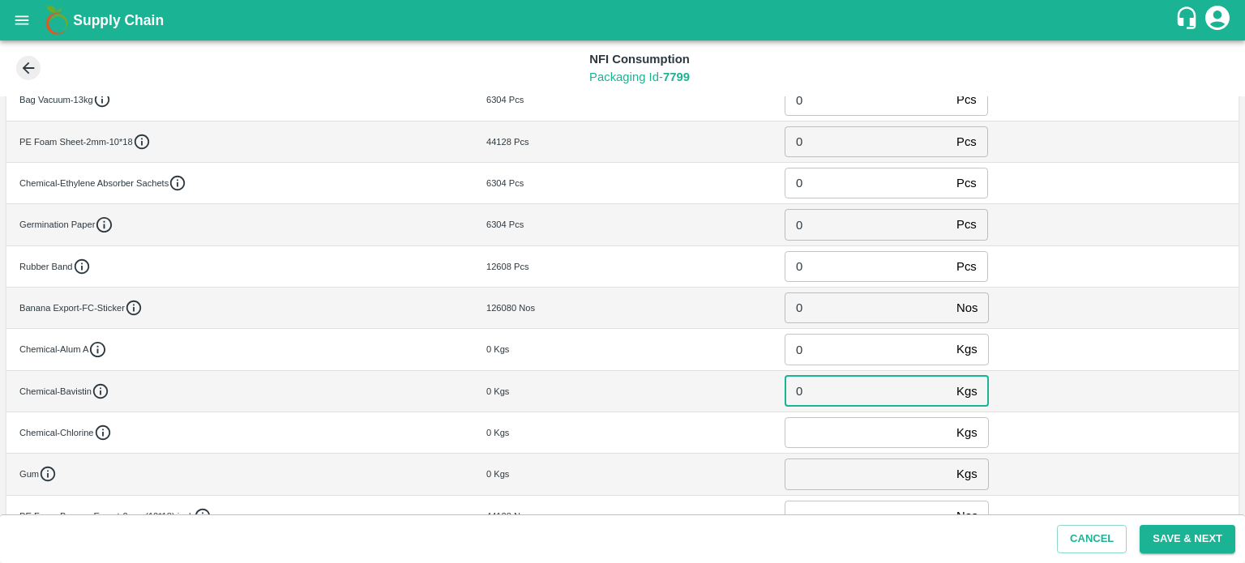
type input "0"
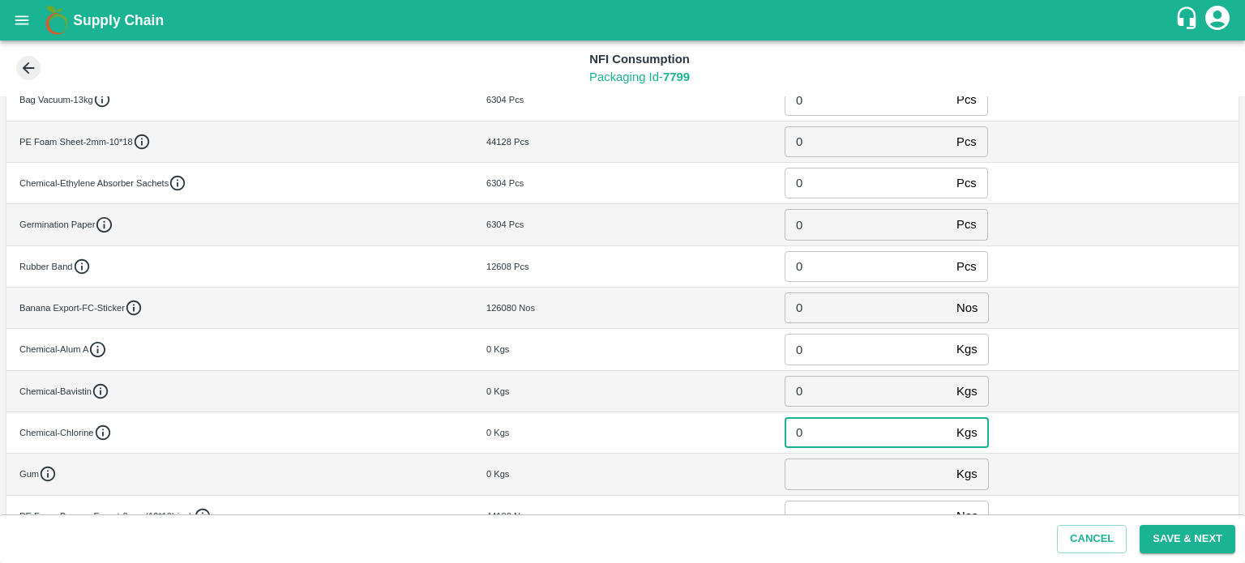
type input "0"
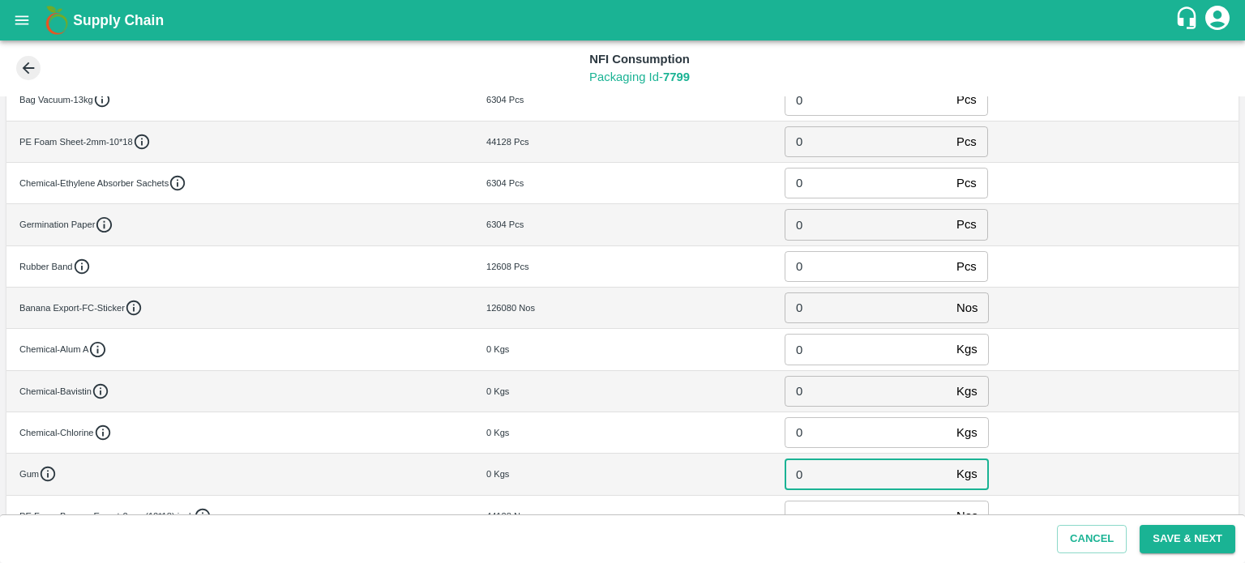
type input "0"
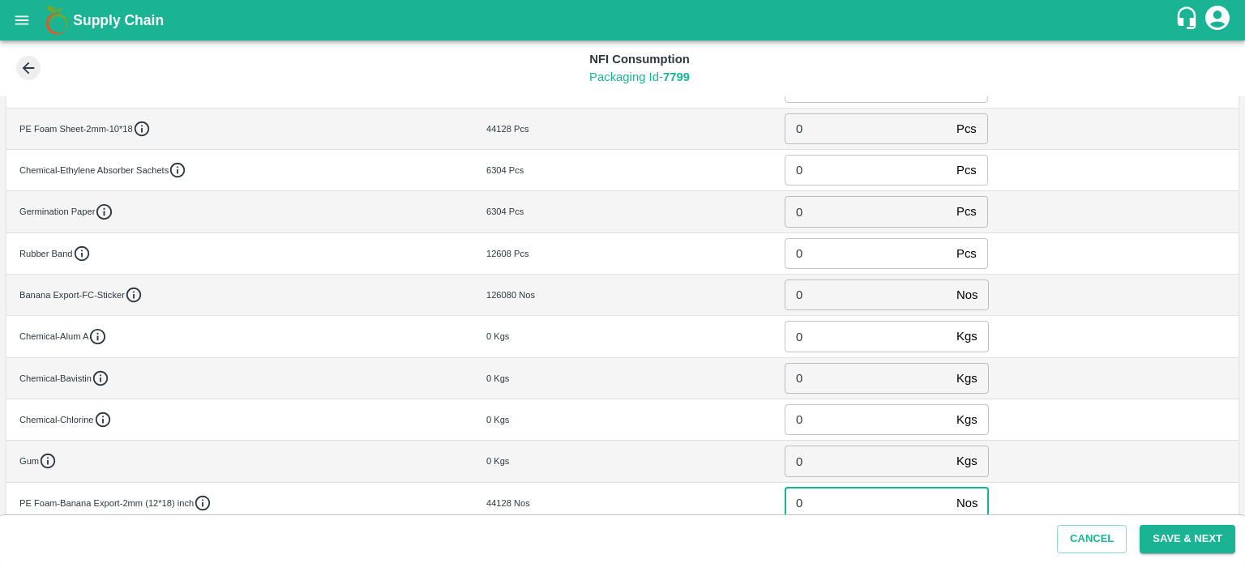
type input "0"
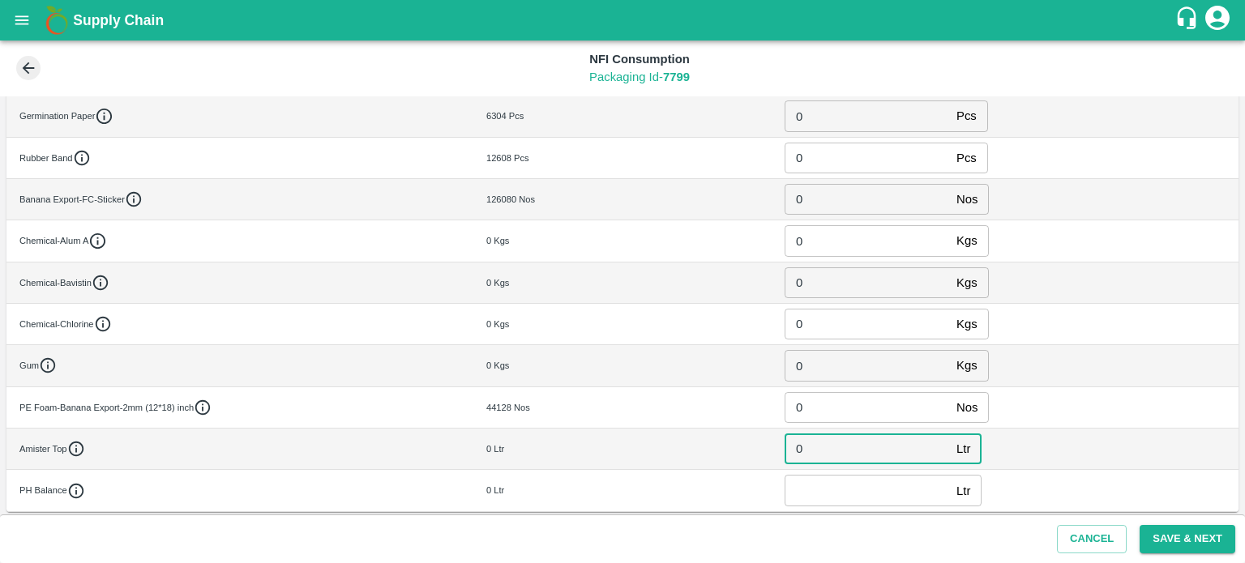
type input "0"
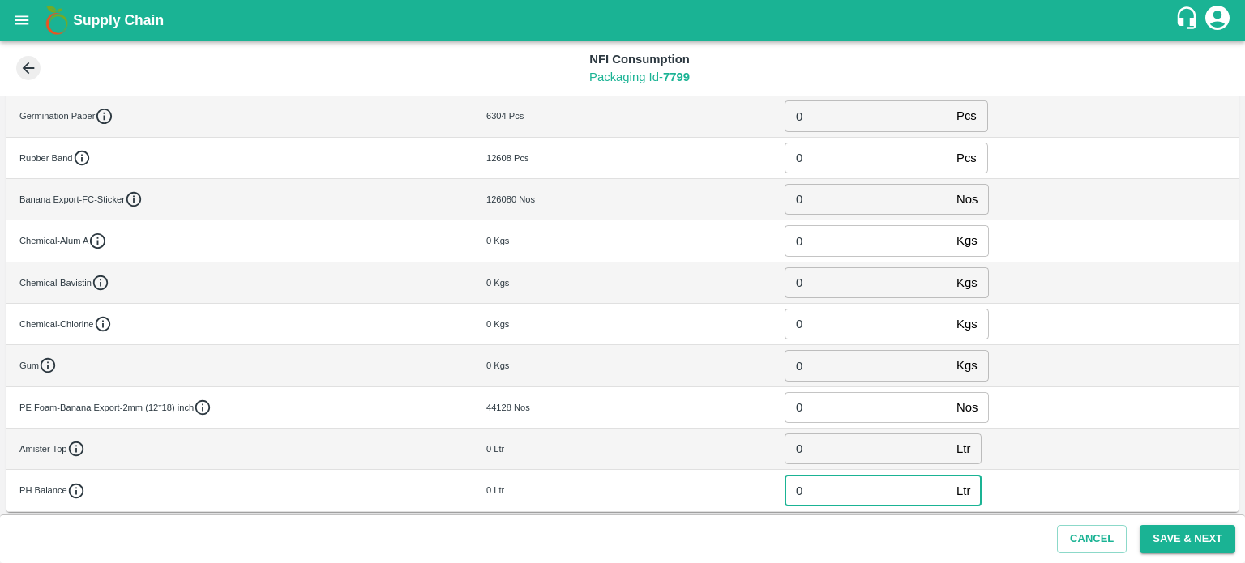
type input "0"
click at [1182, 537] on button "Save & Next" at bounding box center [1188, 539] width 96 height 28
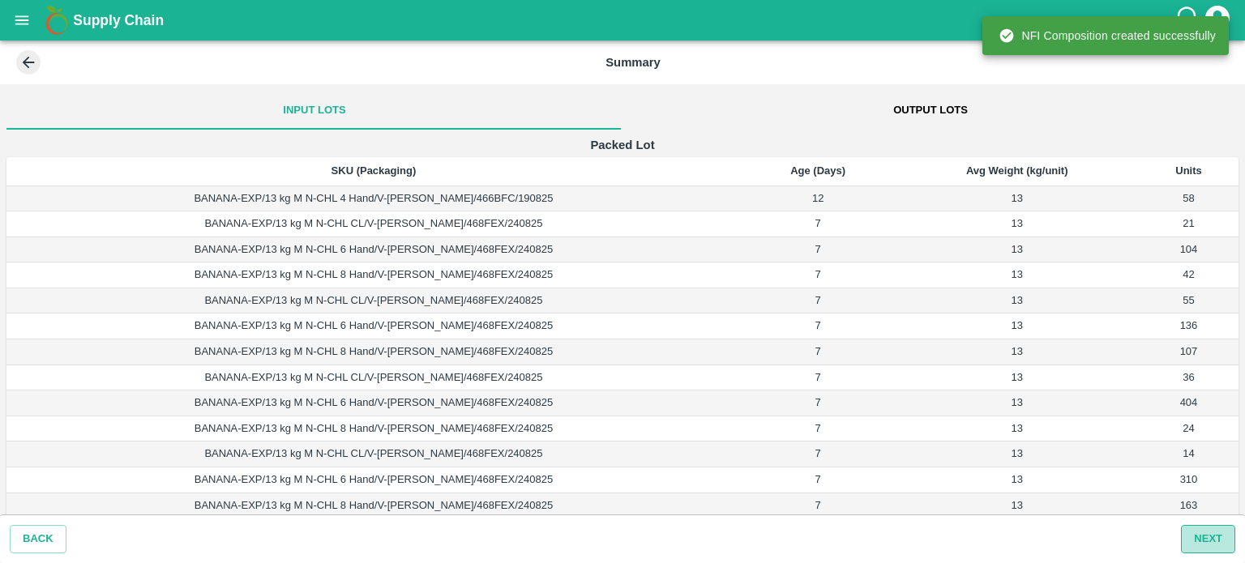
click at [1212, 544] on button "Next" at bounding box center [1208, 539] width 54 height 28
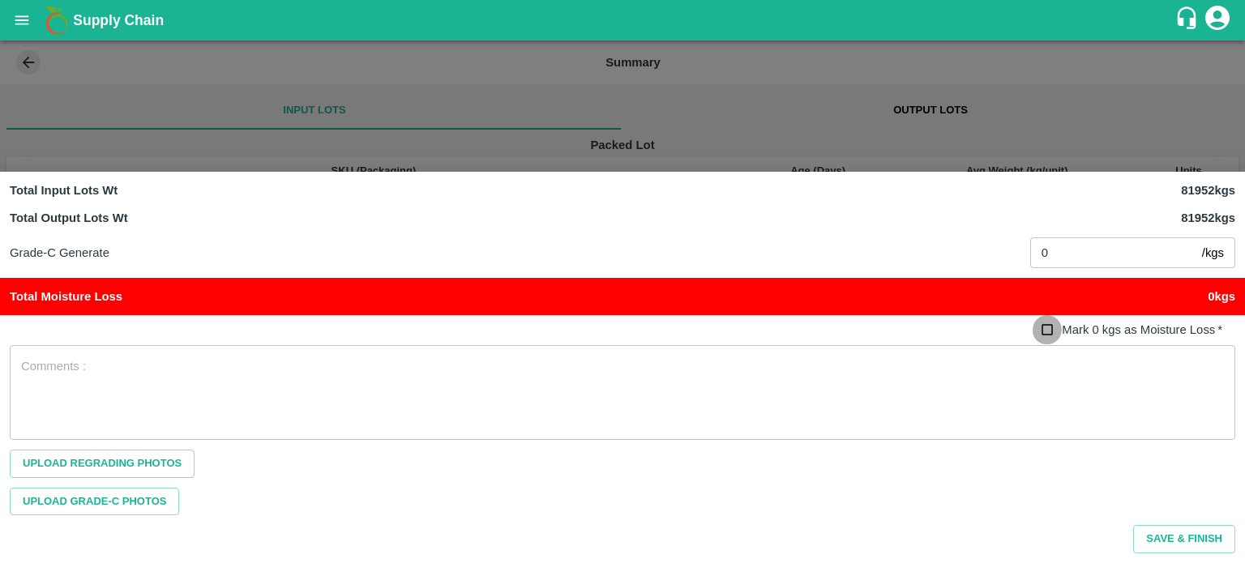
click at [1047, 332] on input "Mark 0 kgs as Moisture Loss   *" at bounding box center [1048, 330] width 30 height 30
checkbox input "true"
click at [1167, 541] on button "Save & Finish" at bounding box center [1184, 539] width 102 height 28
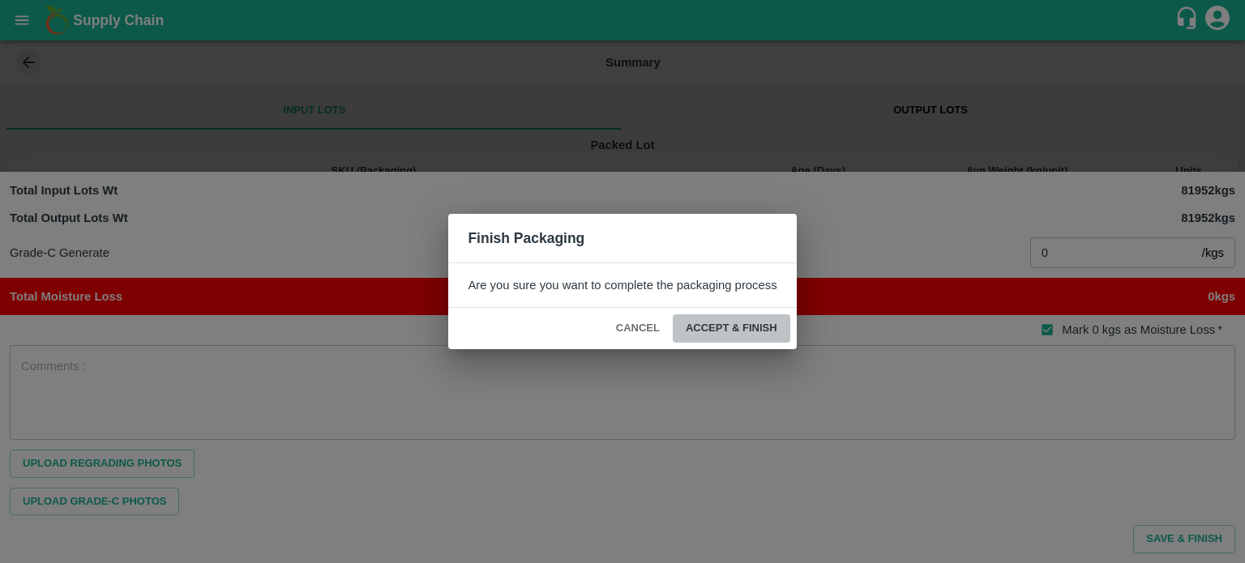
click at [731, 327] on button "ACCEPT & FINISH" at bounding box center [732, 329] width 118 height 28
